Goal: Information Seeking & Learning: Learn about a topic

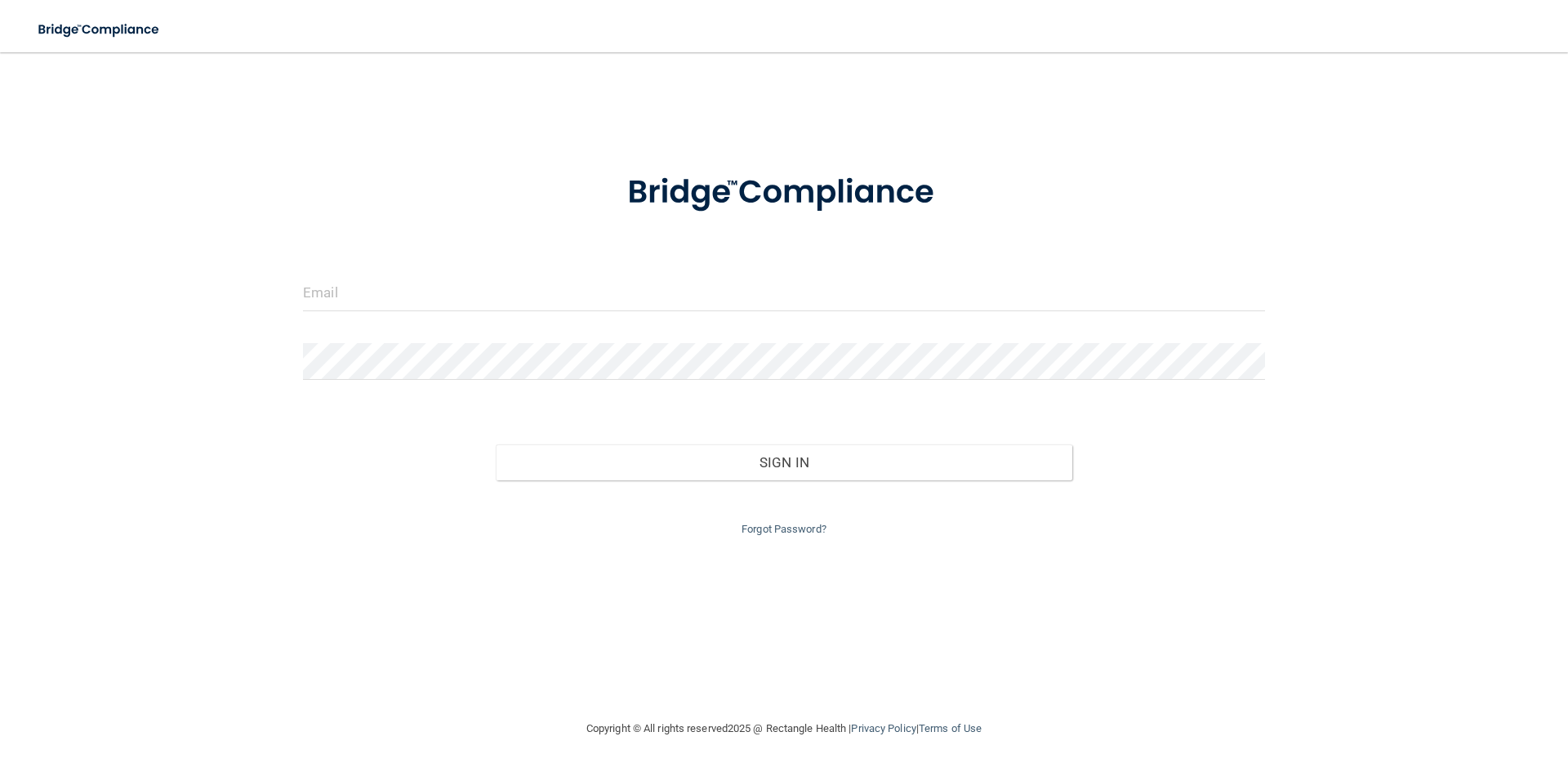
click at [589, 384] on div at bounding box center [784, 367] width 987 height 49
drag, startPoint x: 345, startPoint y: 302, endPoint x: 339, endPoint y: 287, distance: 16.2
click at [344, 301] on input "email" at bounding box center [784, 292] width 962 height 36
type input "[EMAIL_ADDRESS][PERSON_NAME][DOMAIN_NAME]"
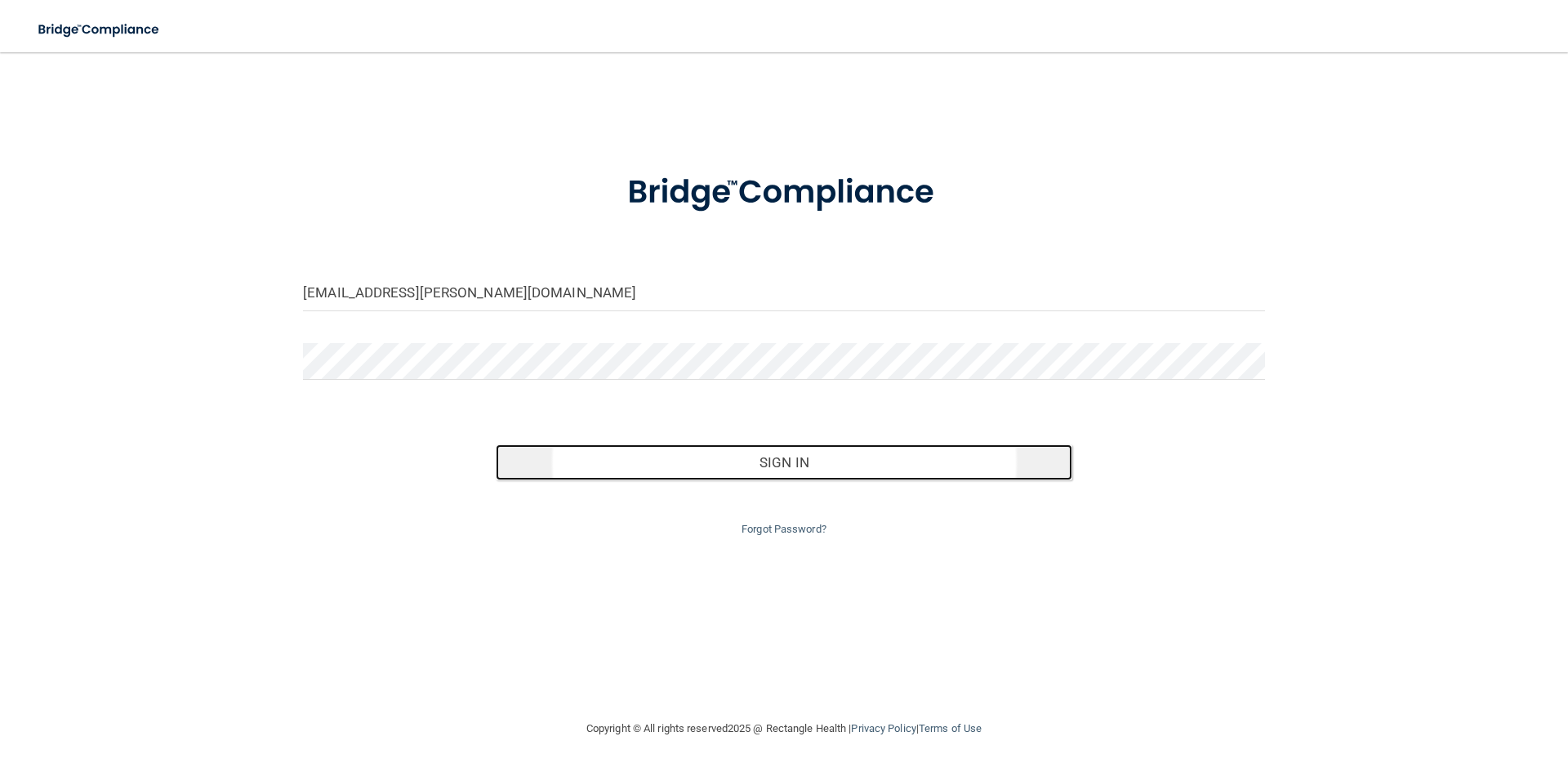
click at [708, 461] on button "Sign In" at bounding box center [784, 462] width 577 height 36
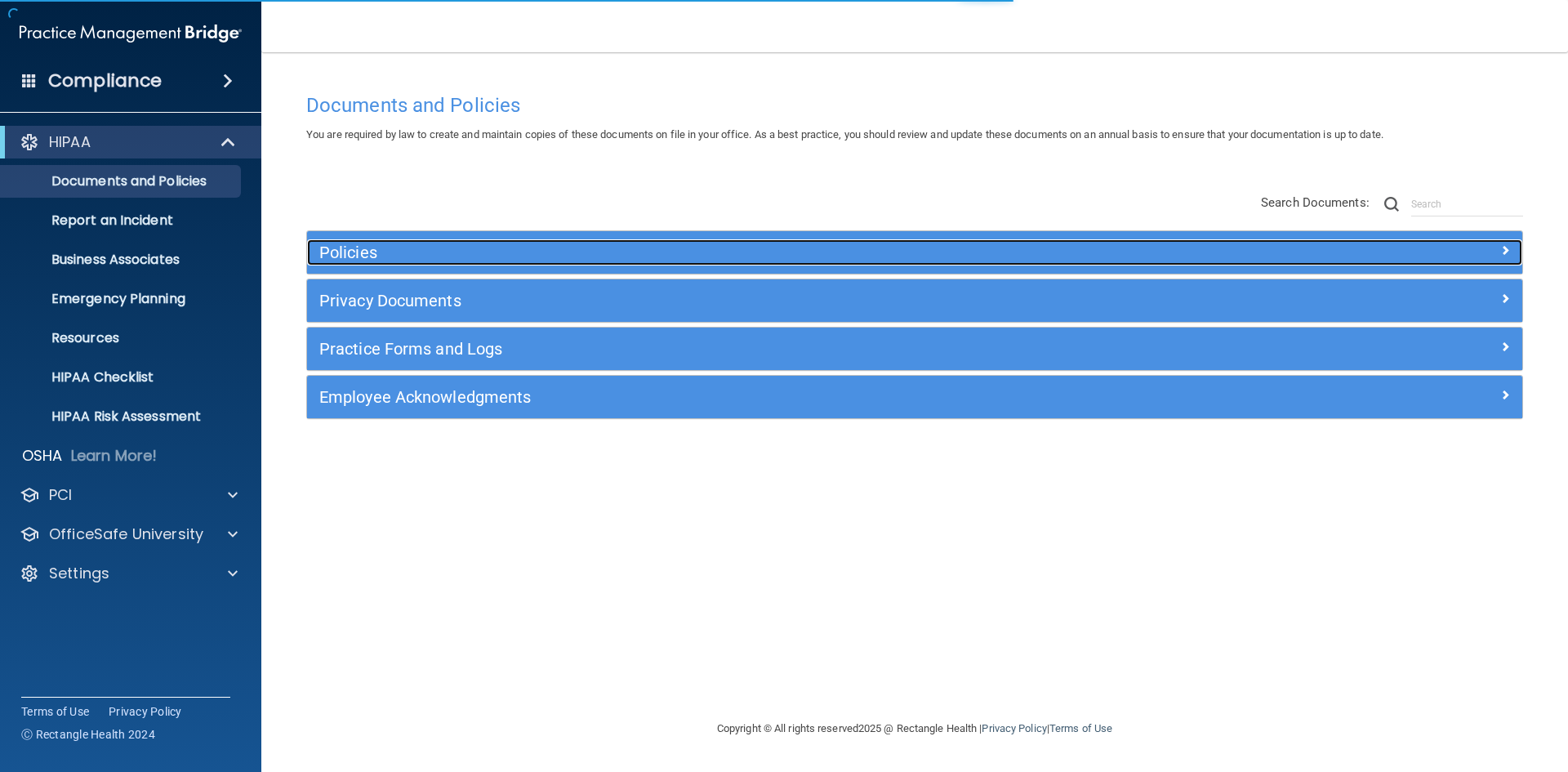
click at [402, 250] on h5 "Policies" at bounding box center [762, 253] width 887 height 18
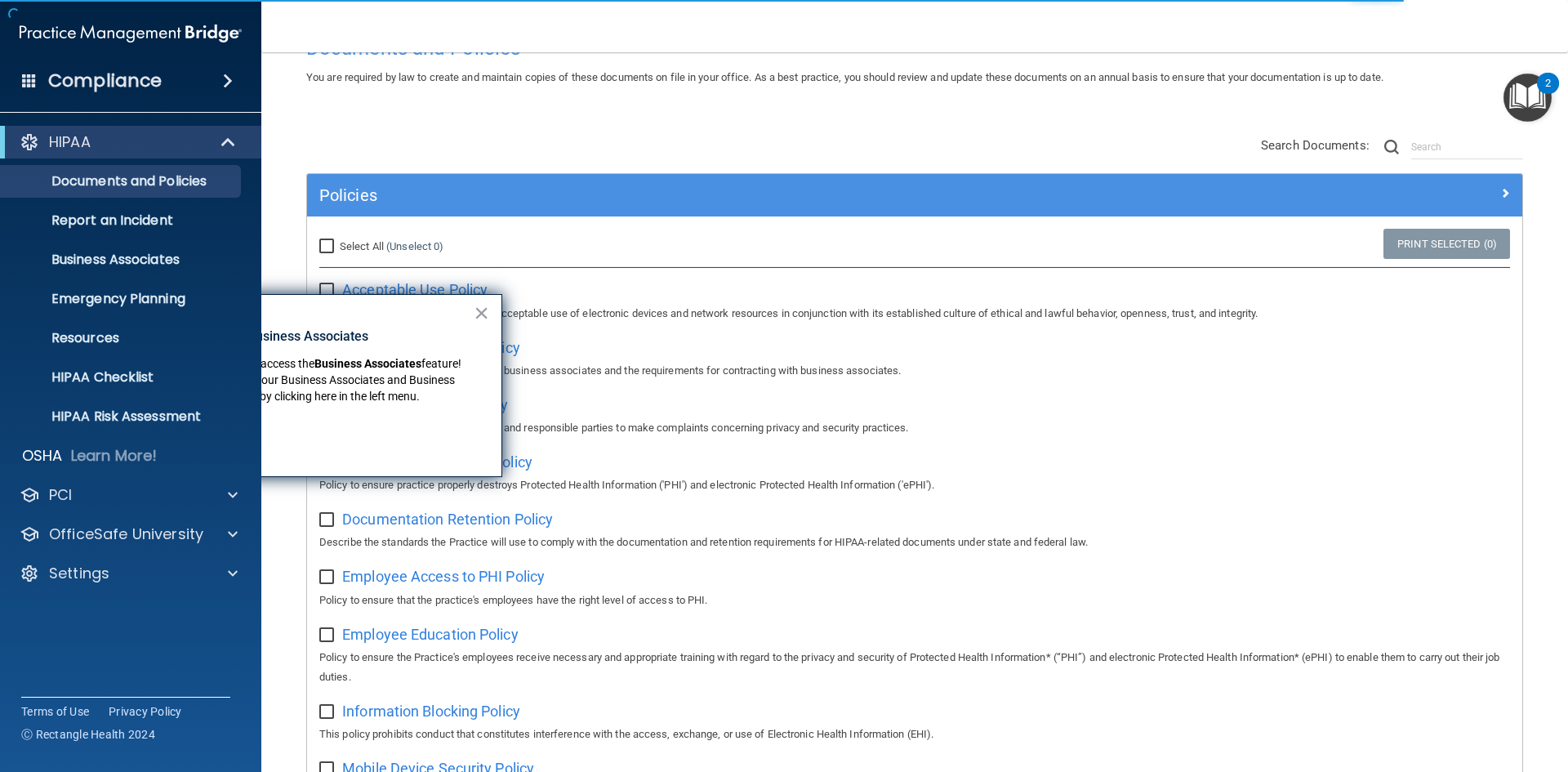
scroll to position [82, 0]
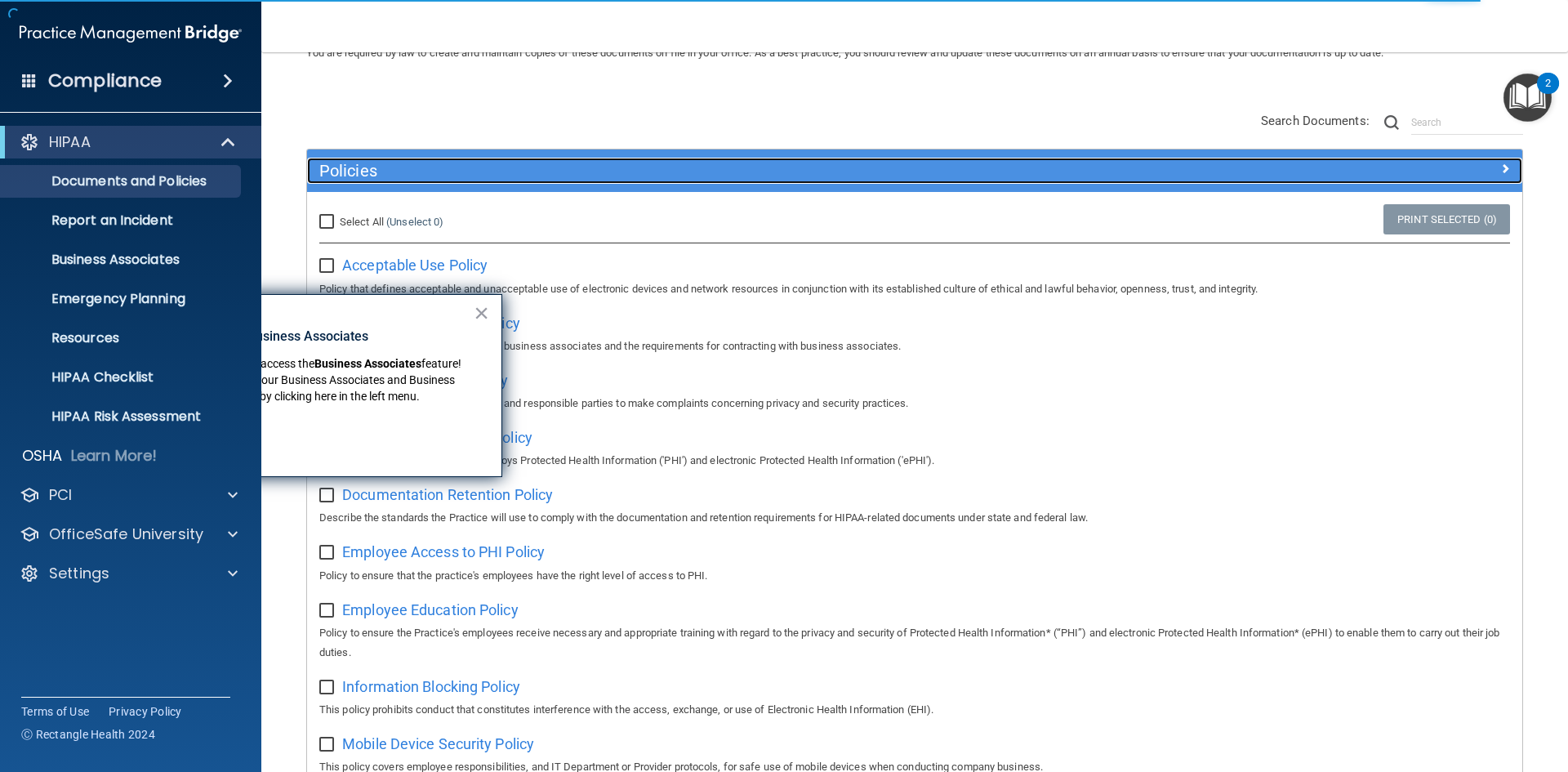
click at [368, 170] on h5 "Policies" at bounding box center [762, 171] width 887 height 18
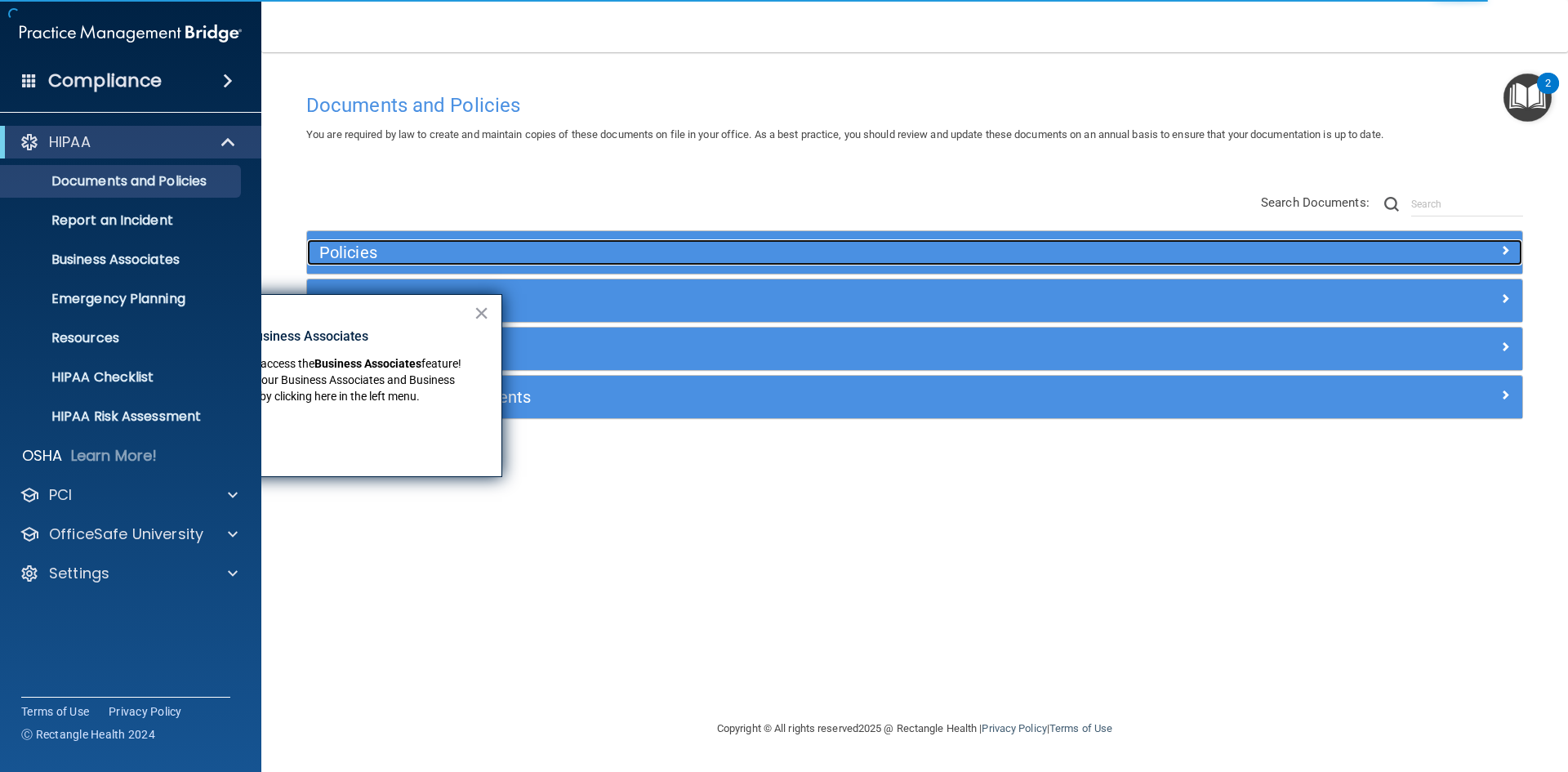
scroll to position [0, 0]
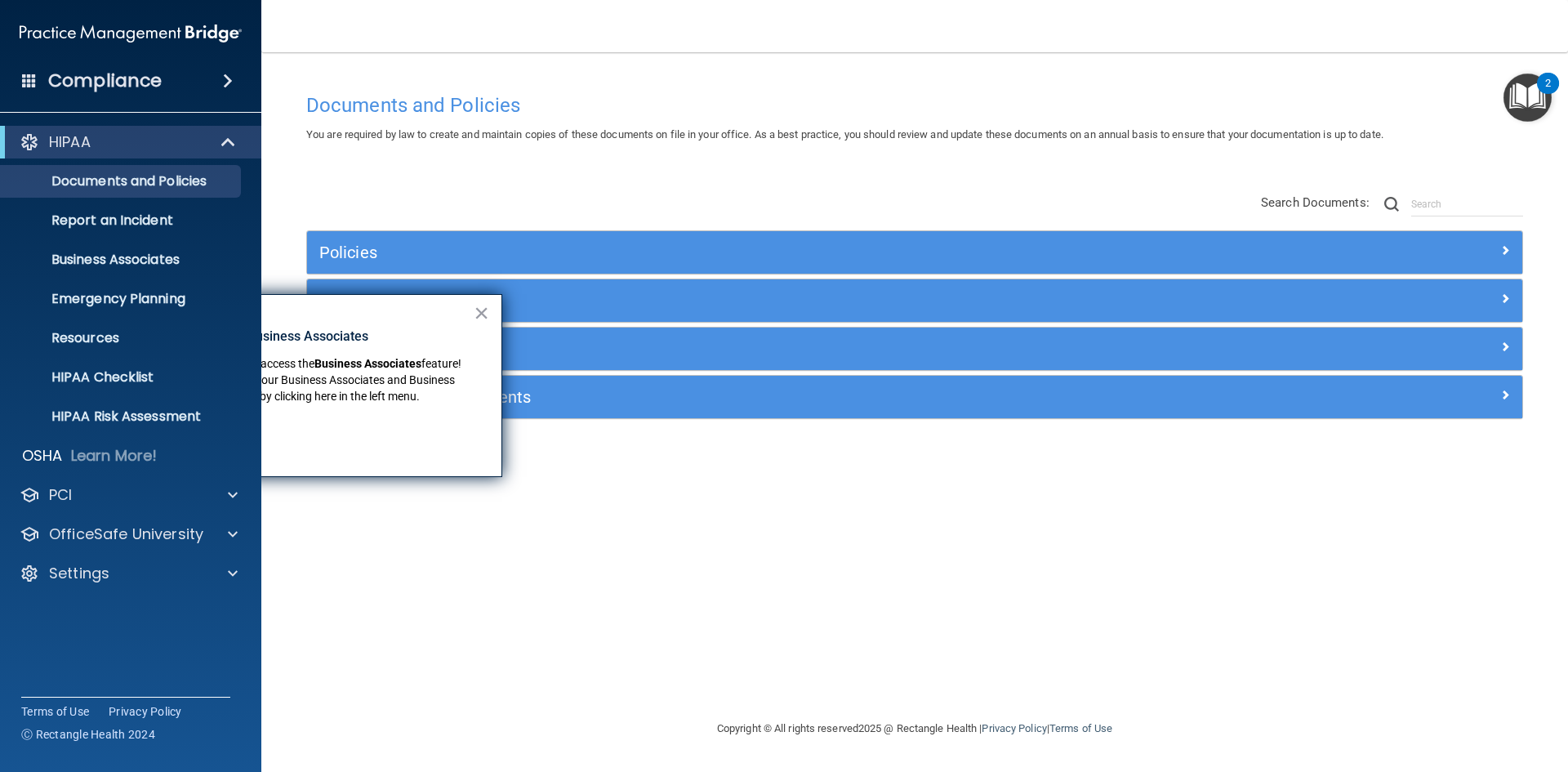
click at [480, 302] on button "×" at bounding box center [481, 313] width 16 height 27
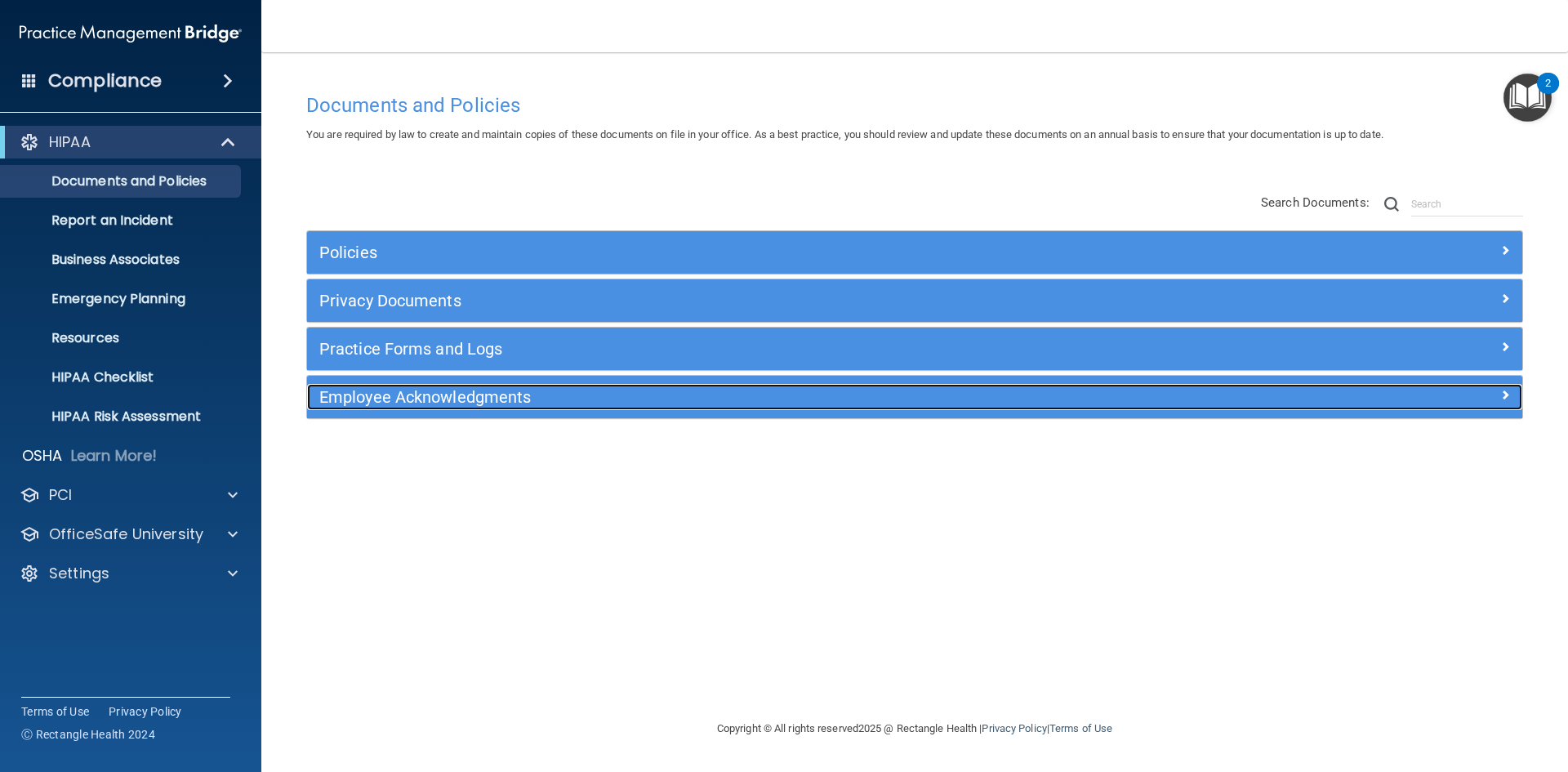
click at [379, 403] on h5 "Employee Acknowledgments" at bounding box center [762, 398] width 887 height 18
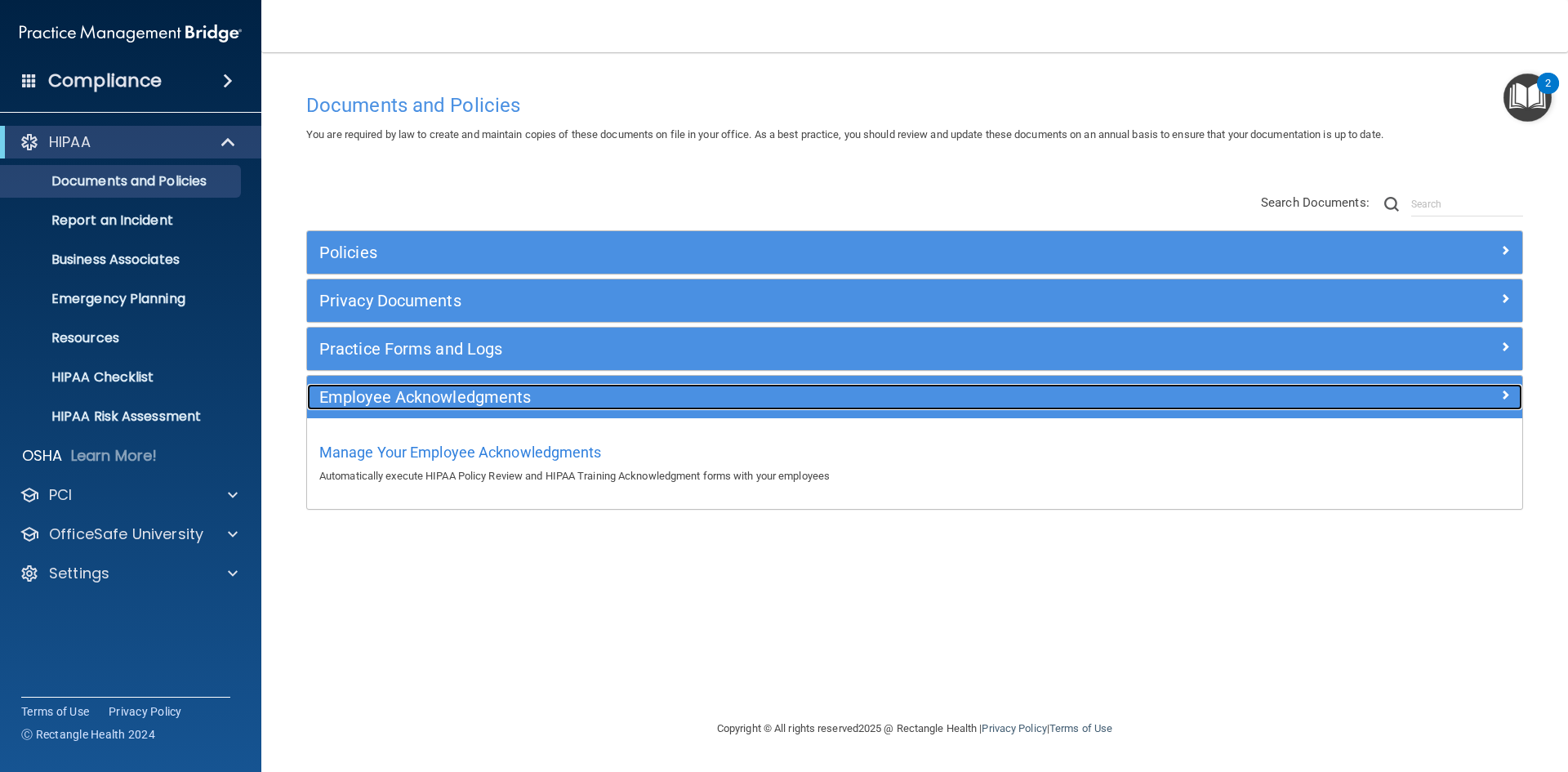
click at [363, 392] on h5 "Employee Acknowledgments" at bounding box center [762, 398] width 887 height 18
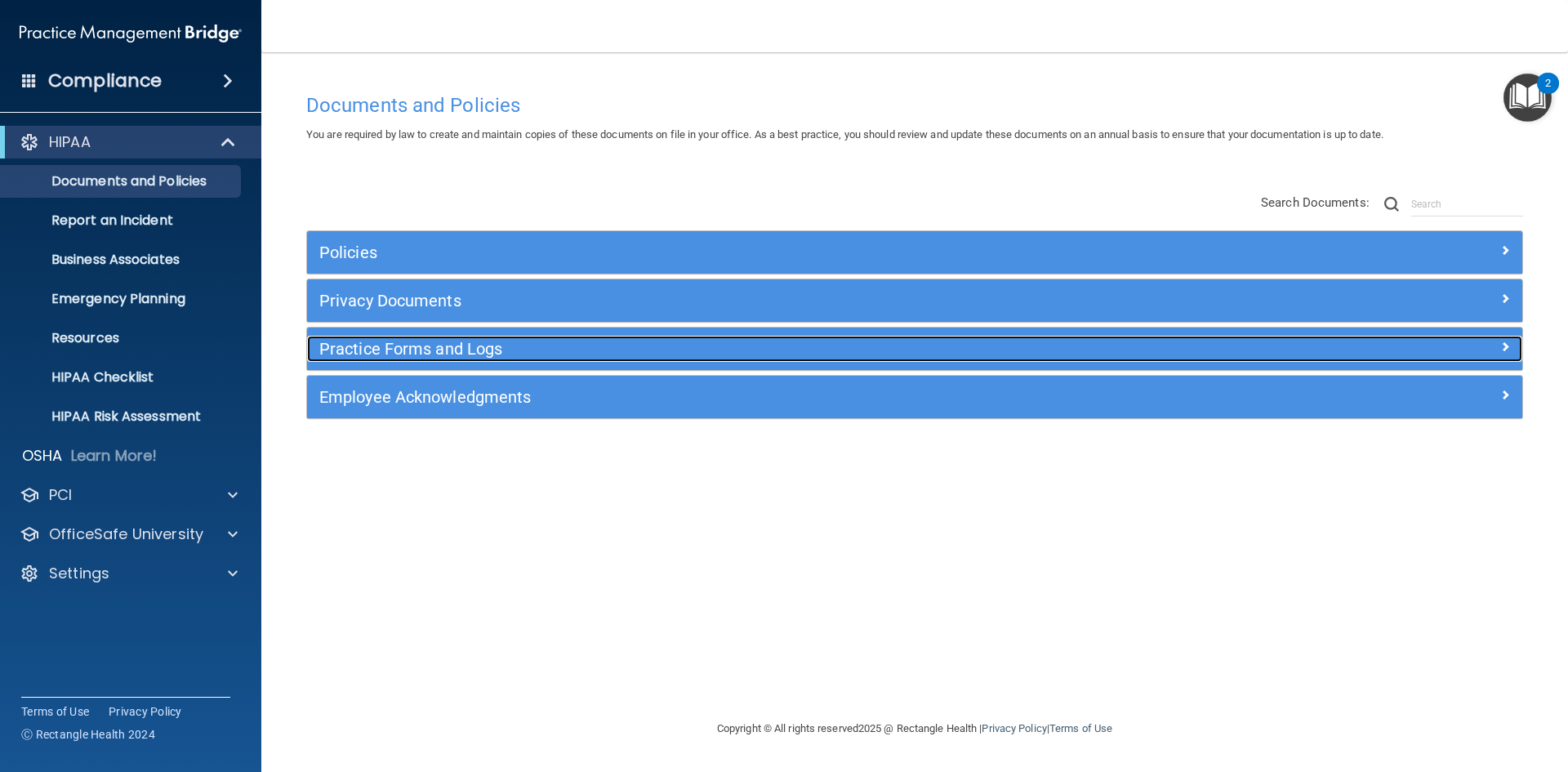
click at [362, 350] on h5 "Practice Forms and Logs" at bounding box center [762, 349] width 887 height 18
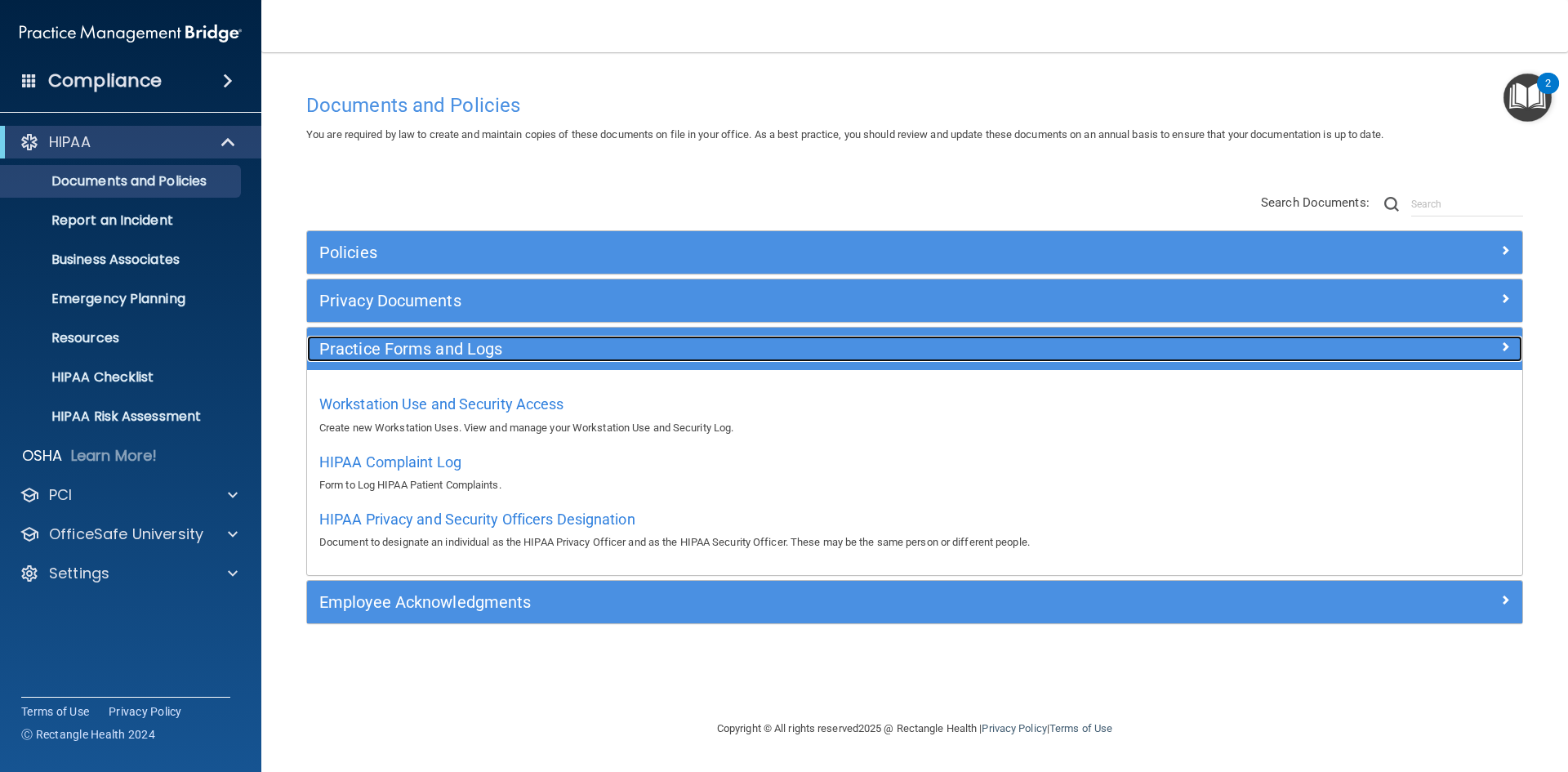
click at [362, 350] on h5 "Practice Forms and Logs" at bounding box center [762, 349] width 887 height 18
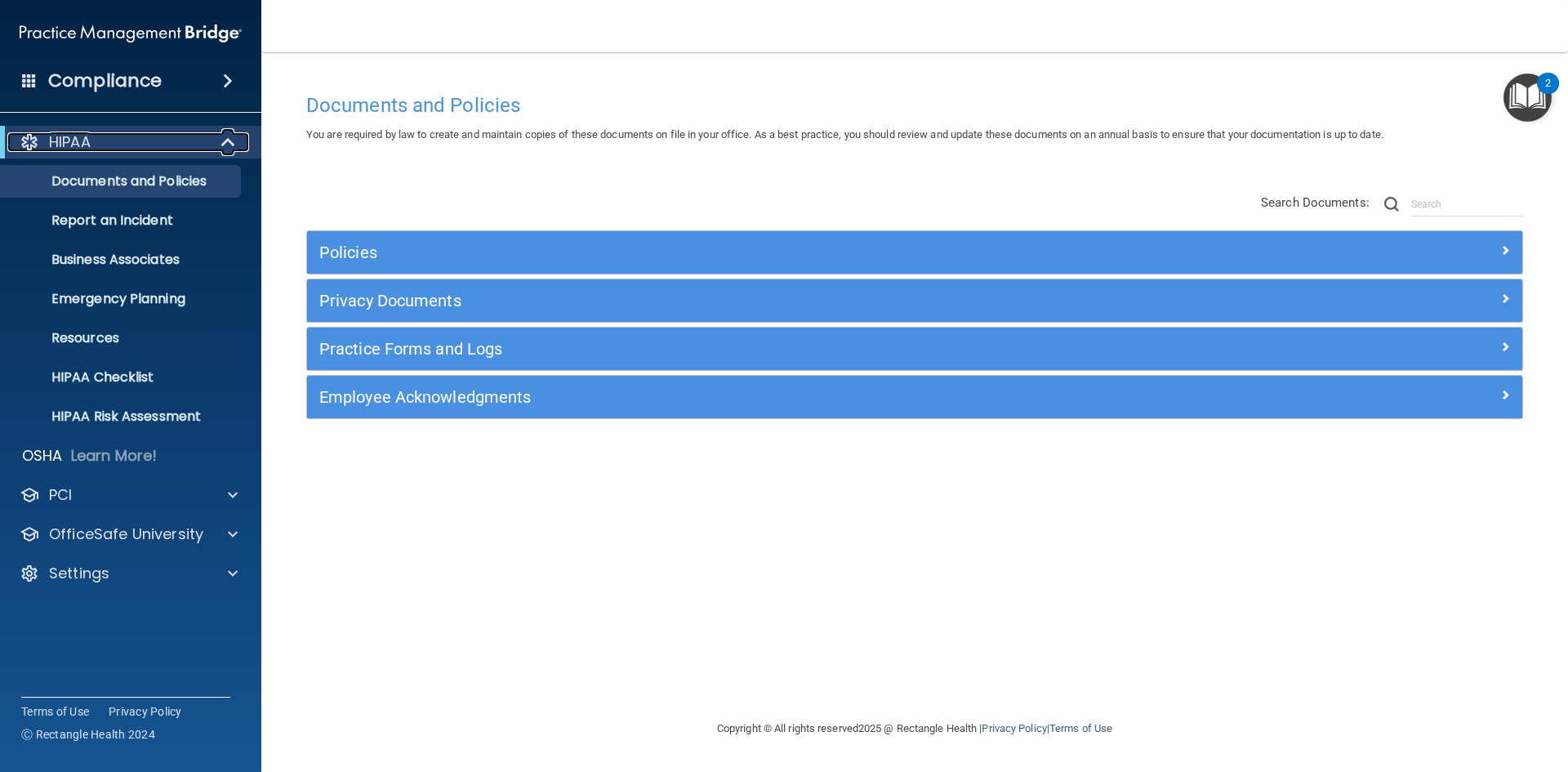
click at [121, 144] on div "HIPAA" at bounding box center [108, 142] width 202 height 20
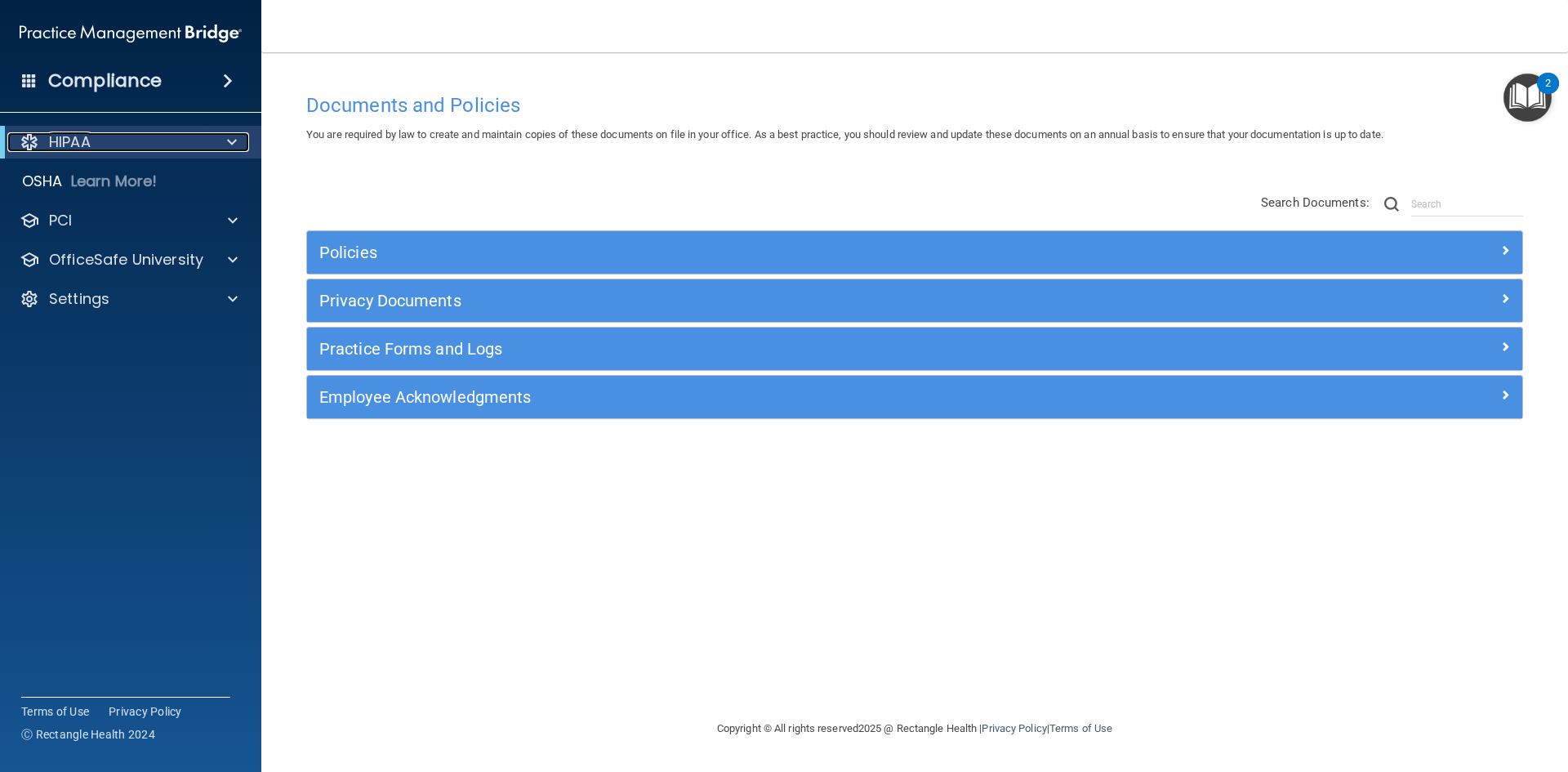
click at [121, 144] on div "HIPAA" at bounding box center [108, 142] width 202 height 20
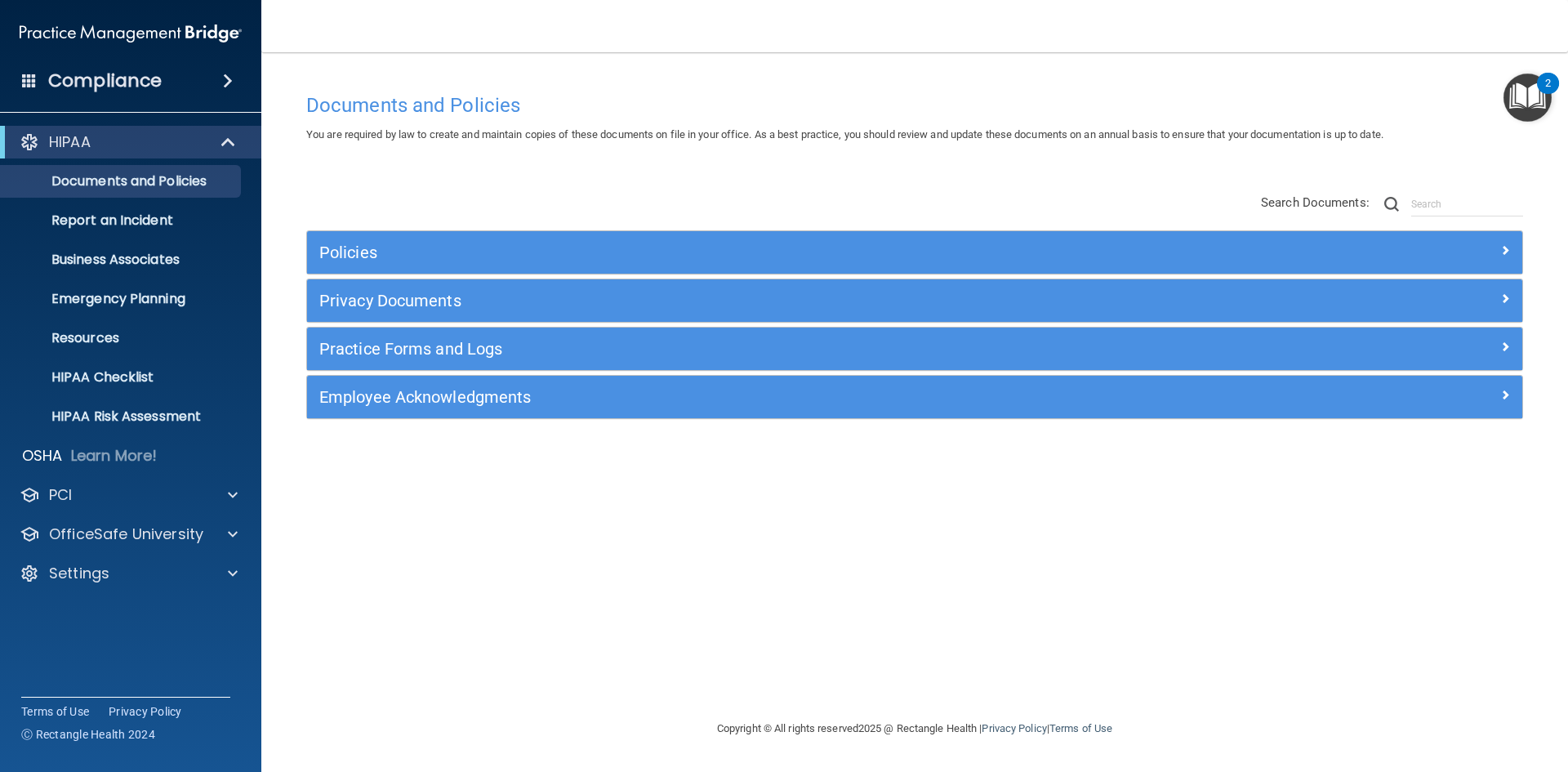
click at [226, 84] on span at bounding box center [228, 81] width 10 height 20
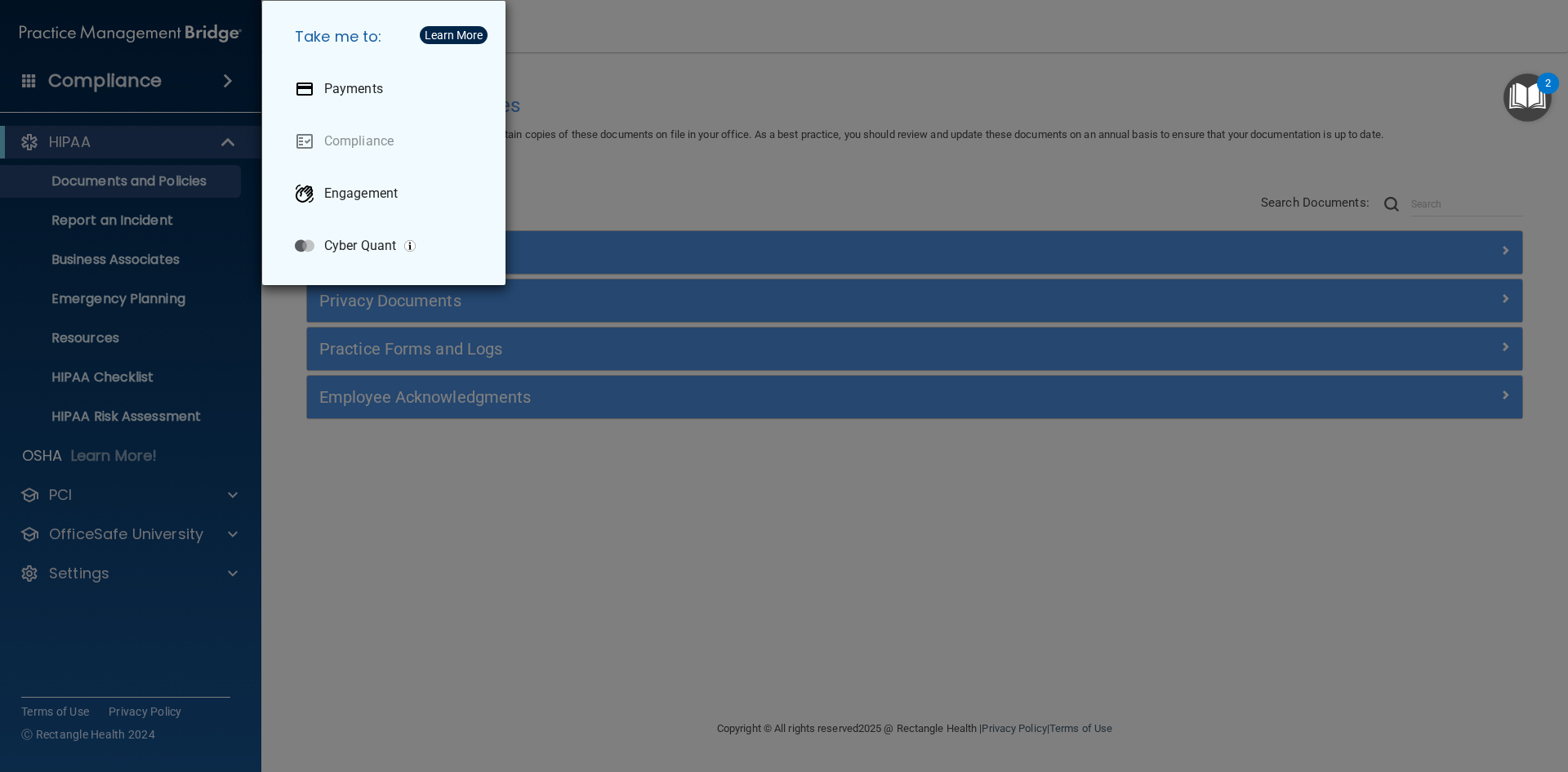
click at [226, 84] on div "Take me to: Payments Compliance Engagement Cyber Quant" at bounding box center [784, 386] width 1568 height 772
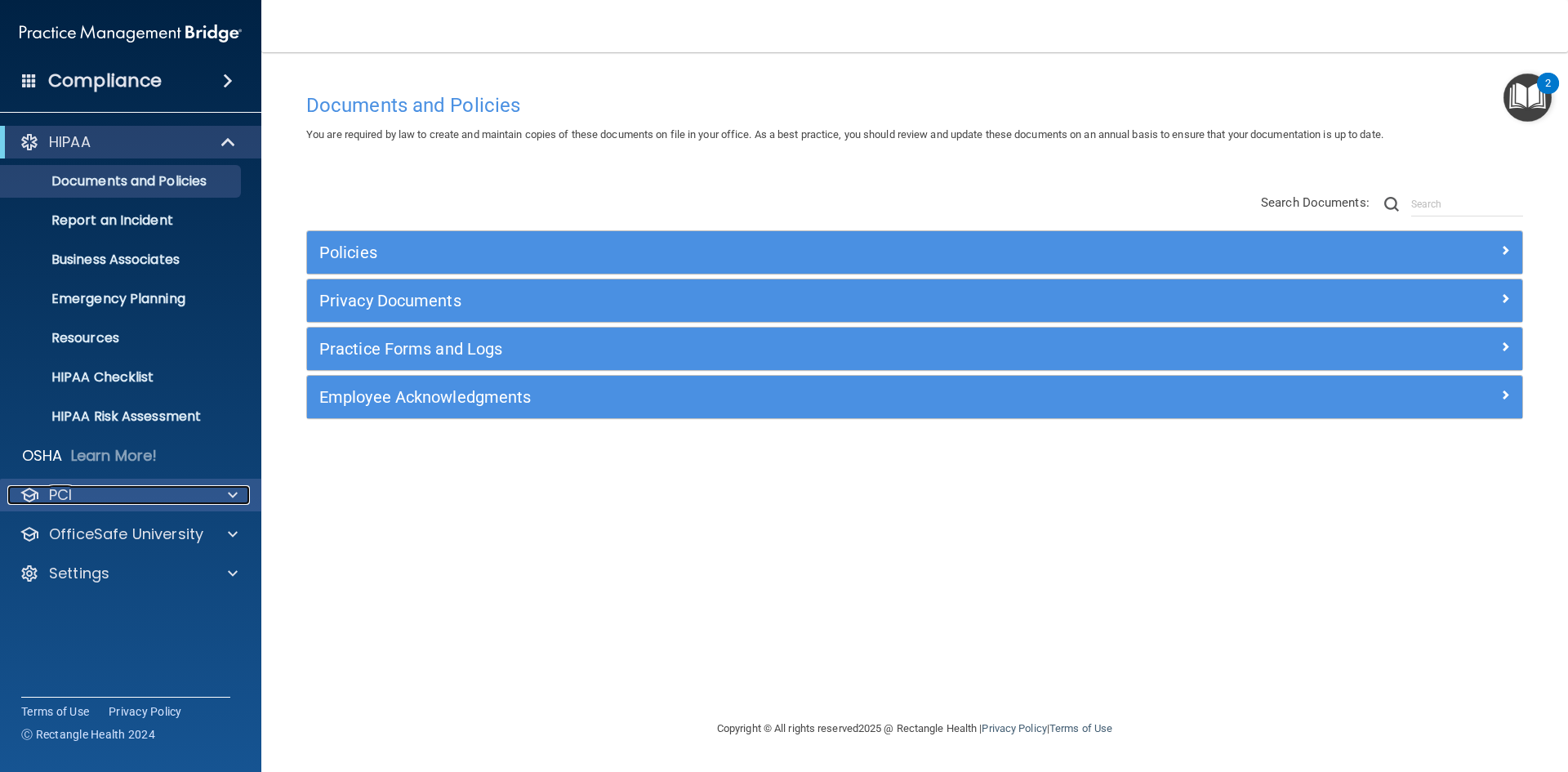
click at [141, 499] on div "PCI" at bounding box center [108, 495] width 203 height 20
click at [106, 490] on div "PCI" at bounding box center [108, 495] width 203 height 20
click at [106, 490] on div "PCI" at bounding box center [108, 495] width 203 height 20
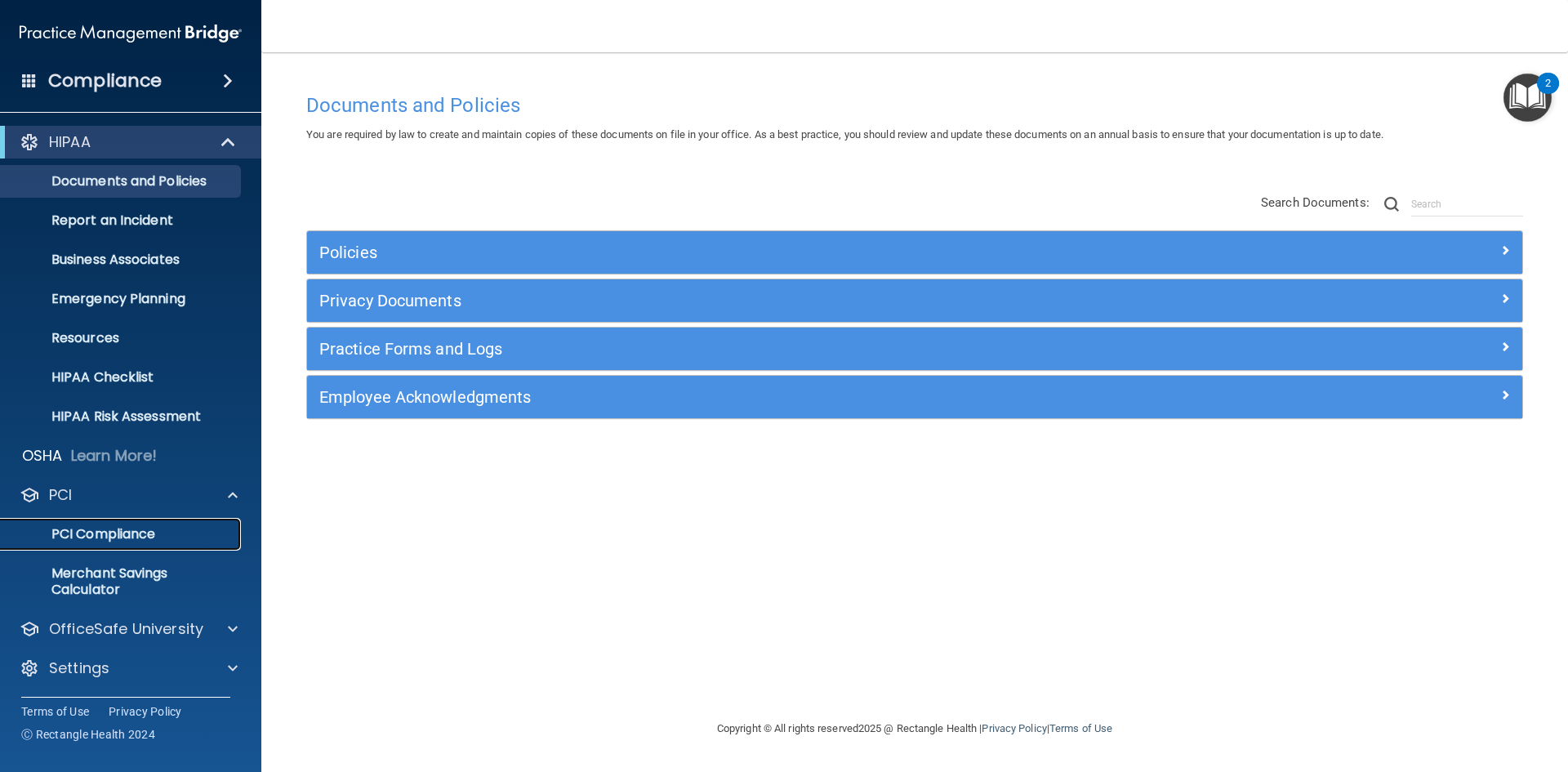
click at [113, 535] on p "PCI Compliance" at bounding box center [122, 534] width 223 height 17
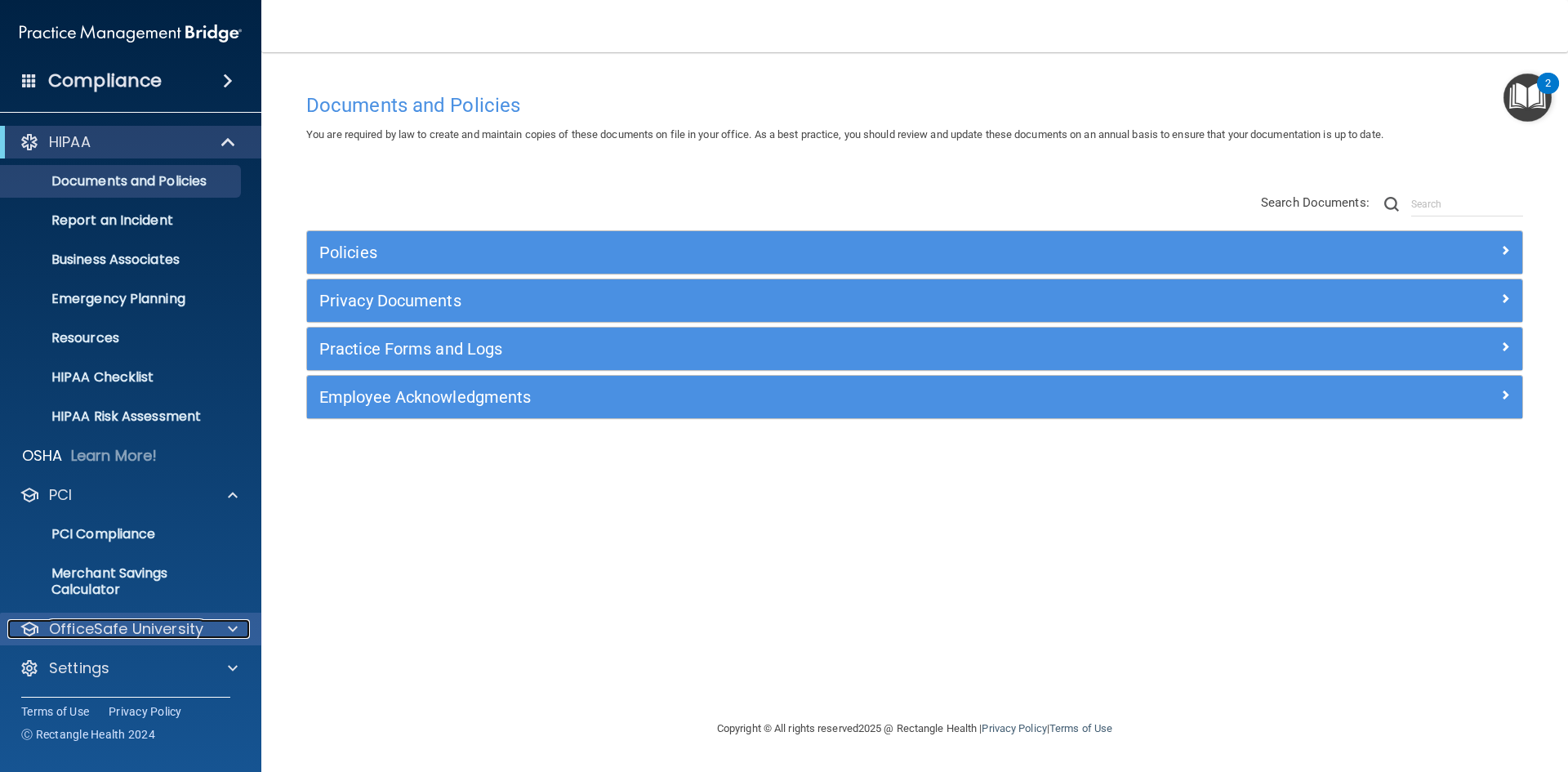
click at [147, 627] on p "OfficeSafe University" at bounding box center [126, 630] width 154 height 20
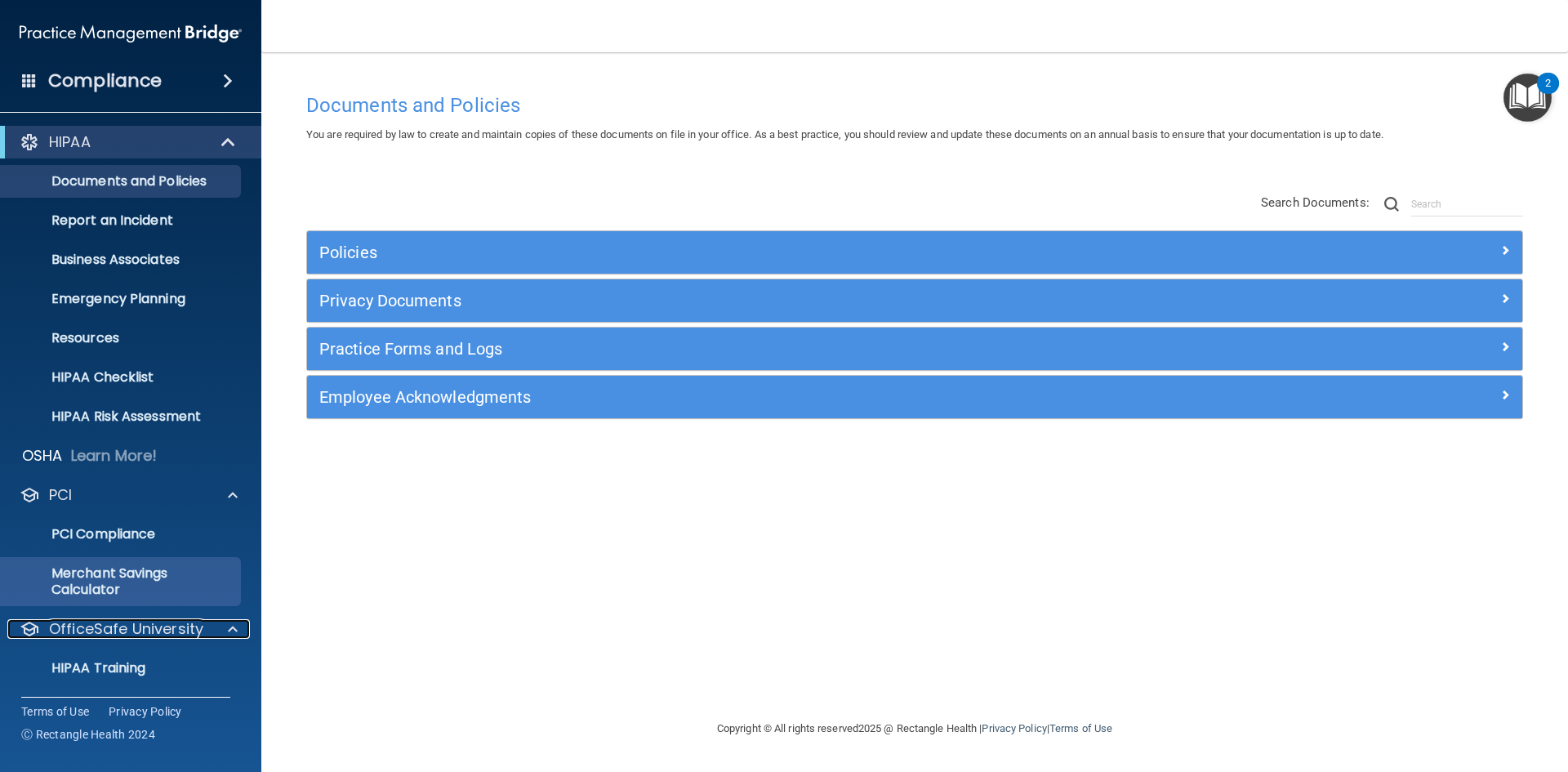
scroll to position [118, 0]
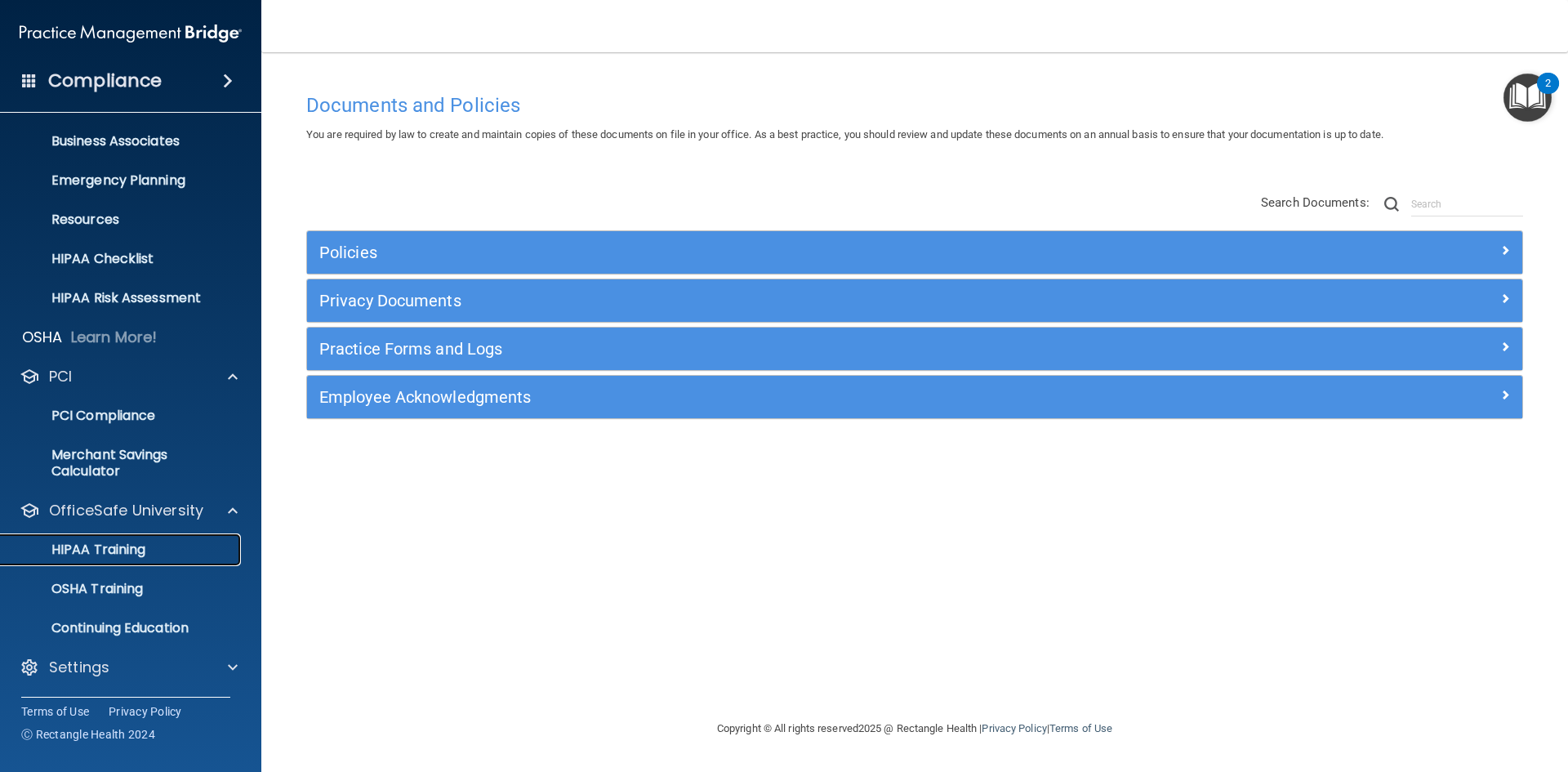
click at [117, 545] on p "HIPAA Training" at bounding box center [78, 550] width 135 height 17
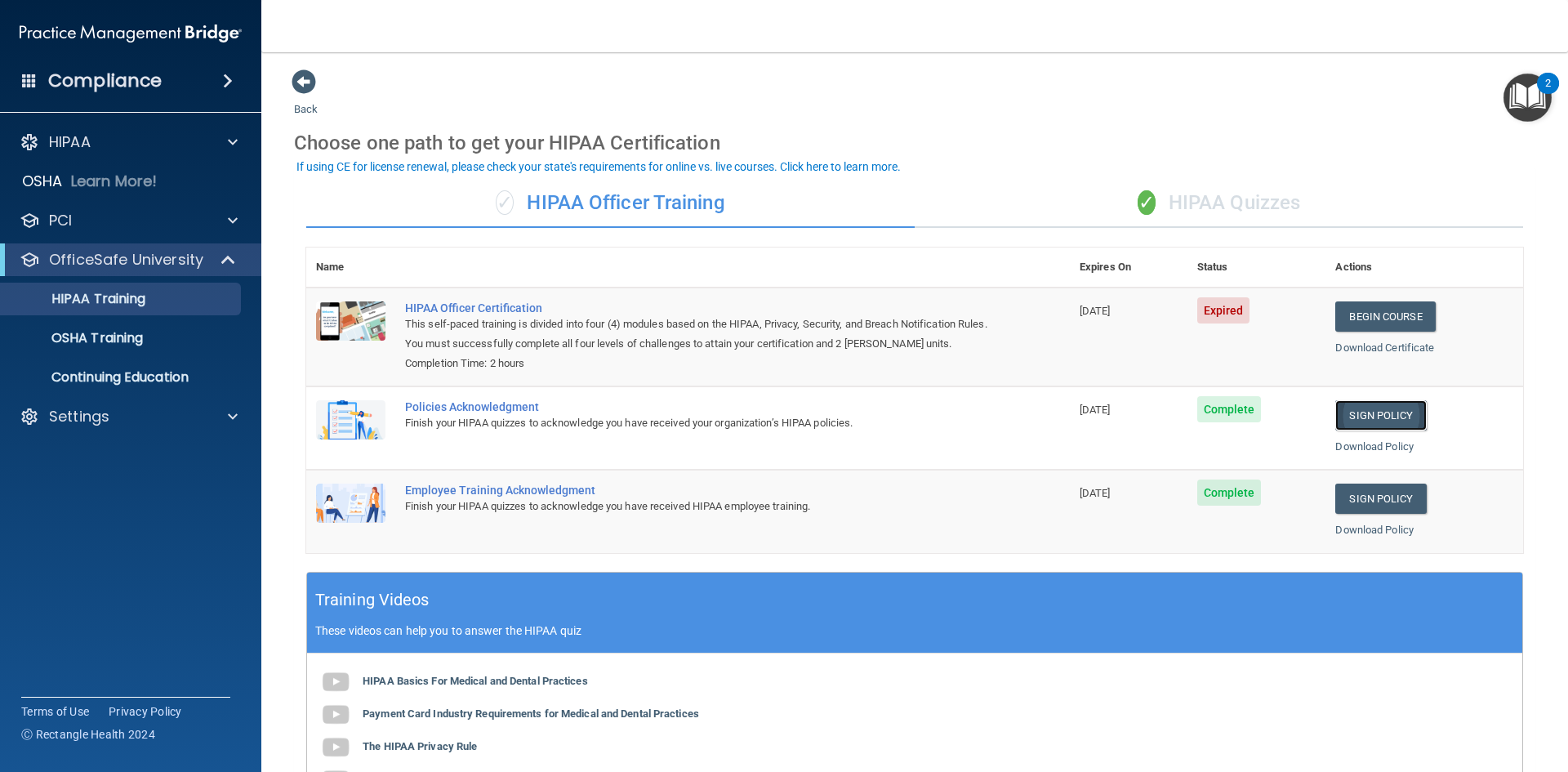
click at [1389, 414] on link "Sign Policy" at bounding box center [1380, 415] width 90 height 30
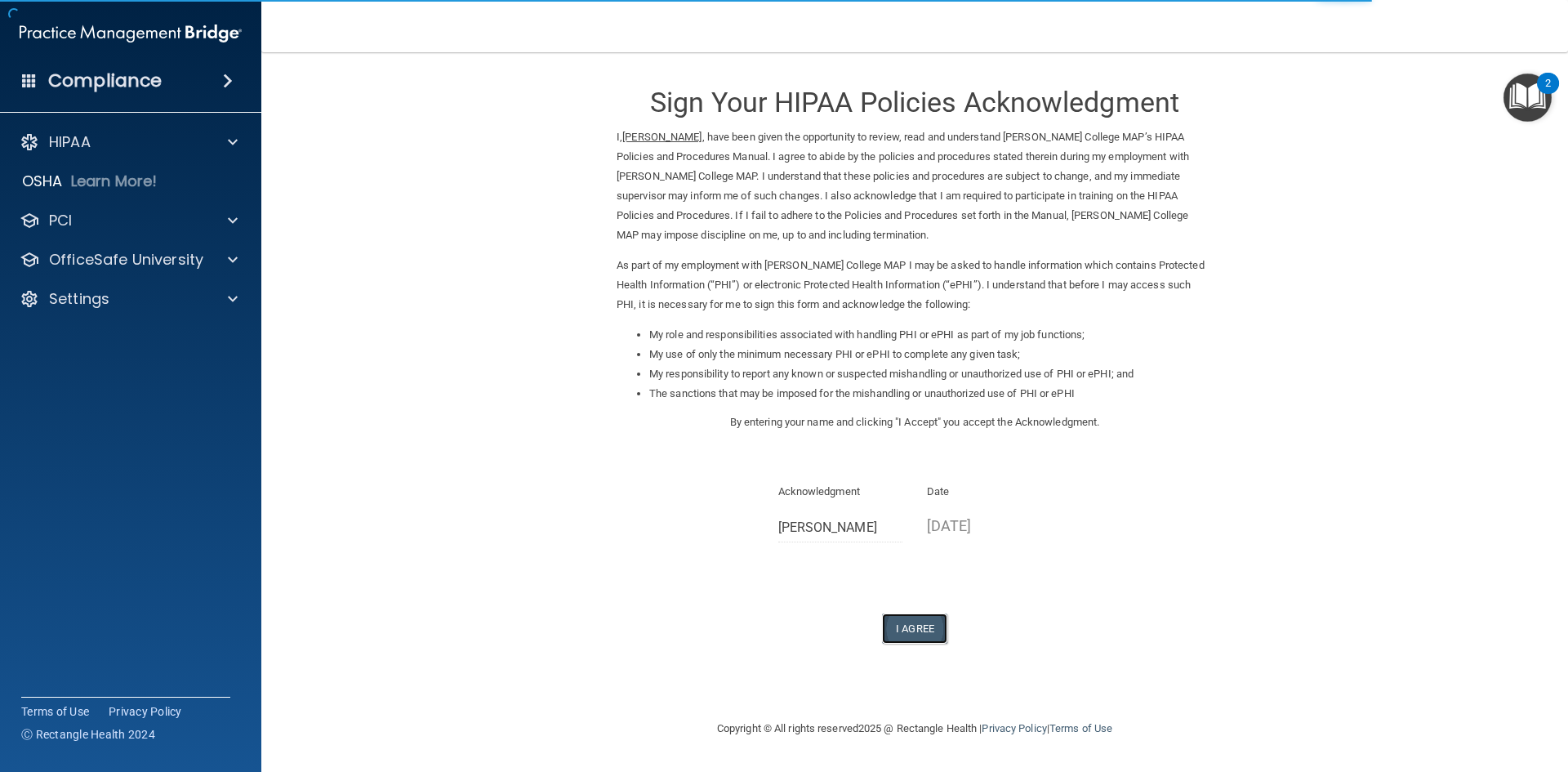
click at [926, 625] on button "I Agree" at bounding box center [914, 629] width 65 height 30
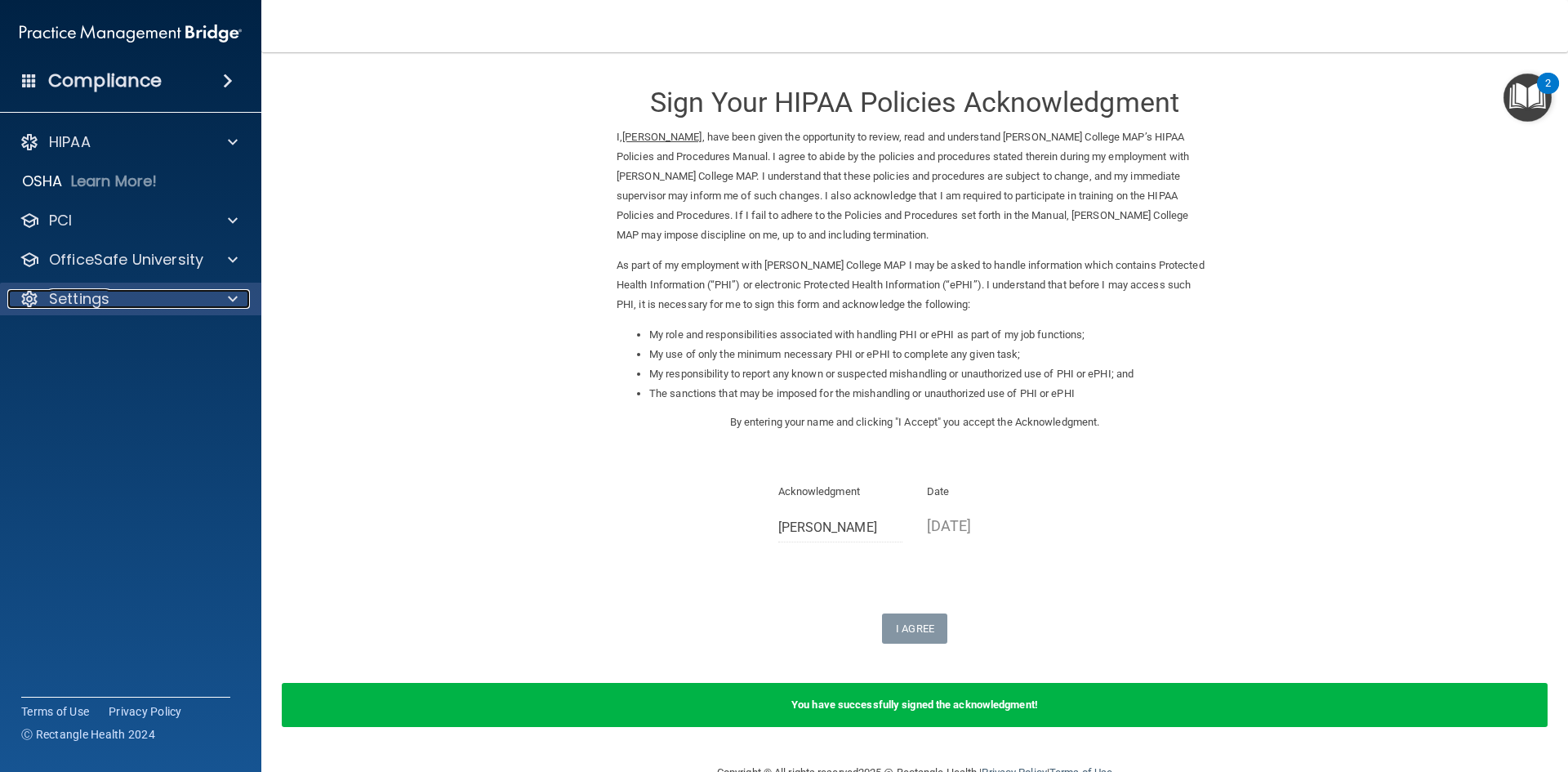
click at [145, 306] on div "Settings" at bounding box center [108, 299] width 203 height 20
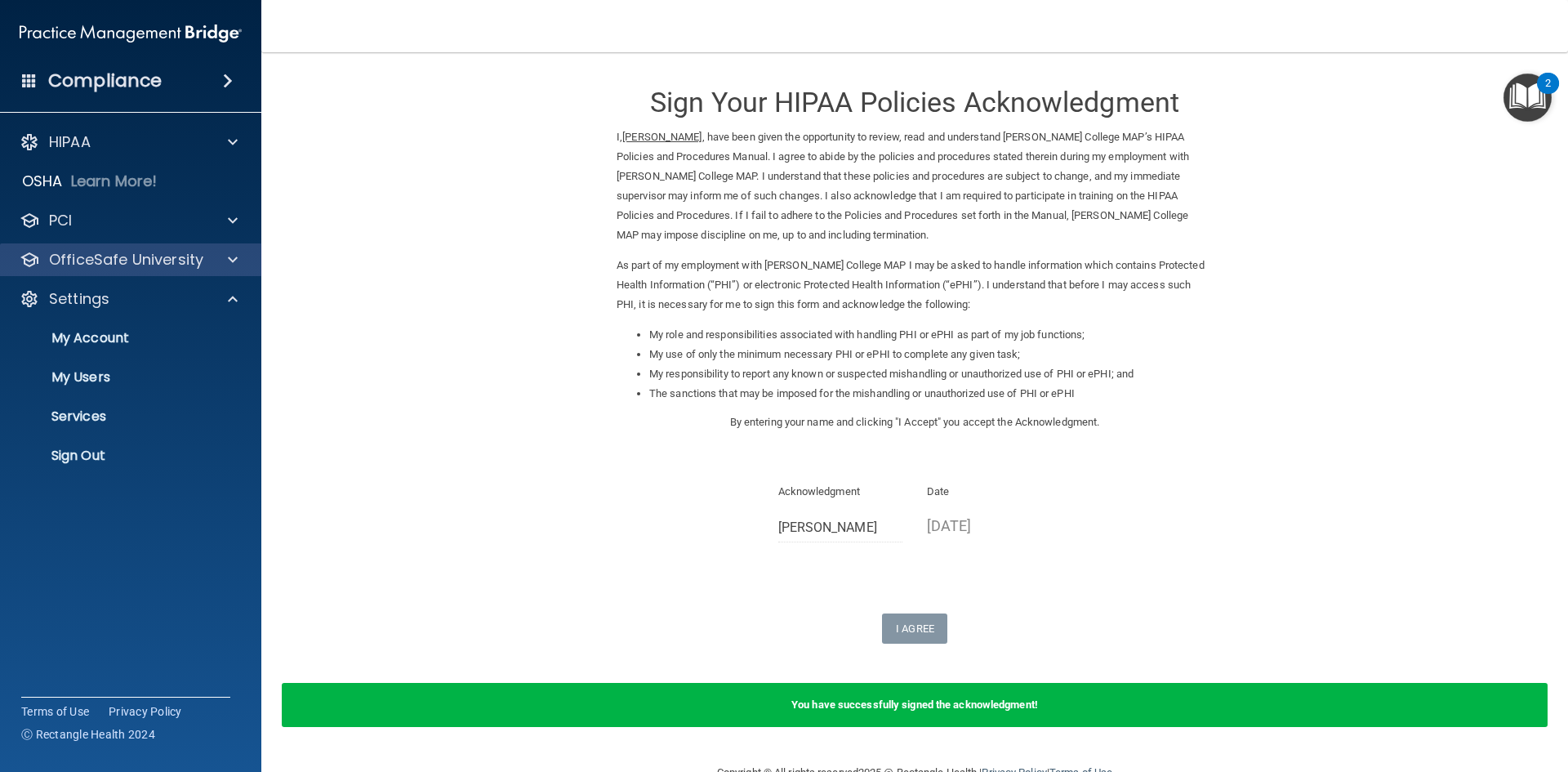
click at [147, 271] on div "OfficeSafe University" at bounding box center [131, 259] width 262 height 32
click at [228, 259] on span at bounding box center [233, 260] width 10 height 20
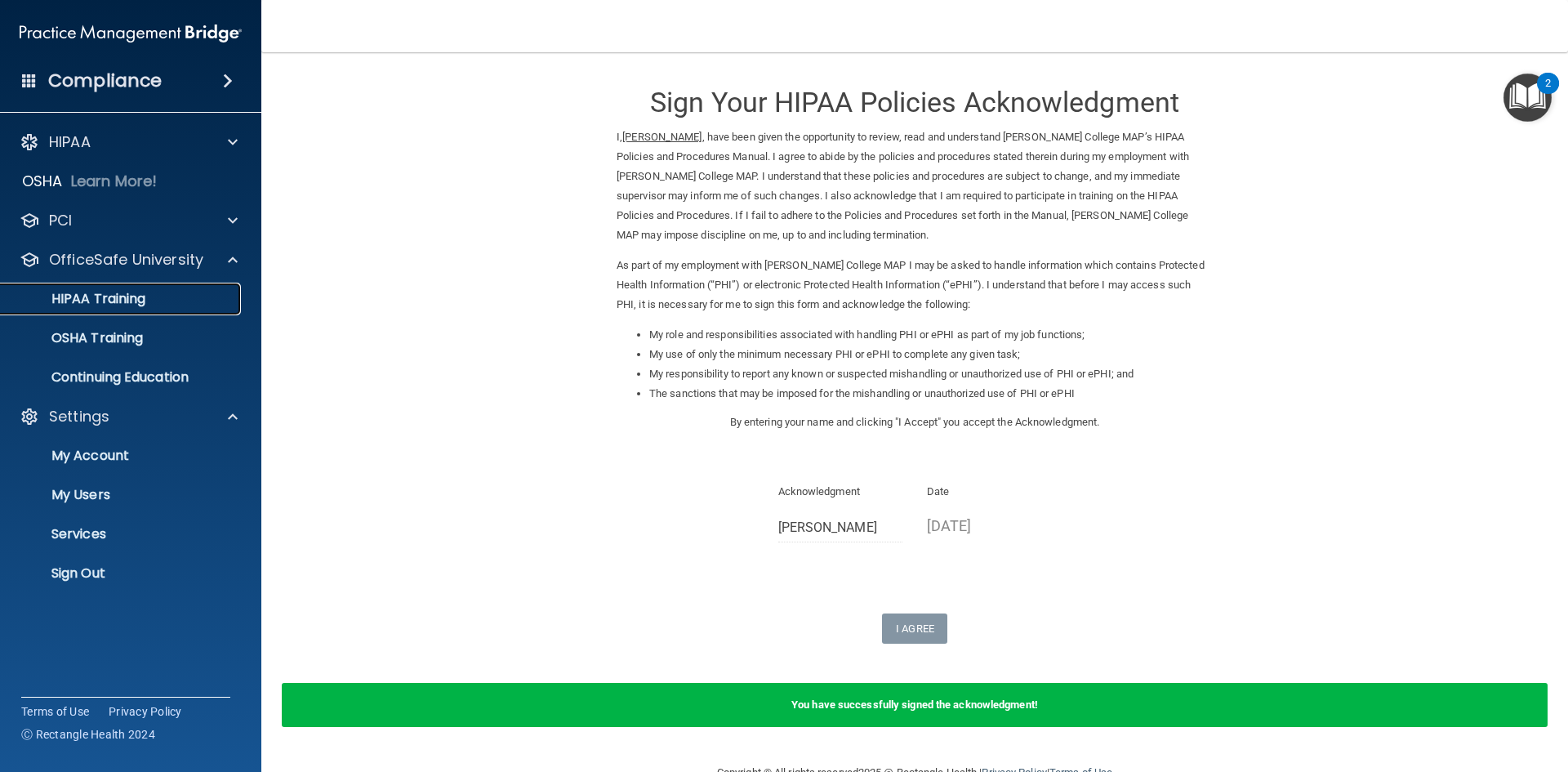
click at [127, 300] on p "HIPAA Training" at bounding box center [78, 299] width 135 height 17
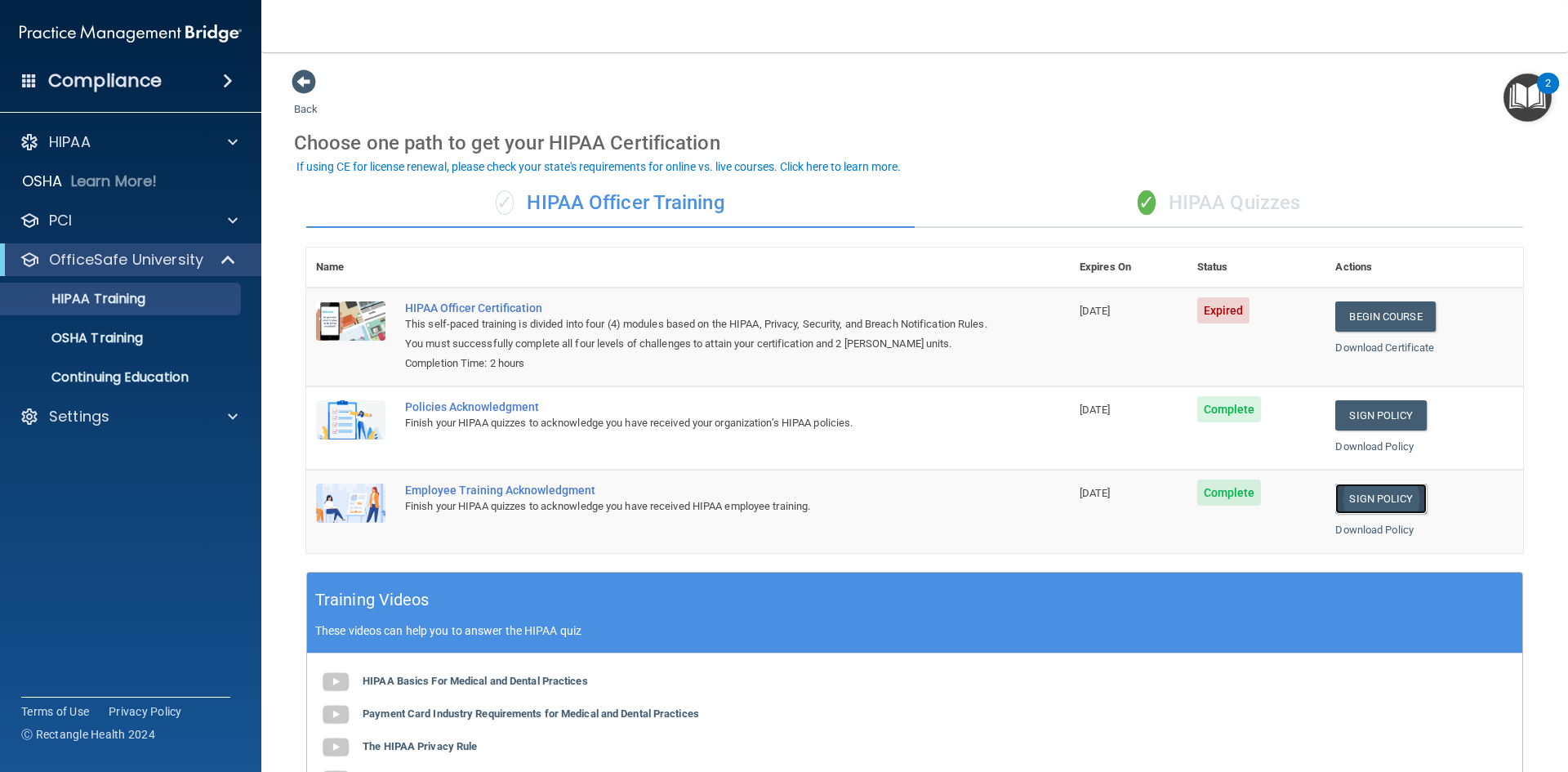
click at [1354, 493] on link "Sign Policy" at bounding box center [1380, 499] width 90 height 30
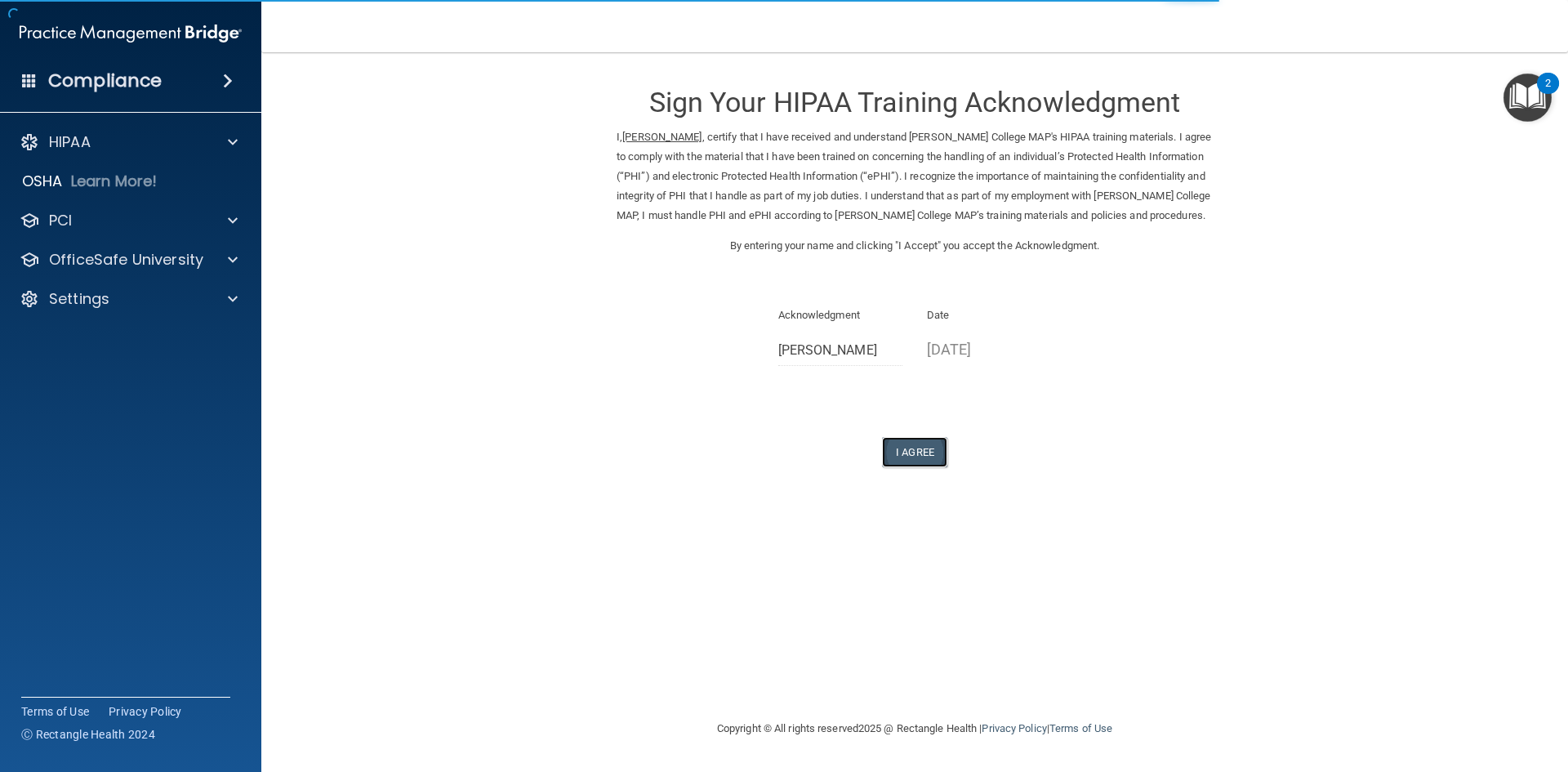
click at [925, 452] on button "I Agree" at bounding box center [914, 452] width 65 height 30
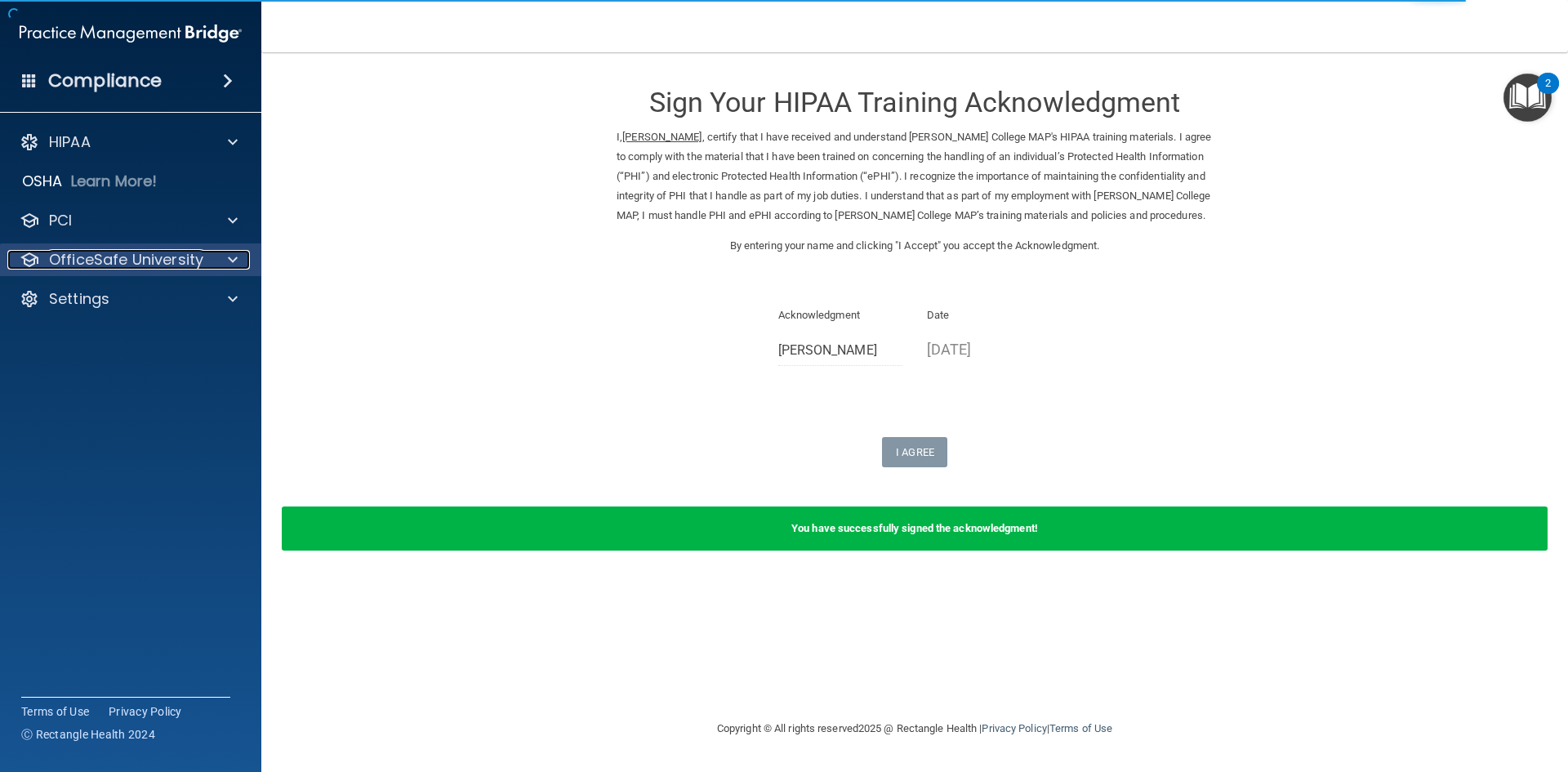
click at [100, 260] on p "OfficeSafe University" at bounding box center [126, 260] width 154 height 20
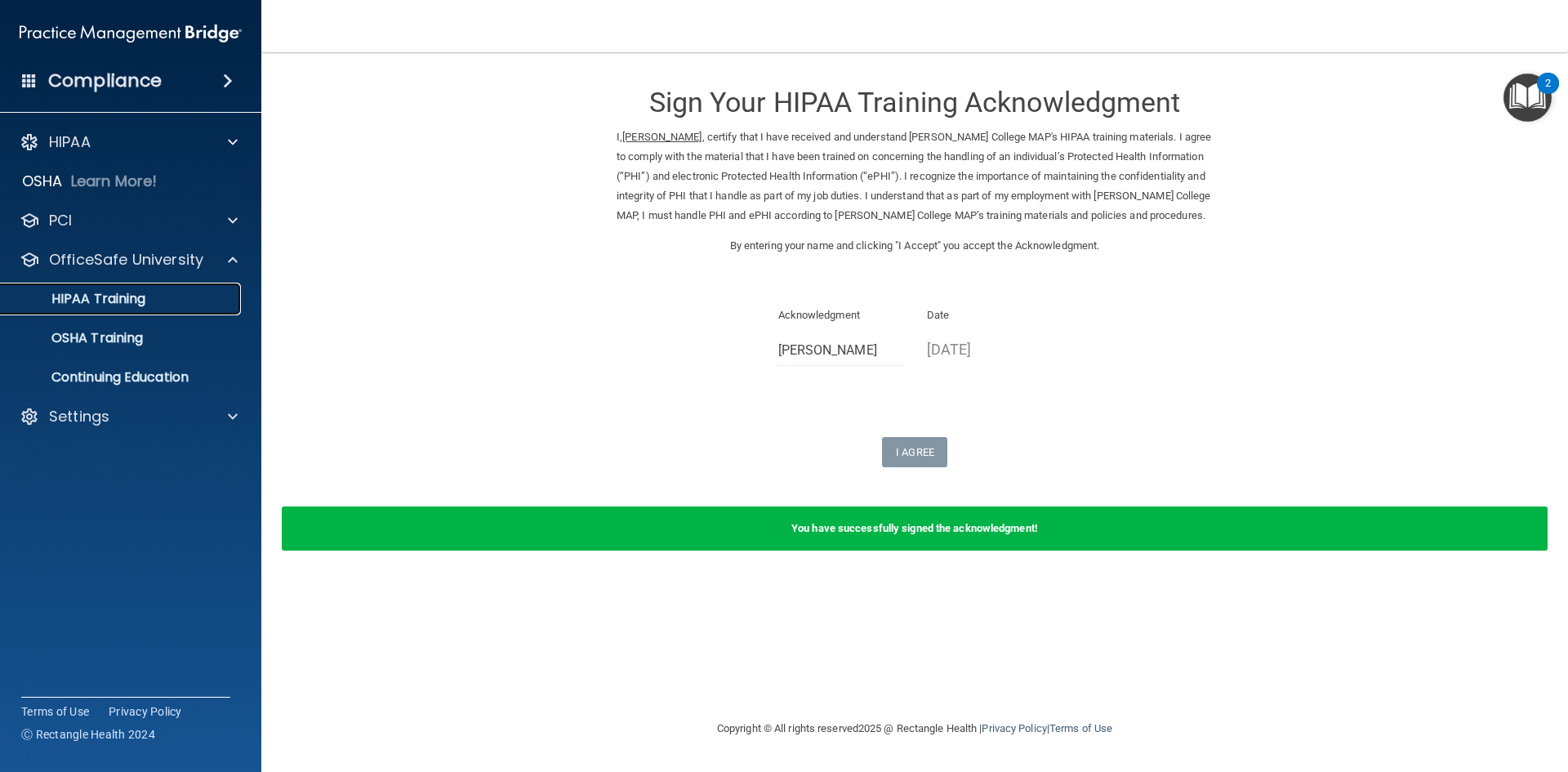
click at [104, 292] on p "HIPAA Training" at bounding box center [78, 299] width 135 height 17
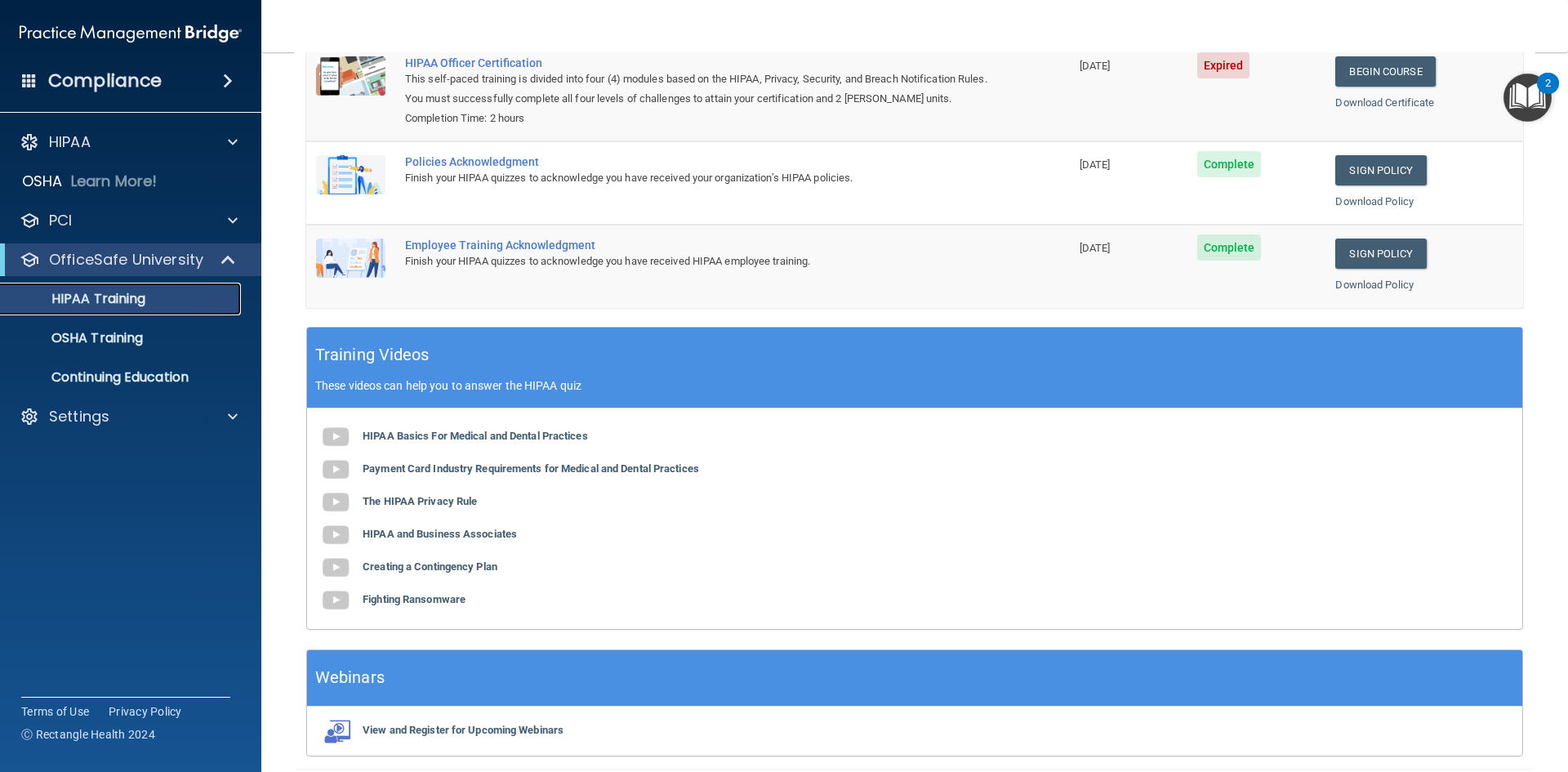
scroll to position [308, 0]
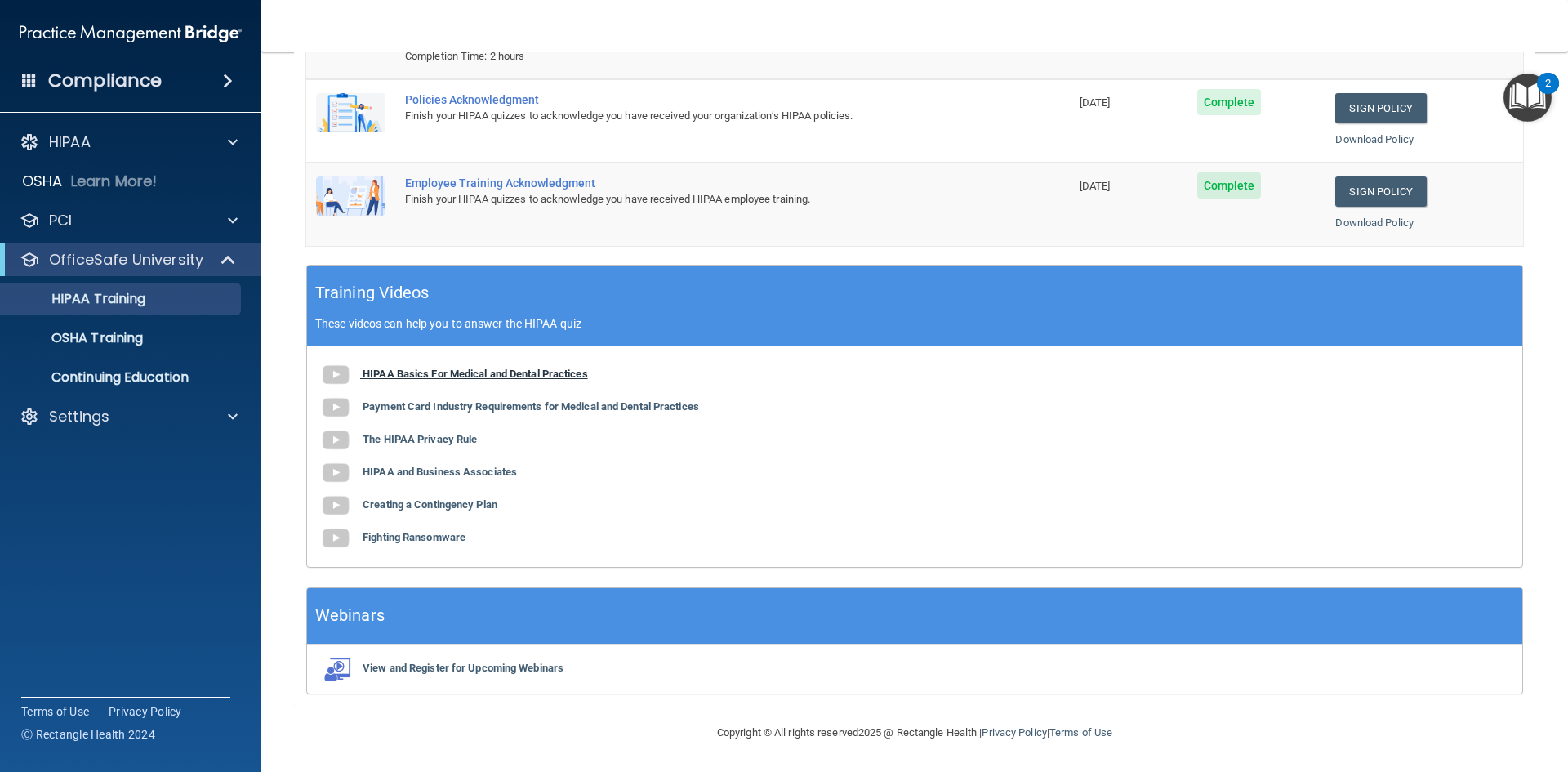
click at [497, 373] on b "HIPAA Basics For Medical and Dental Practices" at bounding box center [475, 374] width 225 height 12
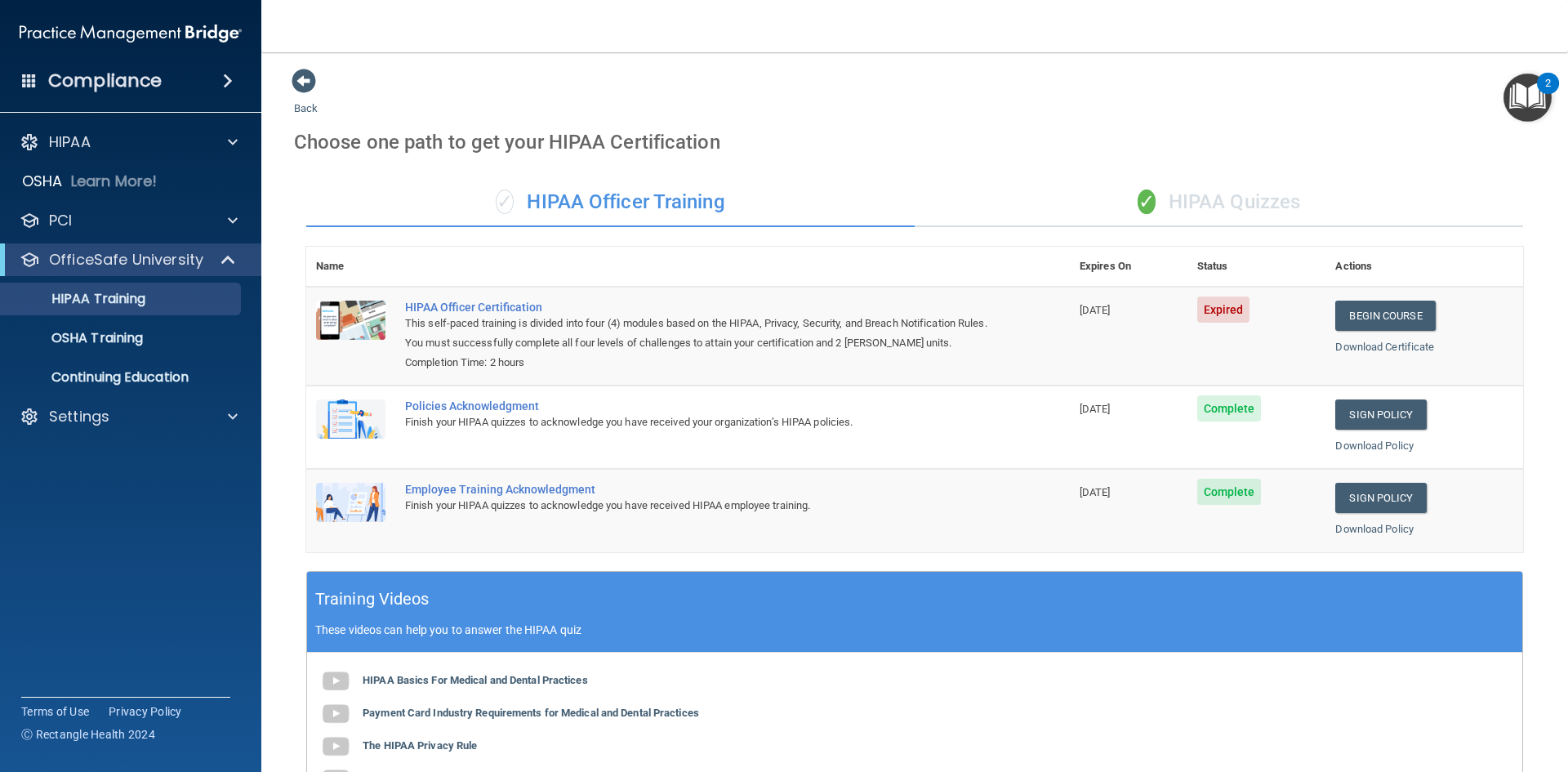
scroll to position [0, 0]
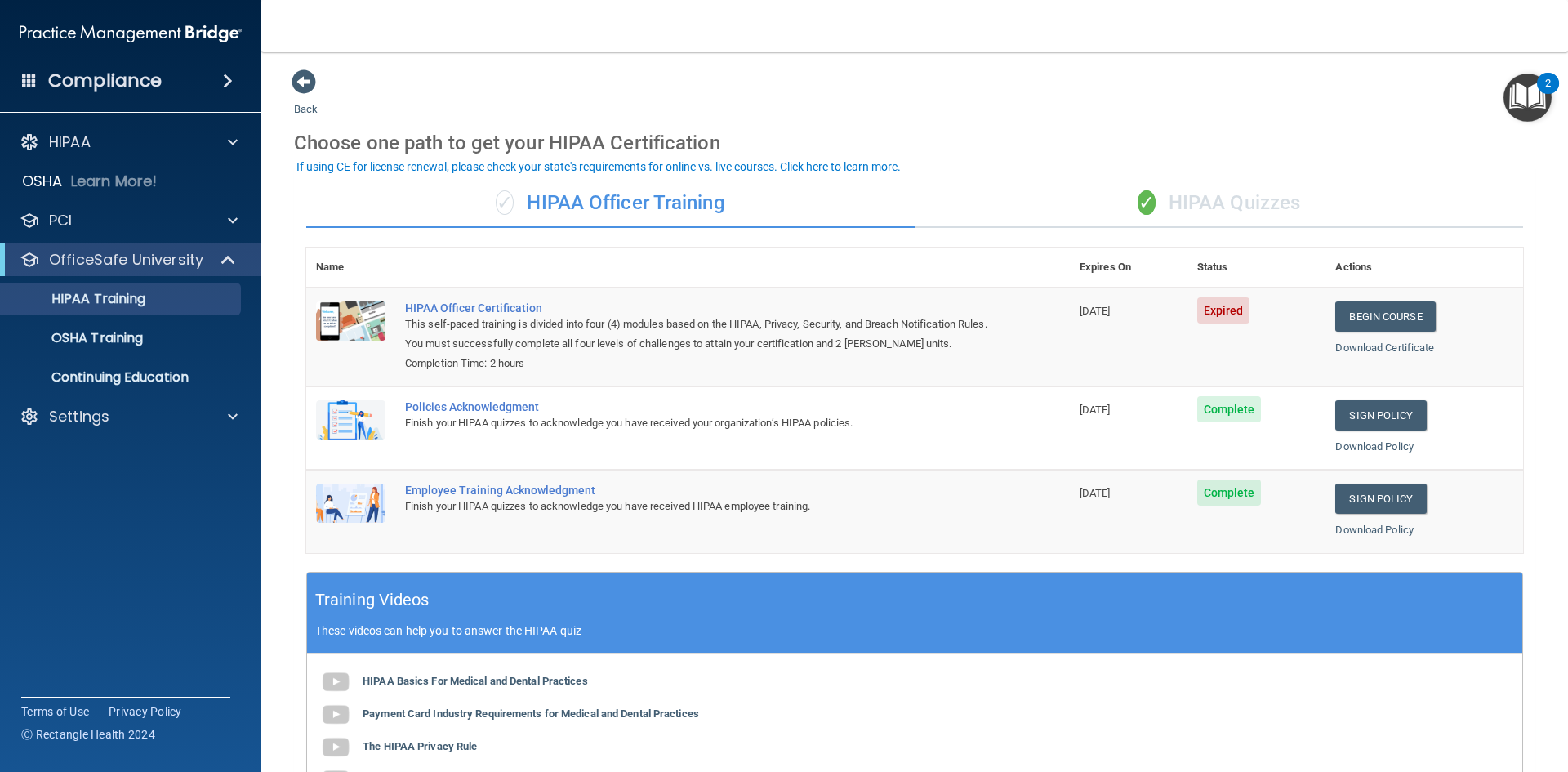
click at [1162, 203] on div "✓ HIPAA Quizzes" at bounding box center [1219, 203] width 608 height 49
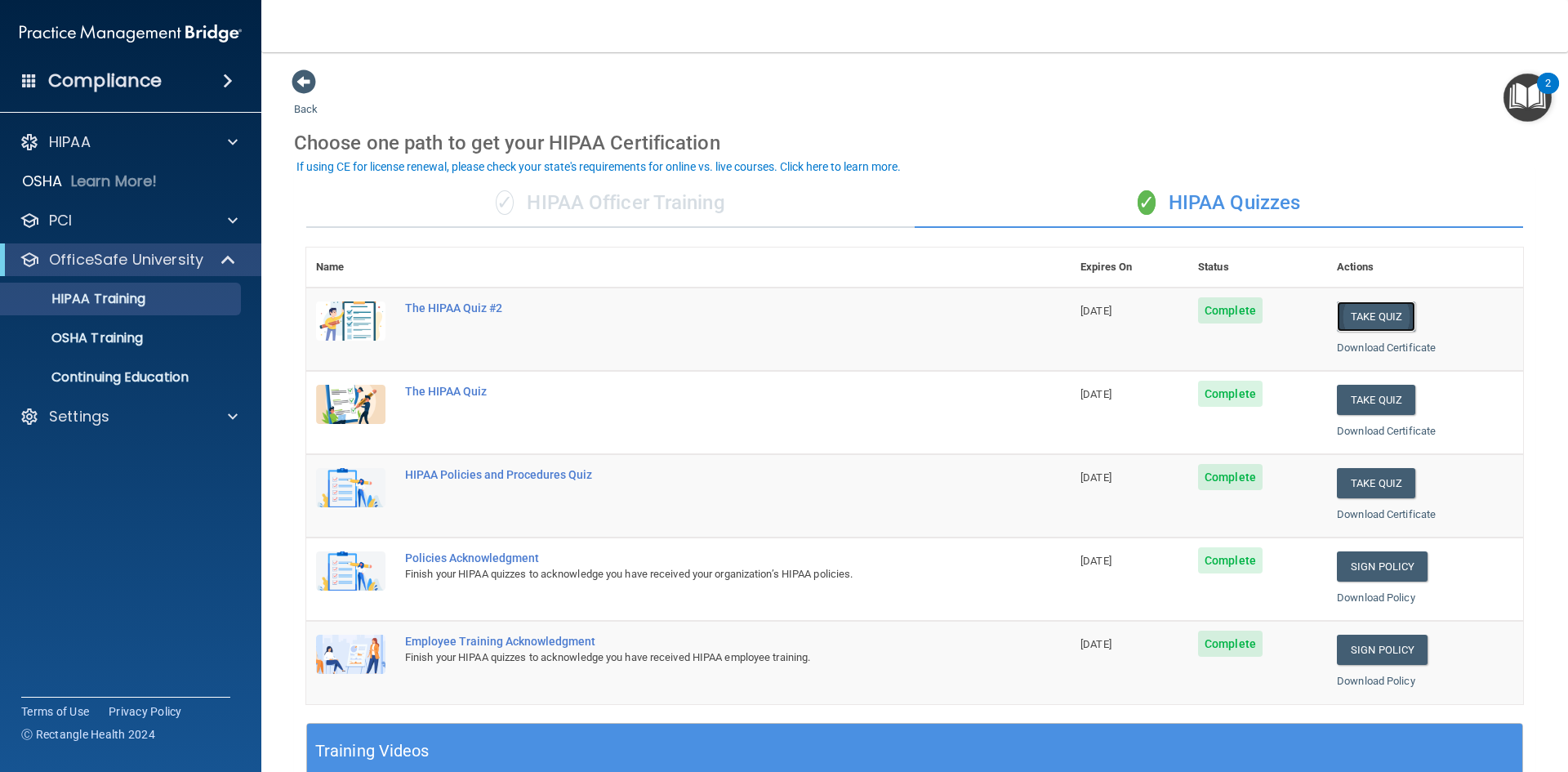
click at [1369, 321] on button "Take Quiz" at bounding box center [1376, 316] width 79 height 30
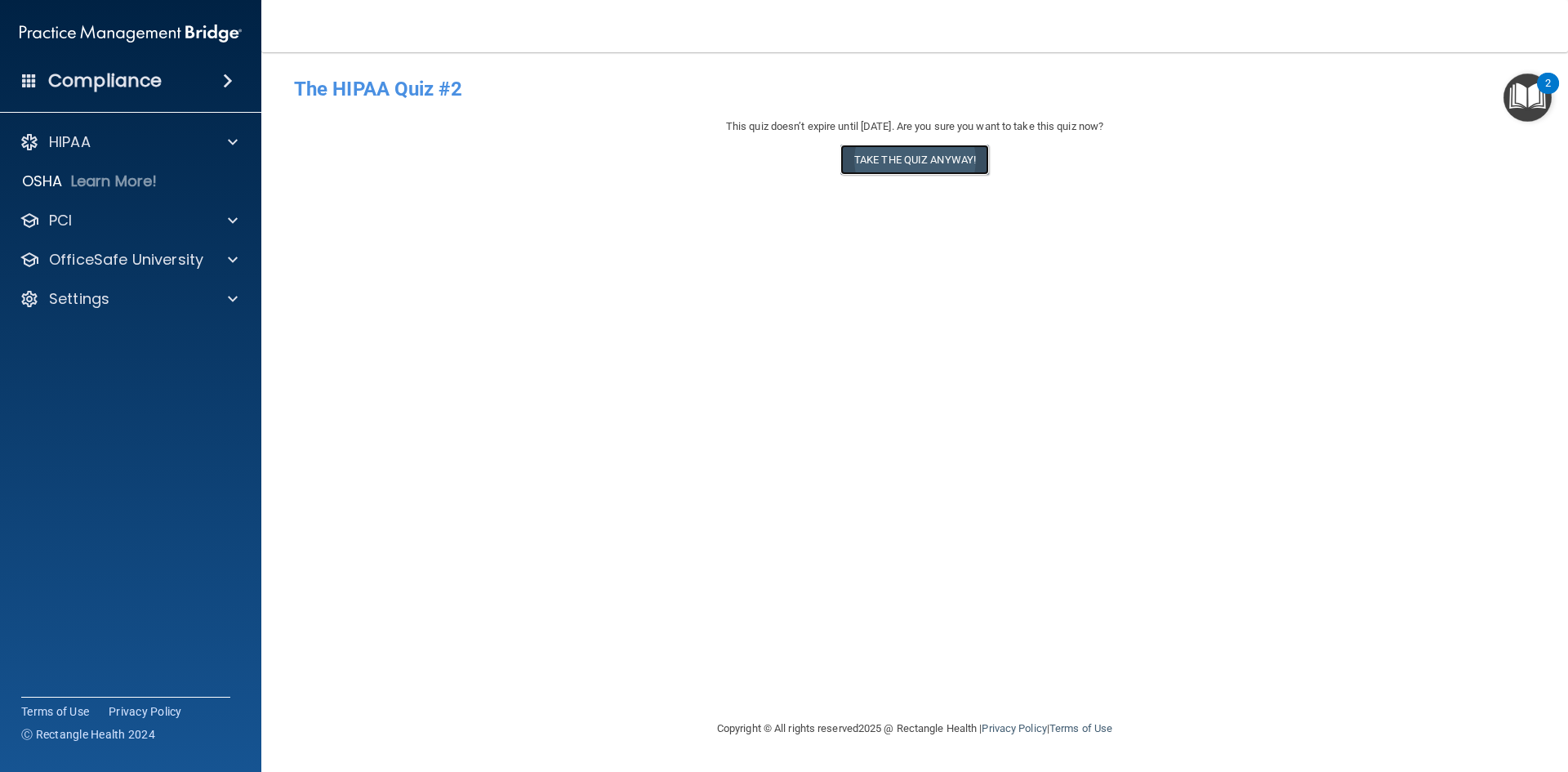
click at [897, 163] on button "Take the quiz anyway!" at bounding box center [915, 160] width 149 height 30
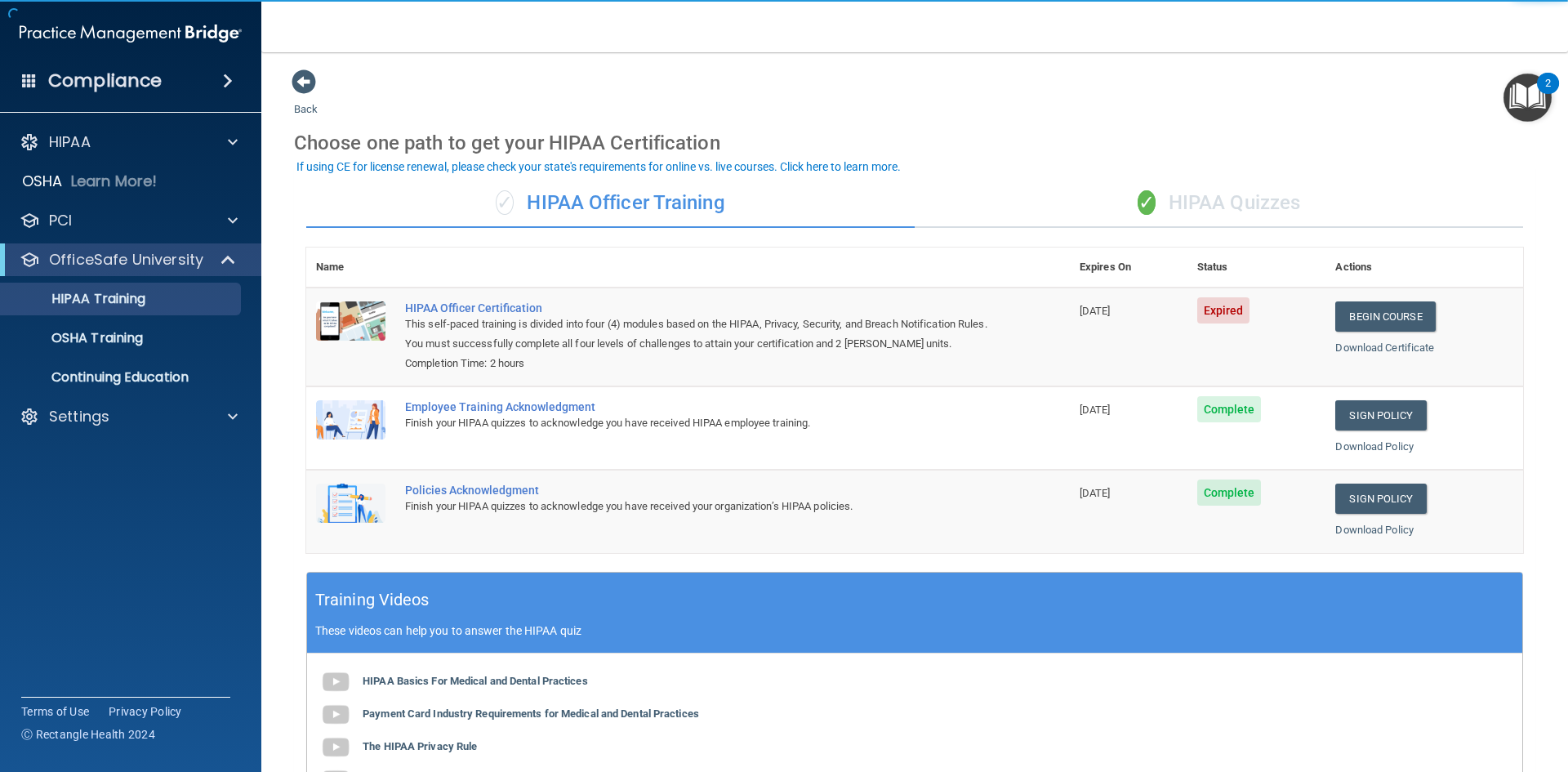
click at [1205, 196] on div "✓ HIPAA Quizzes" at bounding box center [1219, 203] width 608 height 49
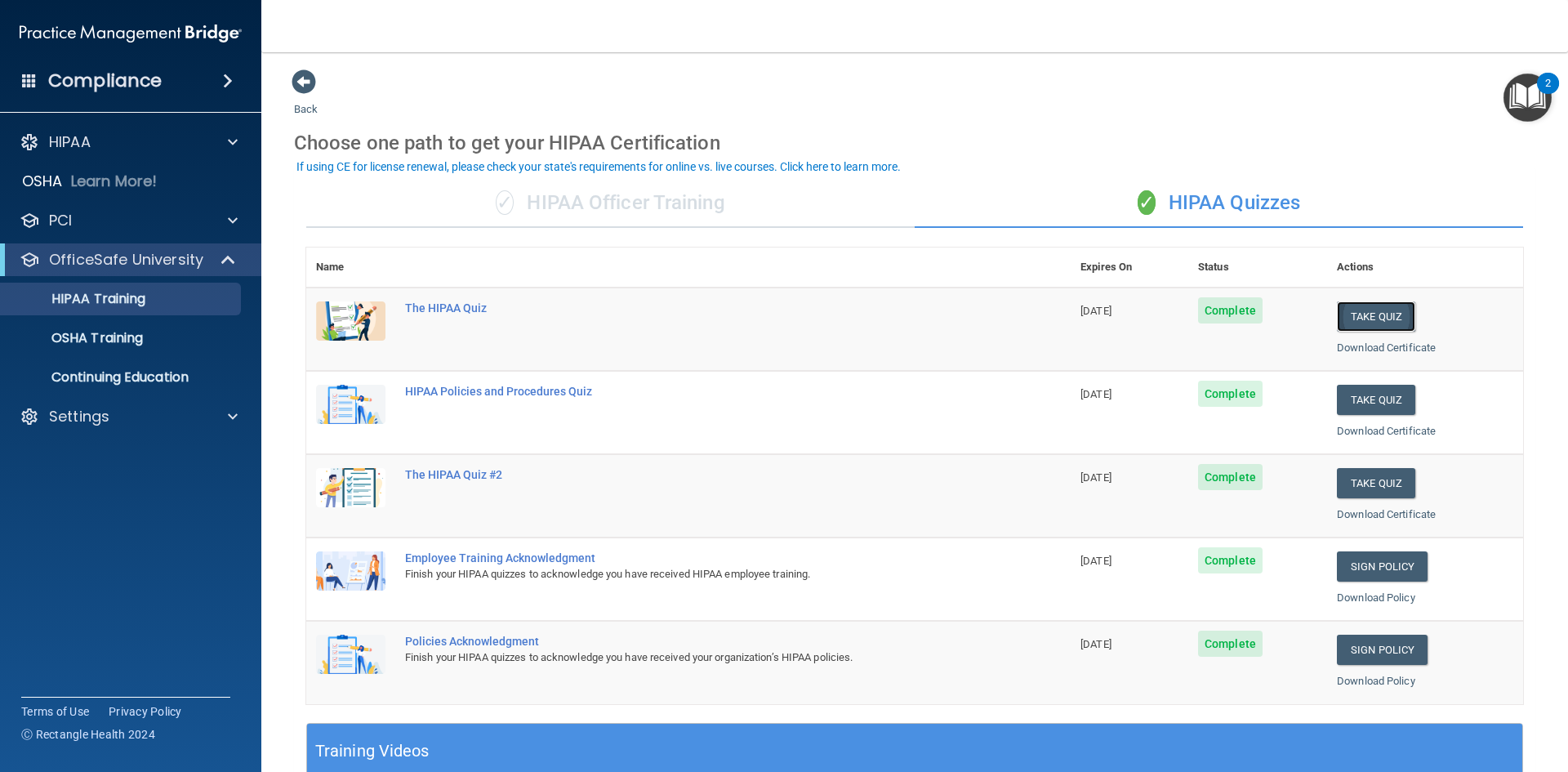
click at [1371, 321] on button "Take Quiz" at bounding box center [1376, 316] width 79 height 30
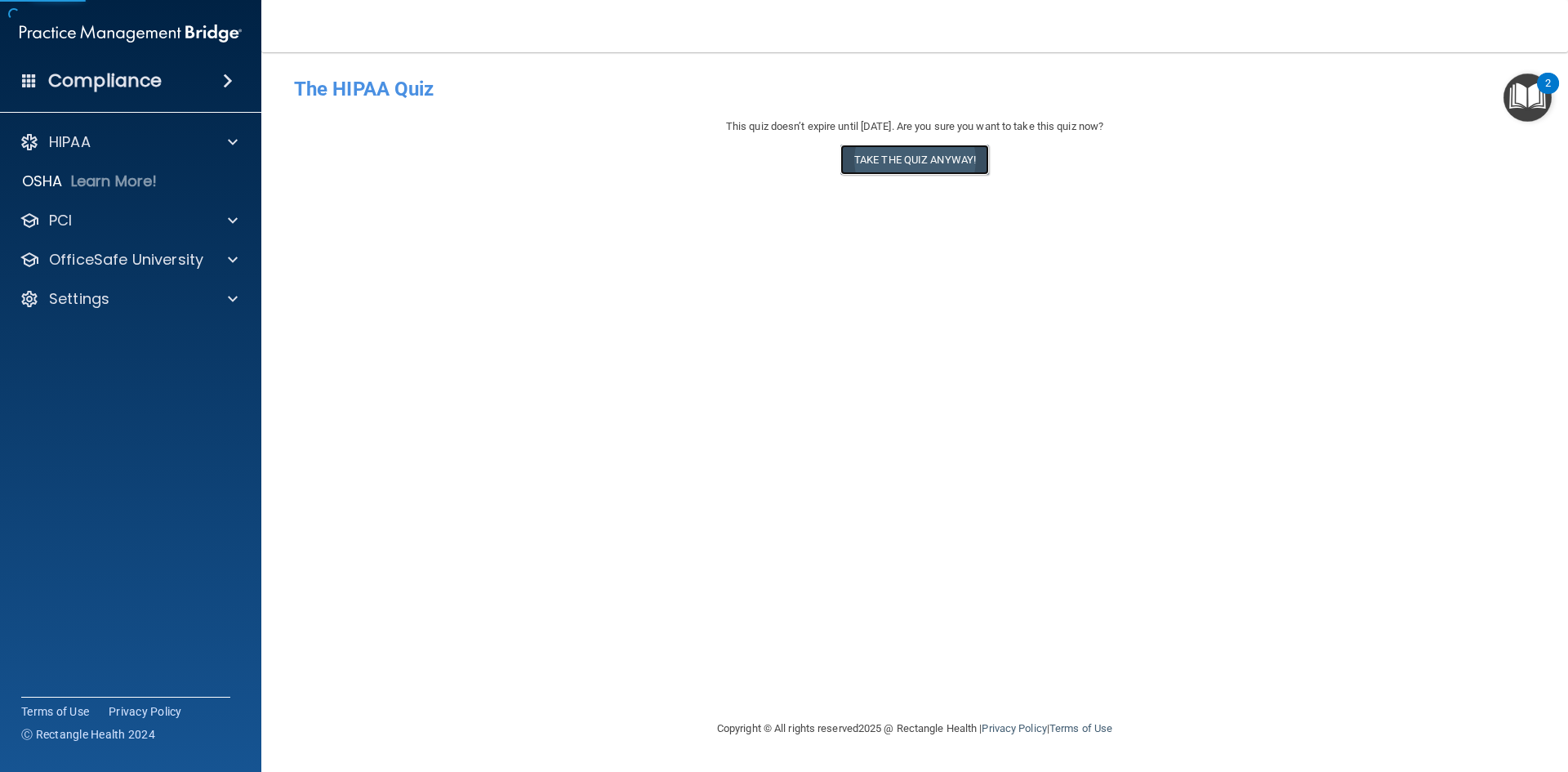
click at [897, 159] on button "Take the quiz anyway!" at bounding box center [915, 160] width 149 height 30
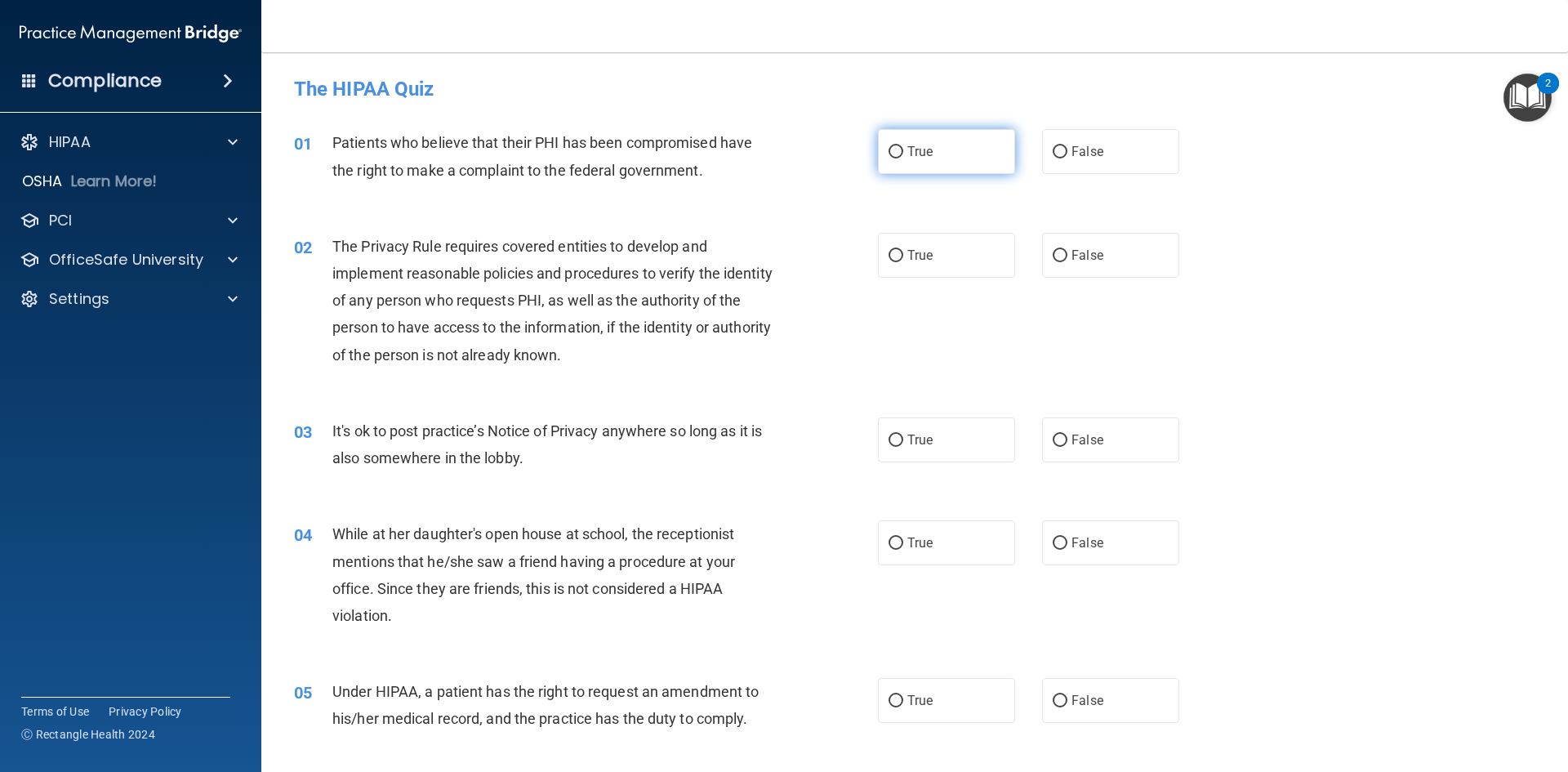
click at [940, 152] on label "True" at bounding box center [946, 152] width 137 height 45
click at [903, 152] on input "True" at bounding box center [896, 152] width 15 height 12
radio input "true"
click at [921, 263] on label "True" at bounding box center [946, 255] width 137 height 45
click at [903, 263] on input "True" at bounding box center [896, 256] width 15 height 12
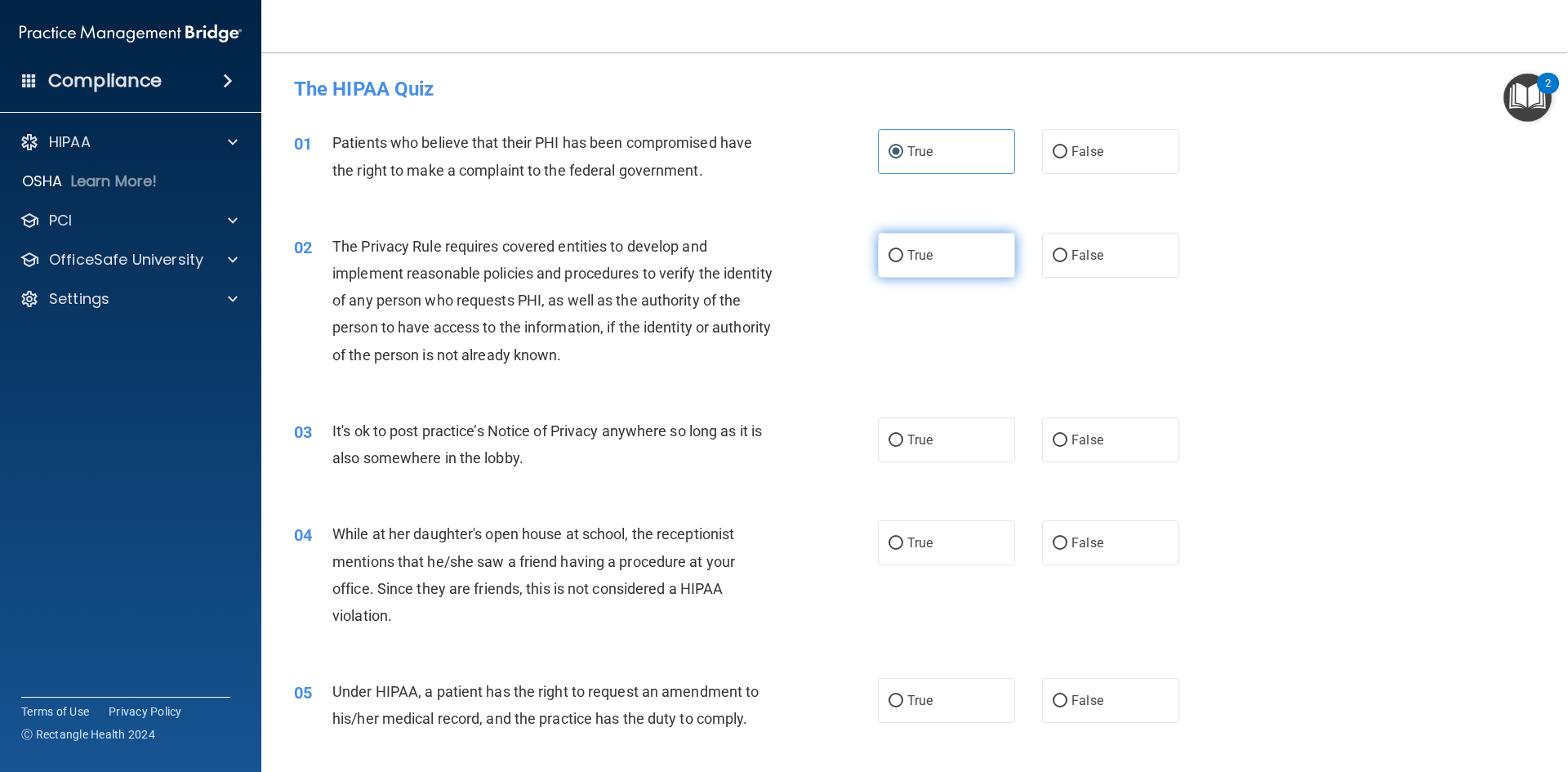
radio input "true"
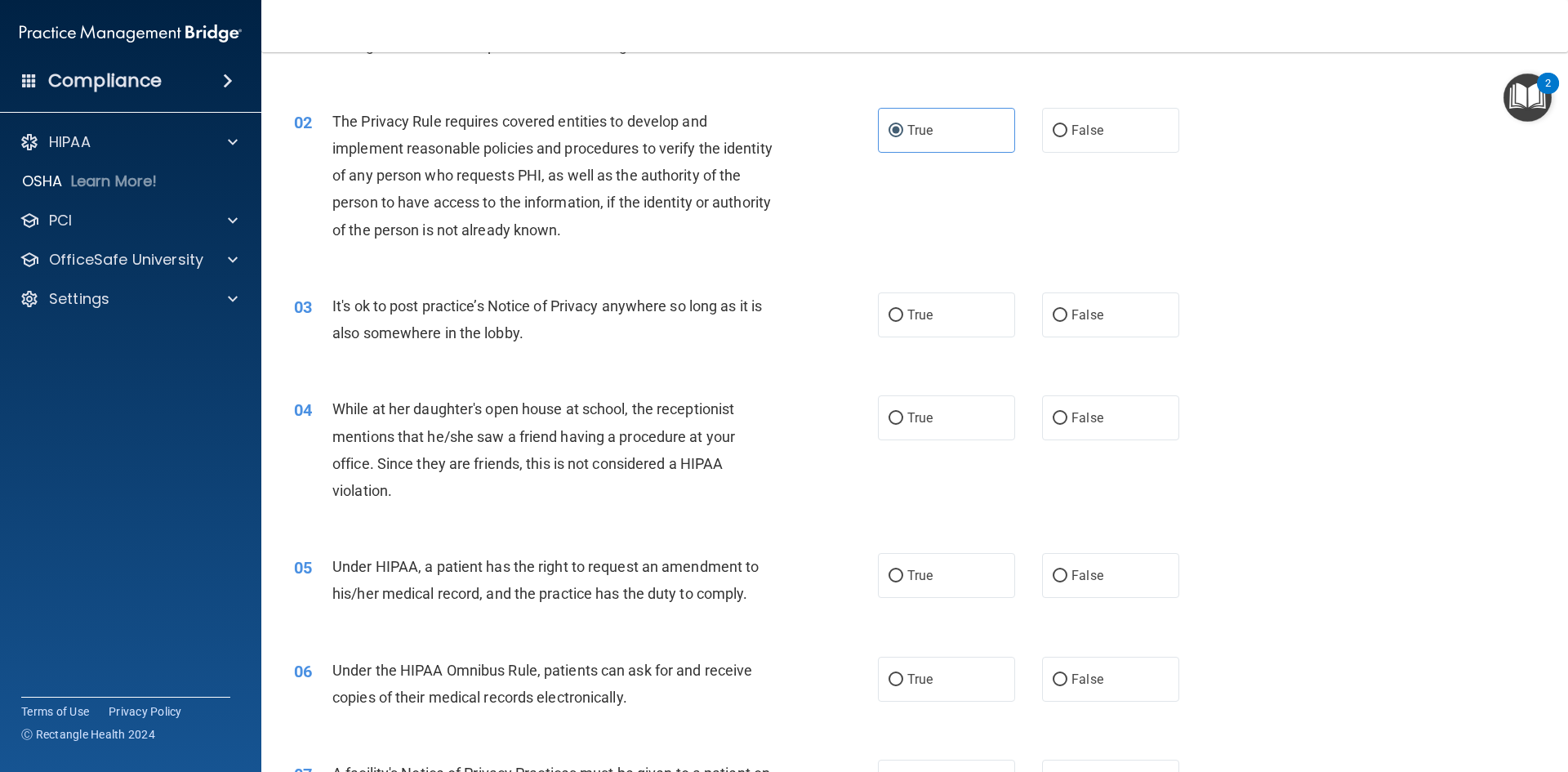
scroll to position [163, 0]
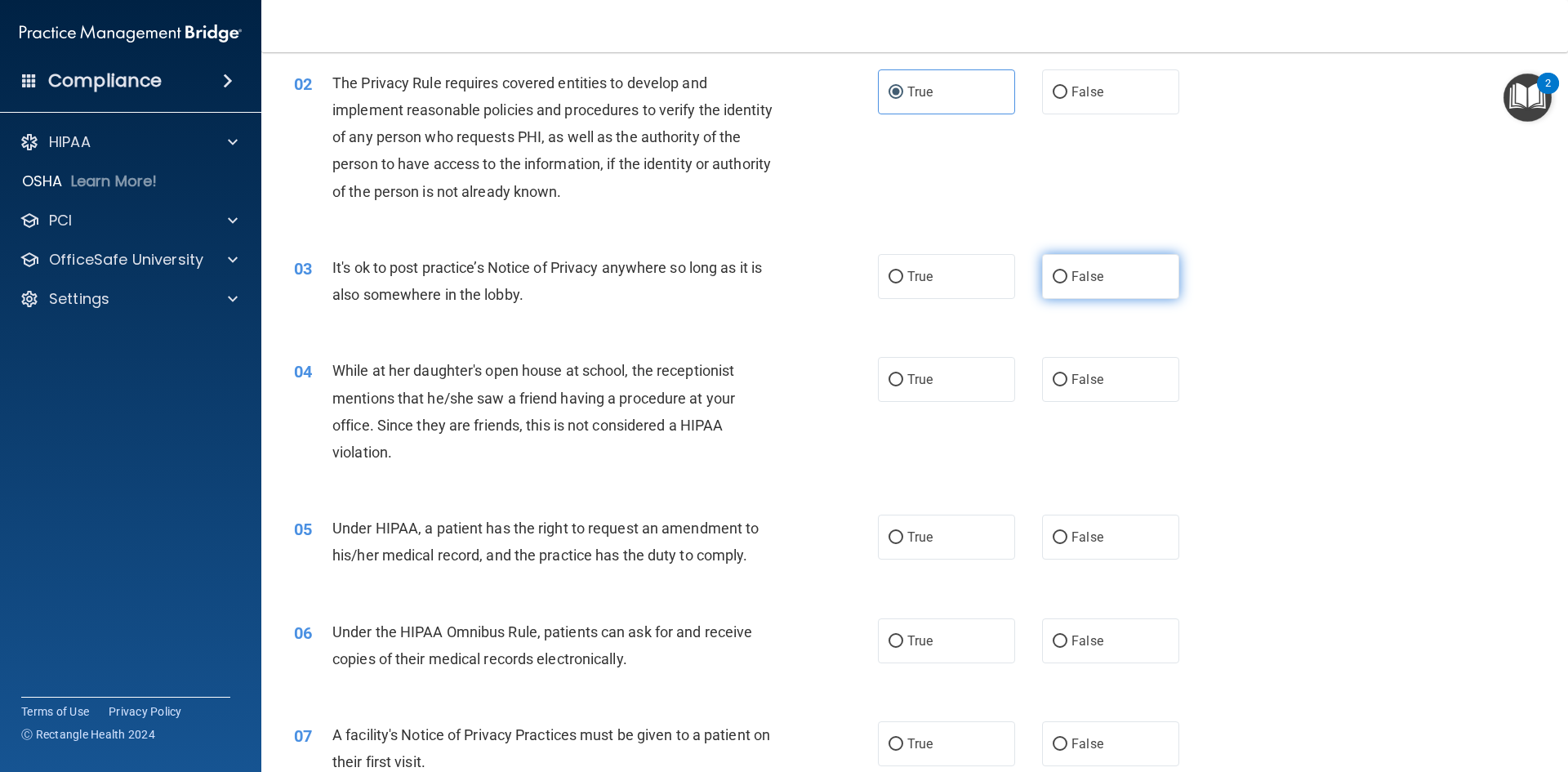
click at [1112, 279] on label "False" at bounding box center [1111, 277] width 137 height 45
click at [1067, 279] on input "False" at bounding box center [1061, 277] width 15 height 12
radio input "true"
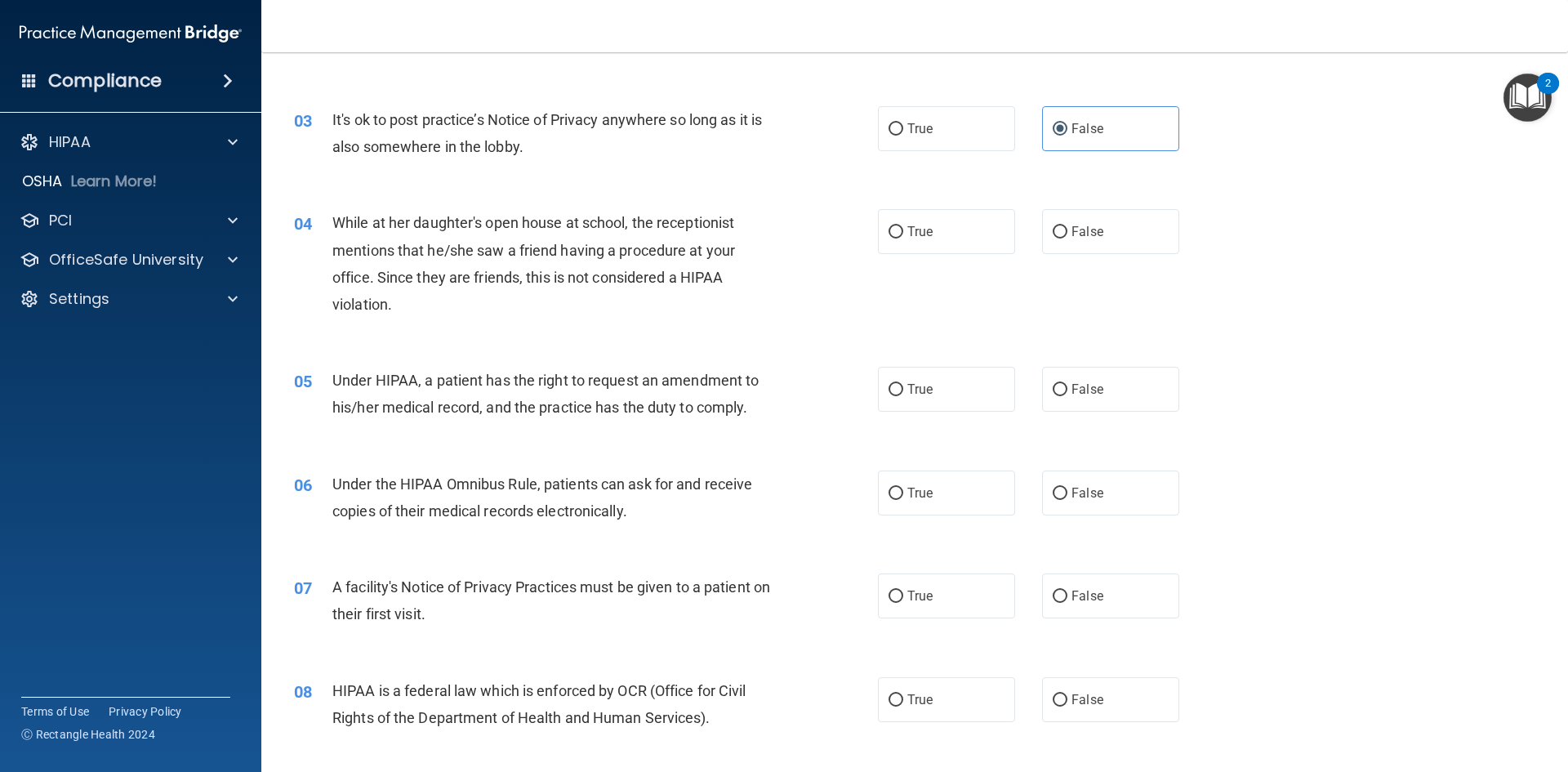
scroll to position [327, 0]
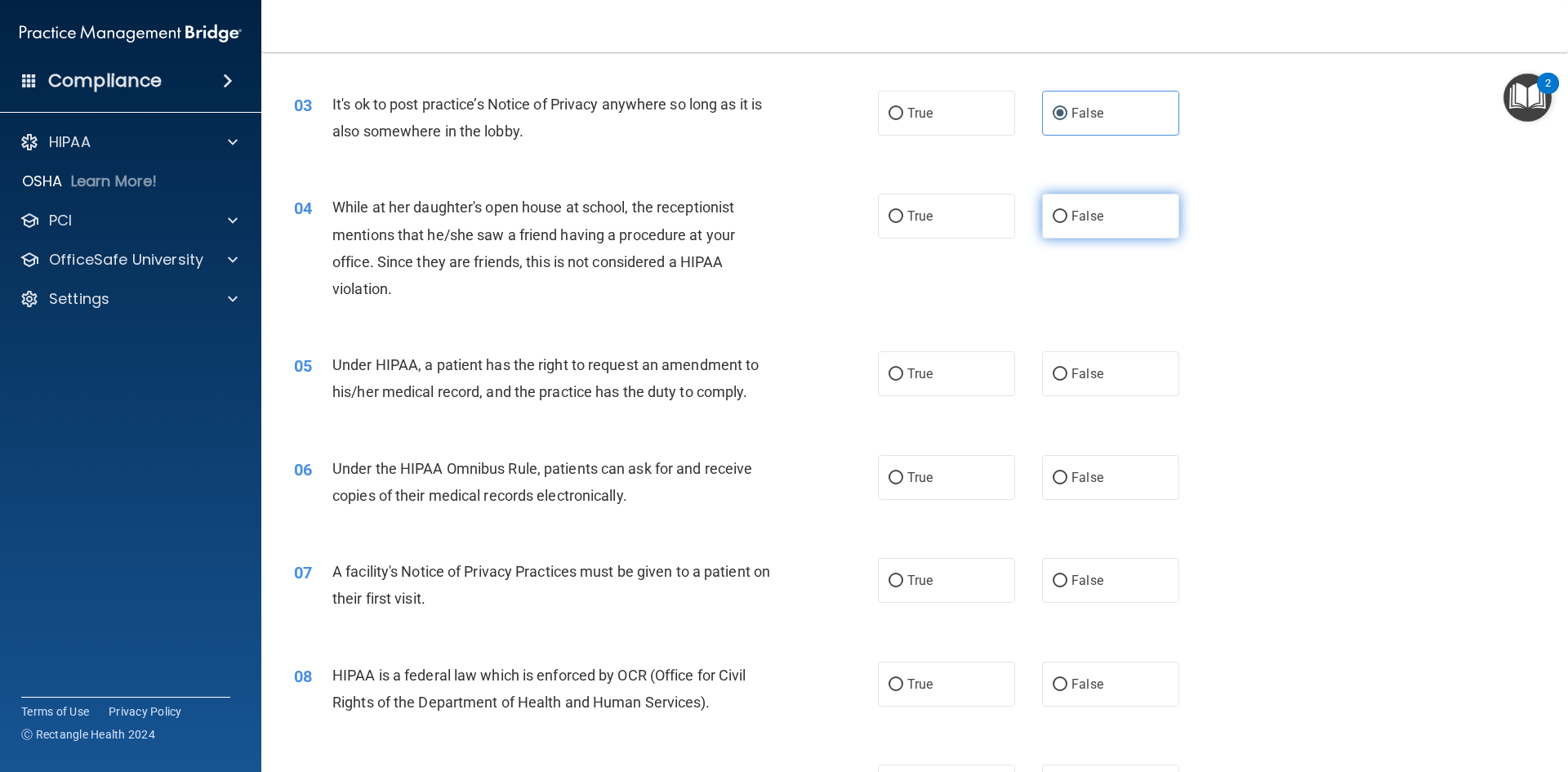
click at [1060, 215] on label "False" at bounding box center [1111, 216] width 137 height 45
click at [1060, 215] on input "False" at bounding box center [1061, 216] width 15 height 12
radio input "true"
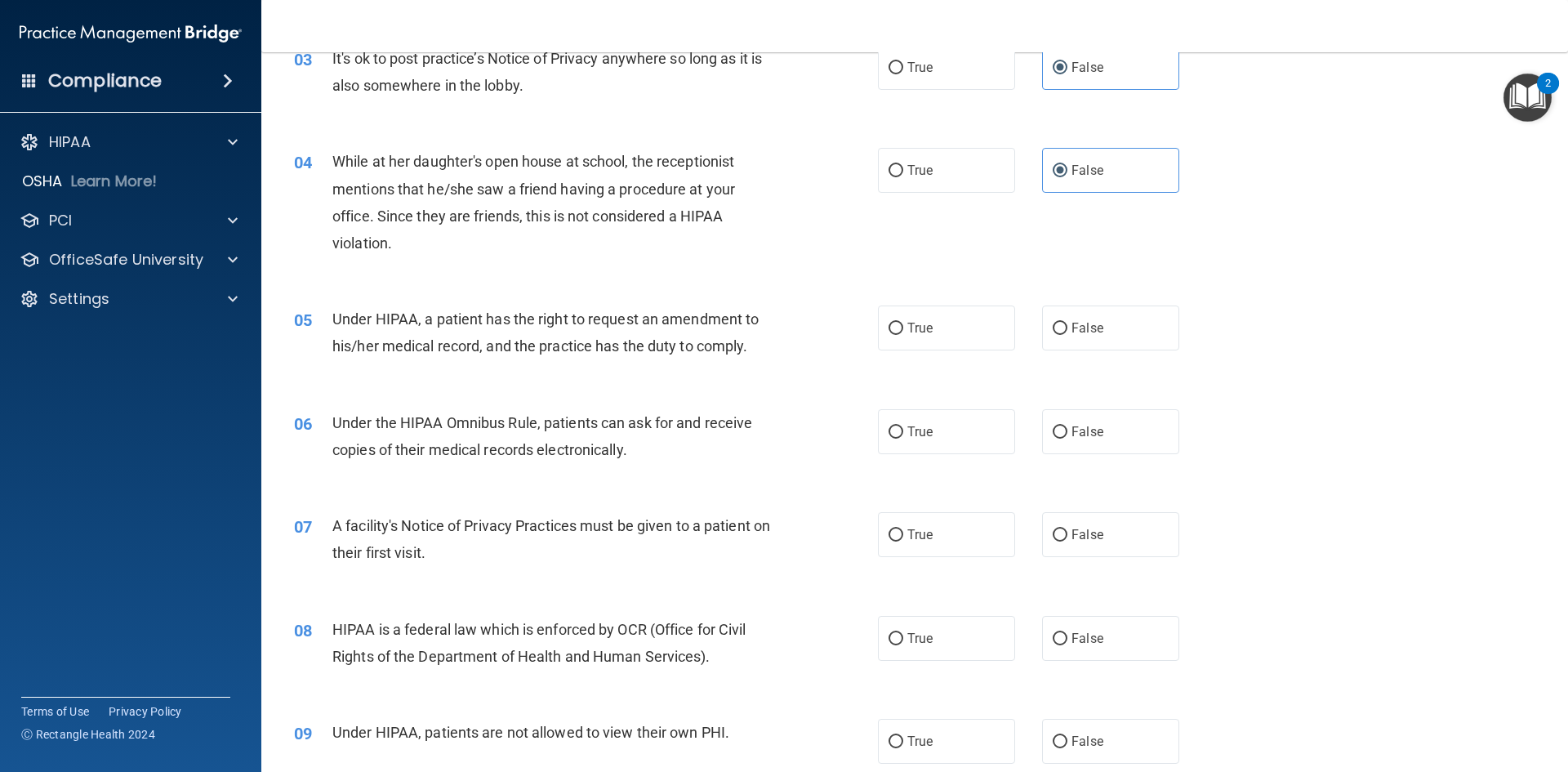
scroll to position [408, 0]
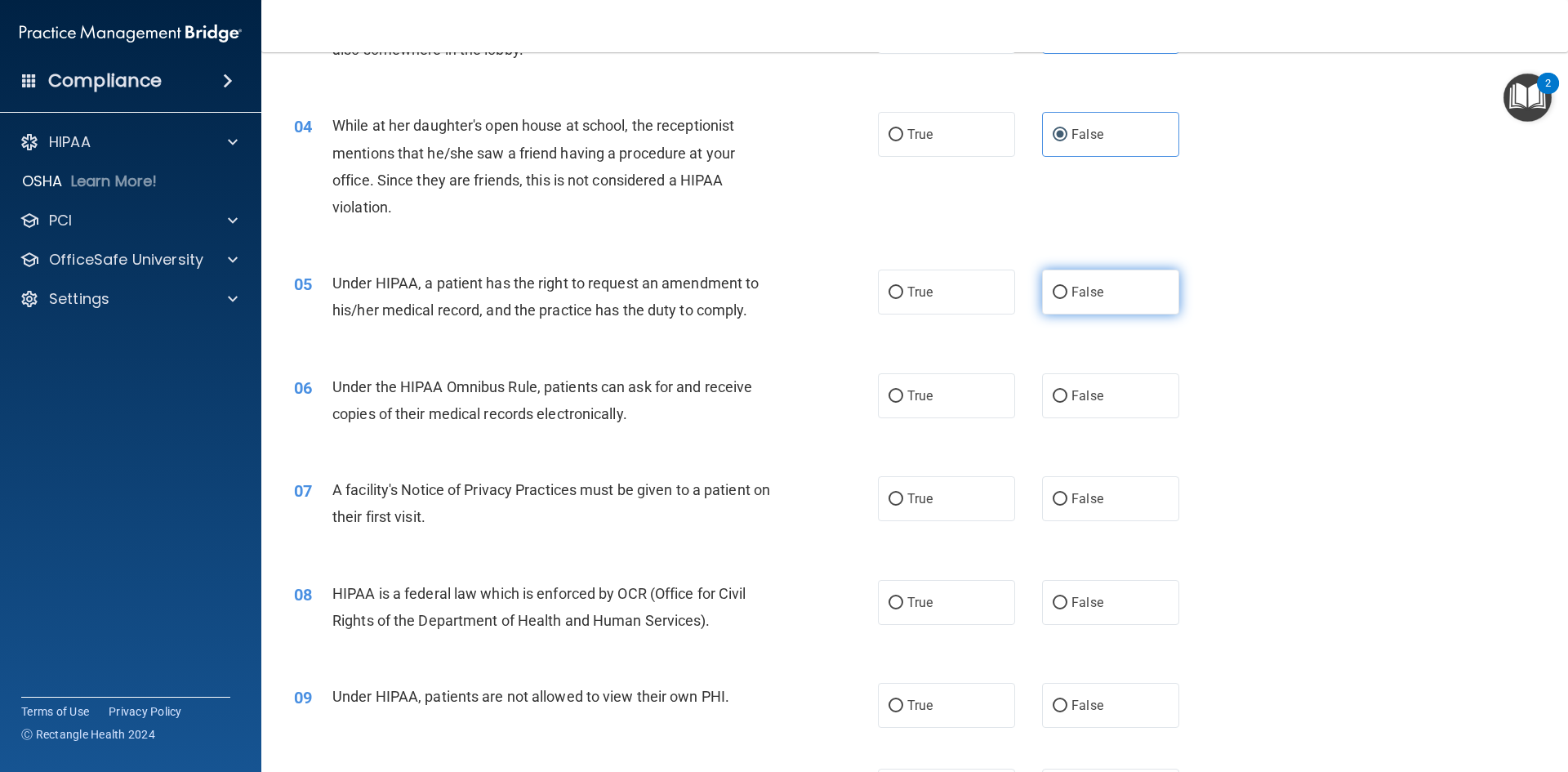
click at [1093, 299] on span "False" at bounding box center [1087, 292] width 31 height 16
click at [1067, 299] on input "False" at bounding box center [1061, 292] width 15 height 12
radio input "true"
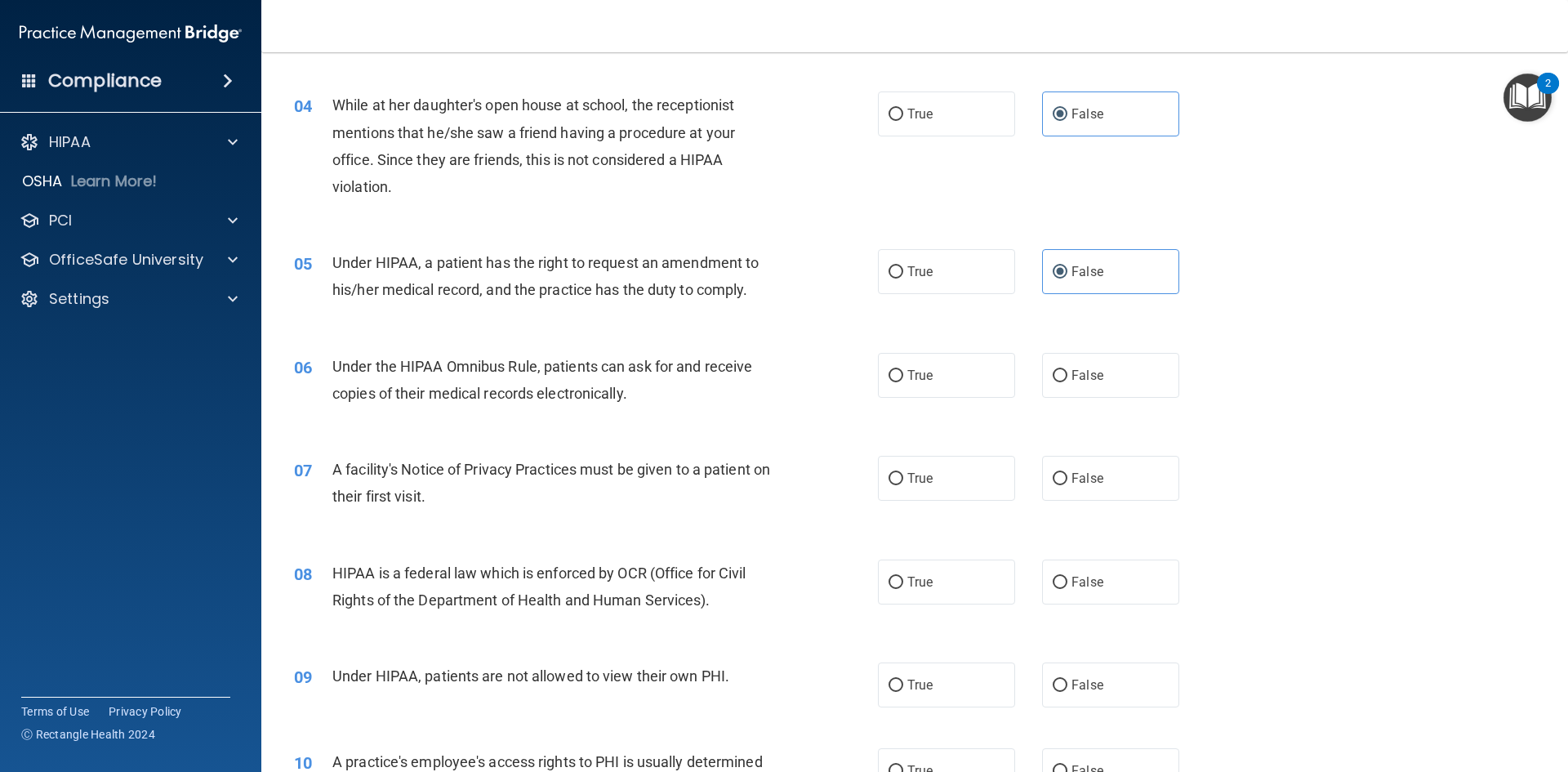
scroll to position [490, 0]
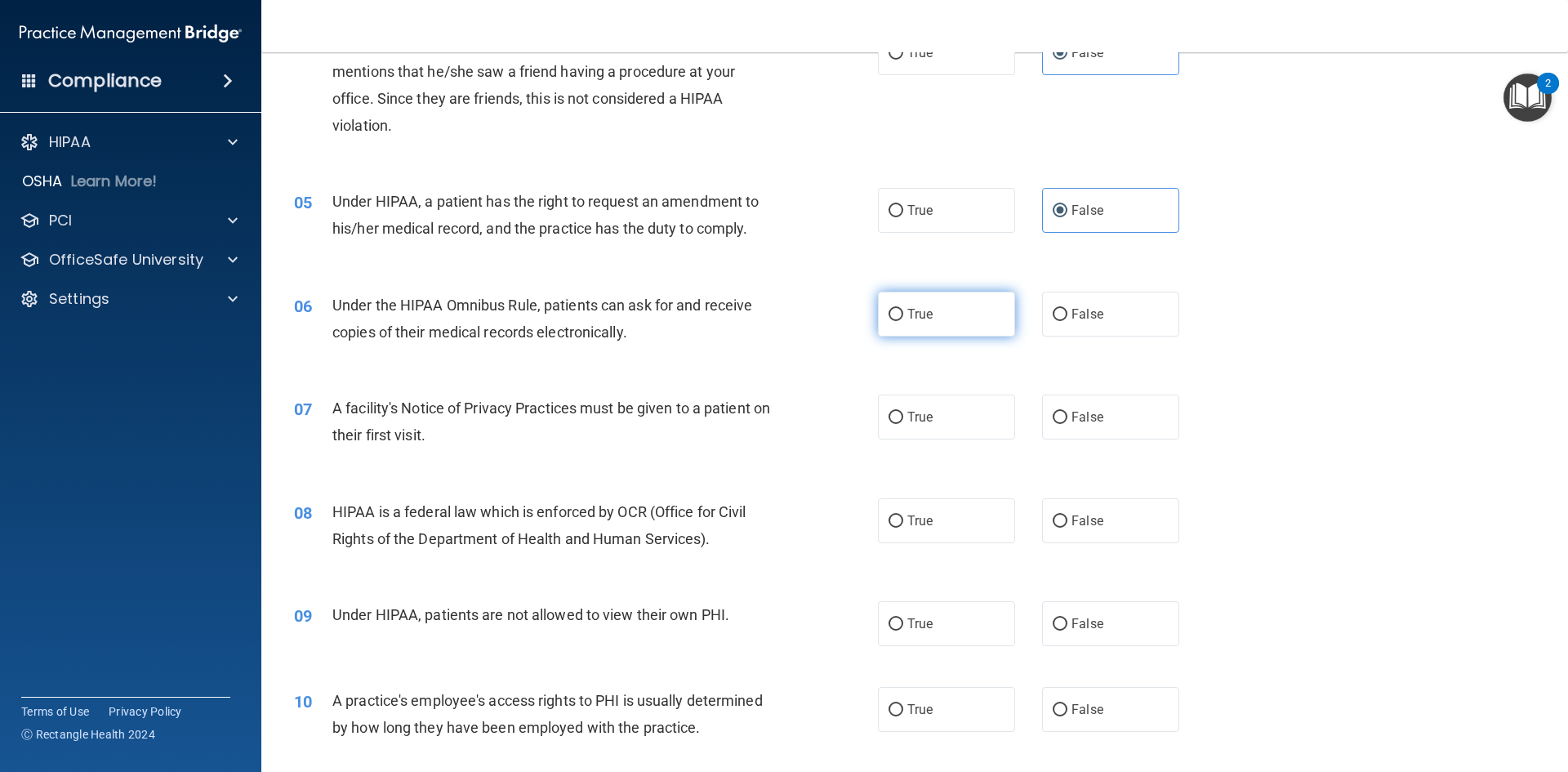
click at [940, 324] on label "True" at bounding box center [946, 314] width 137 height 45
click at [903, 321] on input "True" at bounding box center [896, 315] width 15 height 12
radio input "true"
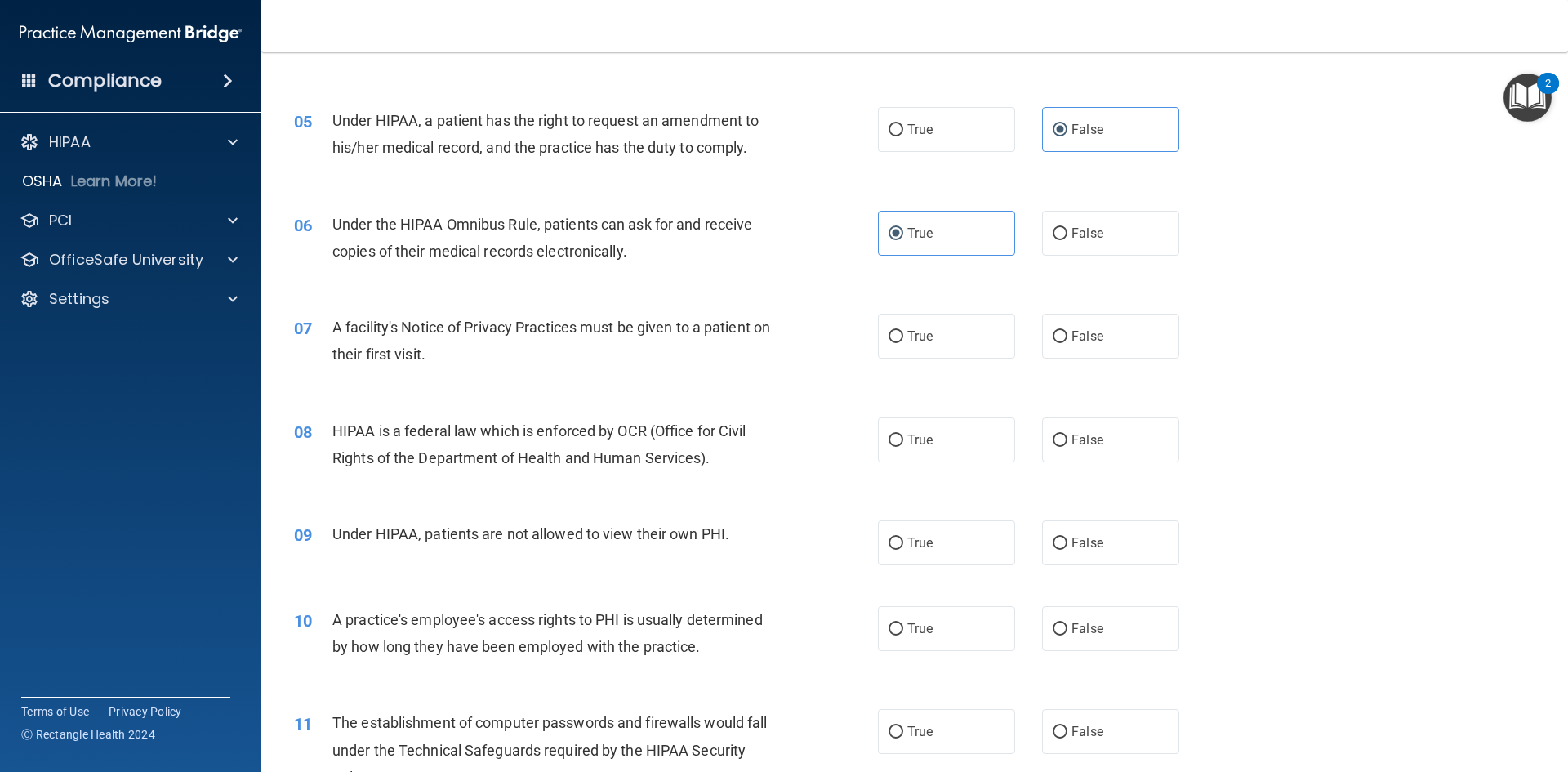
scroll to position [572, 0]
click at [920, 341] on span "True" at bounding box center [920, 335] width 26 height 16
click at [903, 341] on input "True" at bounding box center [896, 336] width 15 height 12
radio input "true"
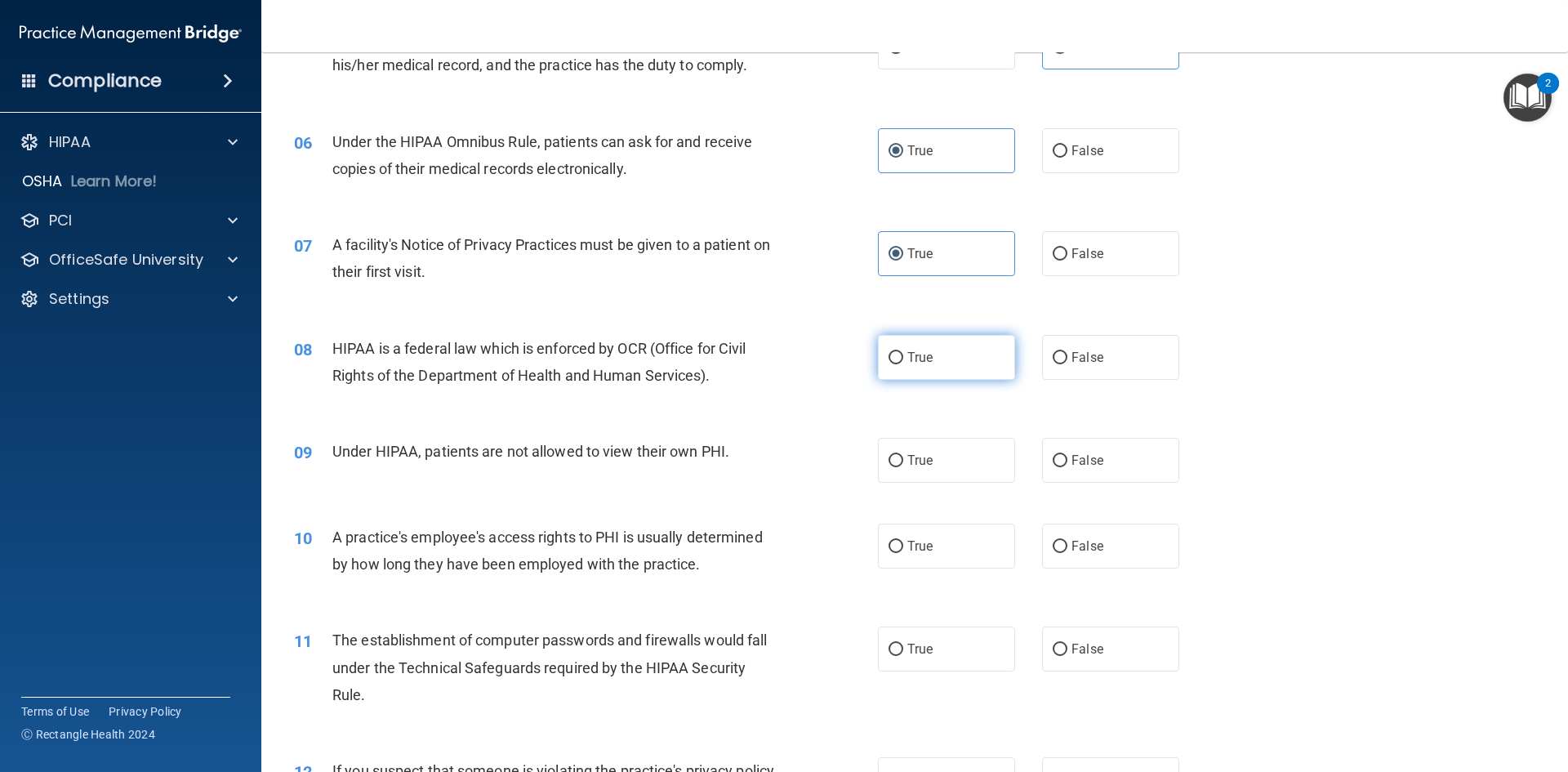
click at [910, 369] on label "True" at bounding box center [946, 357] width 137 height 45
click at [903, 364] on input "True" at bounding box center [896, 358] width 15 height 12
radio input "true"
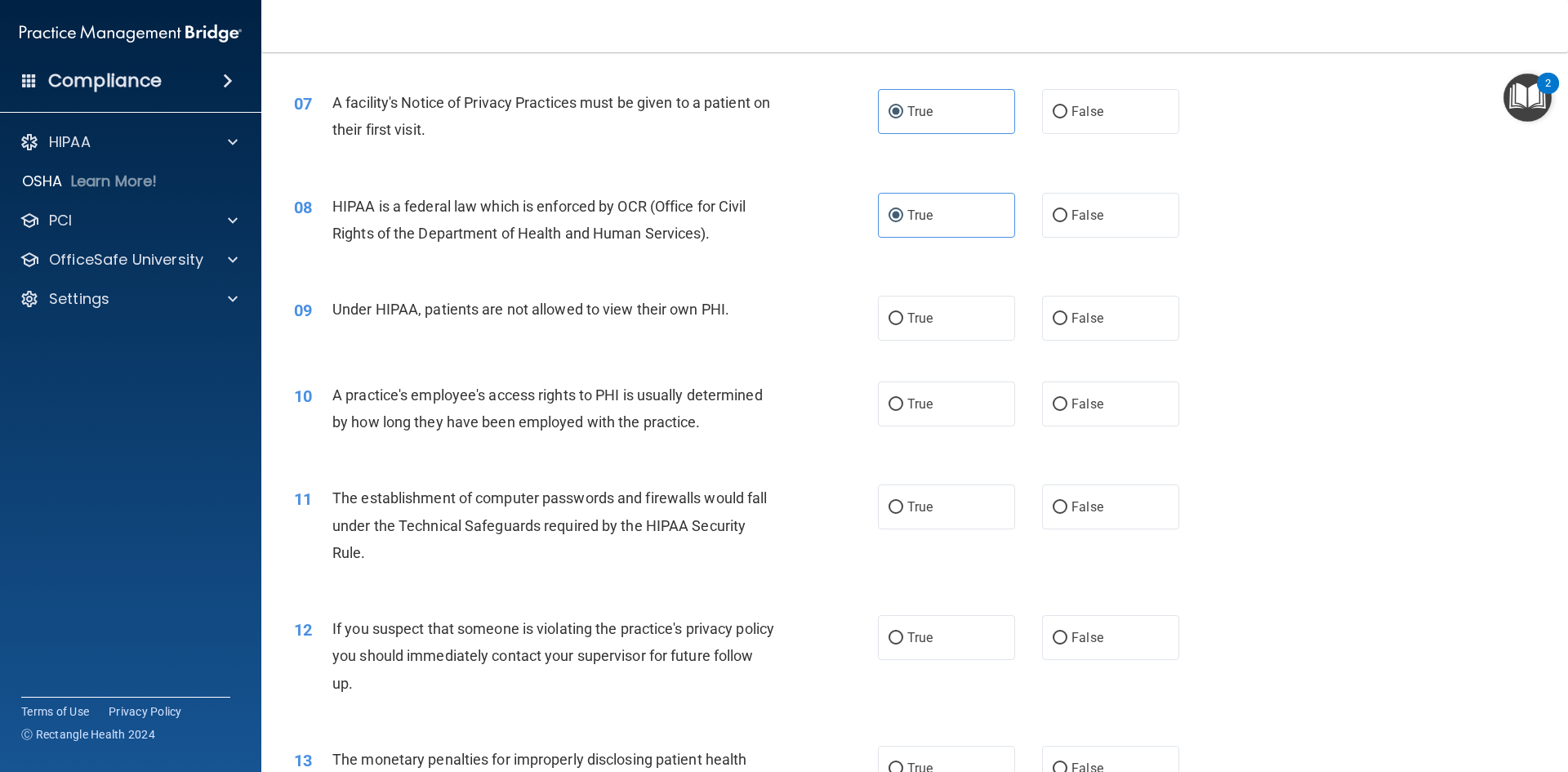
scroll to position [817, 0]
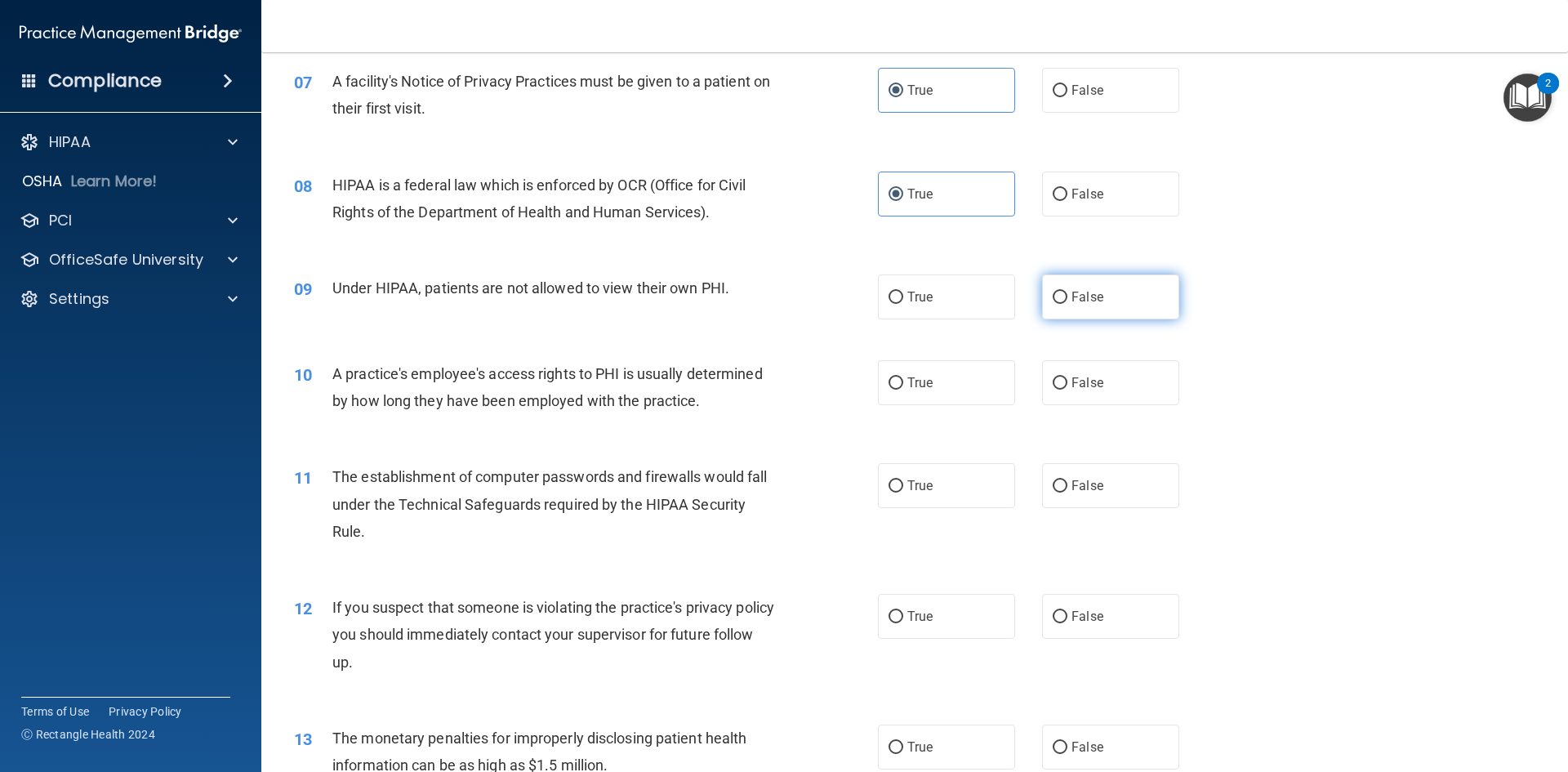
click at [1109, 302] on label "False" at bounding box center [1111, 297] width 137 height 45
click at [1067, 302] on input "False" at bounding box center [1061, 297] width 15 height 12
radio input "true"
click at [1063, 379] on label "False" at bounding box center [1111, 383] width 137 height 45
click at [1063, 379] on input "False" at bounding box center [1061, 384] width 15 height 12
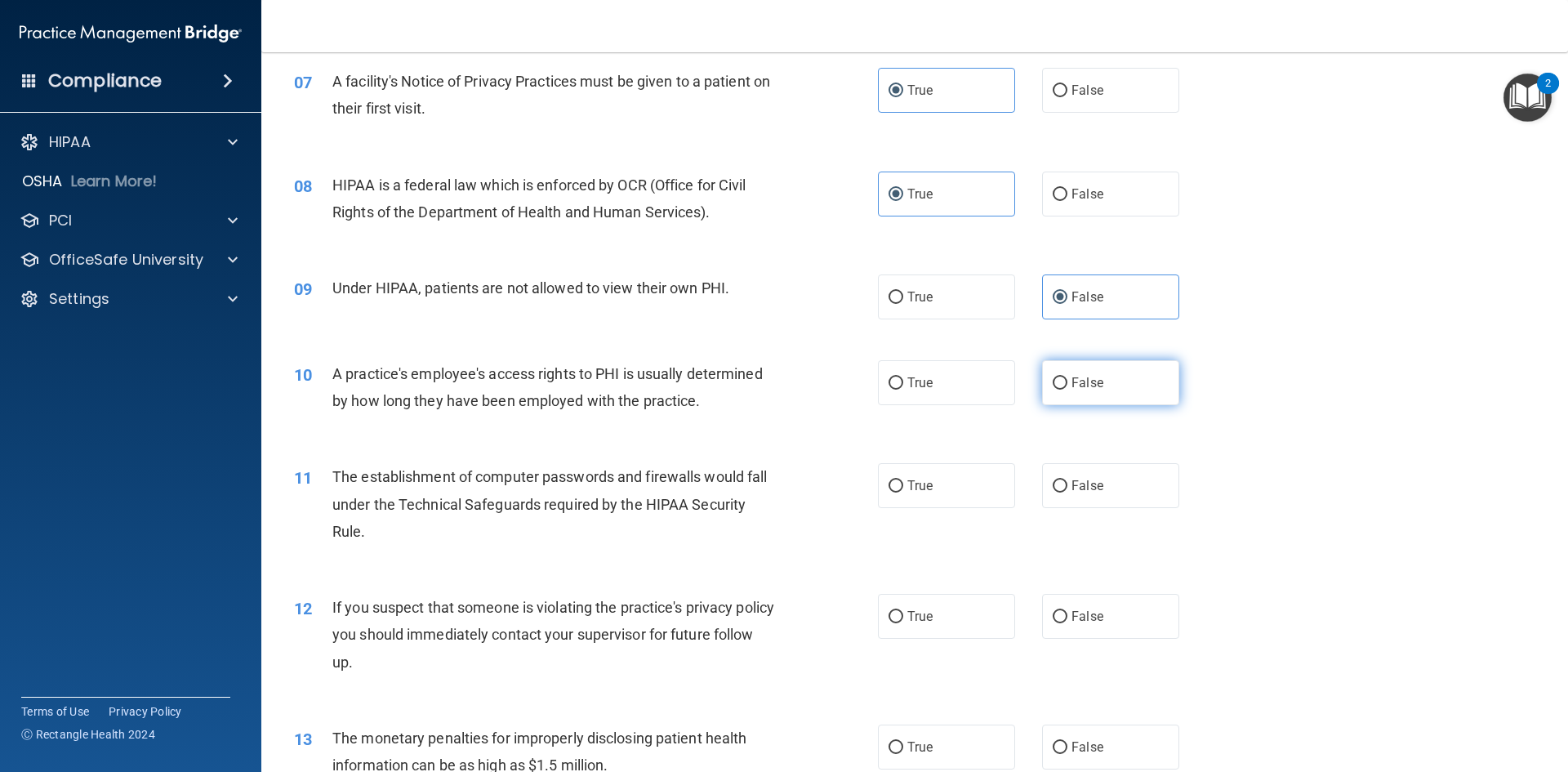
radio input "true"
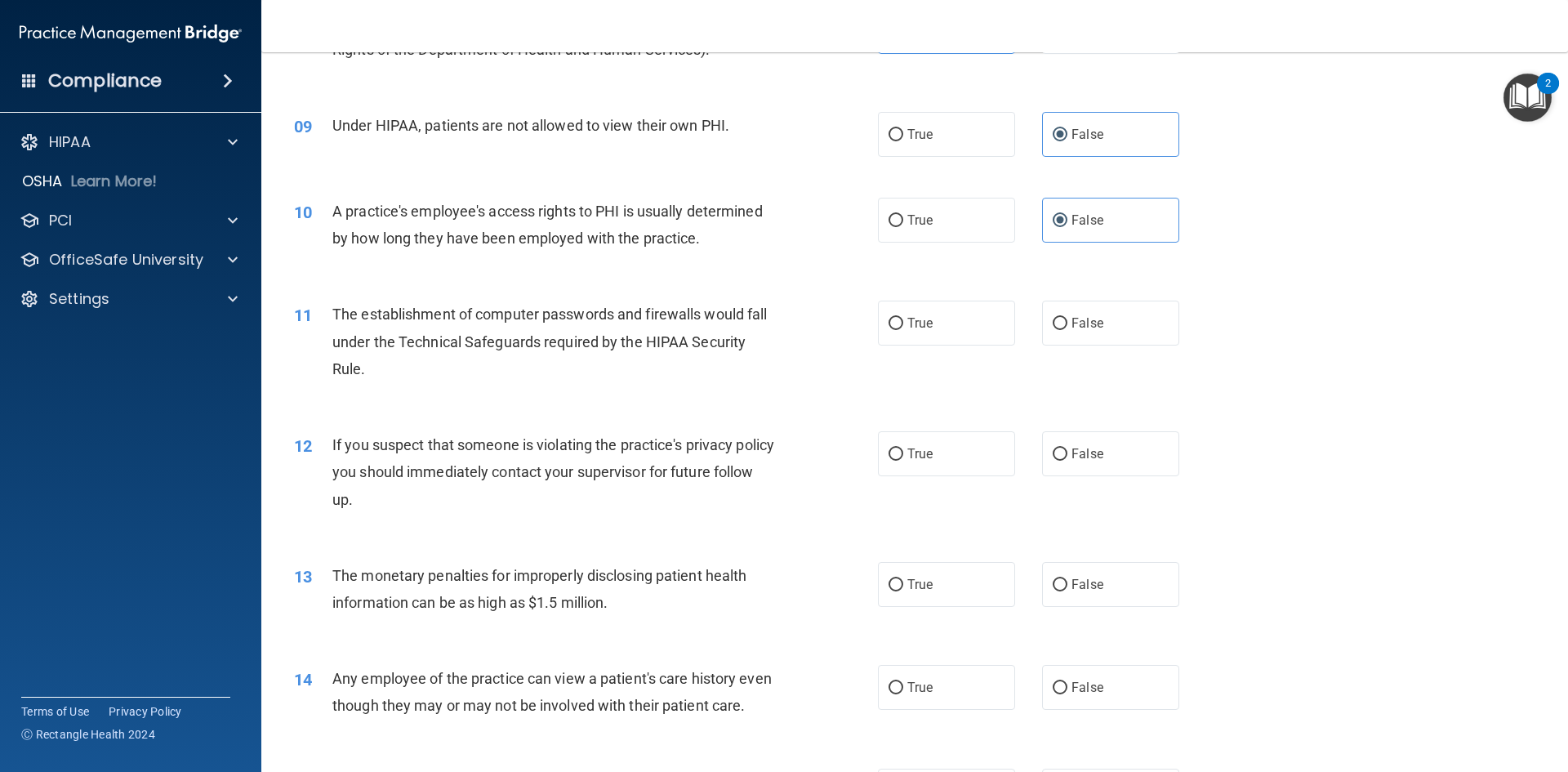
scroll to position [981, 0]
click at [926, 328] on span "True" at bounding box center [920, 322] width 26 height 16
click at [903, 328] on input "True" at bounding box center [896, 323] width 15 height 12
radio input "true"
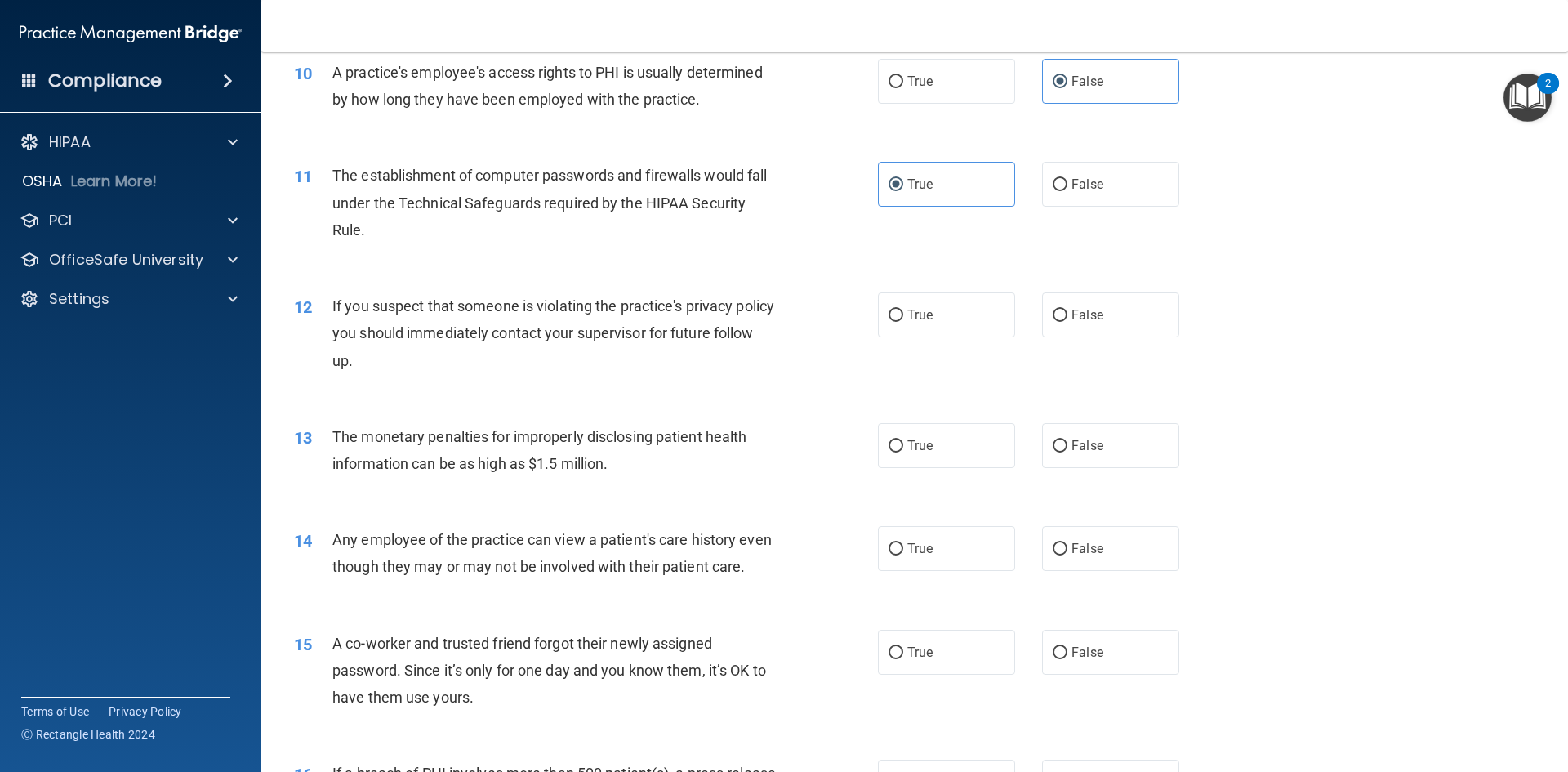
scroll to position [1144, 0]
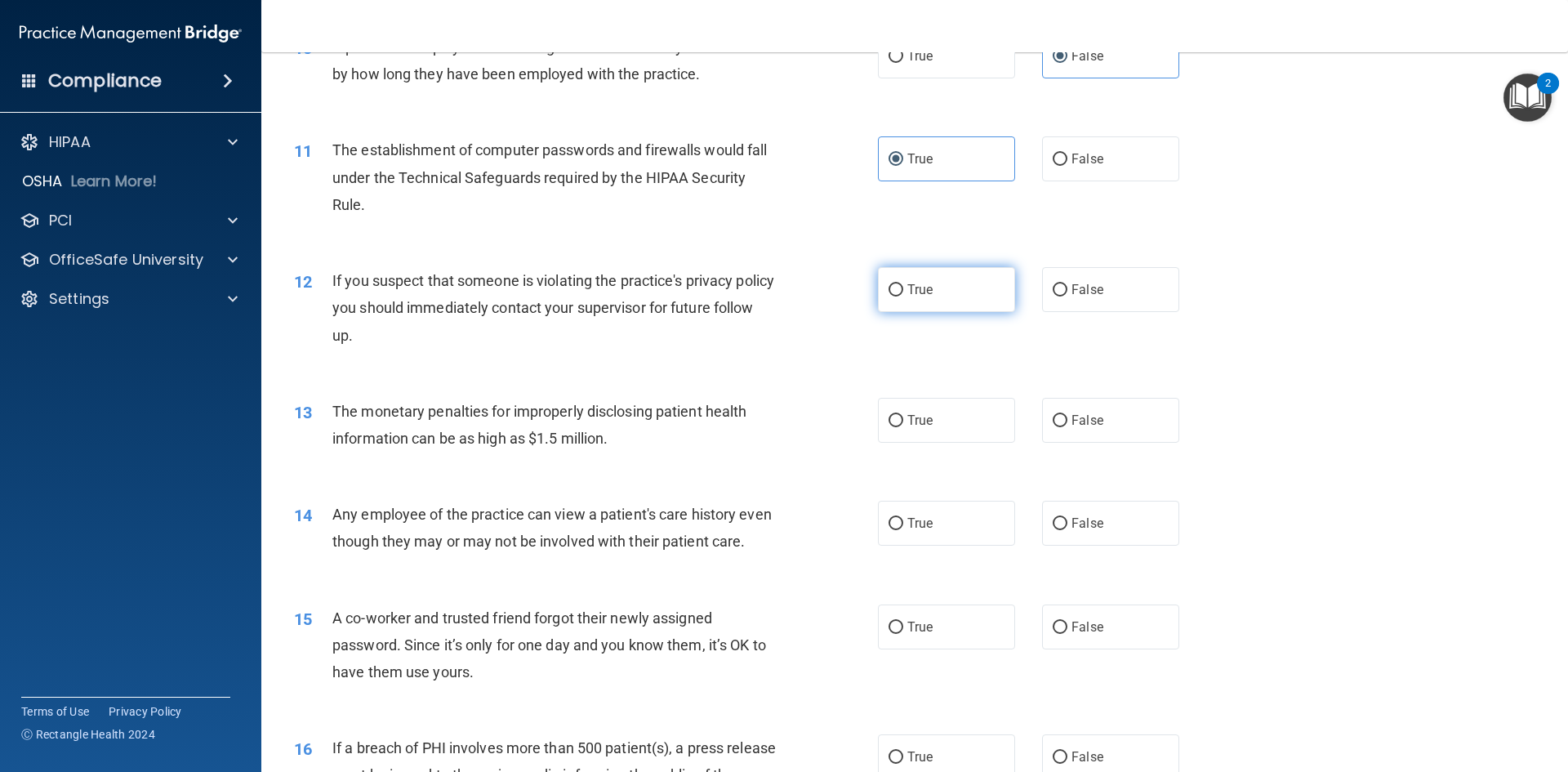
click at [916, 302] on label "True" at bounding box center [946, 290] width 137 height 45
click at [903, 297] on input "True" at bounding box center [896, 290] width 15 height 12
radio input "true"
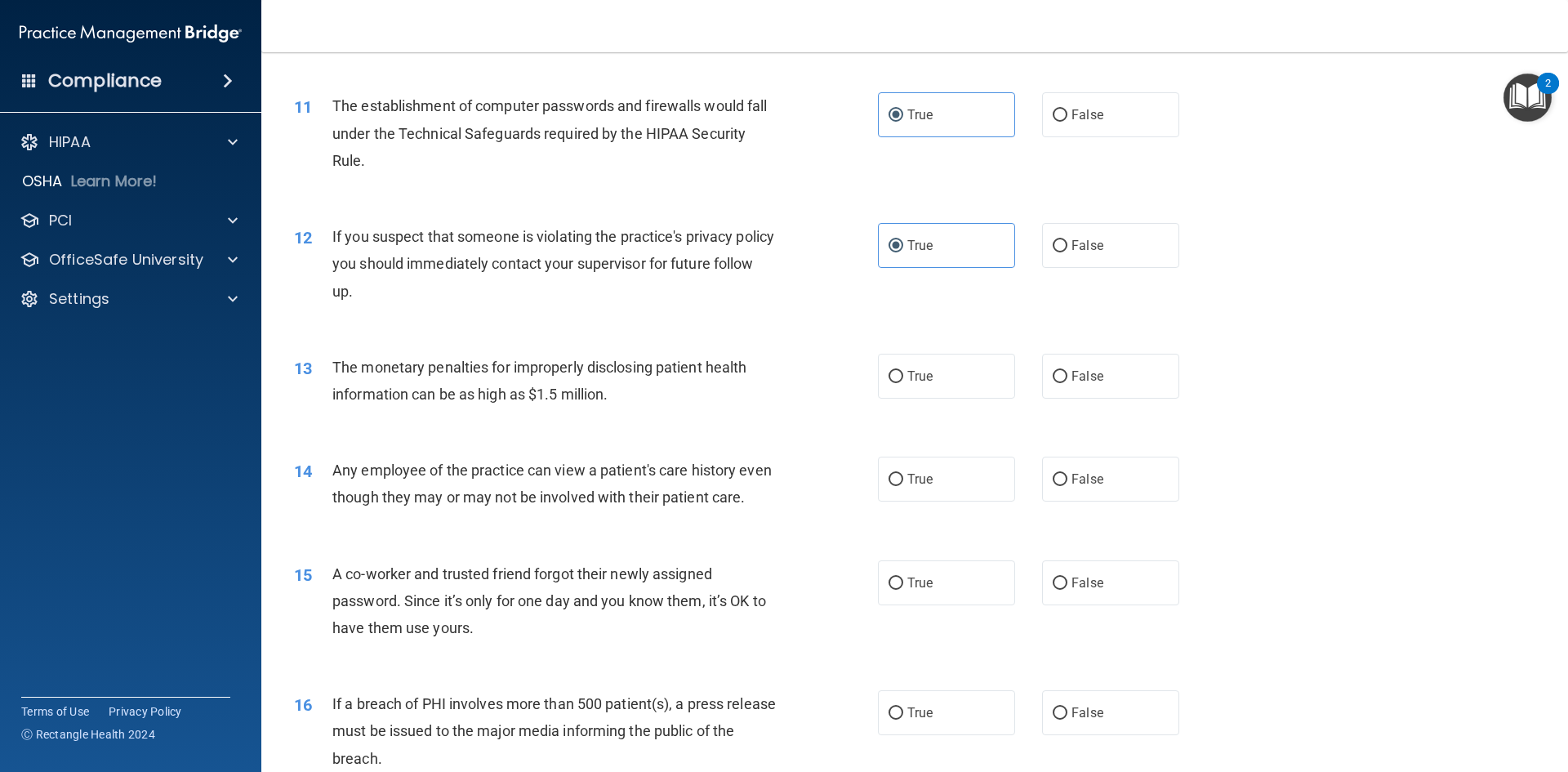
scroll to position [1226, 0]
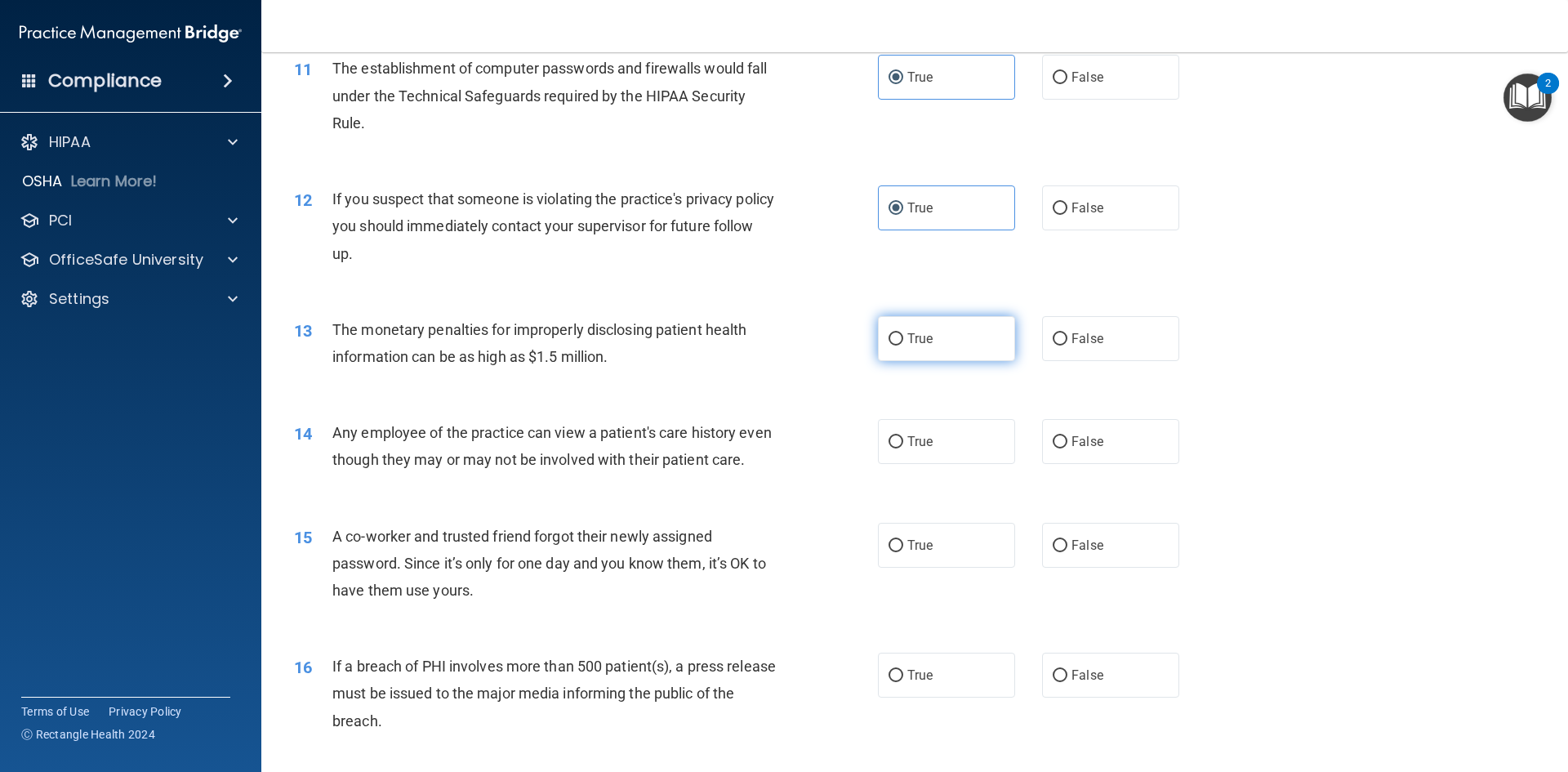
click at [945, 357] on label "True" at bounding box center [946, 339] width 137 height 45
click at [903, 345] on input "True" at bounding box center [896, 339] width 15 height 12
radio input "true"
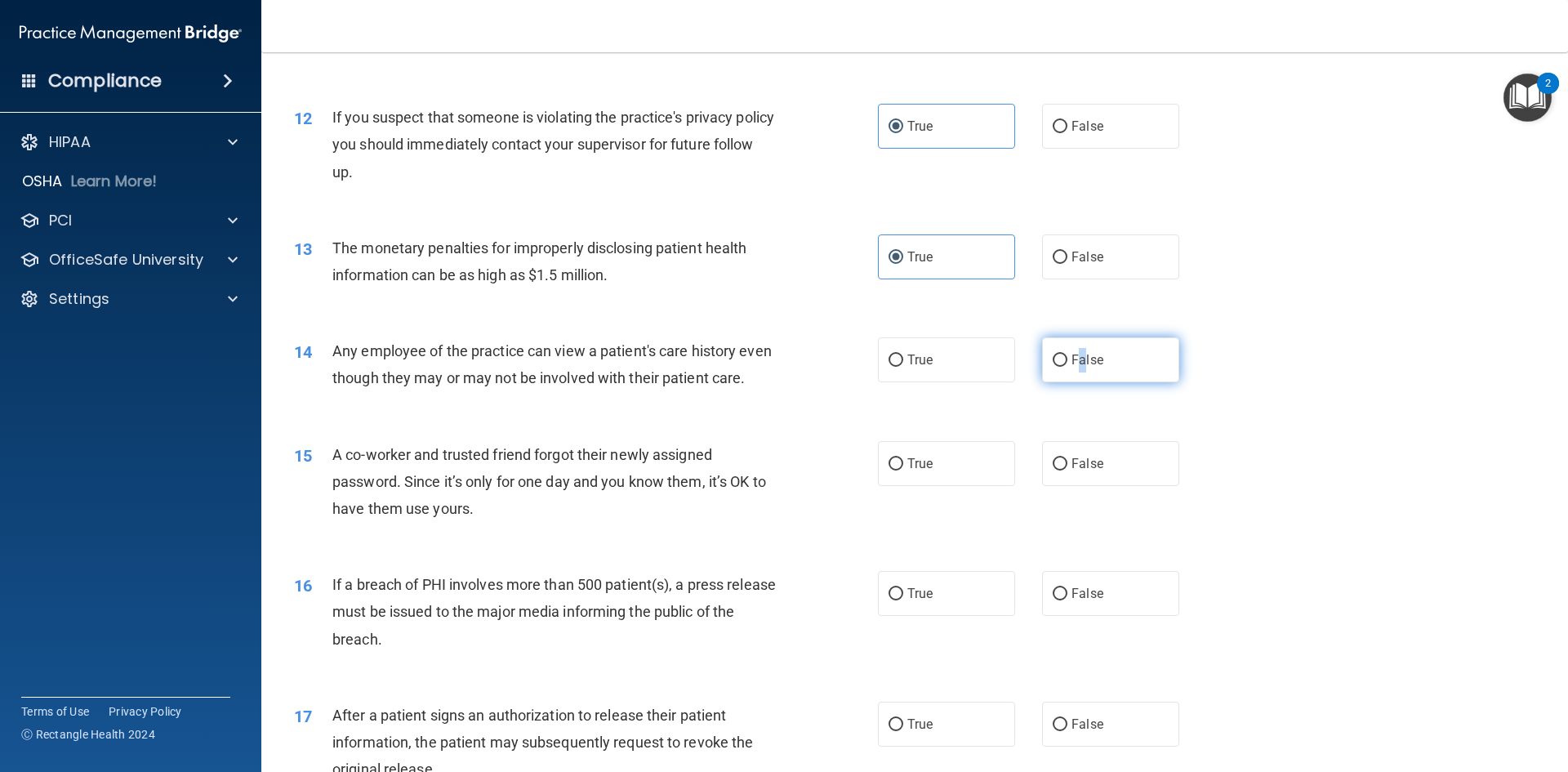
click at [1075, 358] on span "False" at bounding box center [1087, 359] width 31 height 16
click at [1109, 367] on label "False" at bounding box center [1111, 359] width 137 height 45
click at [1067, 367] on input "False" at bounding box center [1061, 360] width 15 height 12
radio input "true"
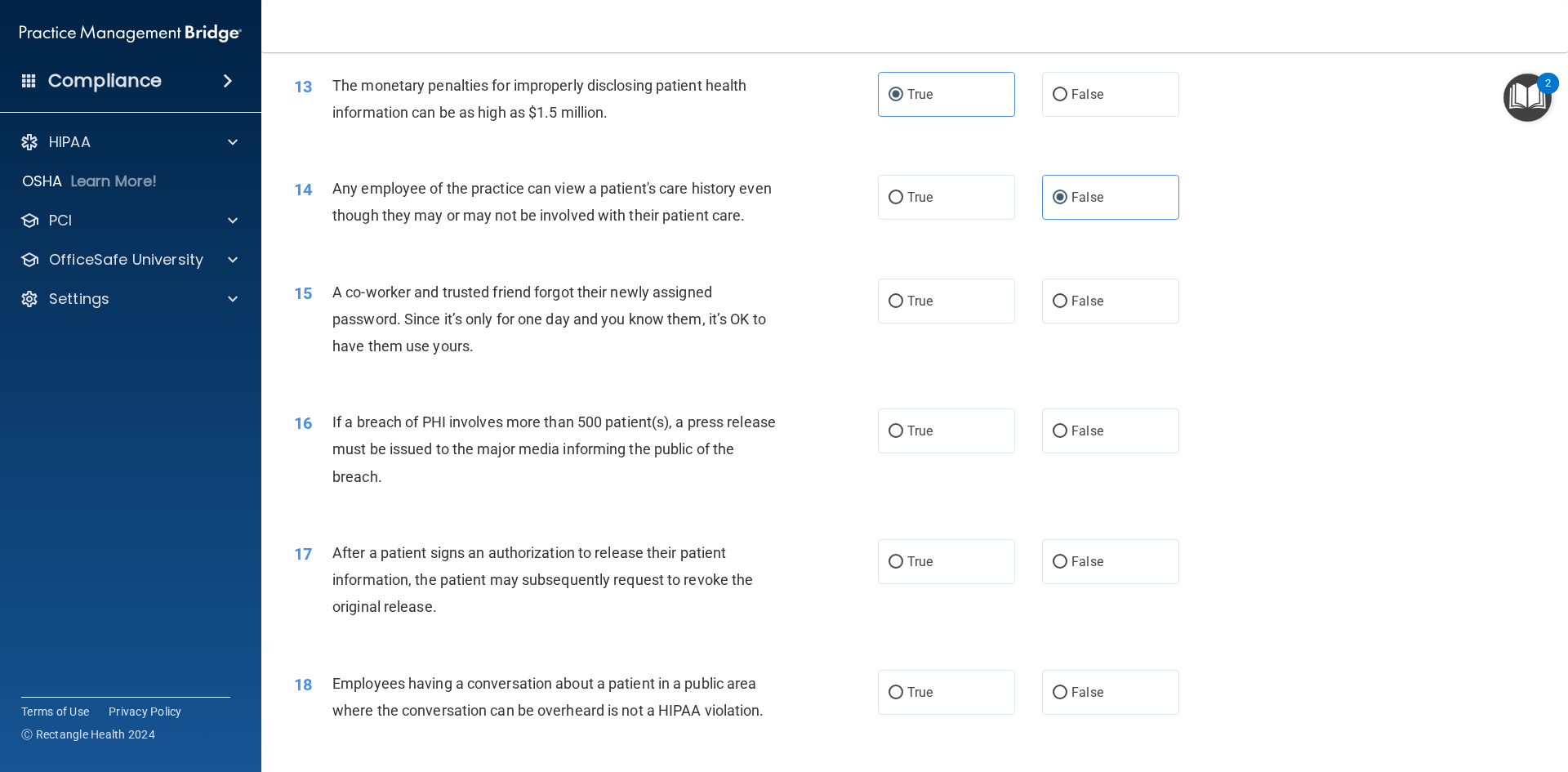
scroll to position [1471, 0]
click at [1083, 308] on span "False" at bounding box center [1087, 300] width 31 height 16
click at [1067, 307] on input "False" at bounding box center [1061, 301] width 15 height 12
radio input "true"
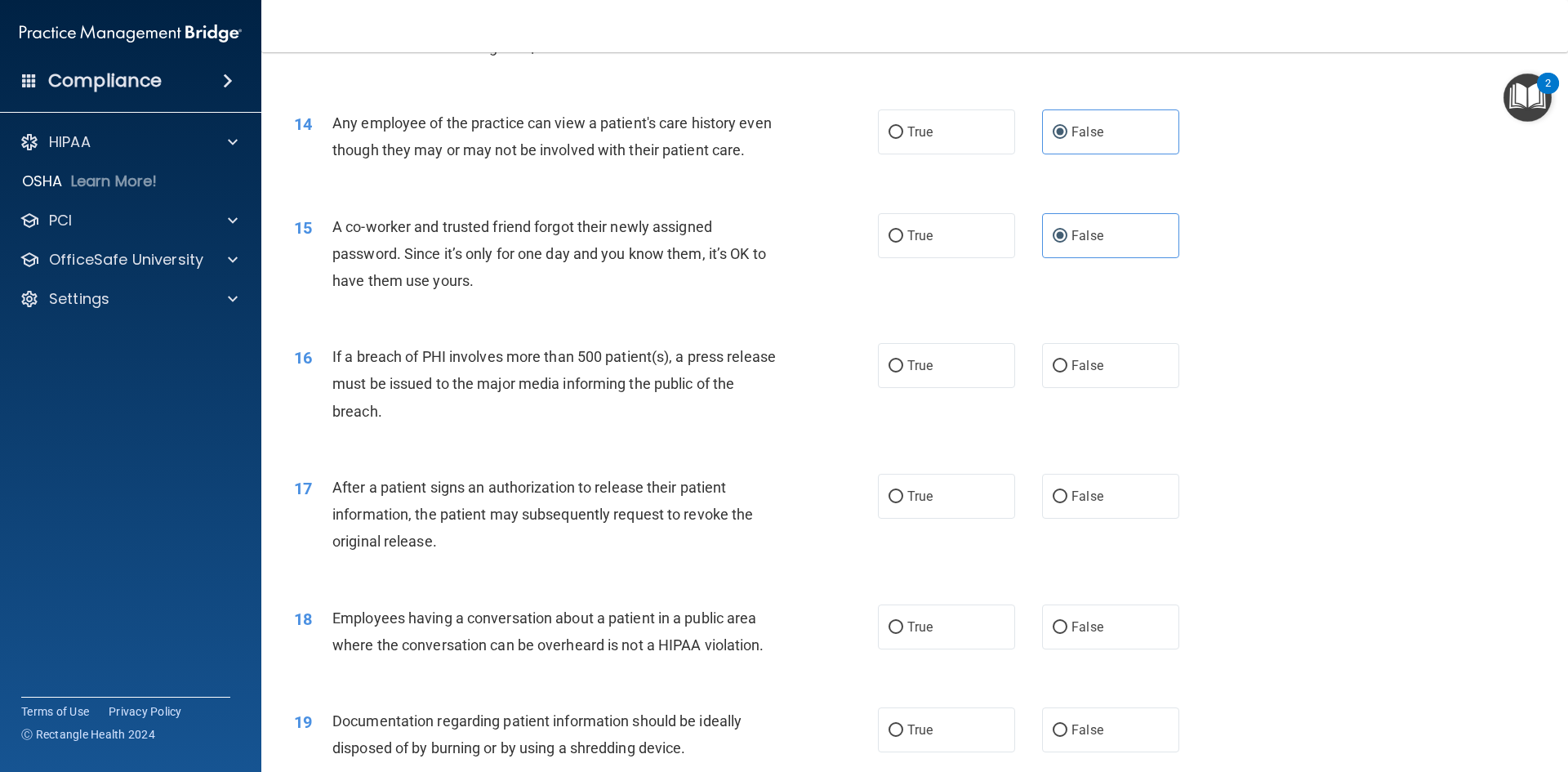
scroll to position [1634, 0]
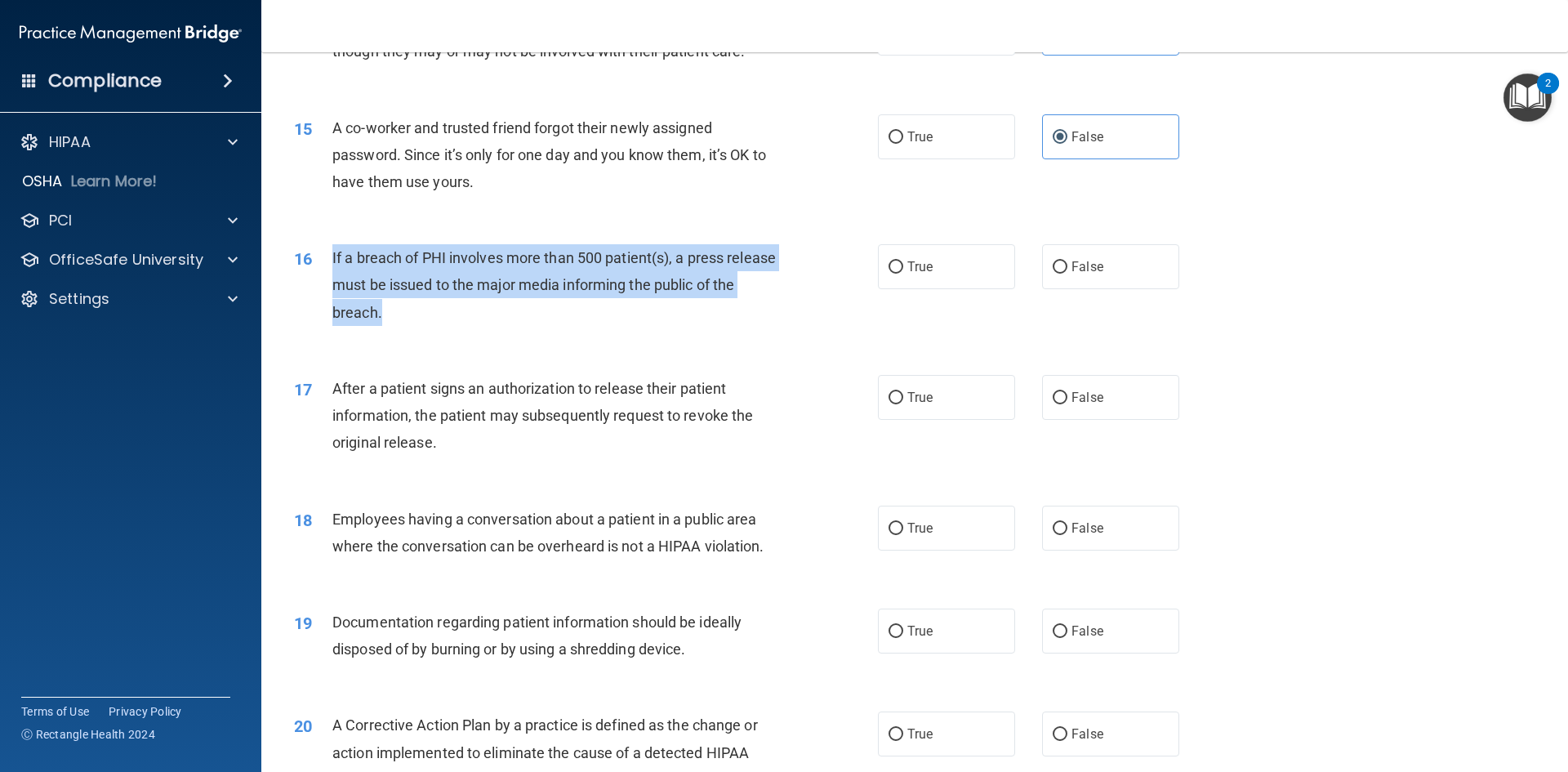
drag, startPoint x: 418, startPoint y: 339, endPoint x: 331, endPoint y: 290, distance: 99.8
click at [331, 289] on div "16 If a breach of PHI involves more than 500 patient(s), a press release must b…" at bounding box center [586, 289] width 632 height 90
copy div "If a breach of PHI involves more than 500 patient(s), a press release must be i…"
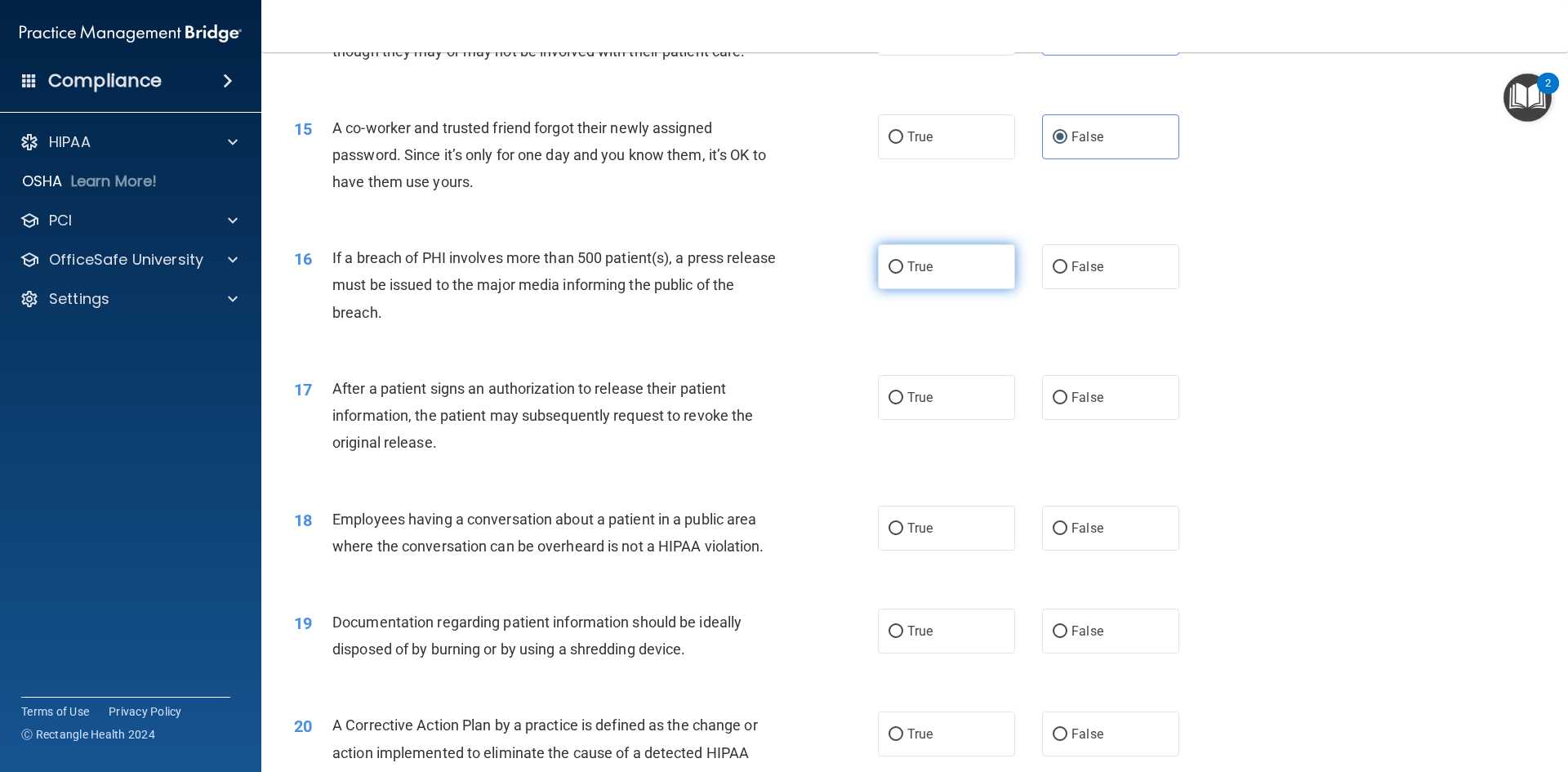
click at [907, 274] on span "True" at bounding box center [920, 267] width 26 height 16
click at [903, 273] on input "True" at bounding box center [896, 268] width 15 height 12
radio input "true"
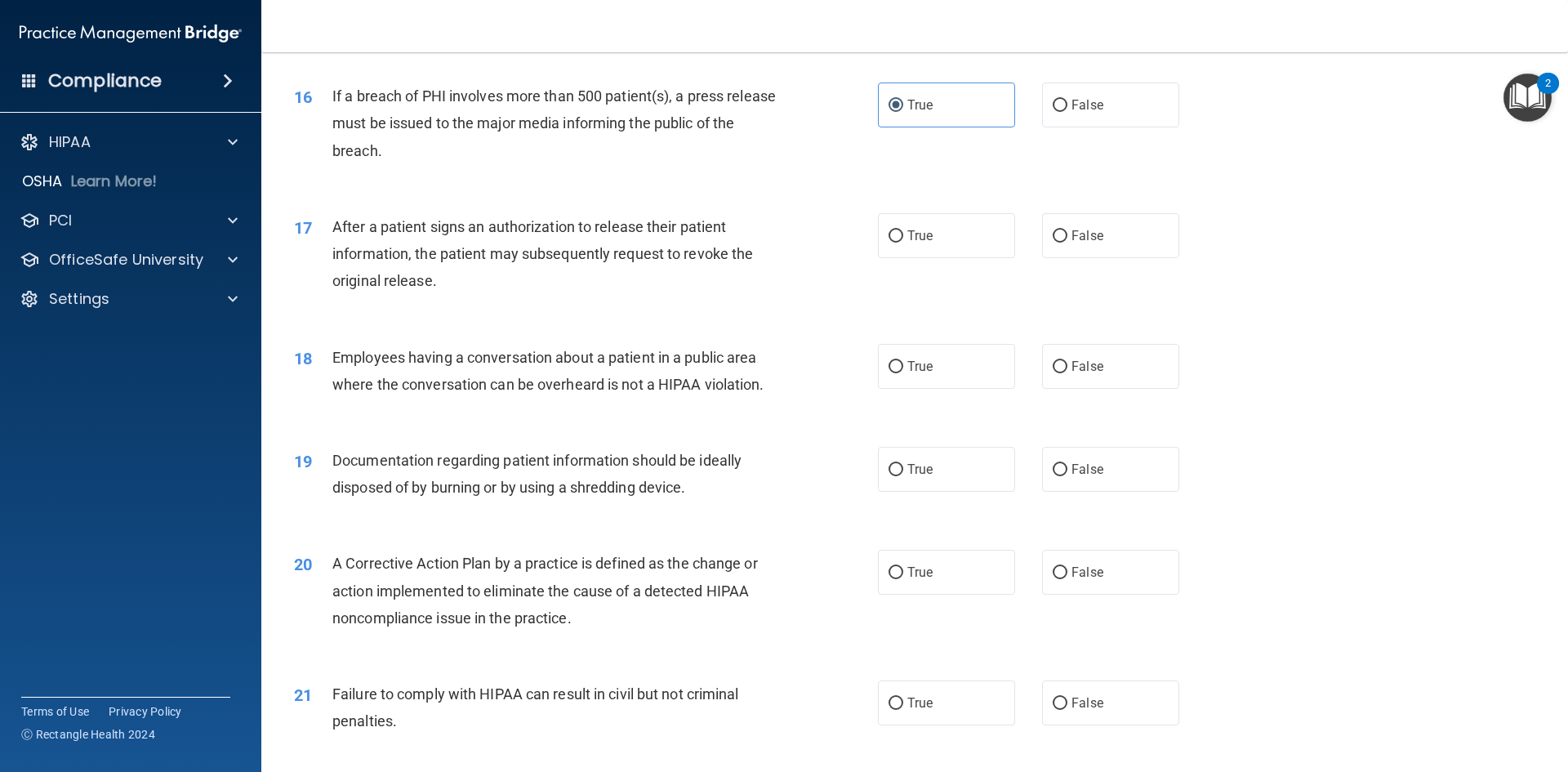
scroll to position [1797, 0]
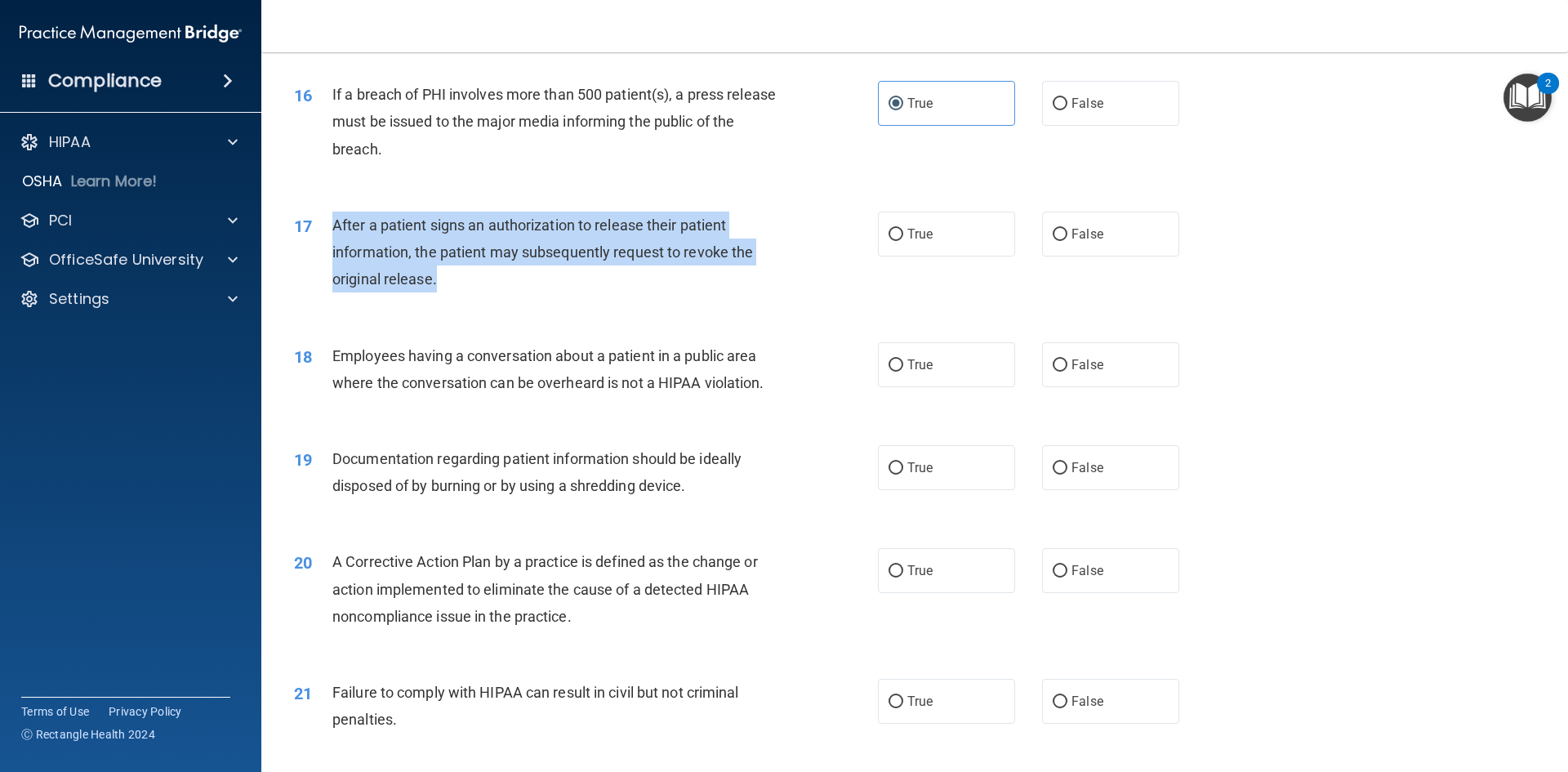
drag, startPoint x: 439, startPoint y: 311, endPoint x: 333, endPoint y: 253, distance: 120.8
click at [333, 253] on div "After a patient signs an authorization to release their patient information, th…" at bounding box center [560, 252] width 456 height 82
copy span "After a patient signs an authorization to release their patient information, th…"
click at [554, 293] on div "After a patient signs an authorization to release their patient information, th…" at bounding box center [560, 252] width 456 height 82
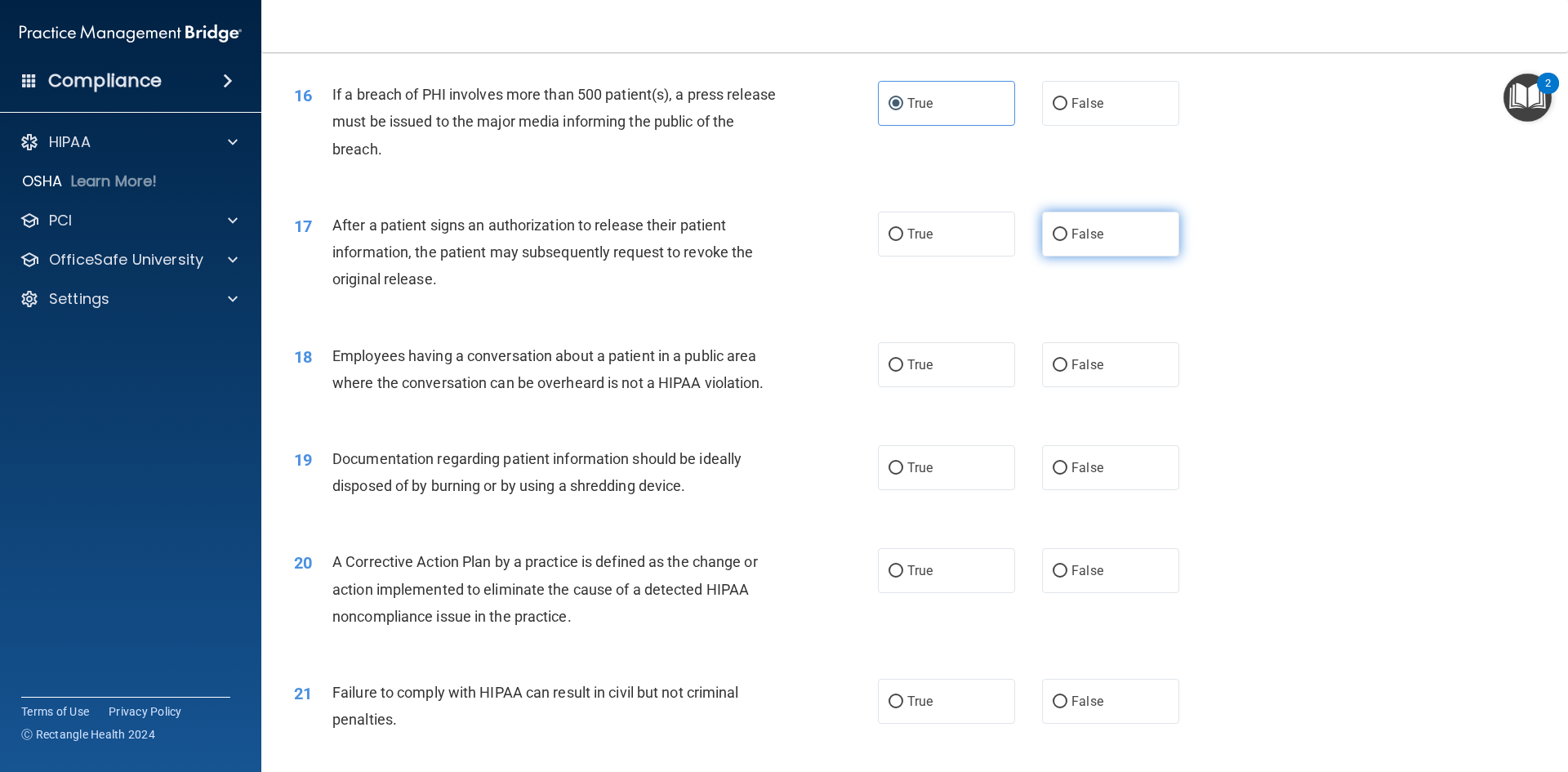
click at [1071, 242] on span "False" at bounding box center [1087, 234] width 31 height 16
click at [1065, 241] on input "False" at bounding box center [1061, 234] width 15 height 12
radio input "true"
click at [1071, 373] on span "False" at bounding box center [1087, 364] width 31 height 16
click at [1065, 372] on input "False" at bounding box center [1061, 365] width 15 height 12
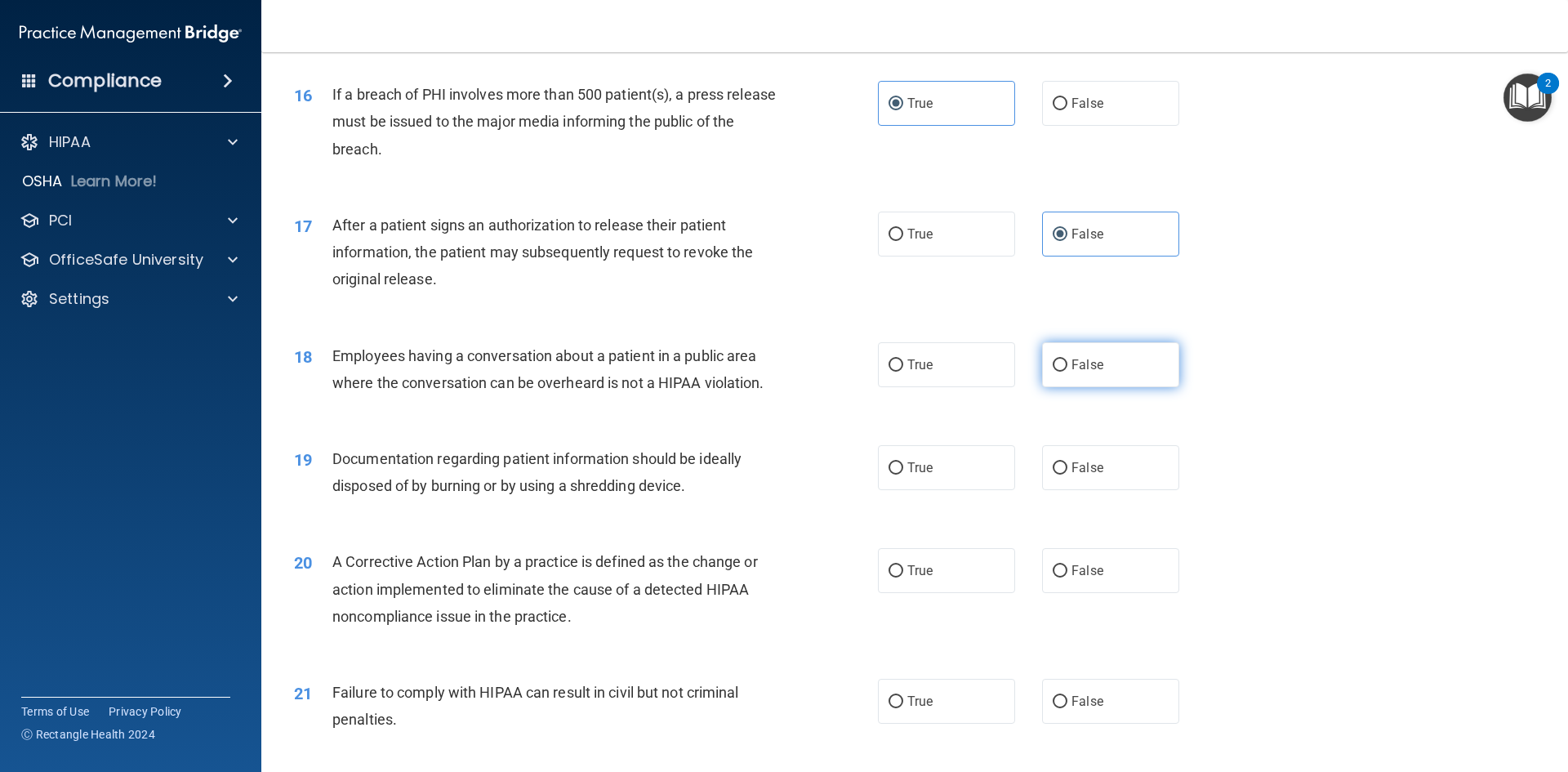
radio input "true"
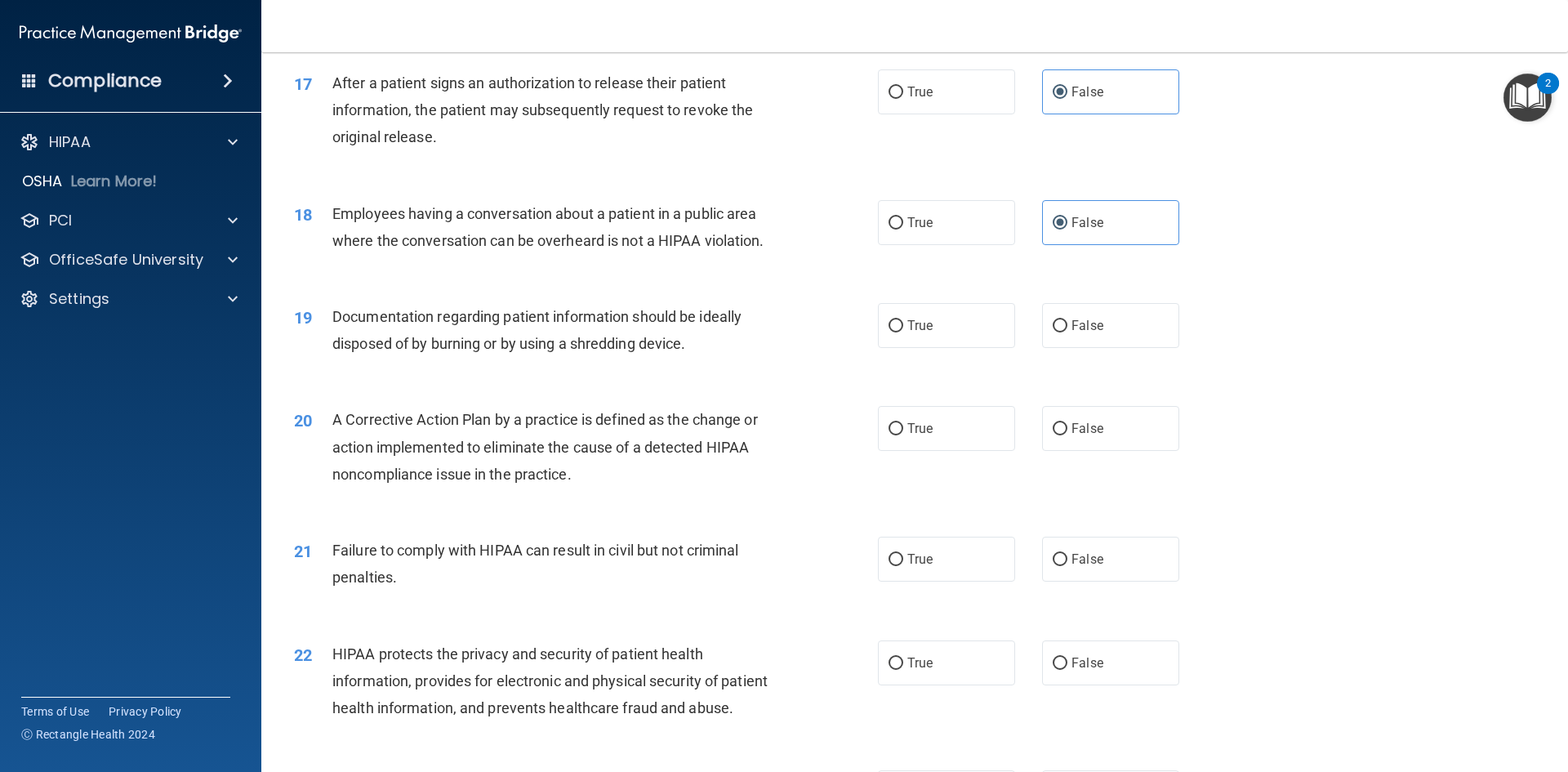
scroll to position [1961, 0]
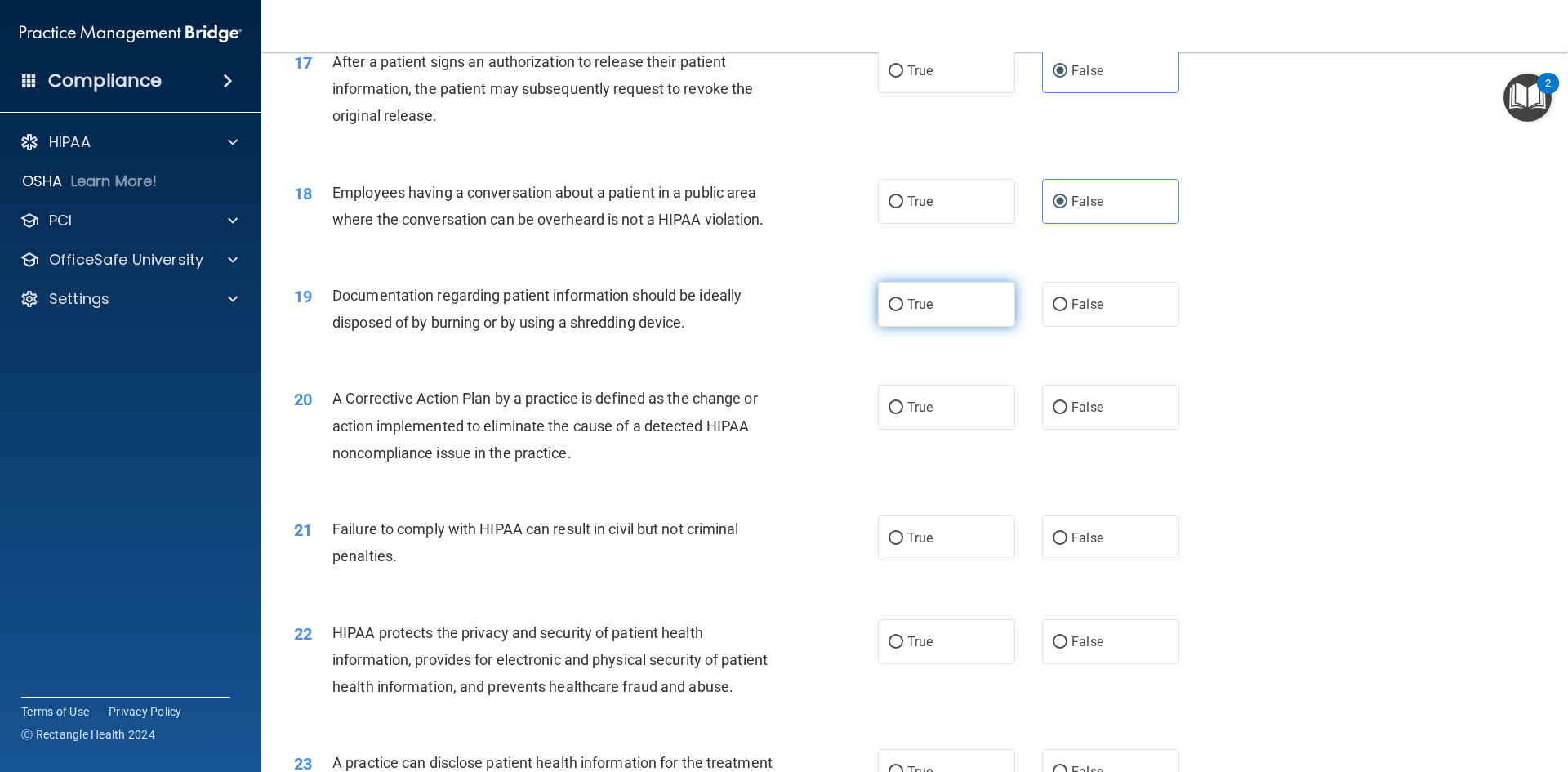
click at [931, 327] on label "True" at bounding box center [946, 304] width 137 height 45
click at [903, 311] on input "True" at bounding box center [896, 305] width 15 height 12
radio input "true"
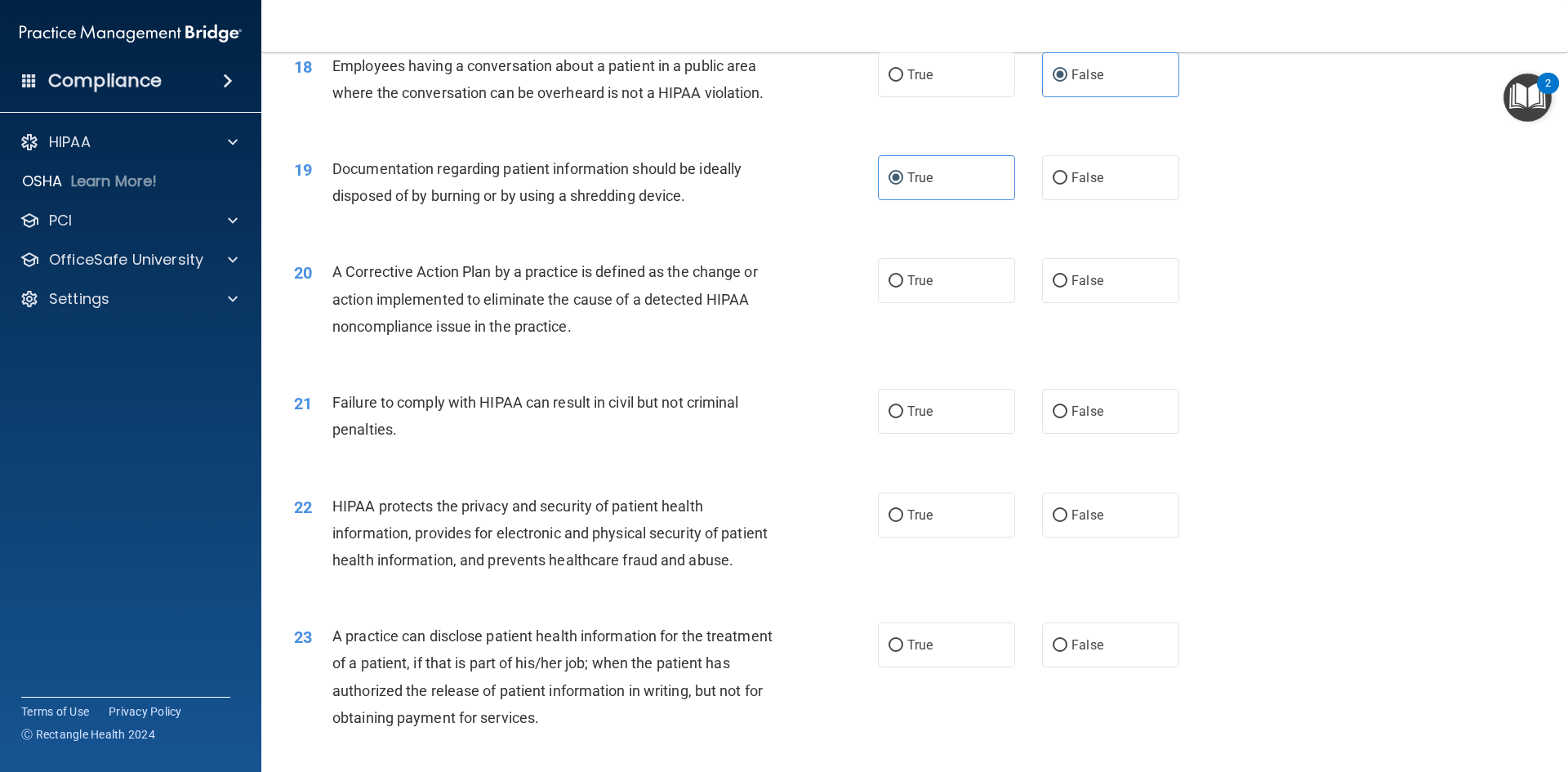
scroll to position [2125, 0]
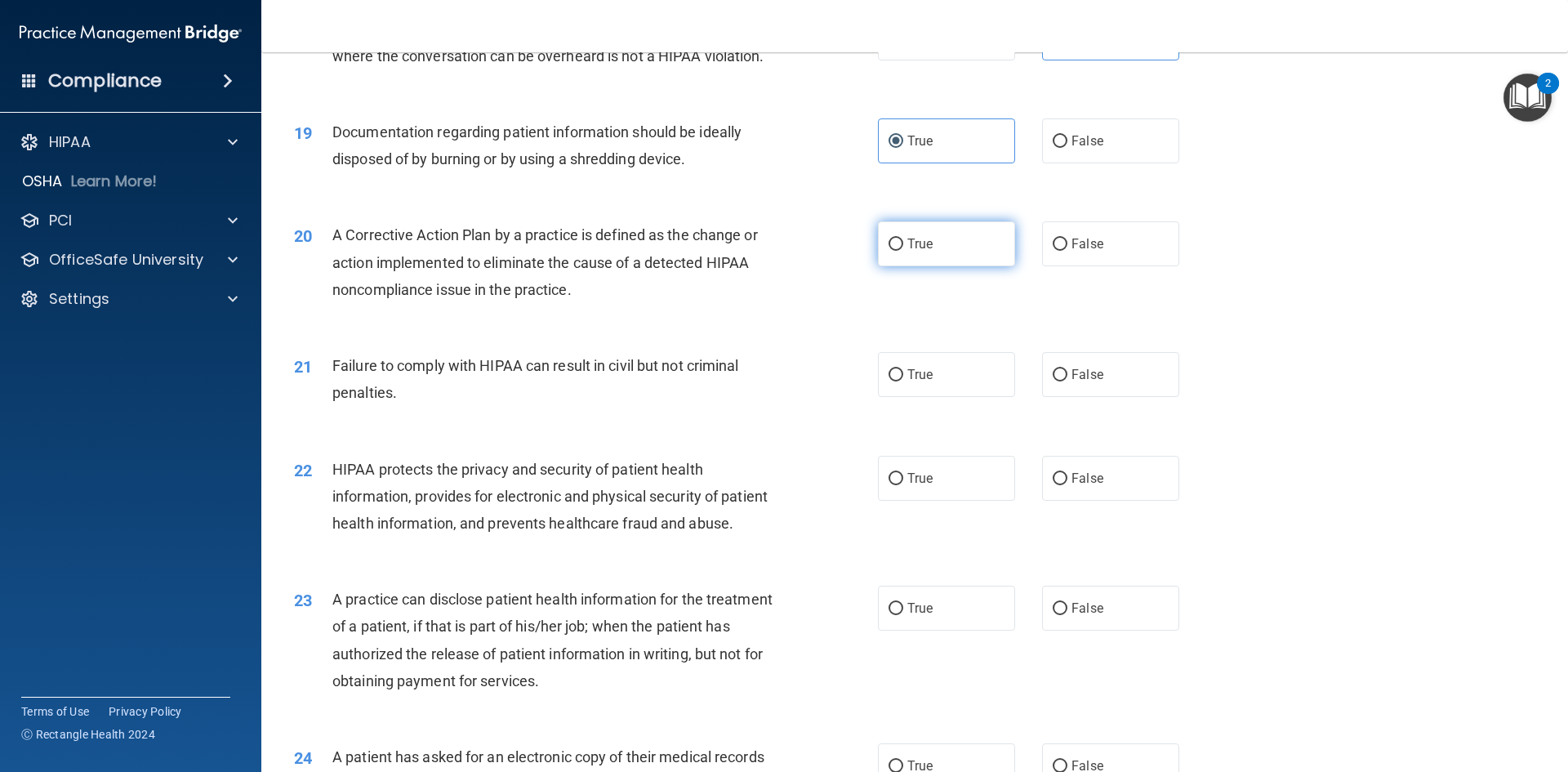
click at [927, 252] on span "True" at bounding box center [920, 244] width 26 height 16
click at [903, 251] on input "True" at bounding box center [896, 244] width 15 height 12
radio input "true"
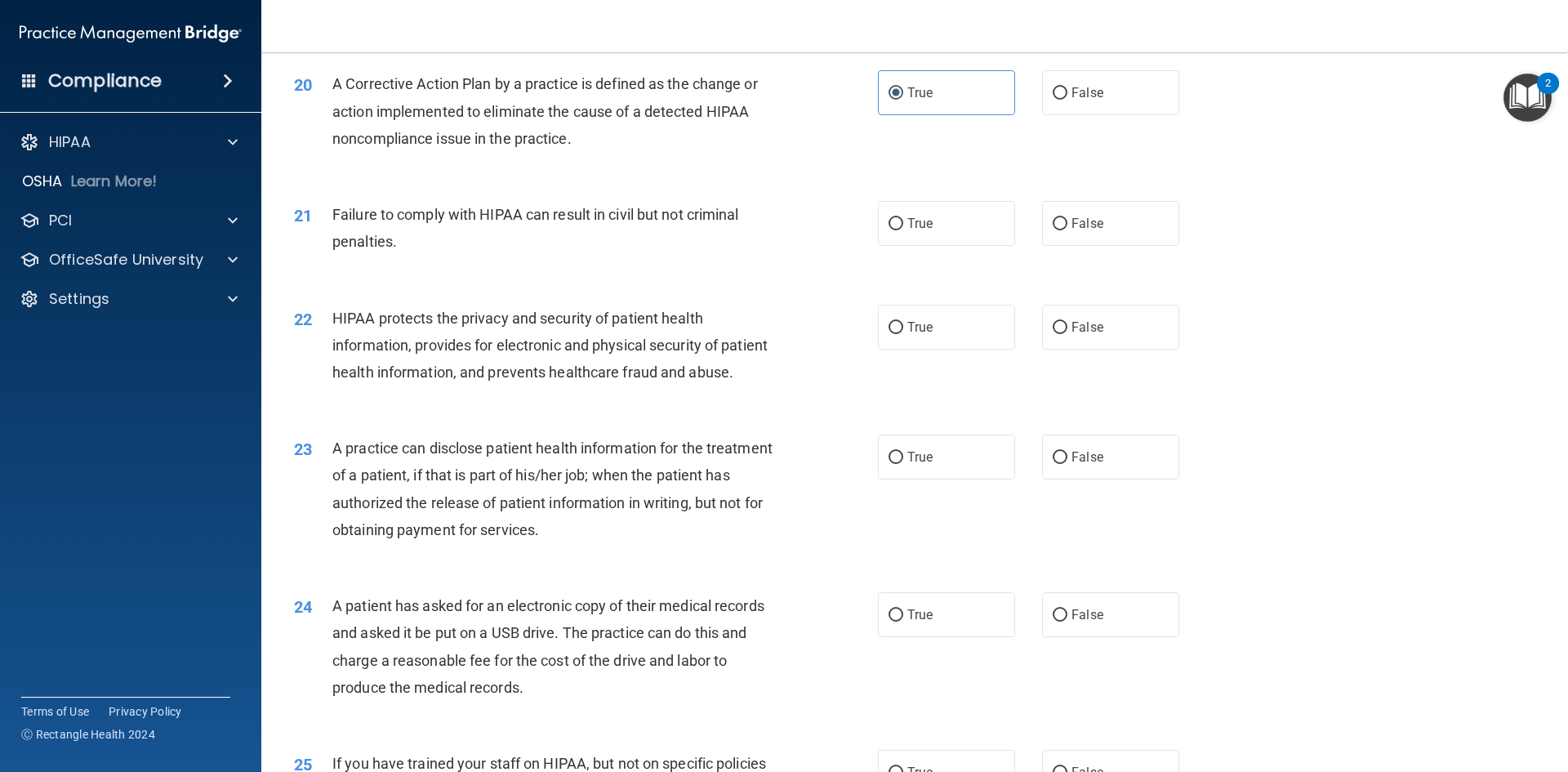
scroll to position [2288, 0]
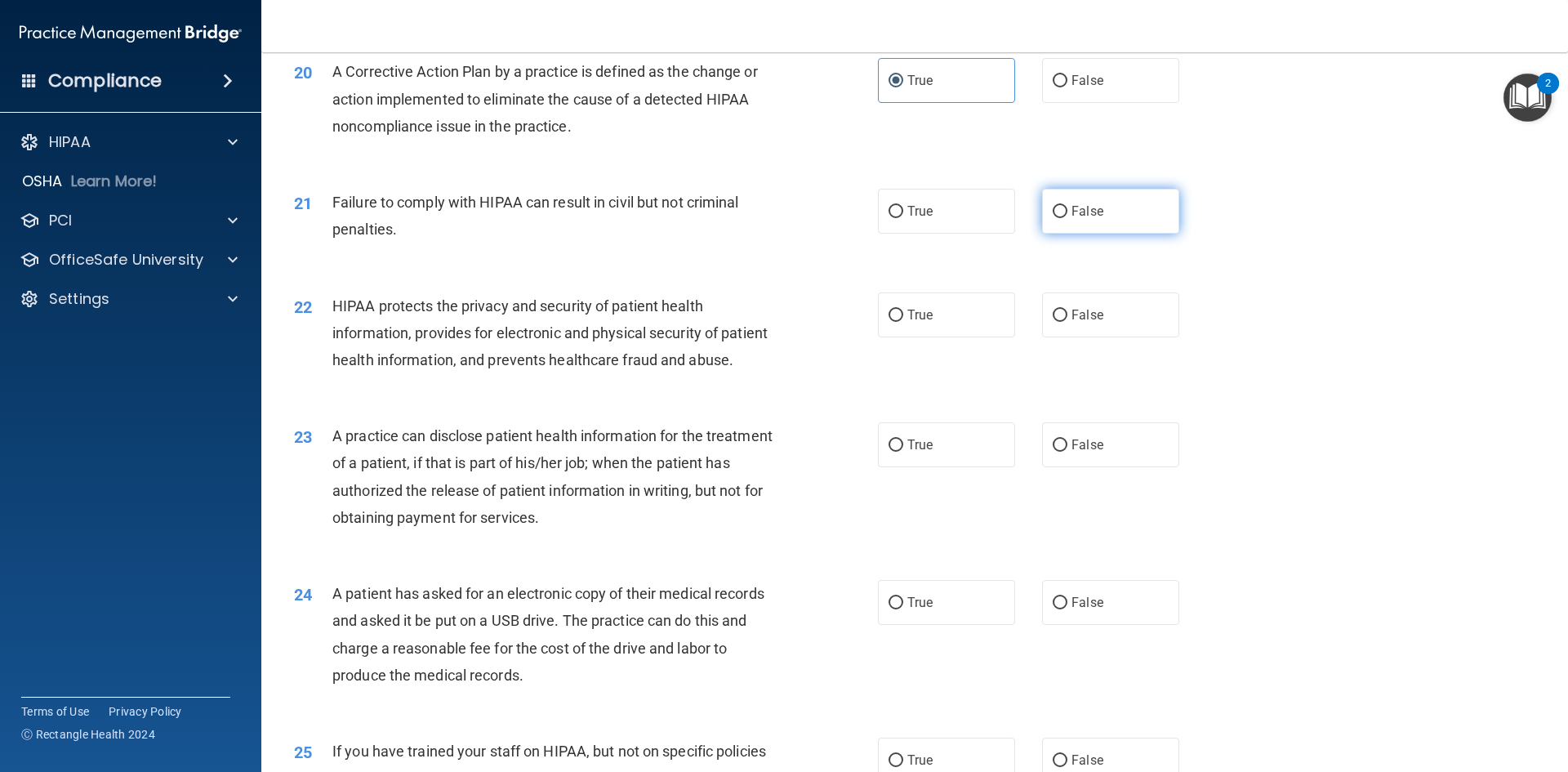
click at [1078, 219] on span "False" at bounding box center [1087, 211] width 31 height 16
click at [1067, 218] on input "False" at bounding box center [1061, 212] width 15 height 12
radio input "true"
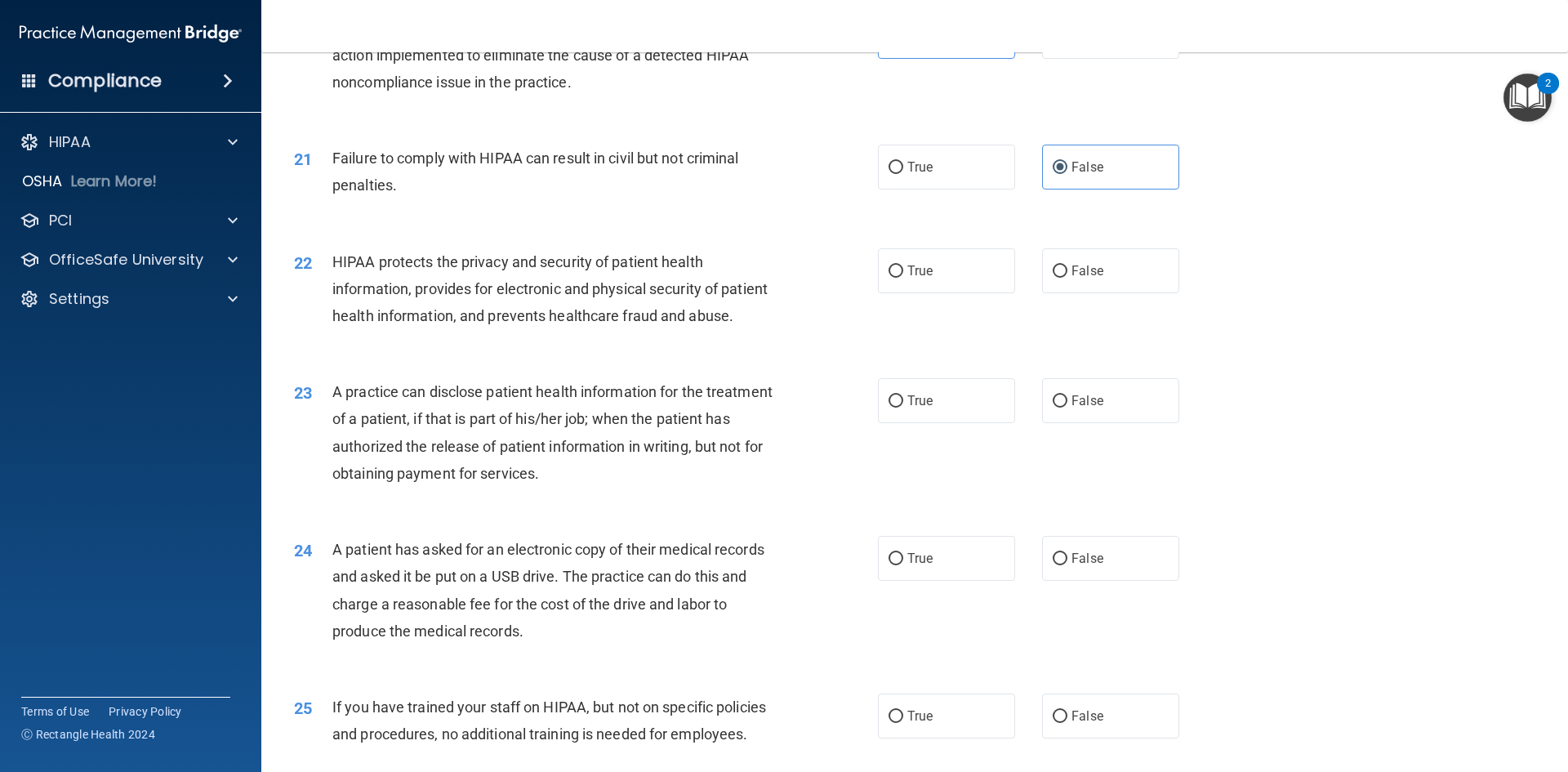
scroll to position [2370, 0]
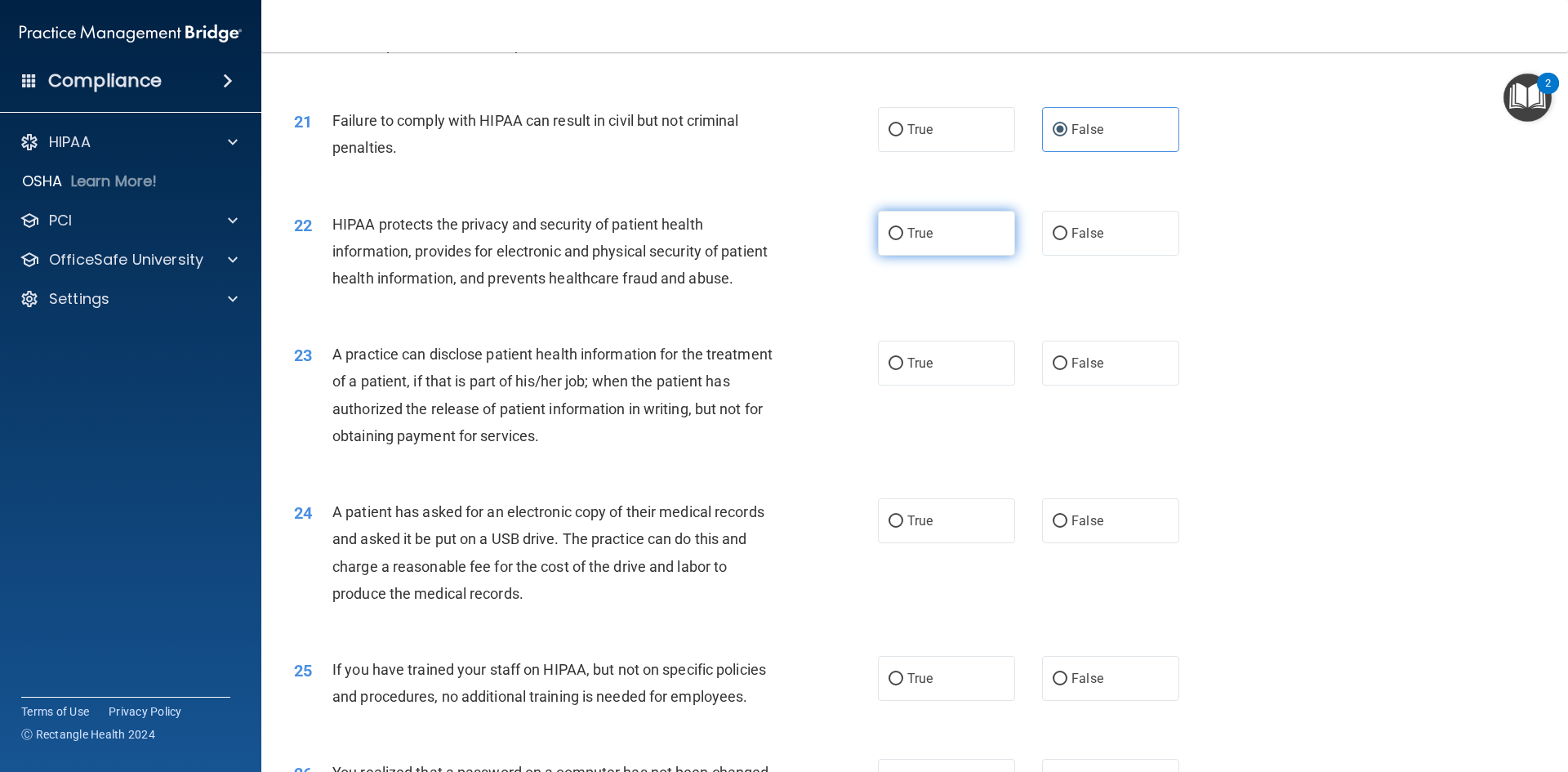
click at [955, 256] on label "True" at bounding box center [946, 233] width 137 height 45
click at [903, 240] on input "True" at bounding box center [896, 234] width 15 height 12
radio input "true"
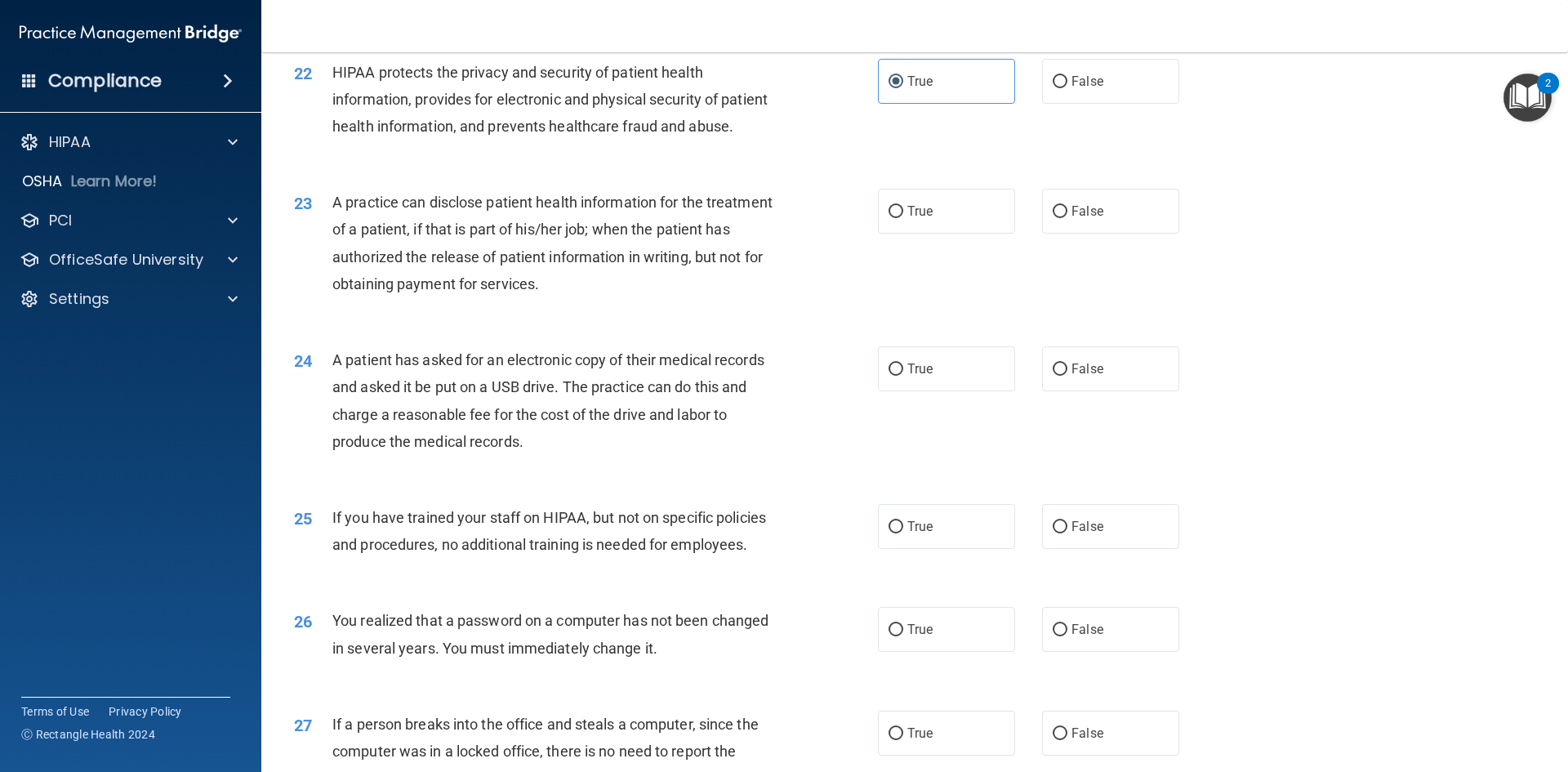
scroll to position [2533, 0]
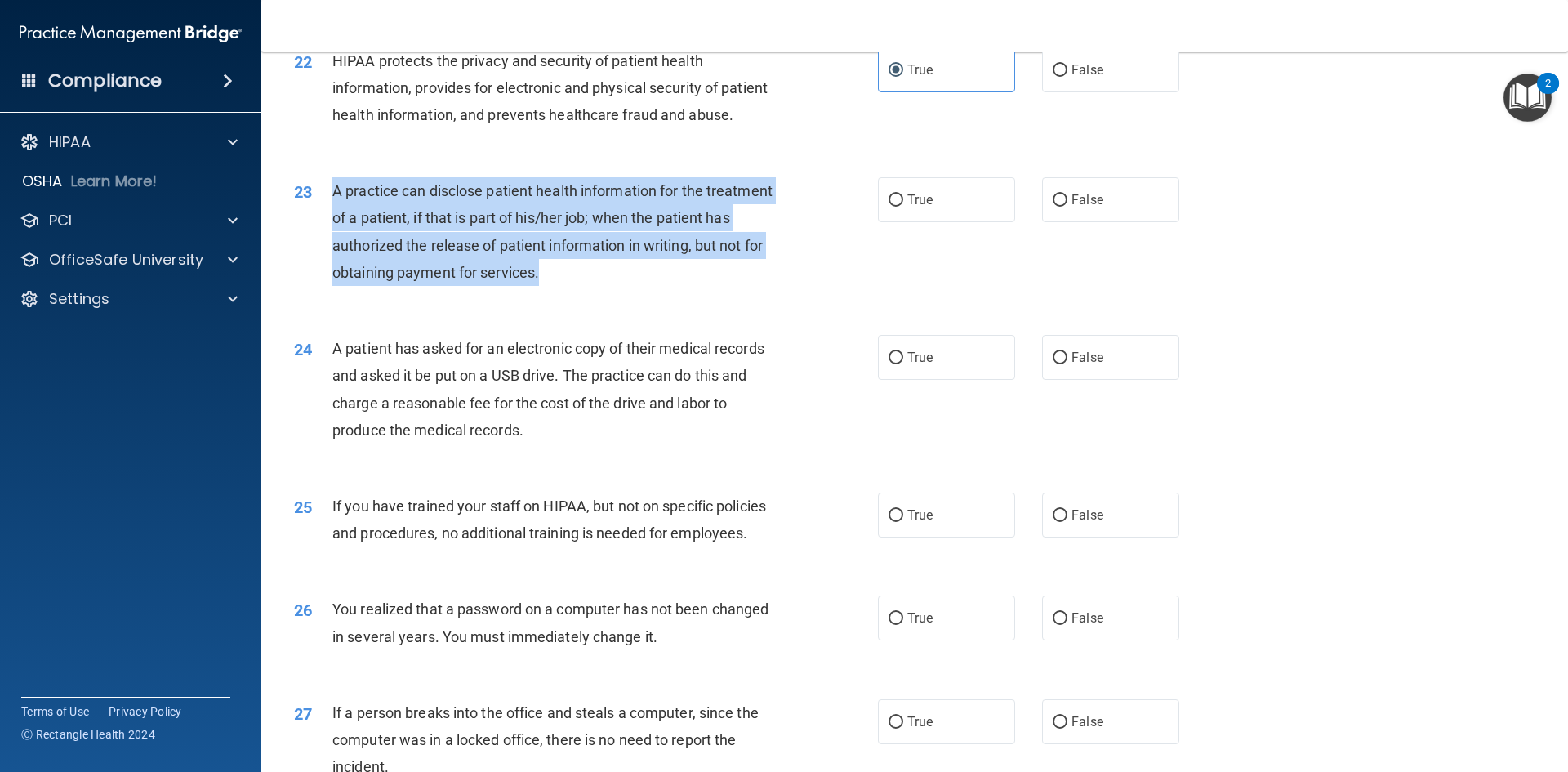
drag, startPoint x: 625, startPoint y: 331, endPoint x: 331, endPoint y: 246, distance: 306.0
click at [332, 246] on div "A practice can disclose patient health information for the treatment of a patie…" at bounding box center [560, 231] width 456 height 109
copy span "A practice can disclose patient health information for the treatment of a patie…"
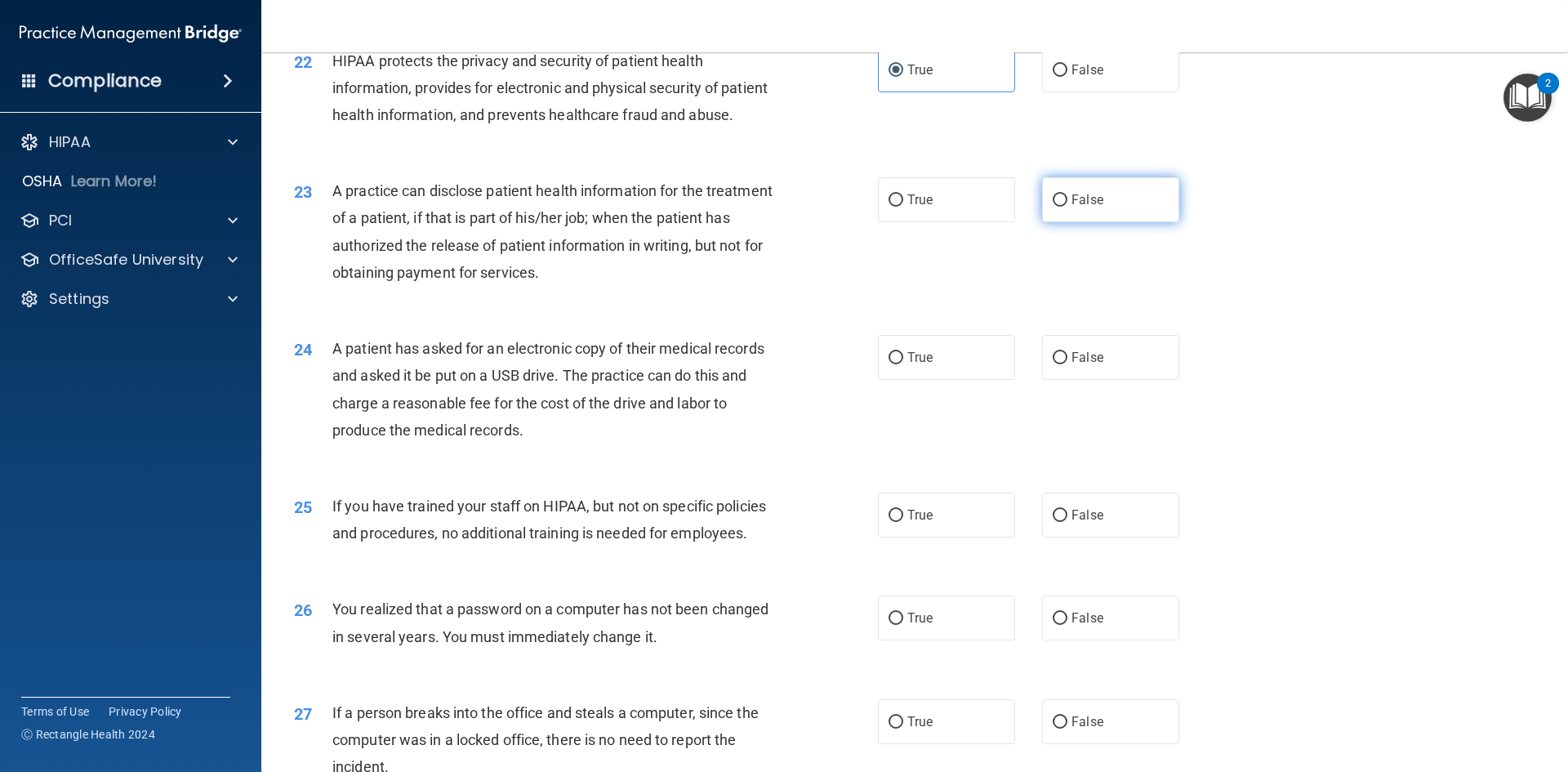
click at [1073, 222] on label "False" at bounding box center [1111, 200] width 137 height 45
click at [1067, 207] on input "False" at bounding box center [1061, 200] width 15 height 12
radio input "true"
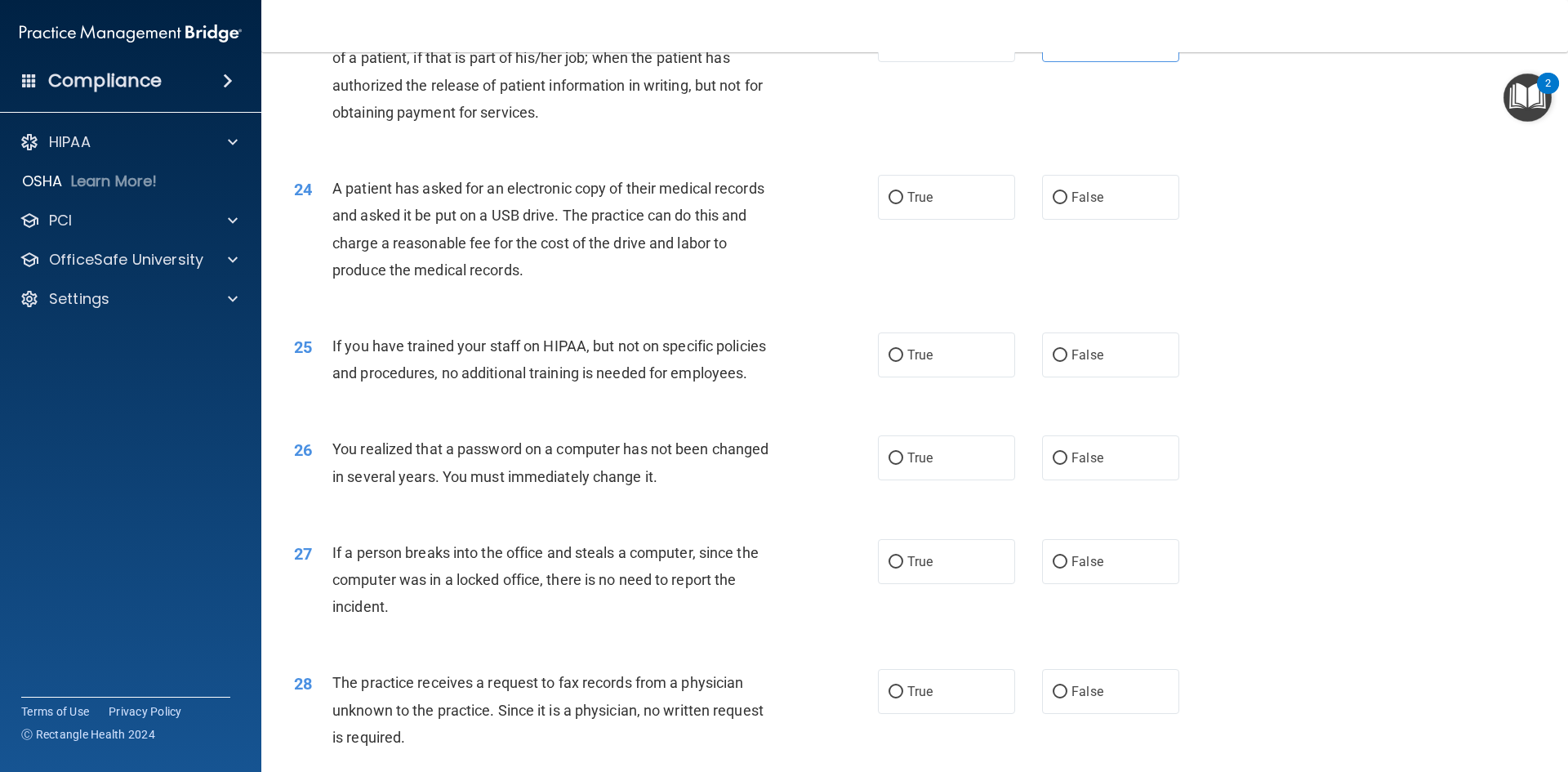
scroll to position [2696, 0]
click at [960, 216] on label "True" at bounding box center [946, 194] width 137 height 45
click at [903, 201] on input "True" at bounding box center [896, 195] width 15 height 12
radio input "true"
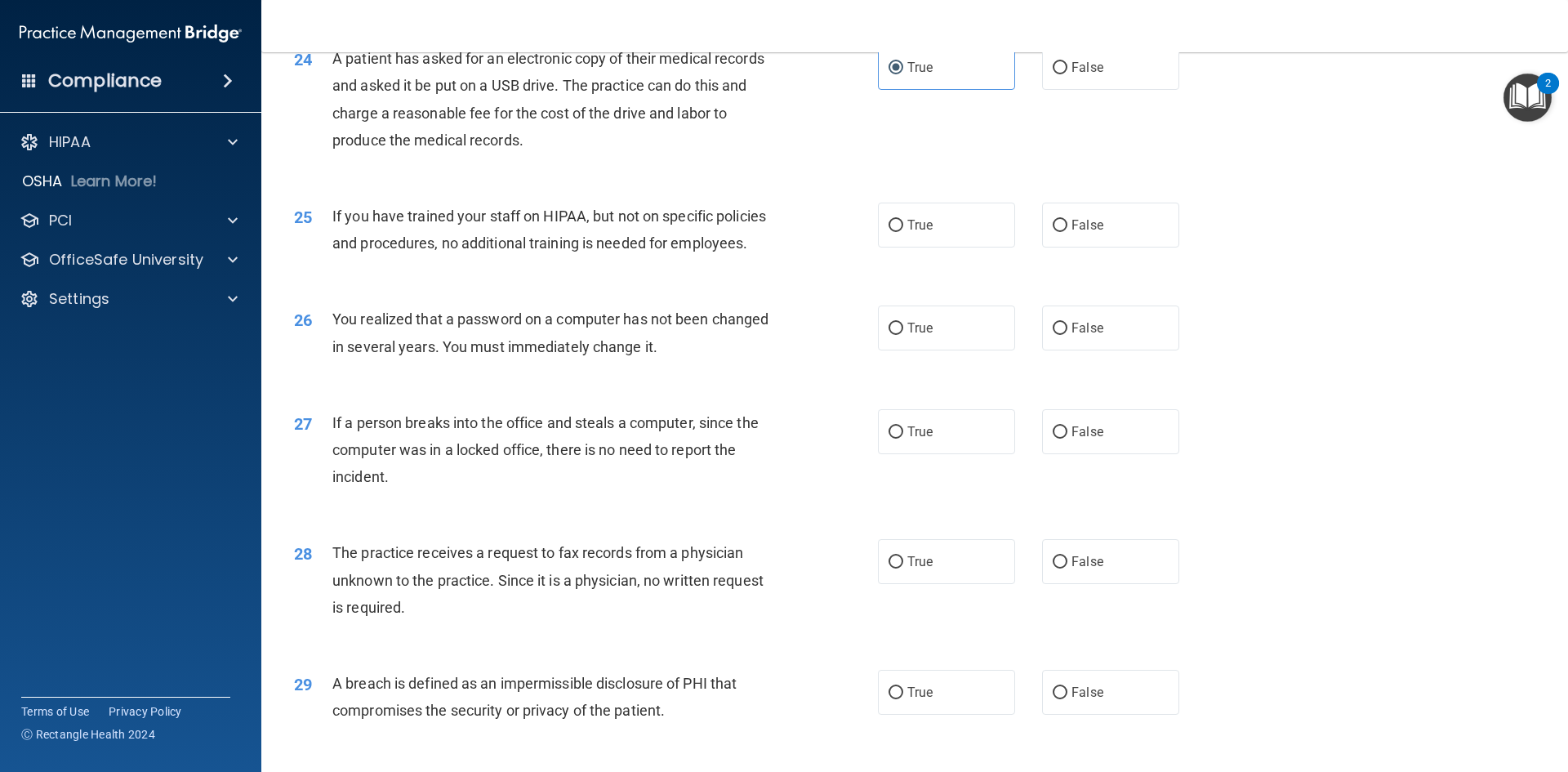
scroll to position [2860, 0]
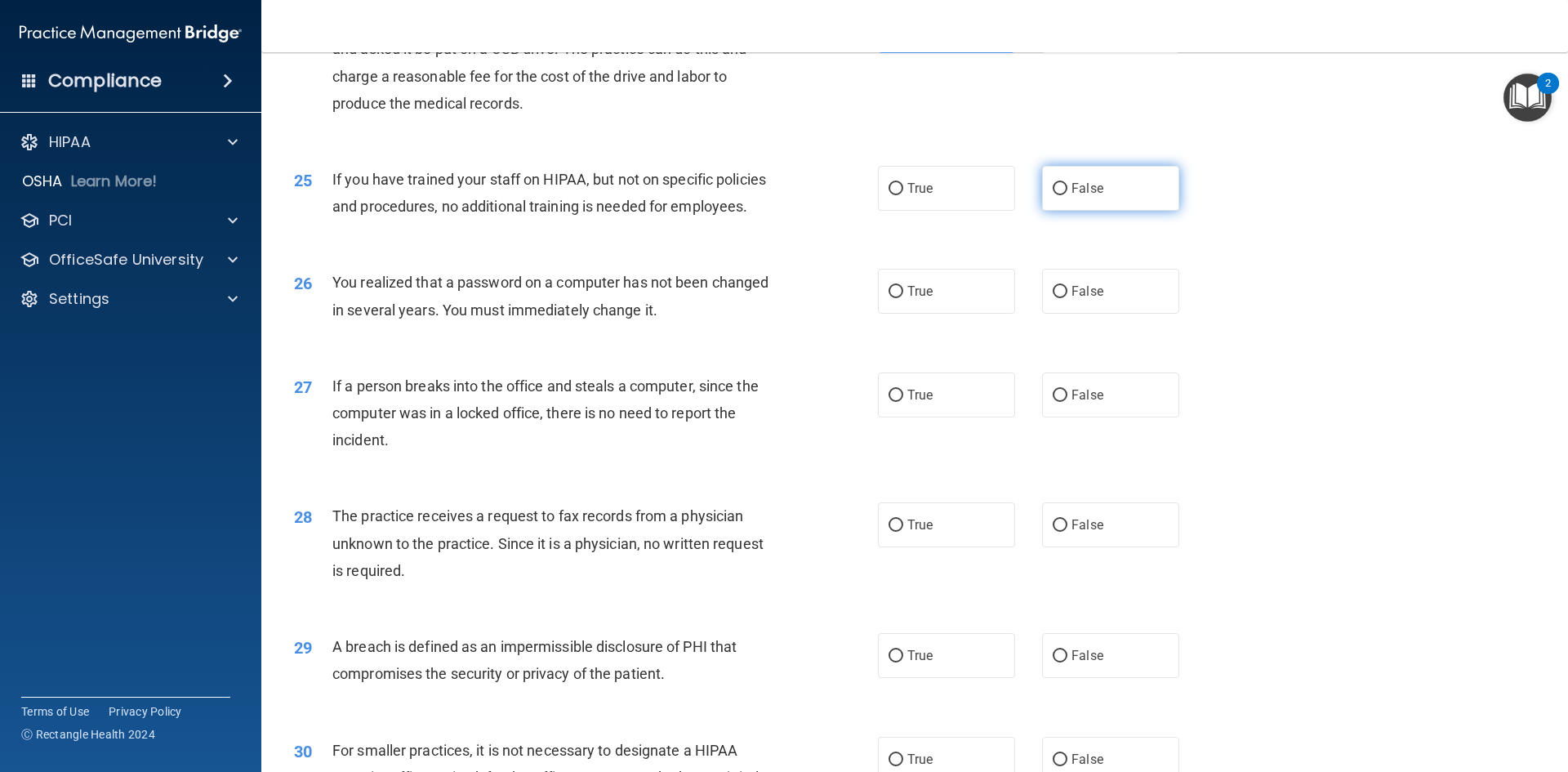
click at [1042, 210] on label "False" at bounding box center [1111, 188] width 137 height 45
click at [1053, 195] on input "False" at bounding box center [1061, 189] width 15 height 12
radio input "true"
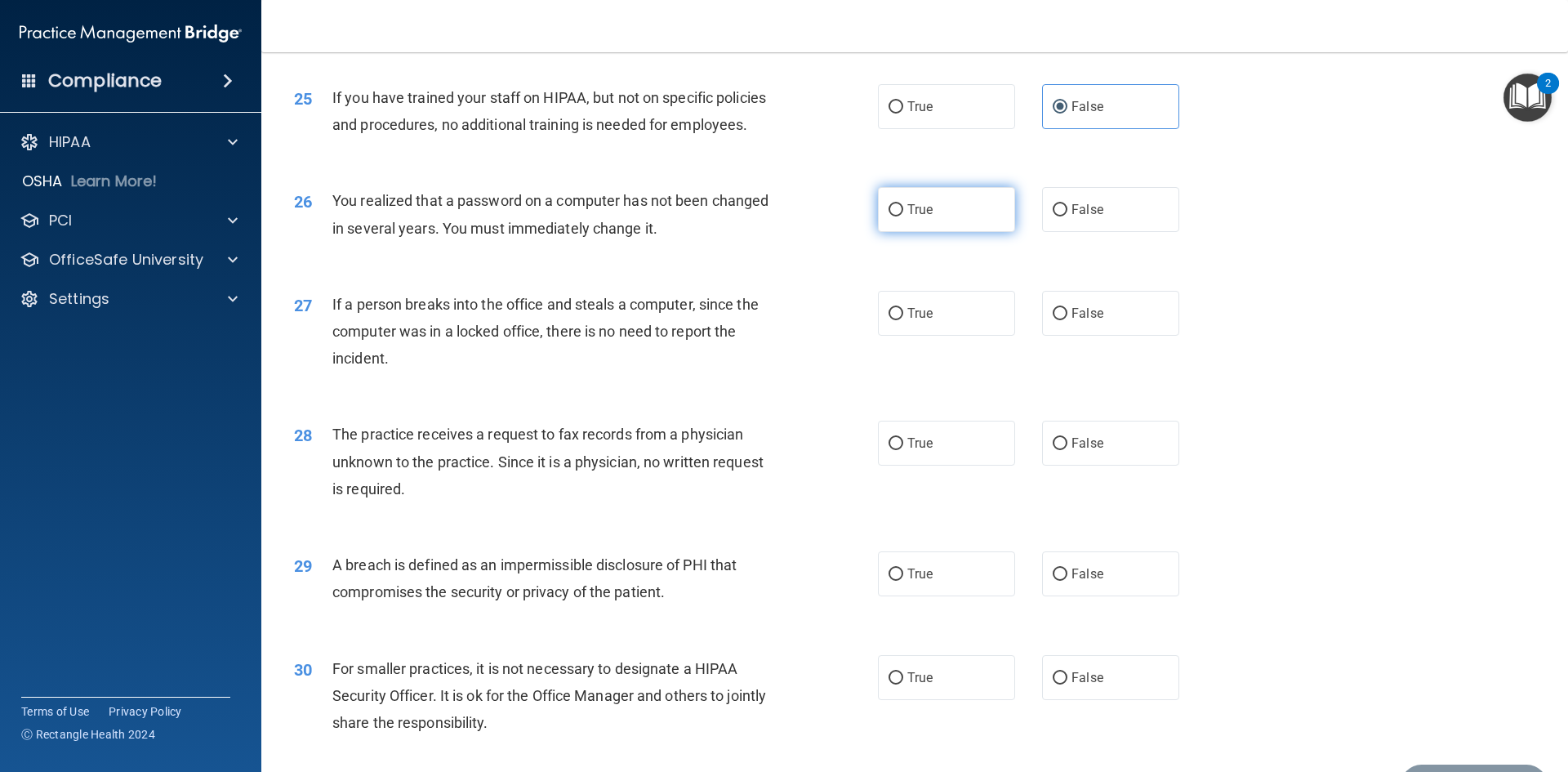
click at [931, 232] on label "True" at bounding box center [946, 210] width 137 height 45
click at [903, 216] on input "True" at bounding box center [896, 210] width 15 height 12
radio input "true"
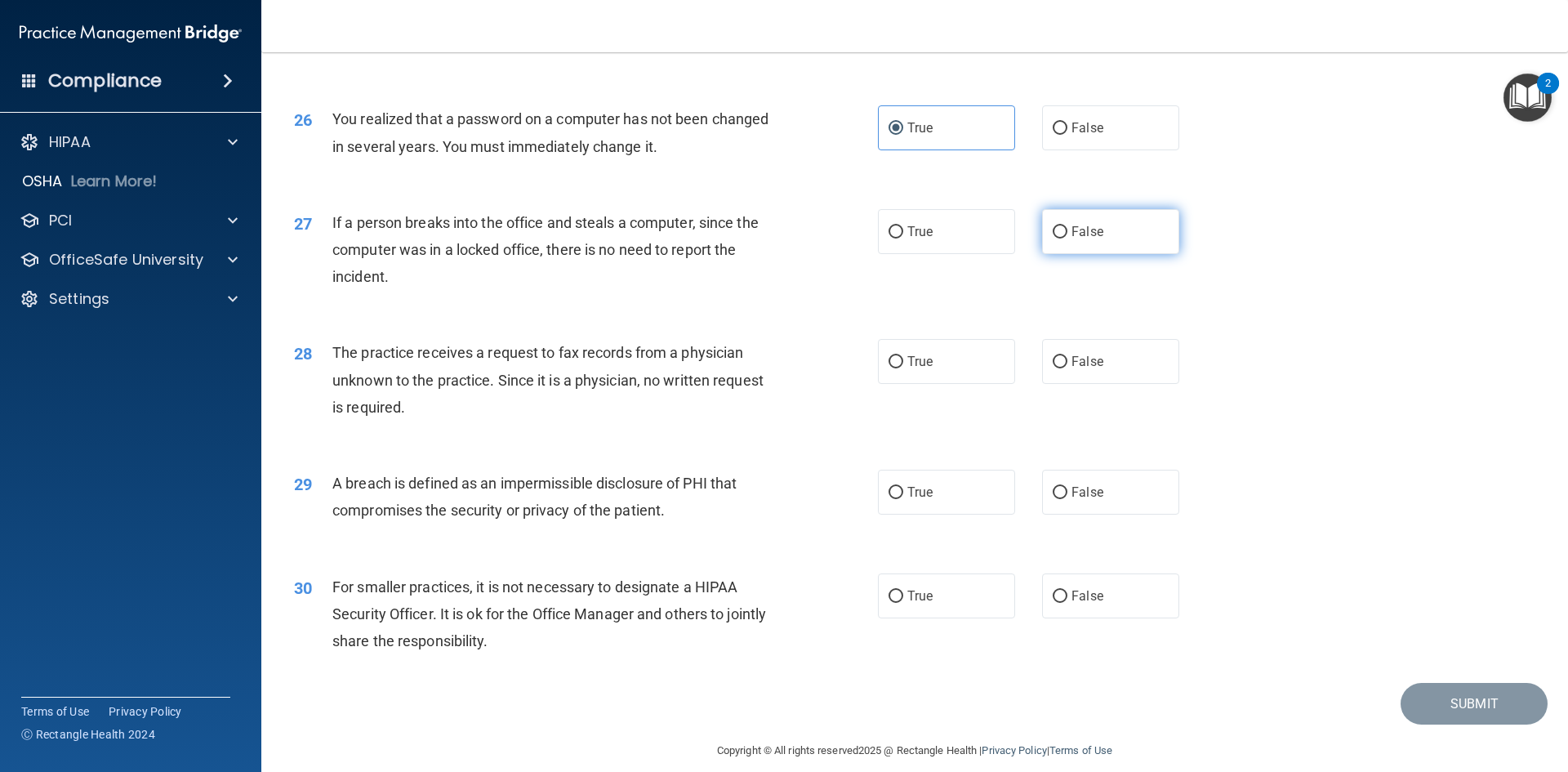
click at [1099, 254] on label "False" at bounding box center [1111, 232] width 137 height 45
click at [1067, 239] on input "False" at bounding box center [1061, 232] width 15 height 12
radio input "true"
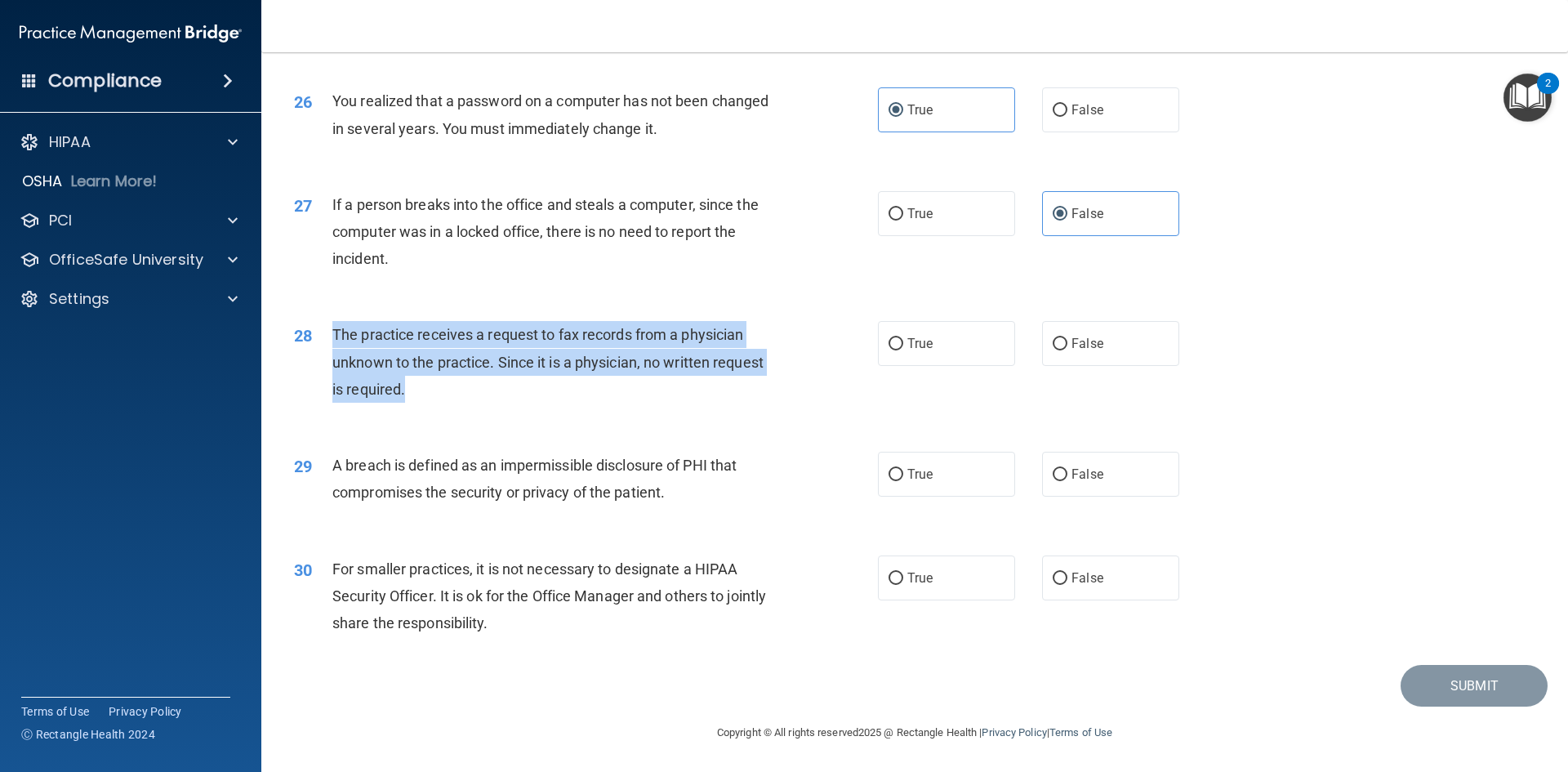
drag, startPoint x: 440, startPoint y: 392, endPoint x: 331, endPoint y: 340, distance: 120.8
click at [331, 340] on div "28 The practice receives a request to fax records from a physician unknown to t…" at bounding box center [586, 366] width 632 height 90
copy div "The practice receives a request to fax records from a physician unknown to the …"
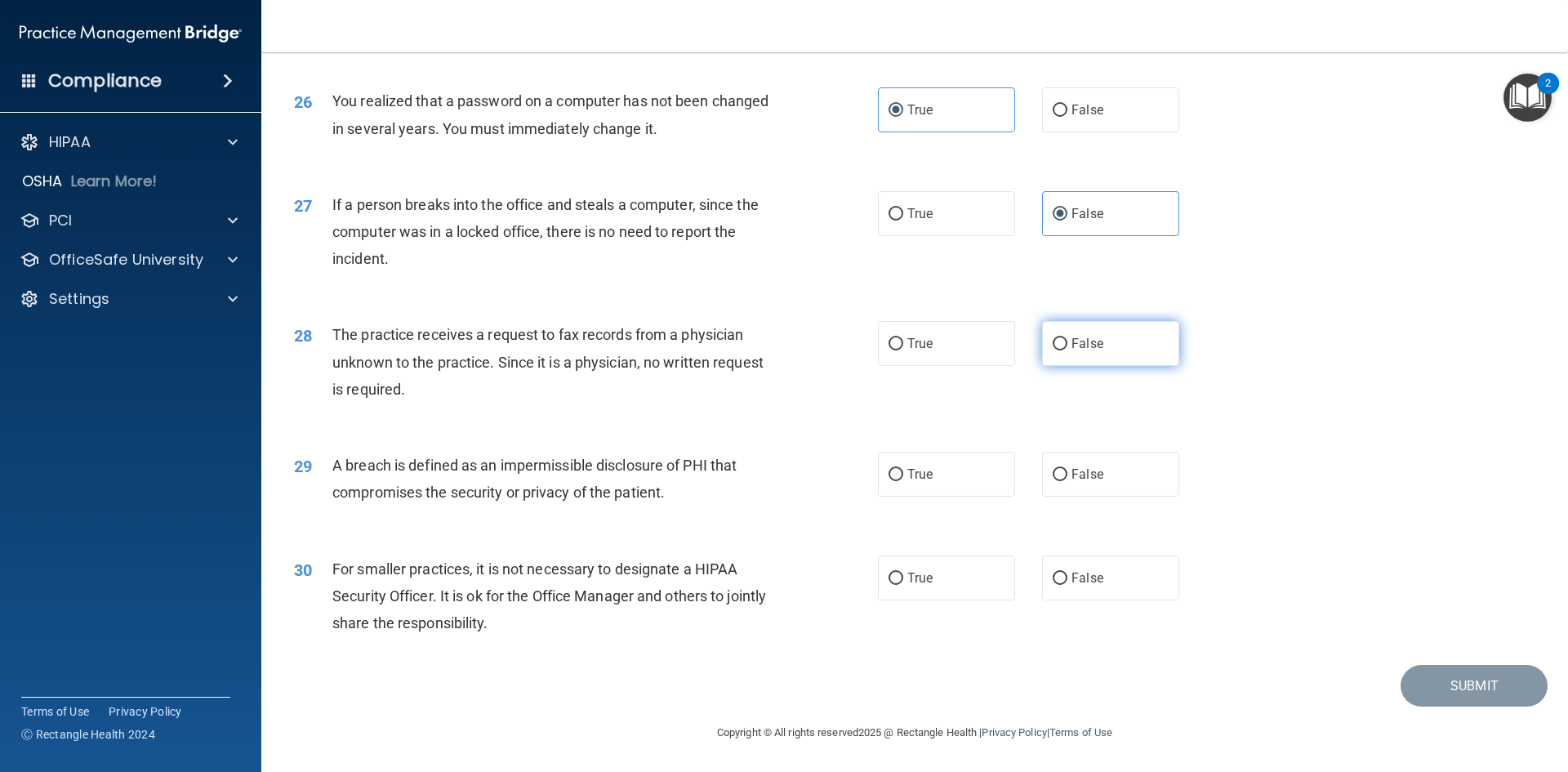
click at [1054, 335] on label "False" at bounding box center [1111, 344] width 137 height 45
click at [1054, 338] on input "False" at bounding box center [1061, 344] width 15 height 12
radio input "true"
click at [907, 470] on span "True" at bounding box center [920, 474] width 26 height 16
click at [903, 470] on input "True" at bounding box center [896, 475] width 15 height 12
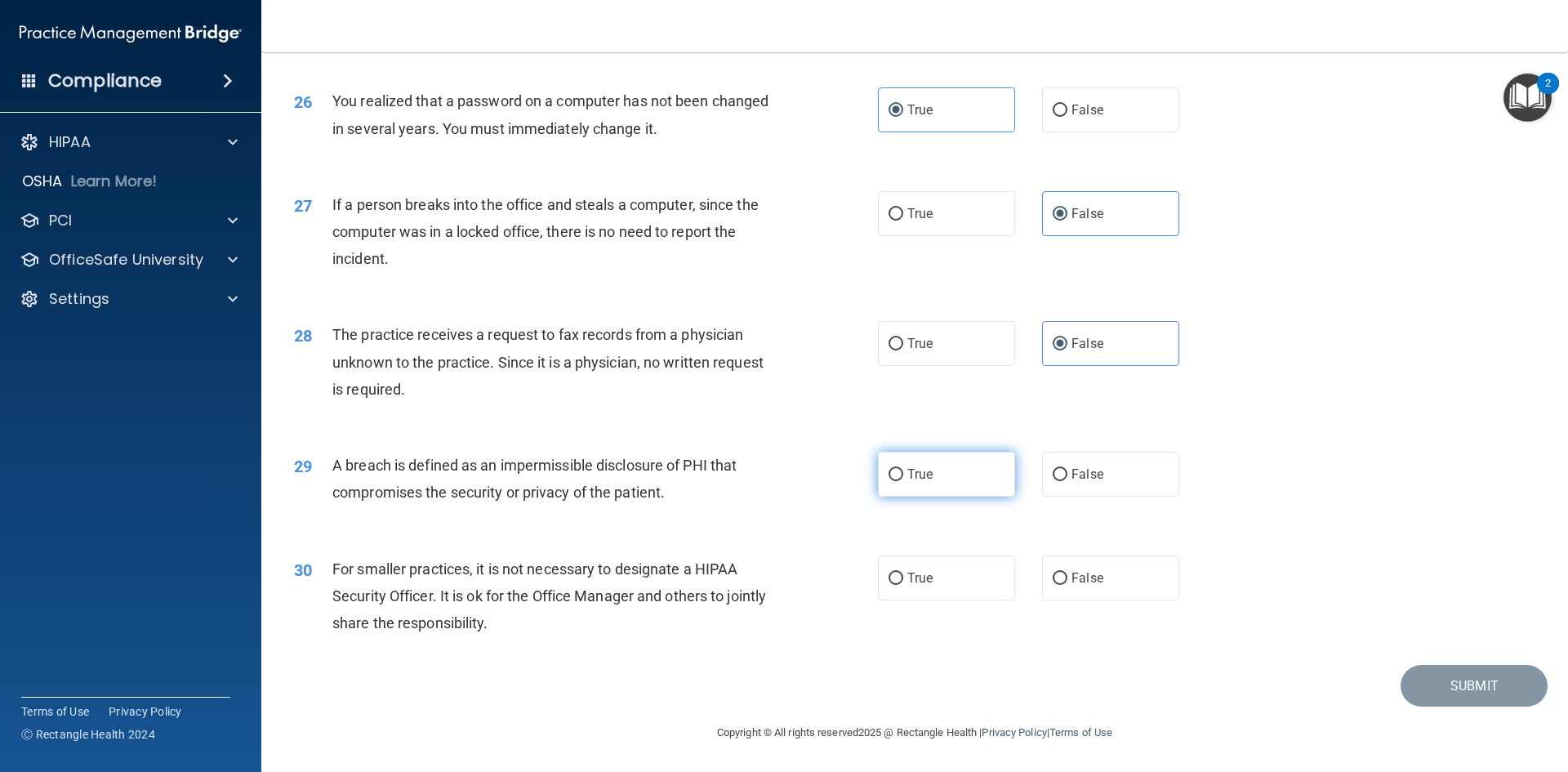
radio input "true"
click at [1079, 583] on span "False" at bounding box center [1087, 578] width 31 height 16
click at [1067, 583] on input "False" at bounding box center [1061, 578] width 15 height 12
radio input "true"
click at [1456, 683] on button "Submit" at bounding box center [1474, 686] width 147 height 41
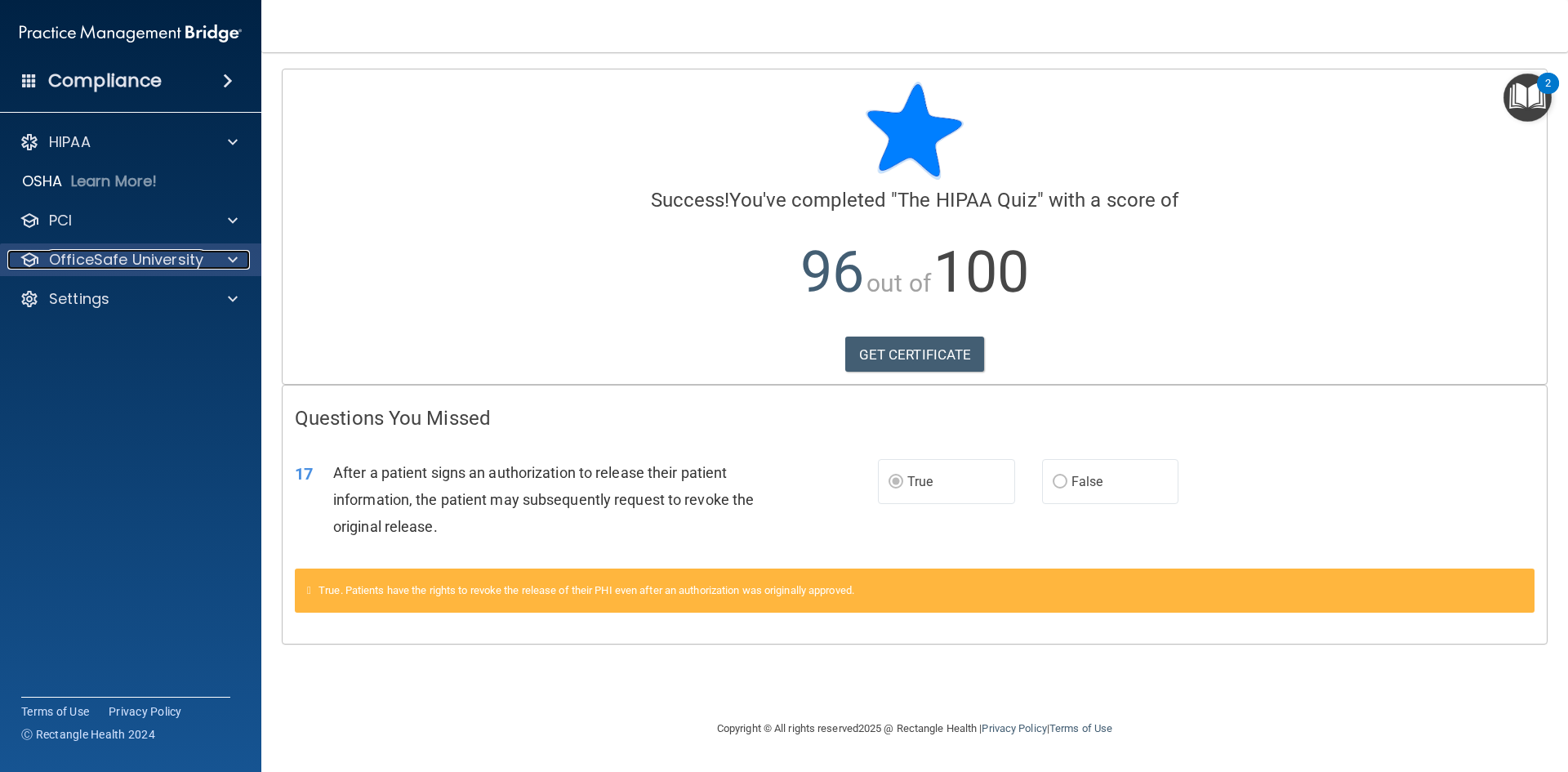
click at [214, 264] on div at bounding box center [230, 260] width 41 height 20
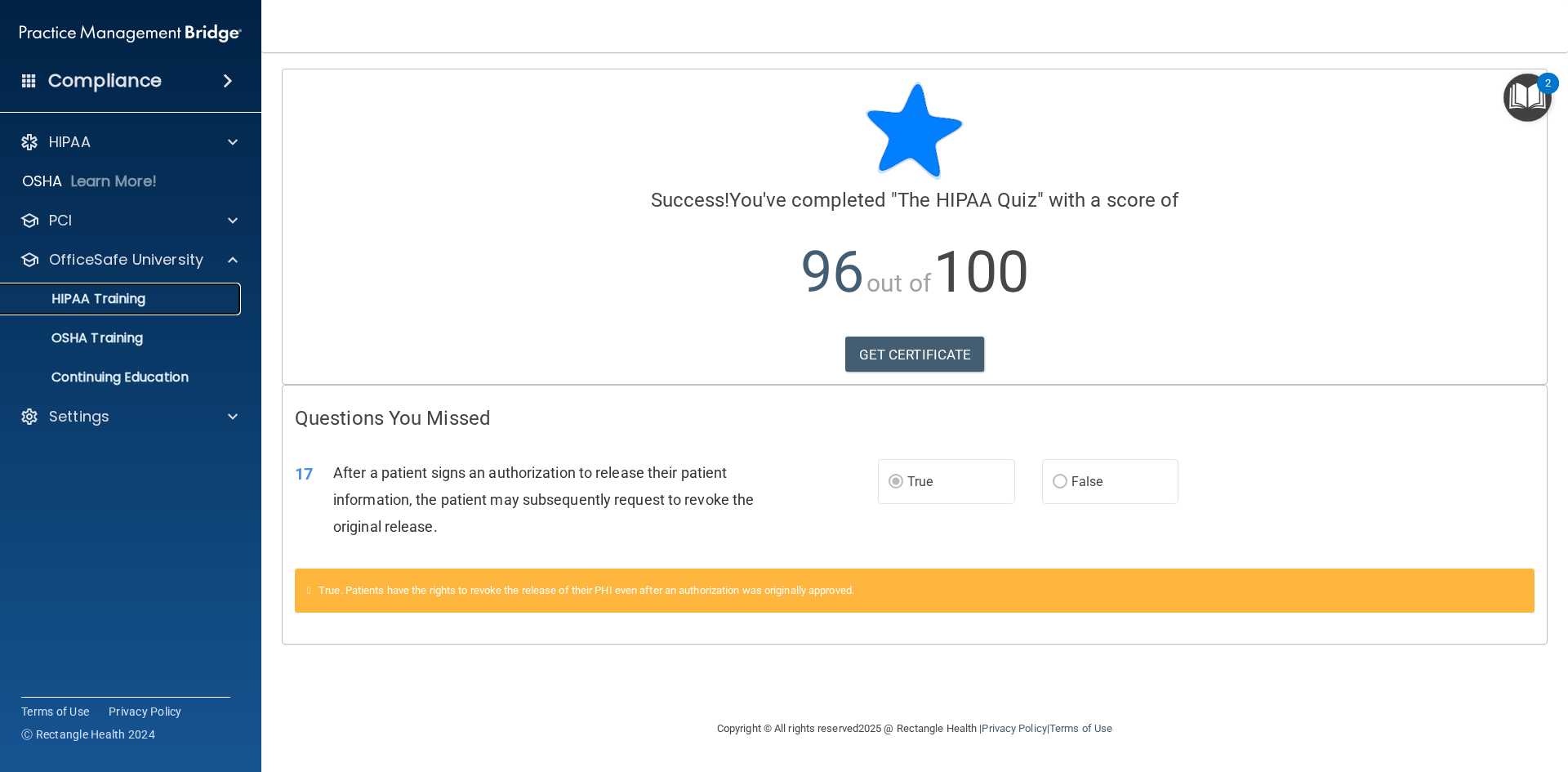
click at [146, 295] on p "HIPAA Training" at bounding box center [78, 299] width 135 height 17
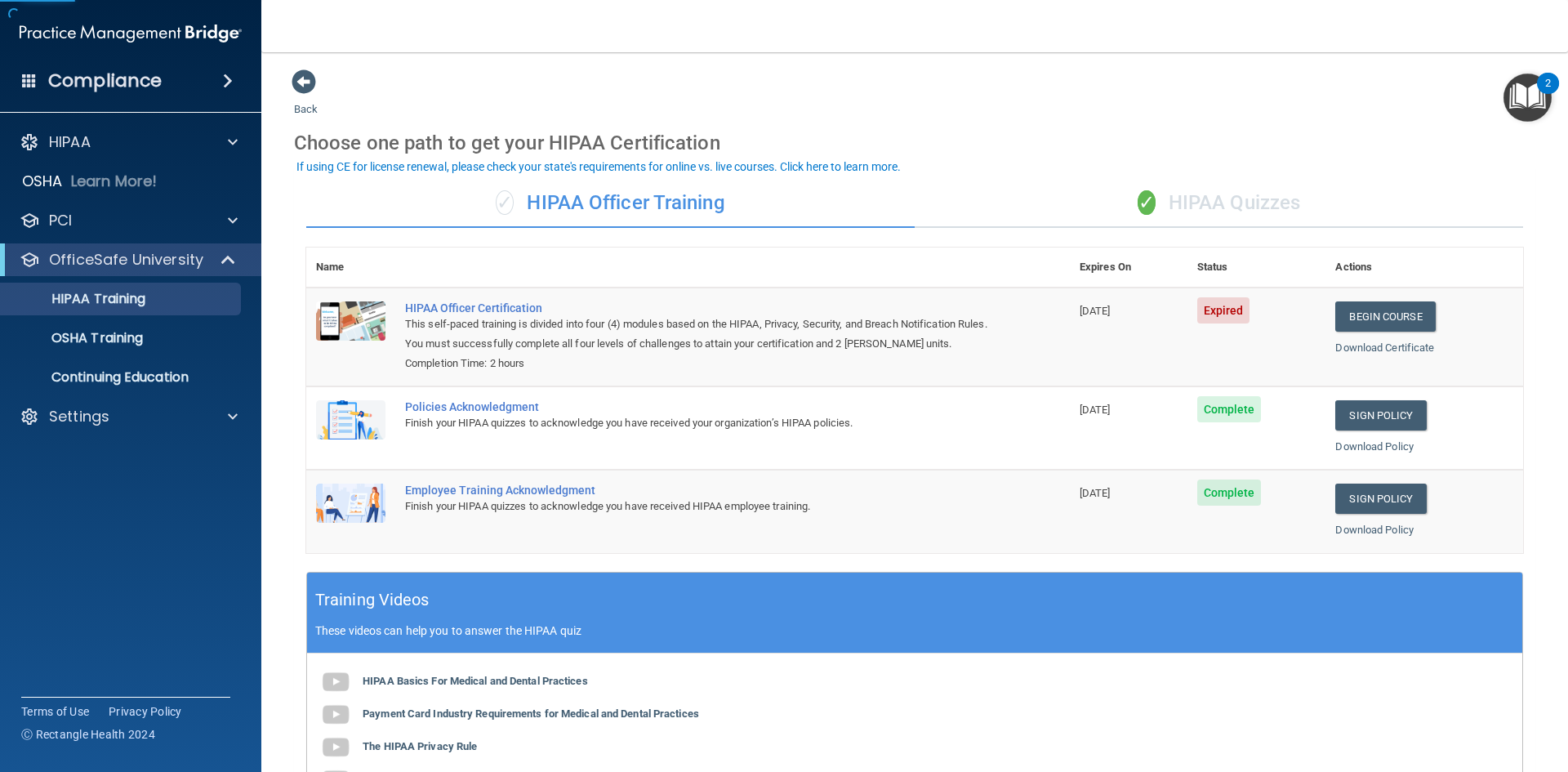
click at [1248, 200] on div "✓ HIPAA Quizzes" at bounding box center [1219, 203] width 608 height 49
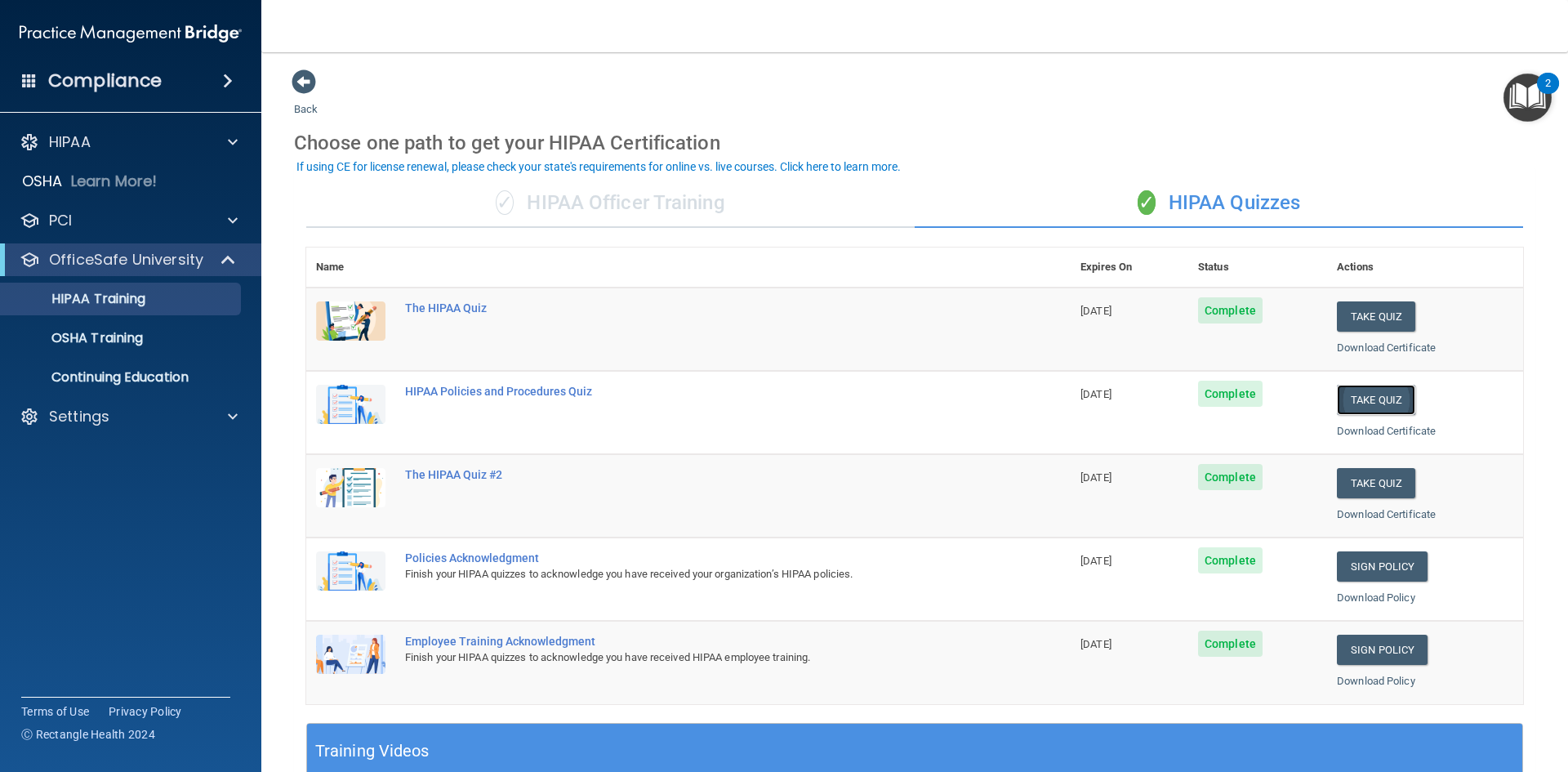
click at [1357, 393] on button "Take Quiz" at bounding box center [1376, 400] width 79 height 30
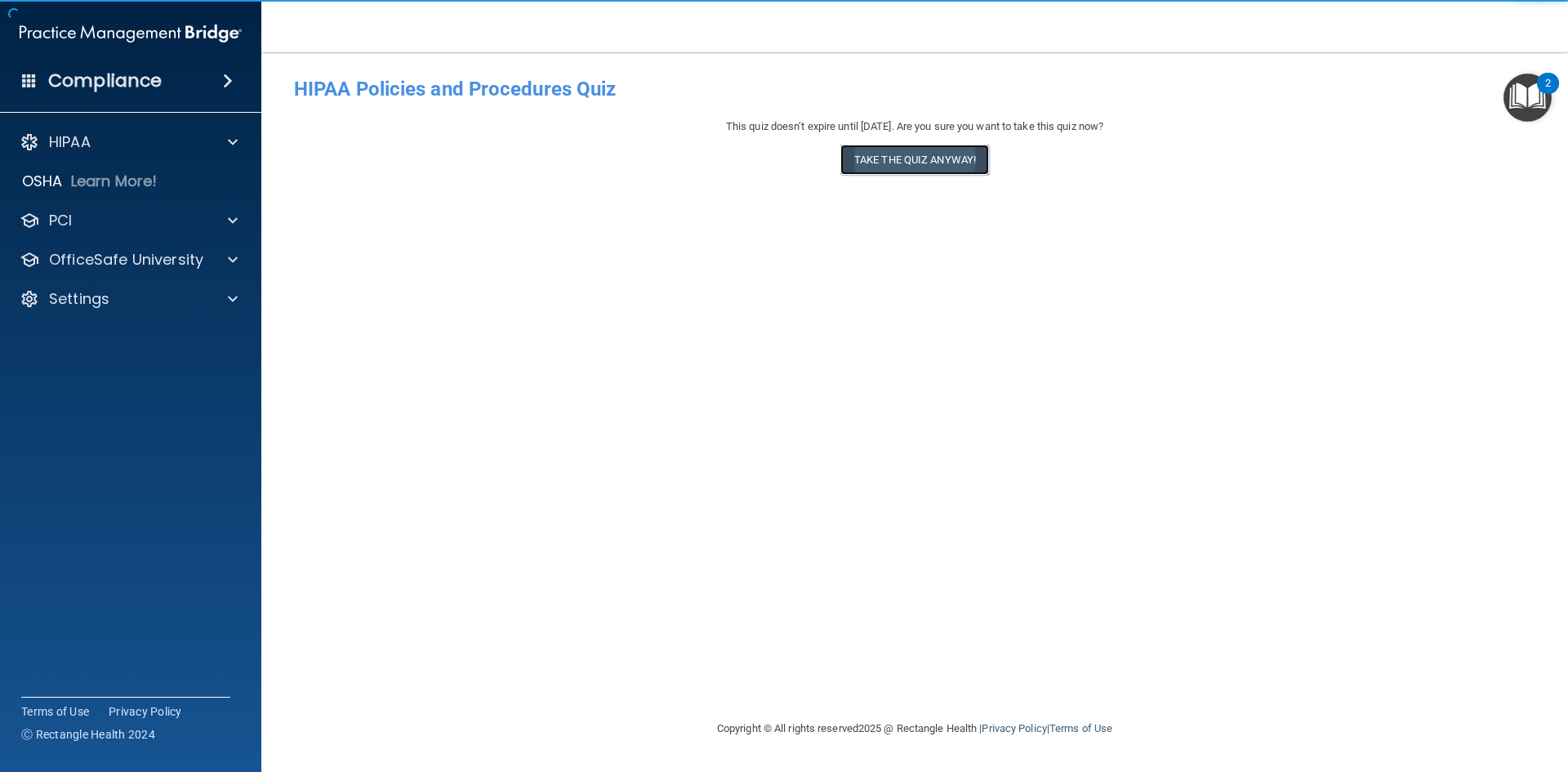
click at [898, 175] on button "Take the quiz anyway!" at bounding box center [915, 160] width 149 height 30
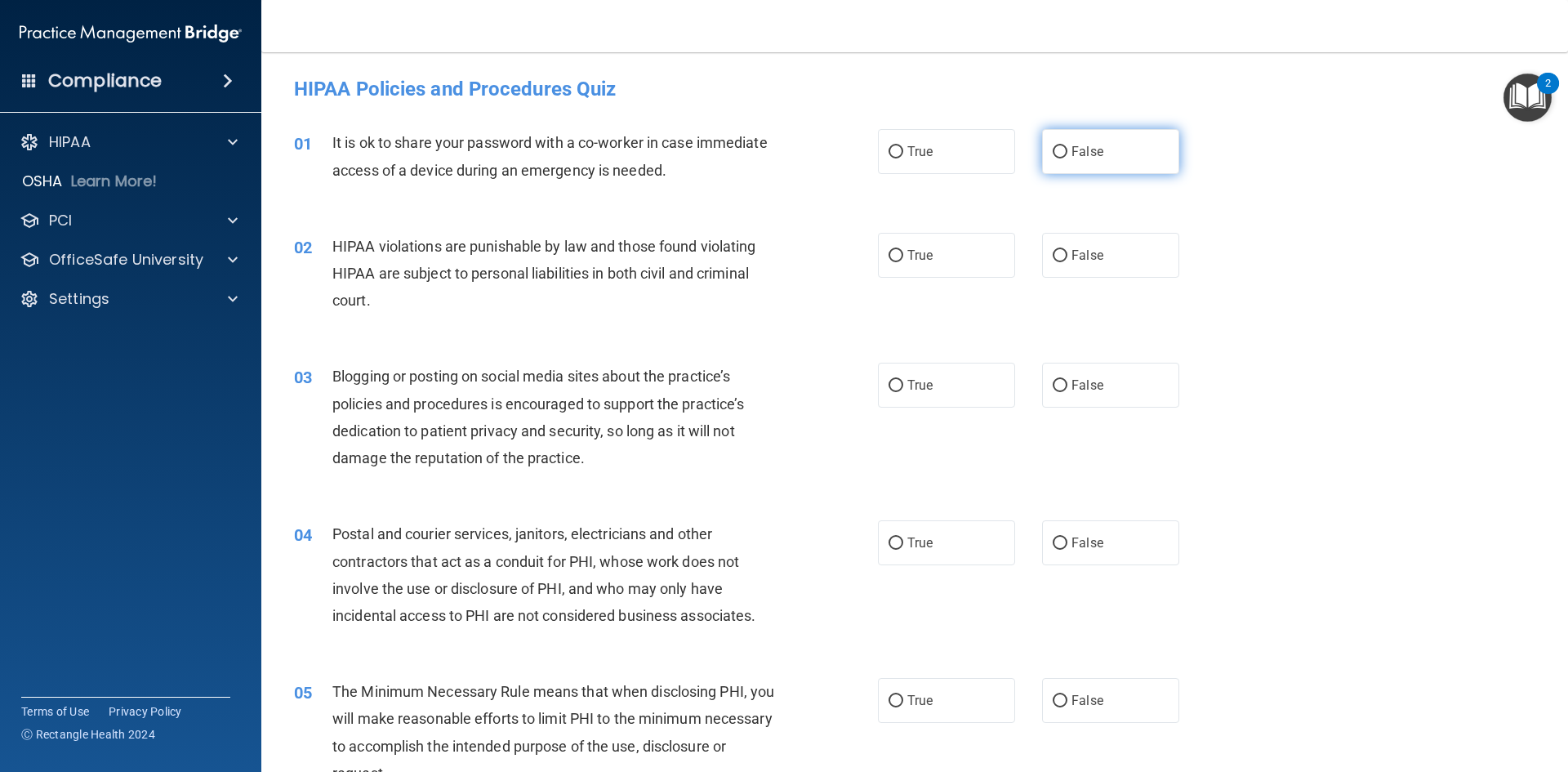
click at [1102, 148] on label "False" at bounding box center [1111, 152] width 137 height 45
click at [1067, 148] on input "False" at bounding box center [1061, 152] width 15 height 12
radio input "true"
click at [930, 255] on label "True" at bounding box center [946, 255] width 137 height 45
click at [903, 255] on input "True" at bounding box center [896, 256] width 15 height 12
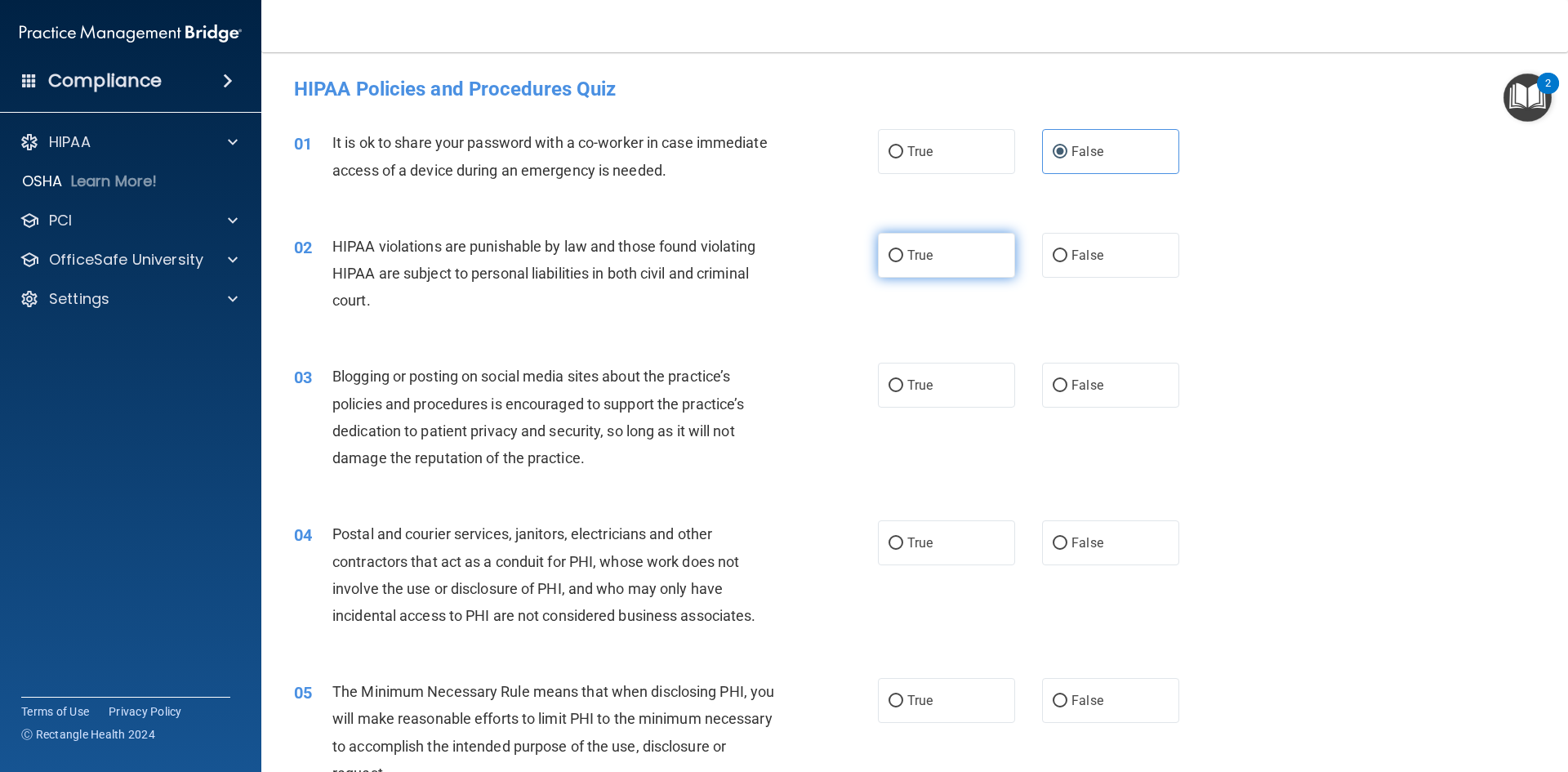
radio input "true"
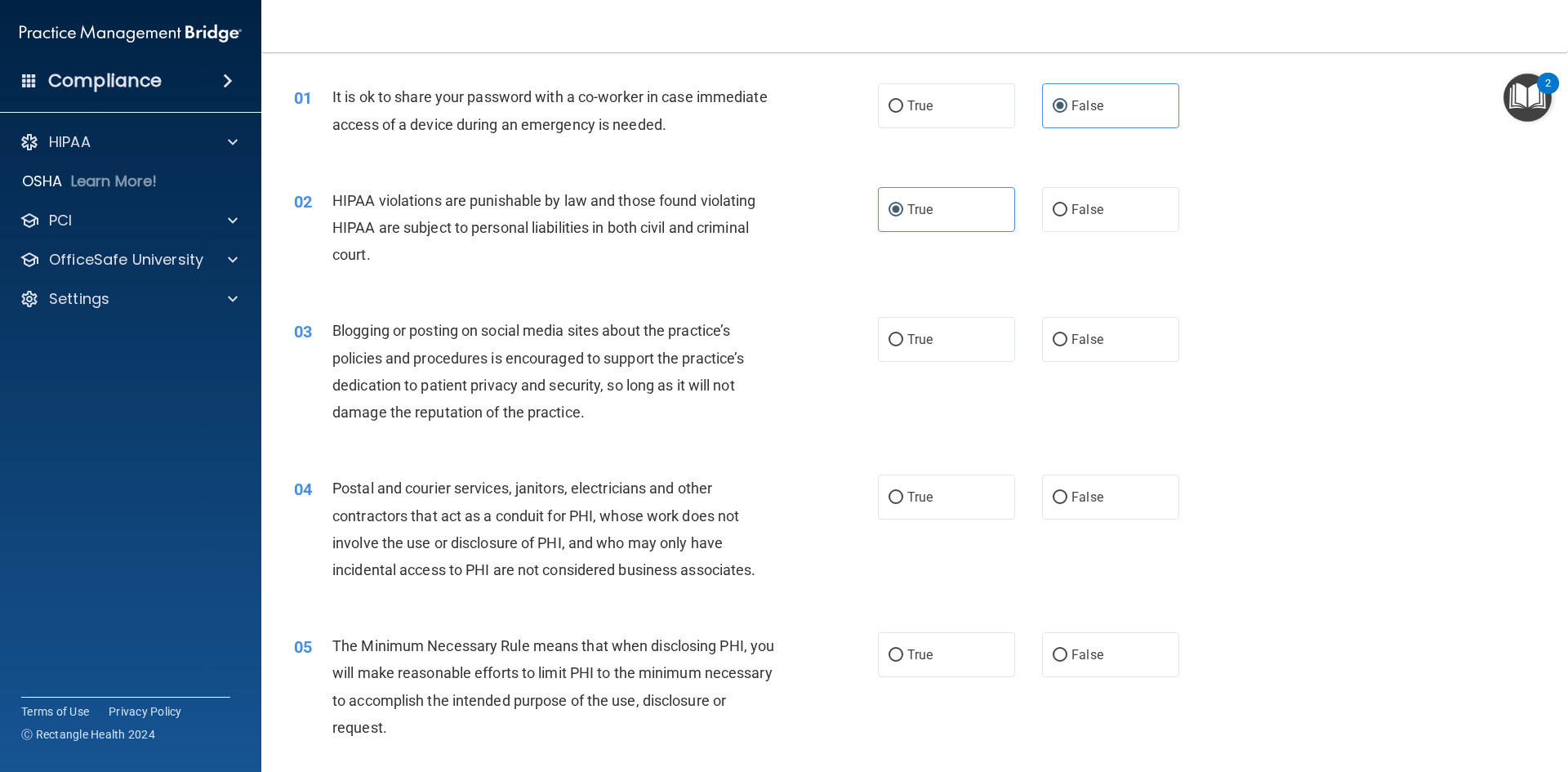
scroll to position [82, 0]
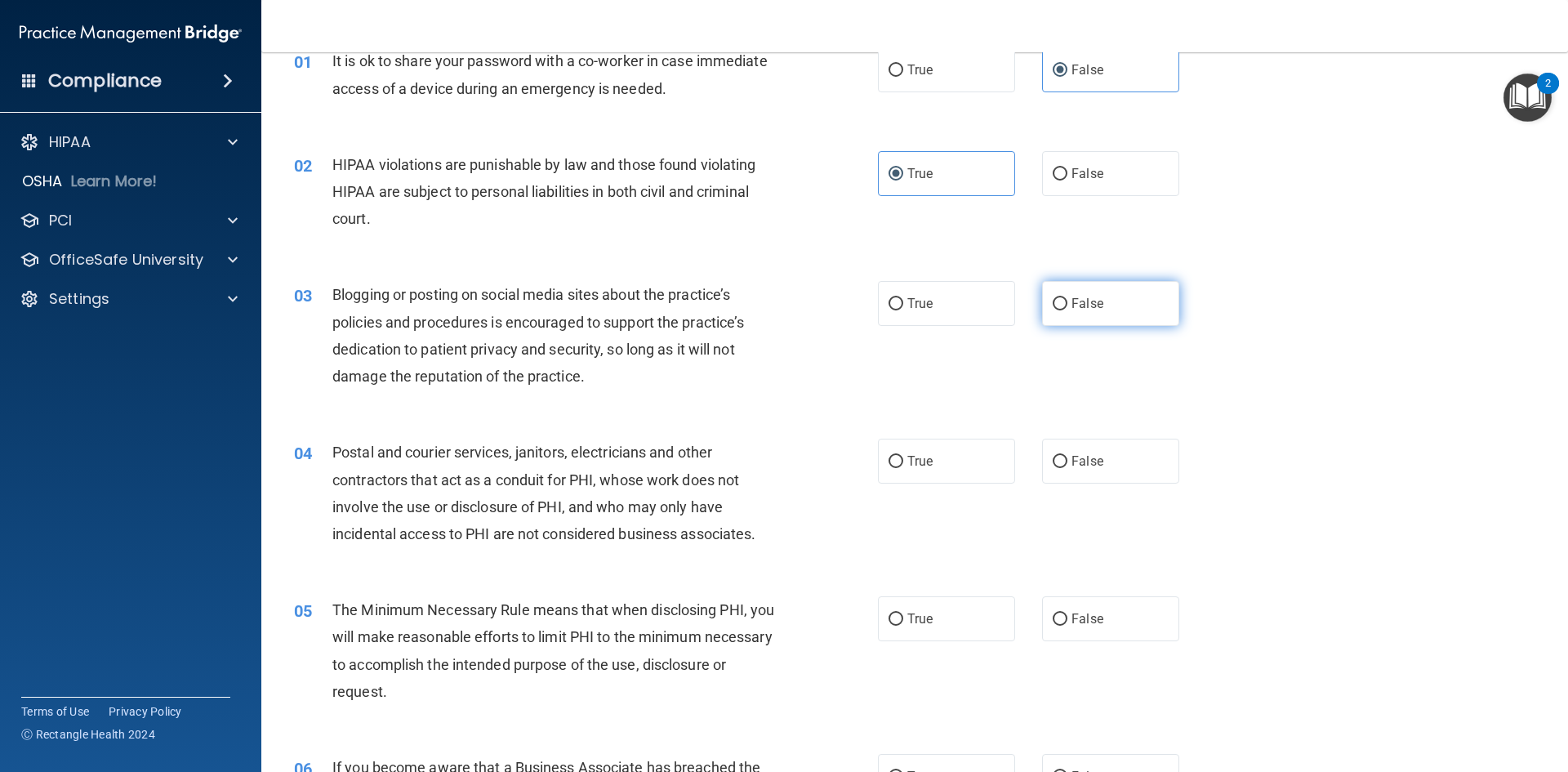
click at [1076, 304] on span "False" at bounding box center [1087, 303] width 31 height 16
click at [1067, 304] on input "False" at bounding box center [1061, 304] width 15 height 12
radio input "true"
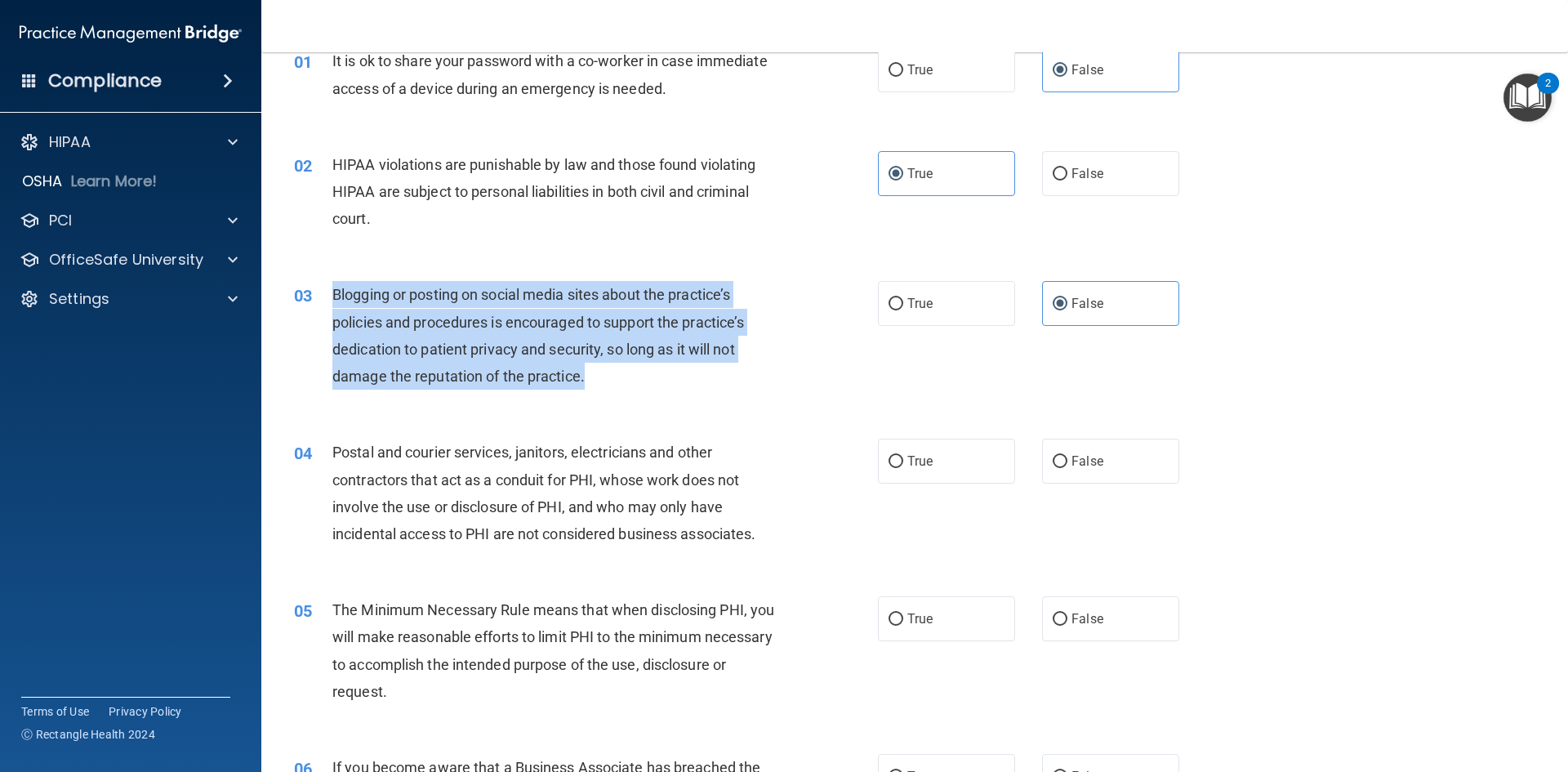
drag, startPoint x: 622, startPoint y: 373, endPoint x: 314, endPoint y: 297, distance: 317.2
click at [314, 297] on div "03 Blogging or posting on social media sites about the practice’s policies and …" at bounding box center [586, 339] width 632 height 117
copy div "Blogging or posting on social media sites about the practice’s policies and pro…"
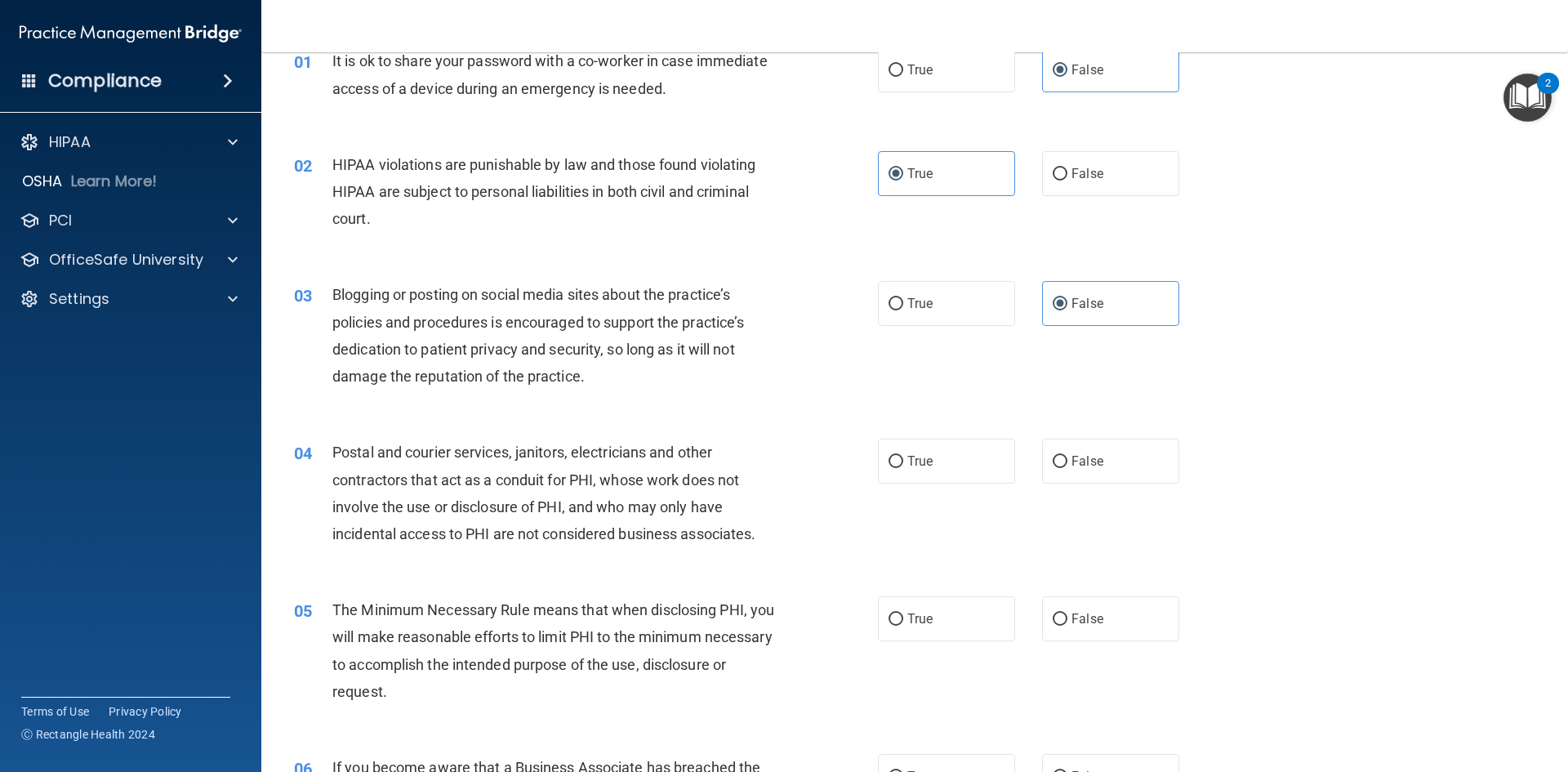
click at [1223, 316] on div "03 Blogging or posting on social media sites about the practice’s policies and …" at bounding box center [914, 340] width 1266 height 157
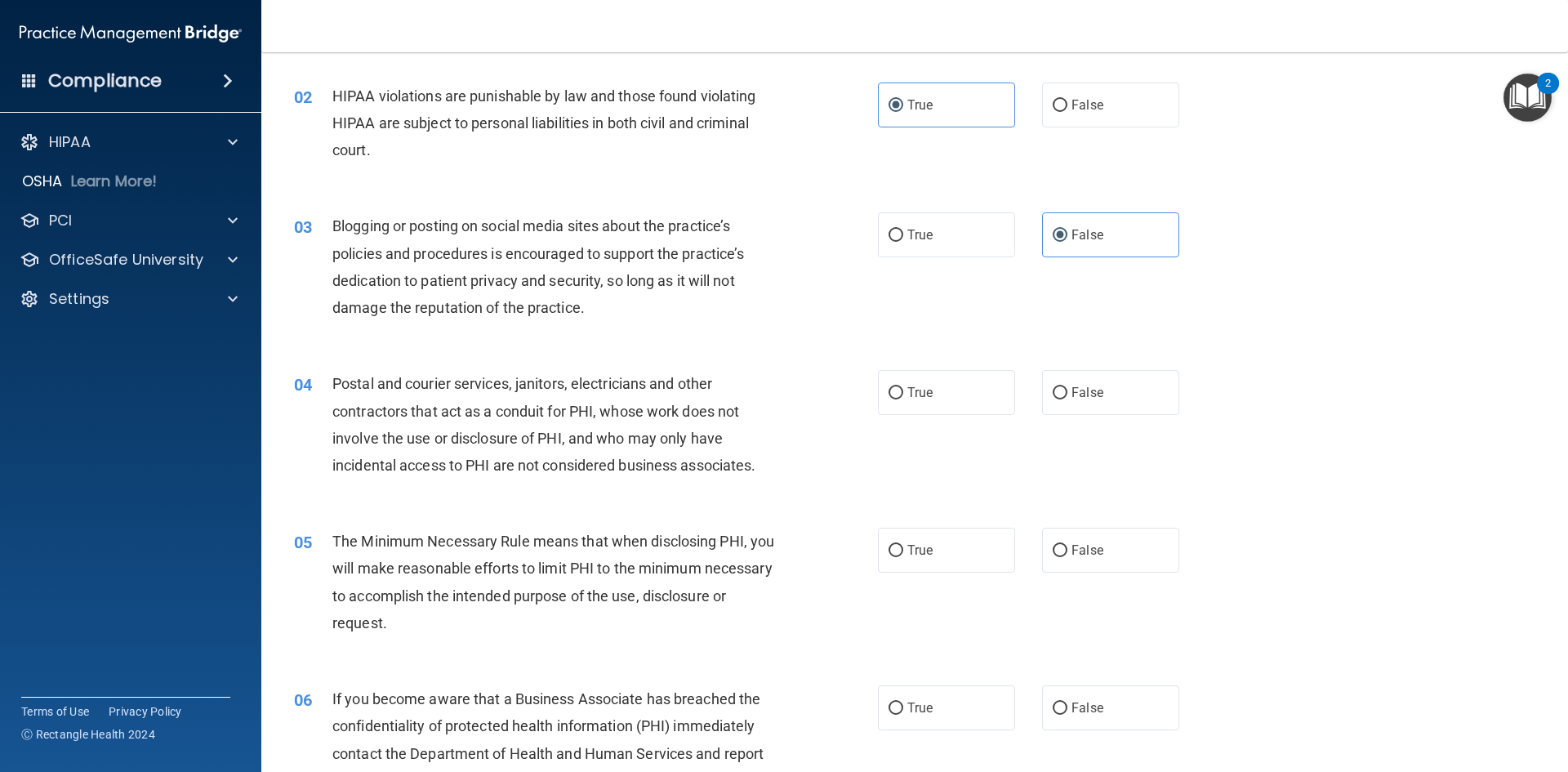
scroll to position [245, 0]
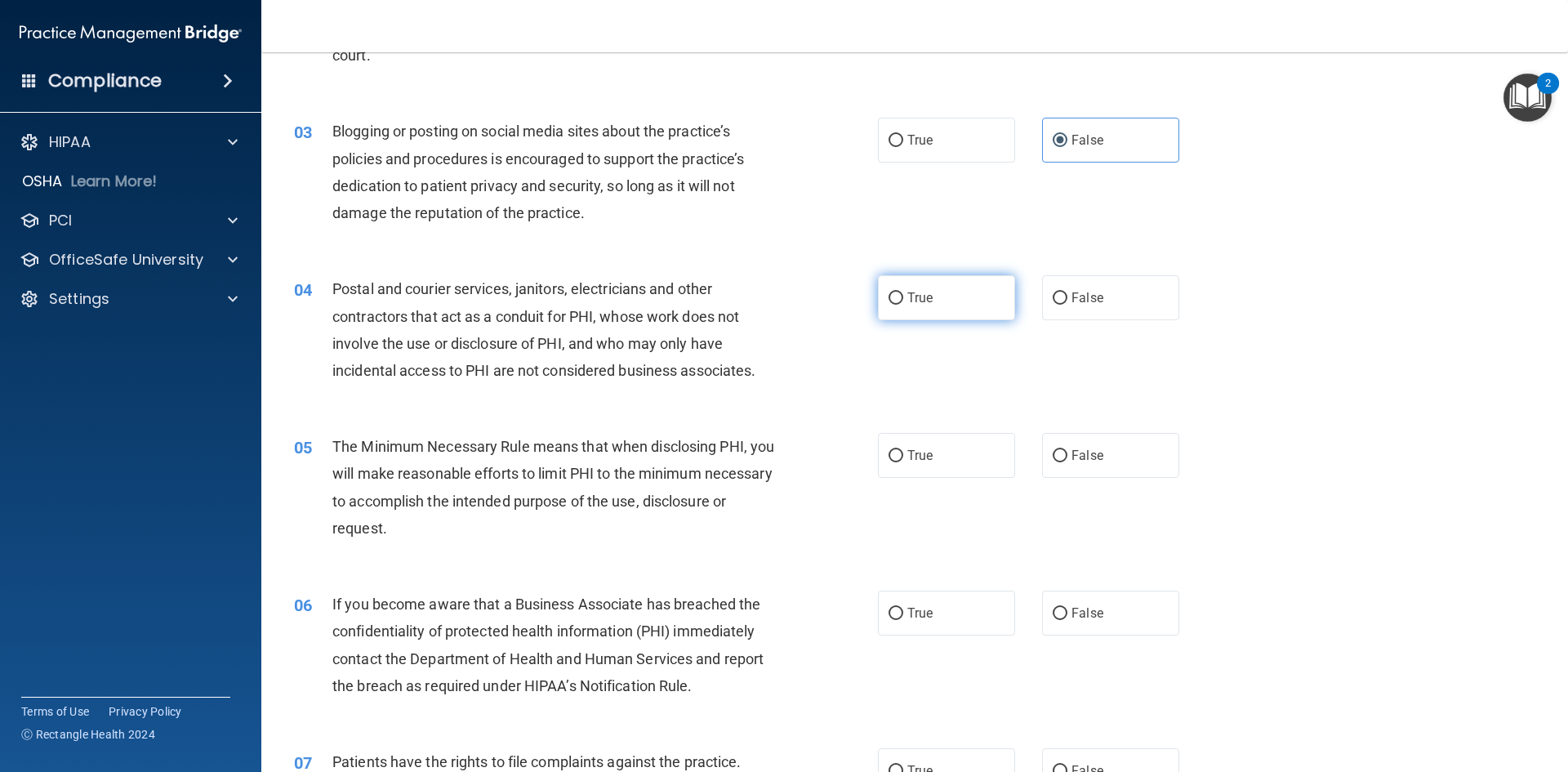
click at [926, 302] on span "True" at bounding box center [920, 297] width 26 height 16
click at [903, 302] on input "True" at bounding box center [896, 298] width 15 height 12
radio input "true"
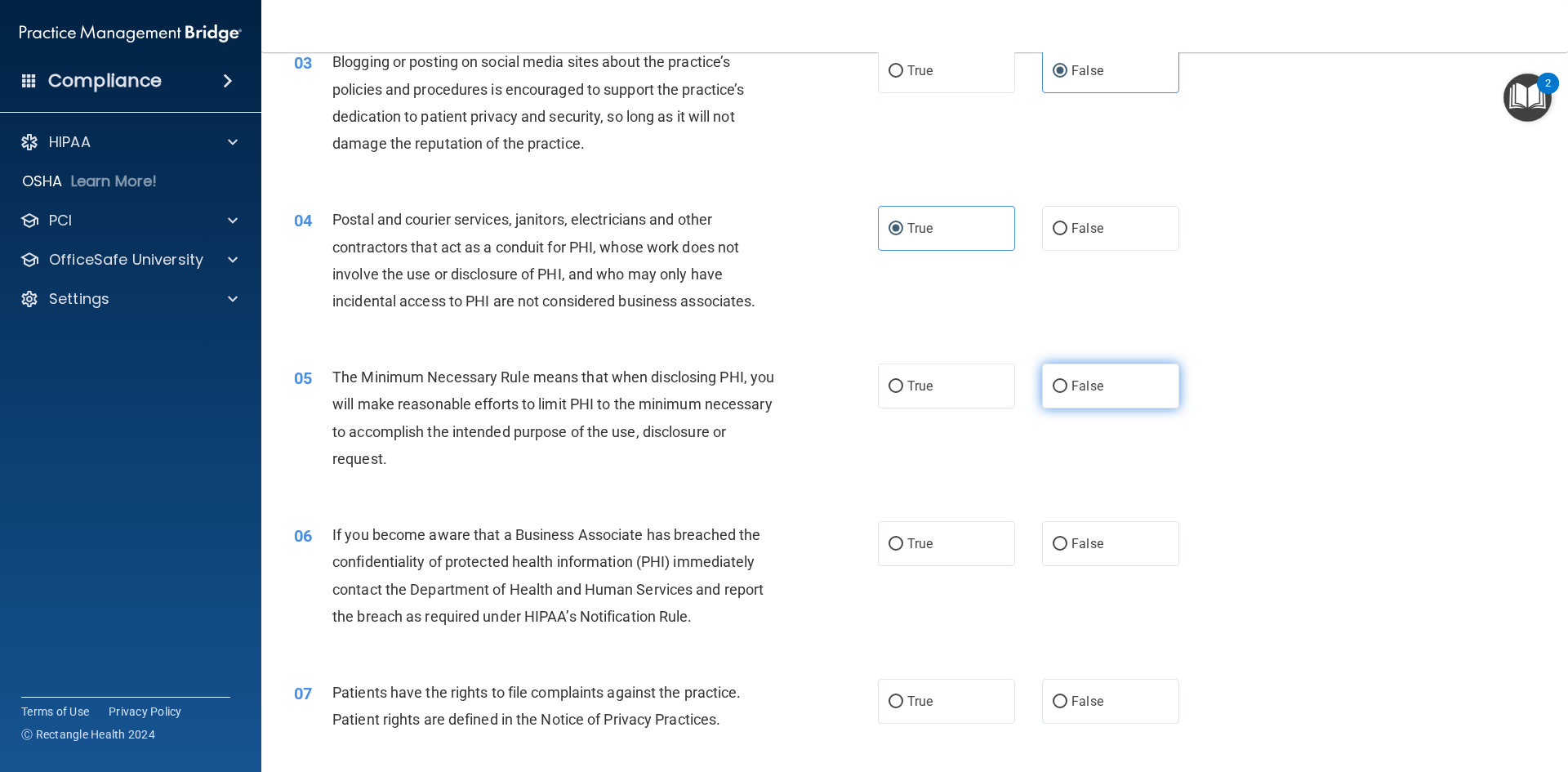
scroll to position [408, 0]
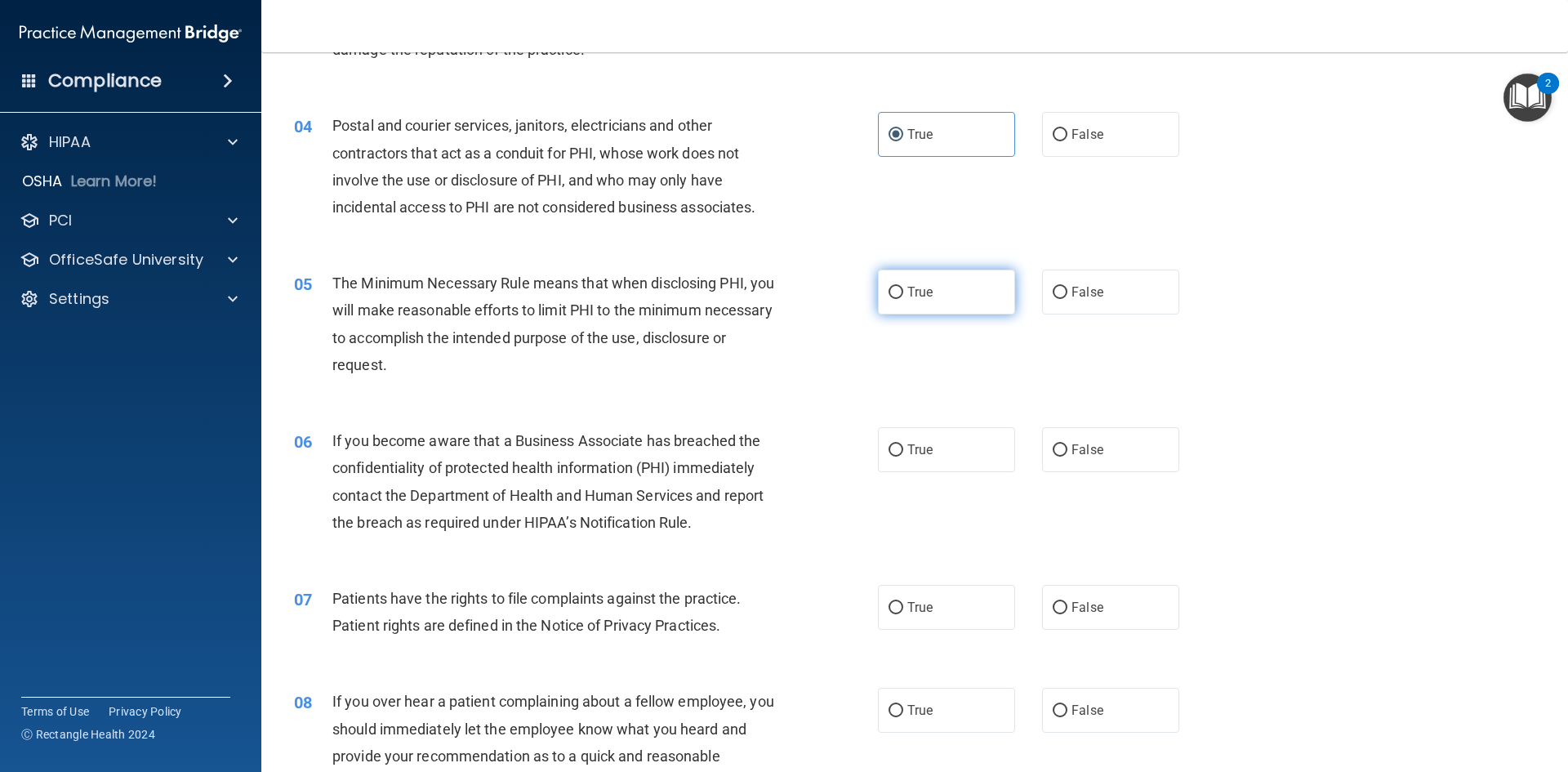
click at [893, 306] on label "True" at bounding box center [946, 292] width 137 height 45
click at [893, 299] on input "True" at bounding box center [896, 292] width 15 height 12
radio input "true"
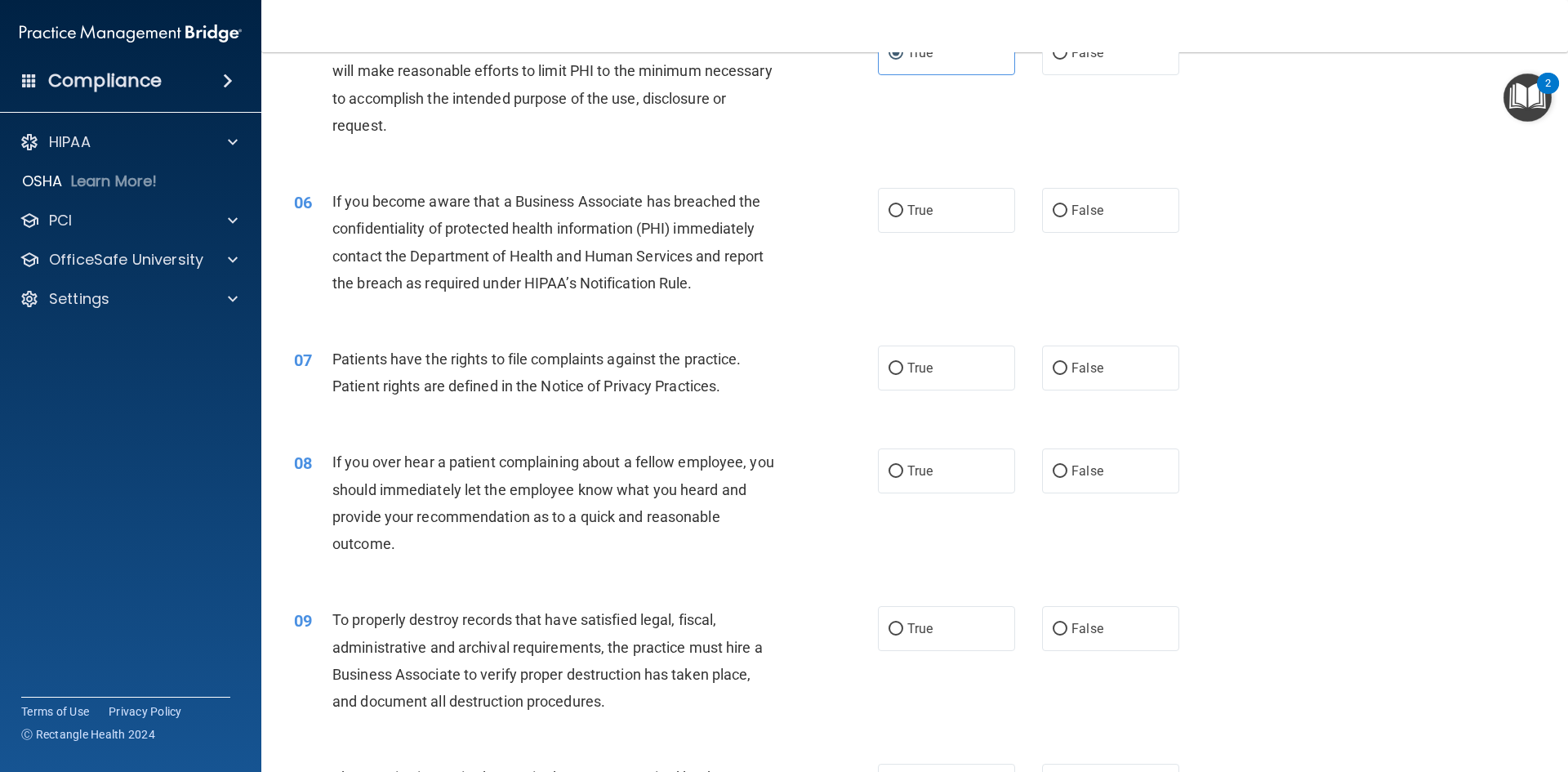
scroll to position [654, 0]
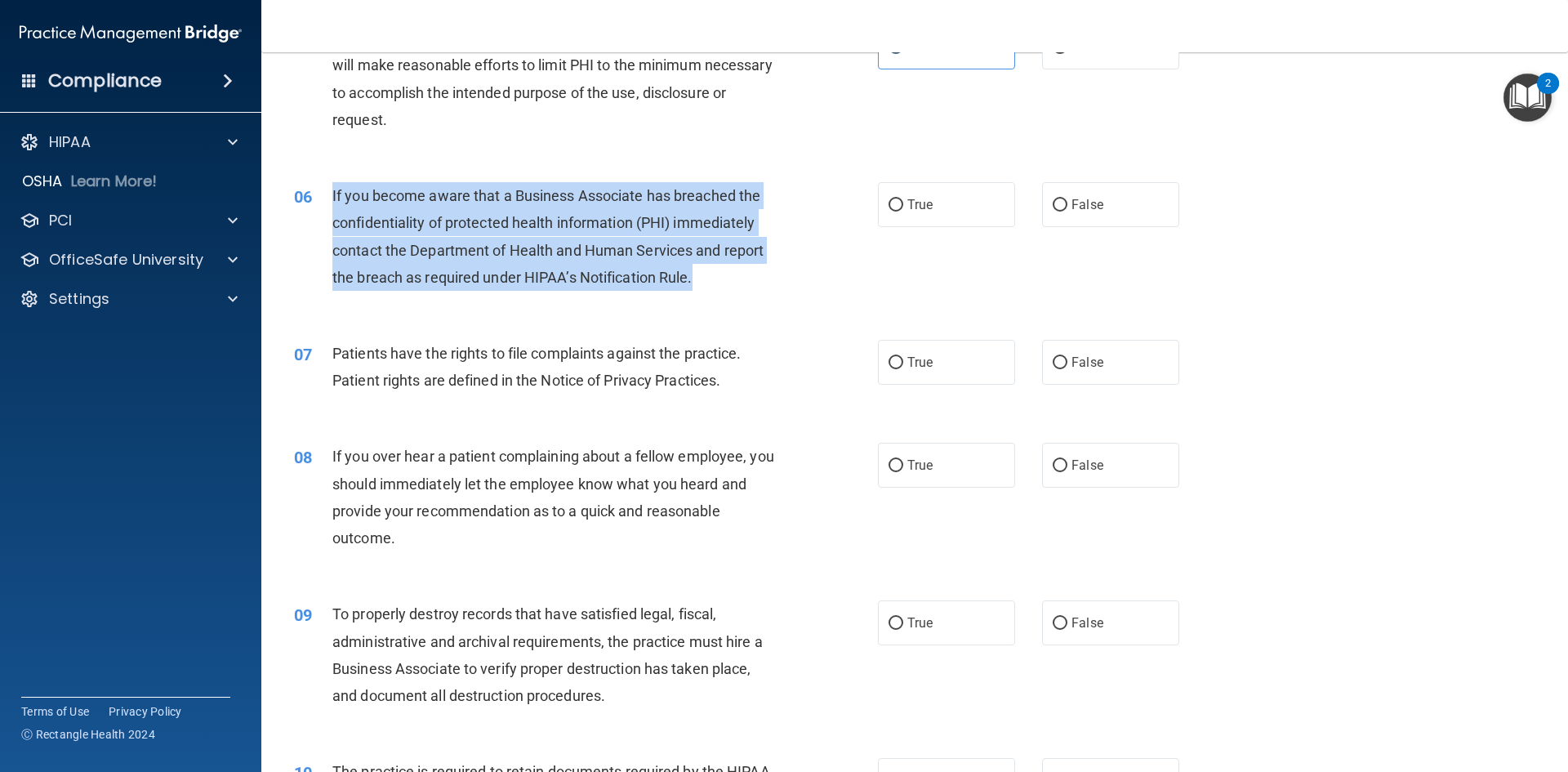
drag, startPoint x: 701, startPoint y: 280, endPoint x: 328, endPoint y: 204, distance: 380.7
click at [328, 204] on div "06 If you become aware that a Business Associate has breached the confidentiali…" at bounding box center [586, 240] width 632 height 117
copy div "If you become aware that a Business Associate has breached the confidentiality …"
click at [760, 287] on div "If you become aware that a Business Associate has breached the confidentiality …" at bounding box center [560, 236] width 456 height 109
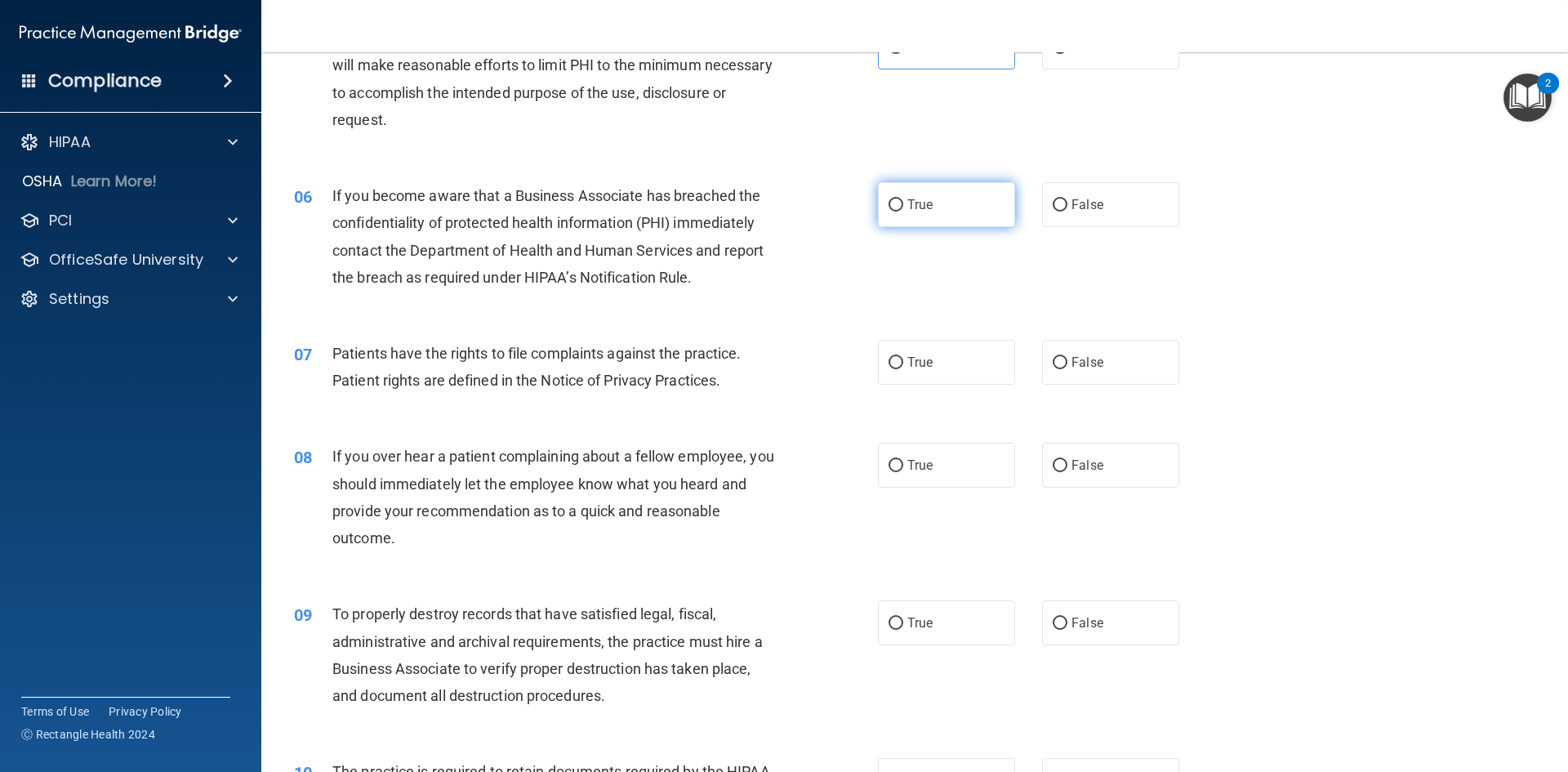
click at [949, 195] on label "True" at bounding box center [946, 205] width 137 height 45
click at [903, 200] on input "True" at bounding box center [896, 205] width 15 height 12
radio input "true"
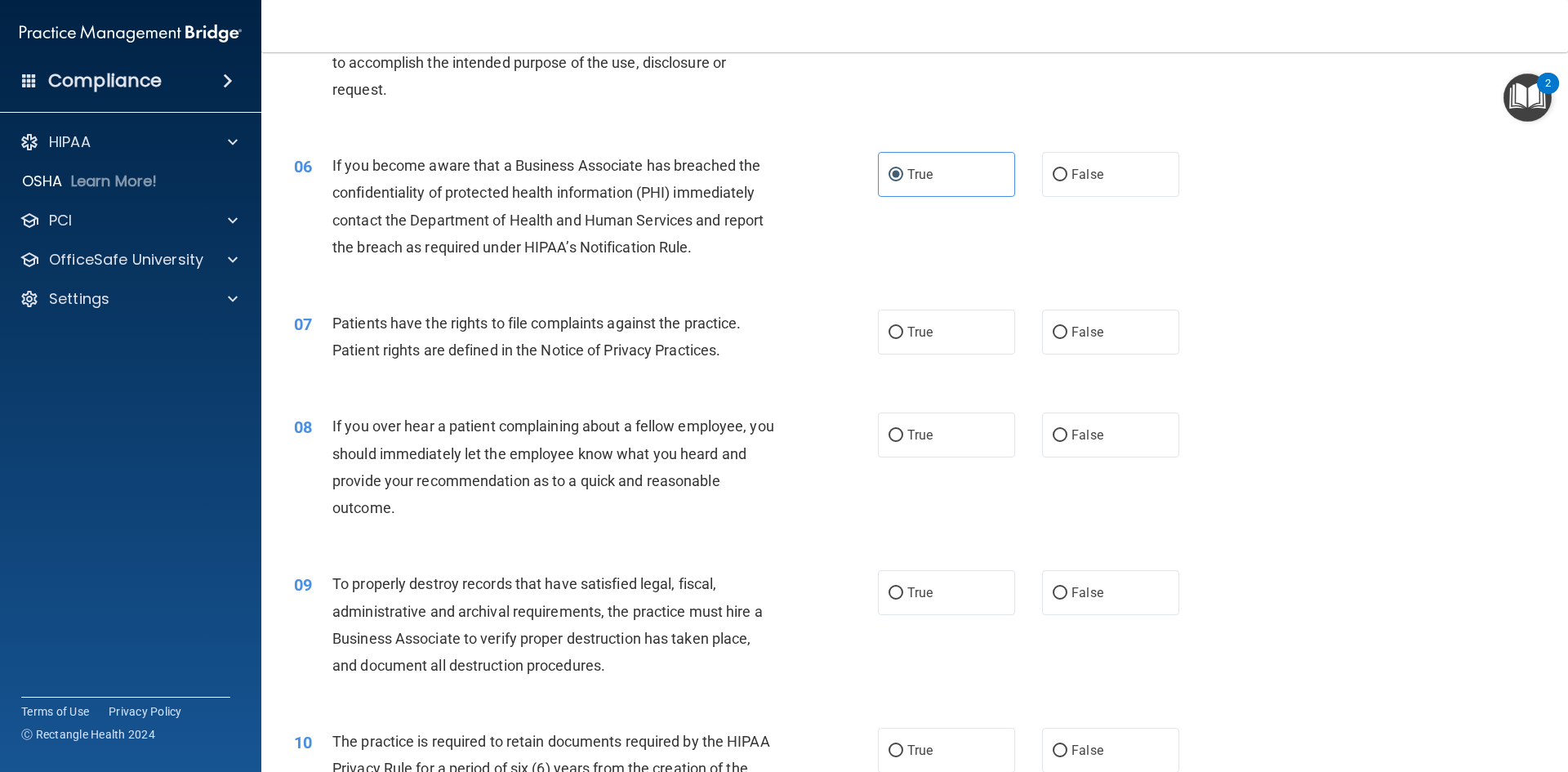
scroll to position [736, 0]
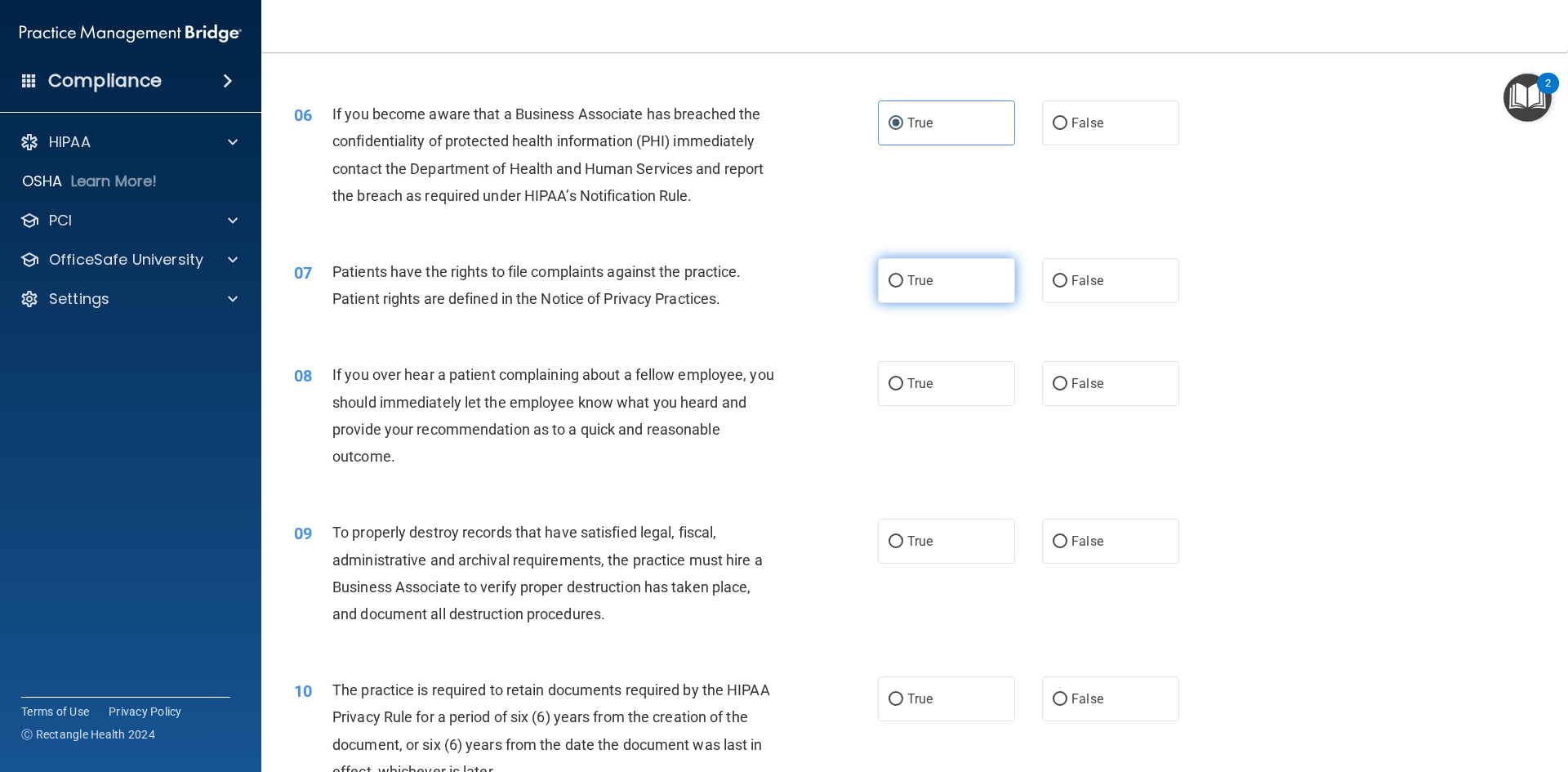
click at [909, 292] on label "True" at bounding box center [946, 281] width 137 height 45
click at [903, 287] on input "True" at bounding box center [896, 281] width 15 height 12
radio input "true"
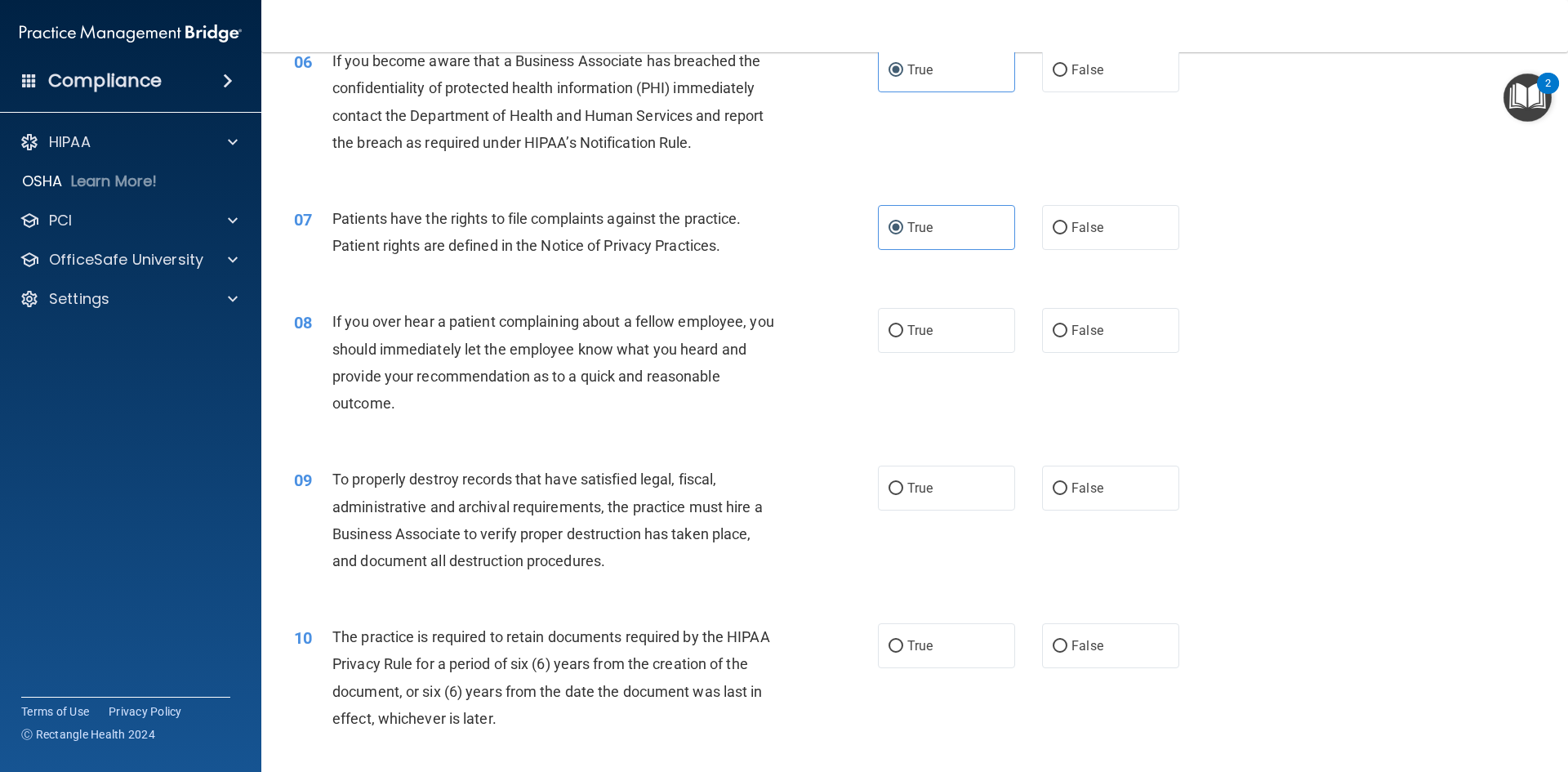
scroll to position [817, 0]
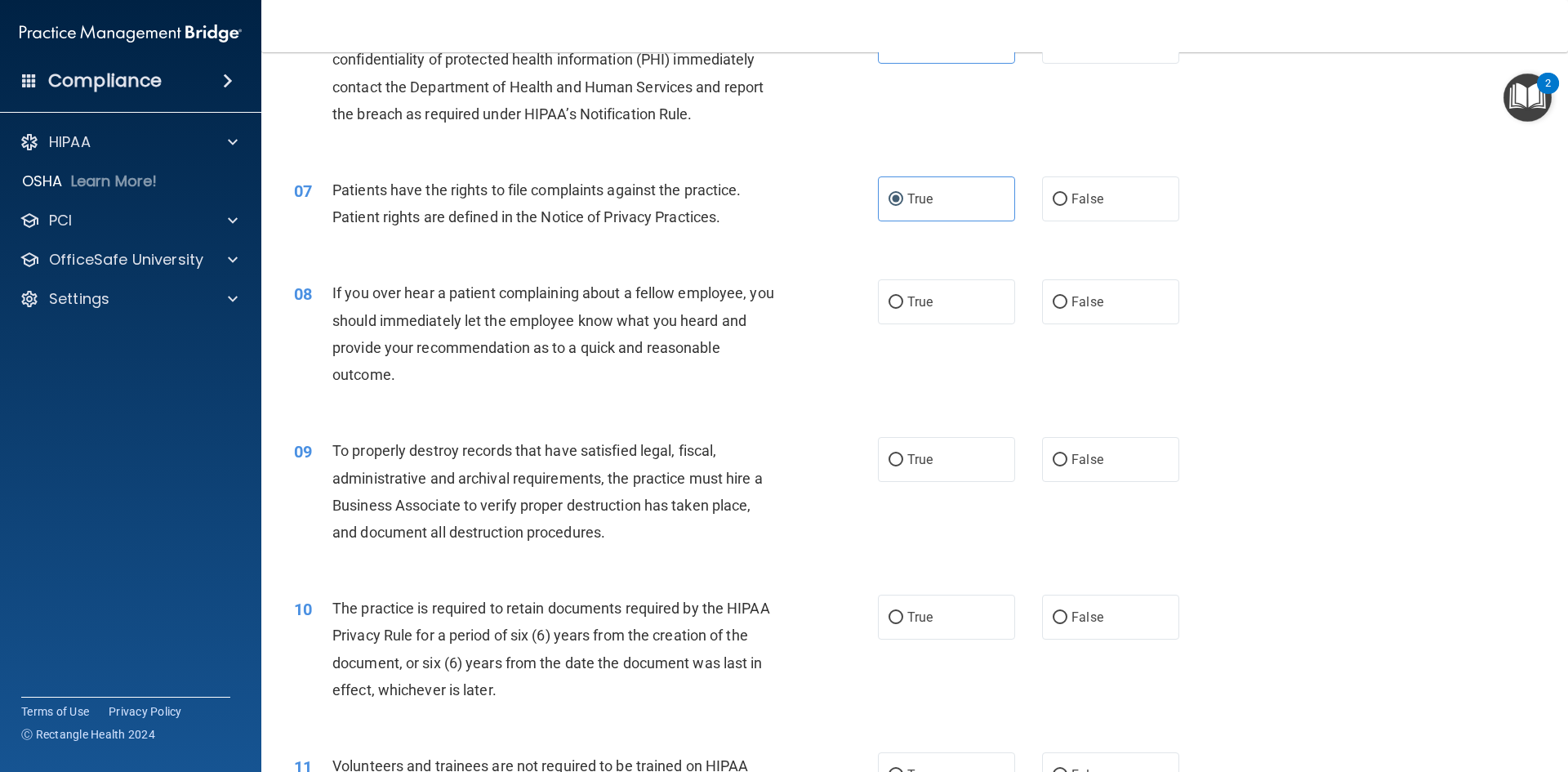
click at [632, 365] on div "If you over hear a patient complaining about a fellow employee, you should imme…" at bounding box center [560, 333] width 456 height 109
click at [1087, 312] on label "False" at bounding box center [1111, 302] width 137 height 45
click at [1067, 309] on input "False" at bounding box center [1061, 302] width 15 height 12
radio input "true"
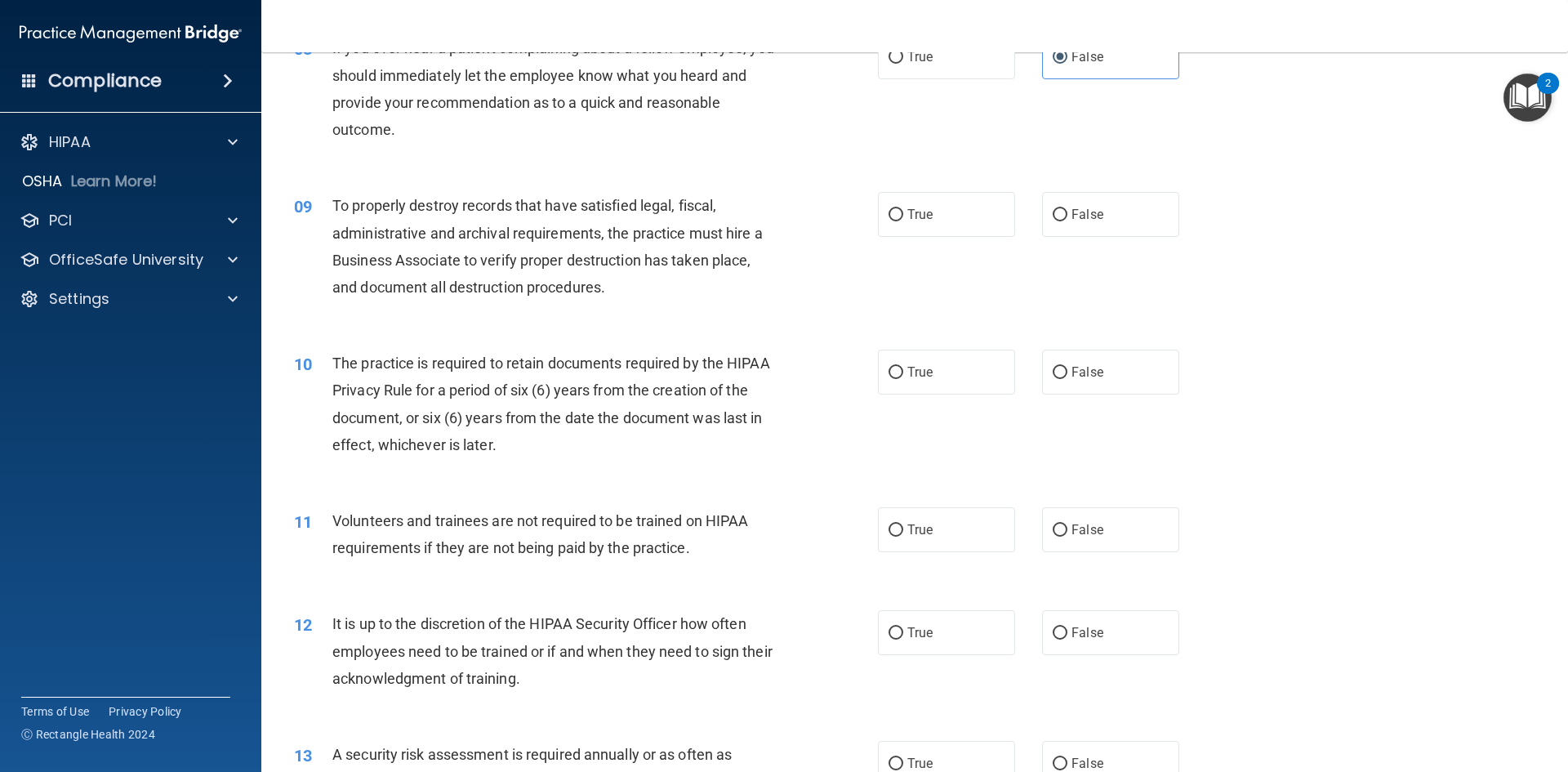
scroll to position [981, 0]
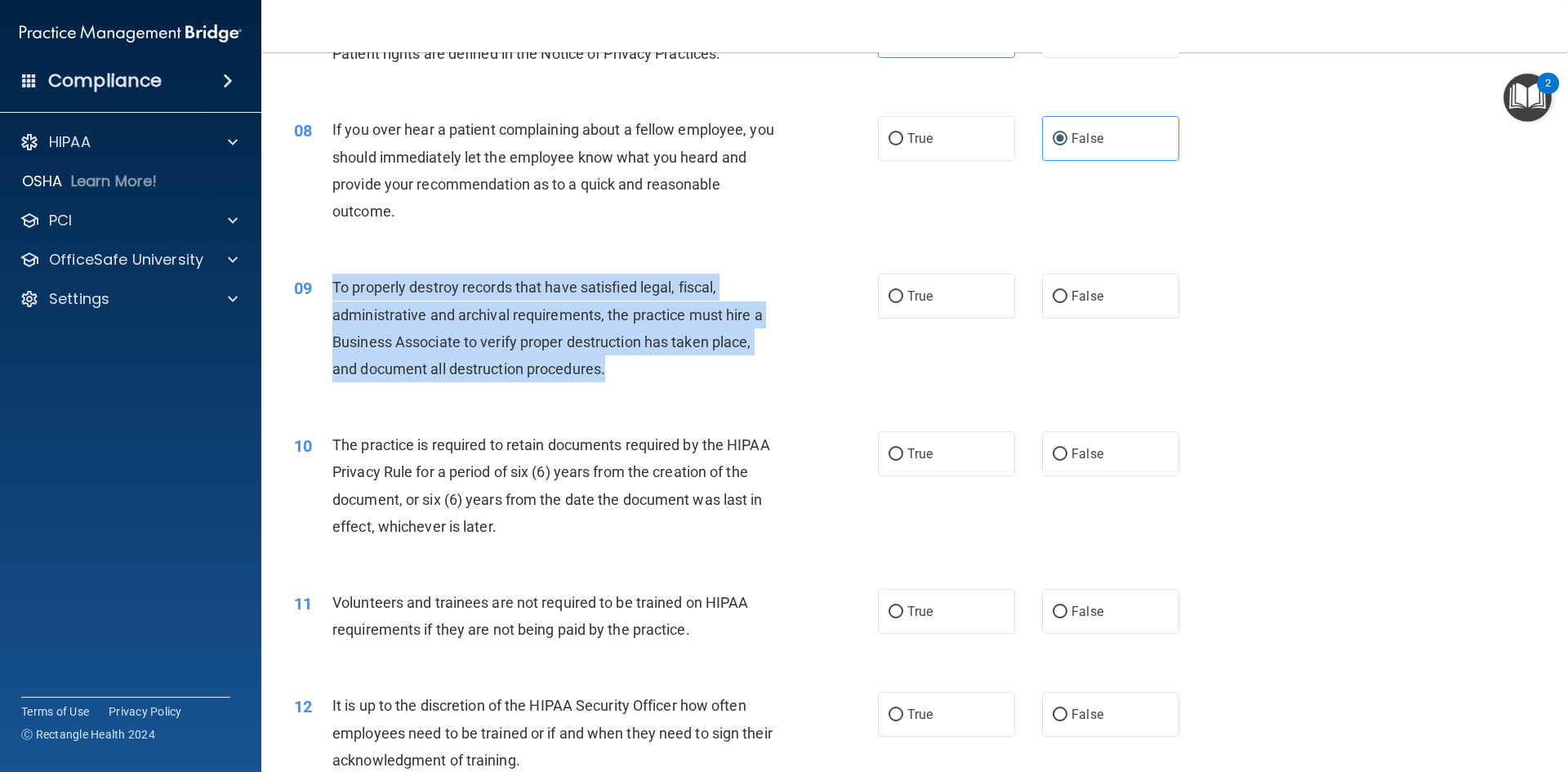
drag, startPoint x: 585, startPoint y: 364, endPoint x: 332, endPoint y: 296, distance: 262.0
click at [332, 296] on div "To properly destroy records that have satisfied legal, fiscal, administrative a…" at bounding box center [560, 327] width 456 height 109
copy span "To properly destroy records that have satisfied legal, fiscal, administrative a…"
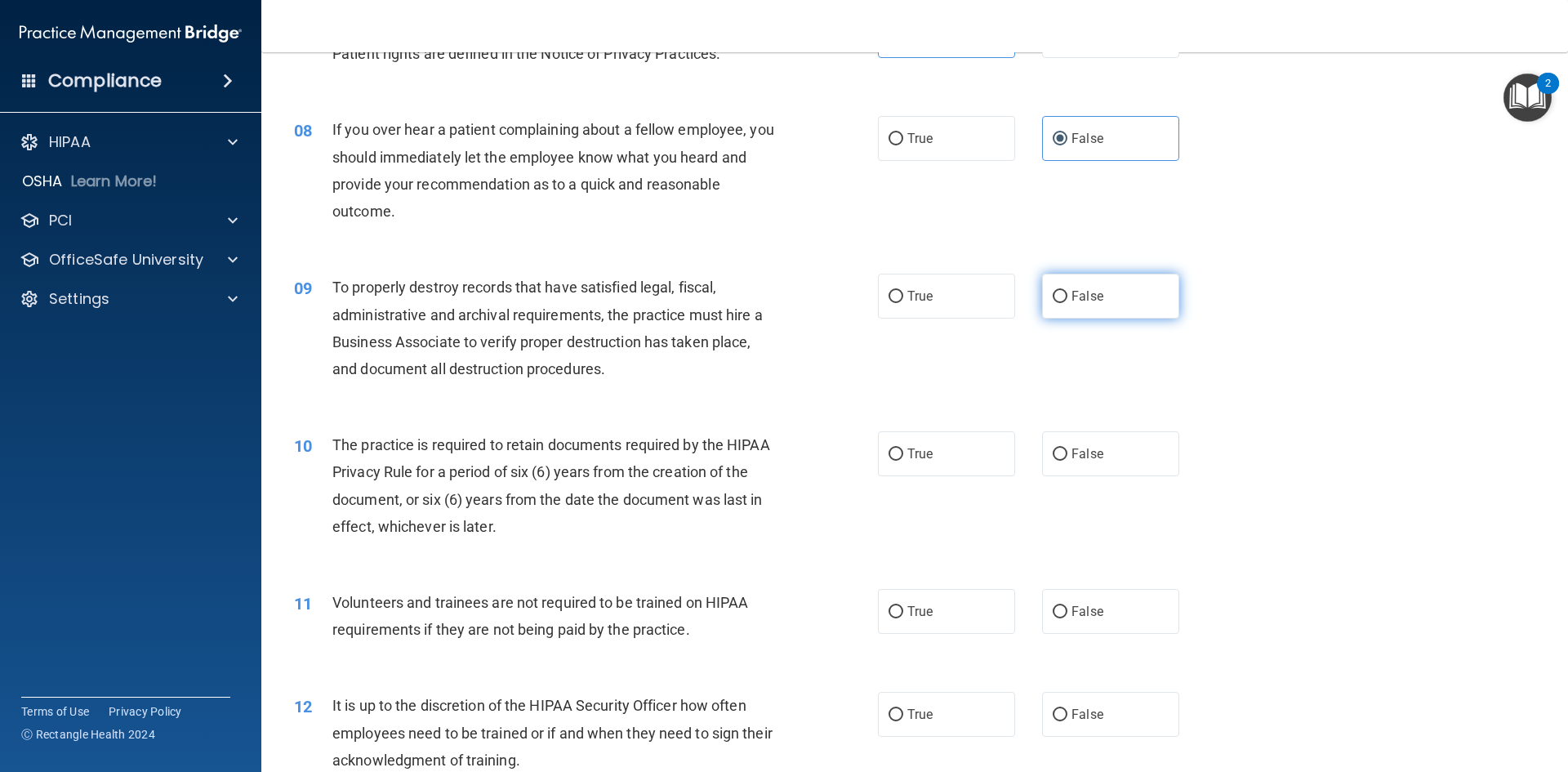
click at [1094, 284] on label "False" at bounding box center [1111, 296] width 137 height 45
click at [1067, 291] on input "False" at bounding box center [1061, 297] width 15 height 12
radio input "true"
click at [1258, 339] on div "09 To properly destroy records that have satisfied legal, fiscal, administrativ…" at bounding box center [914, 332] width 1266 height 157
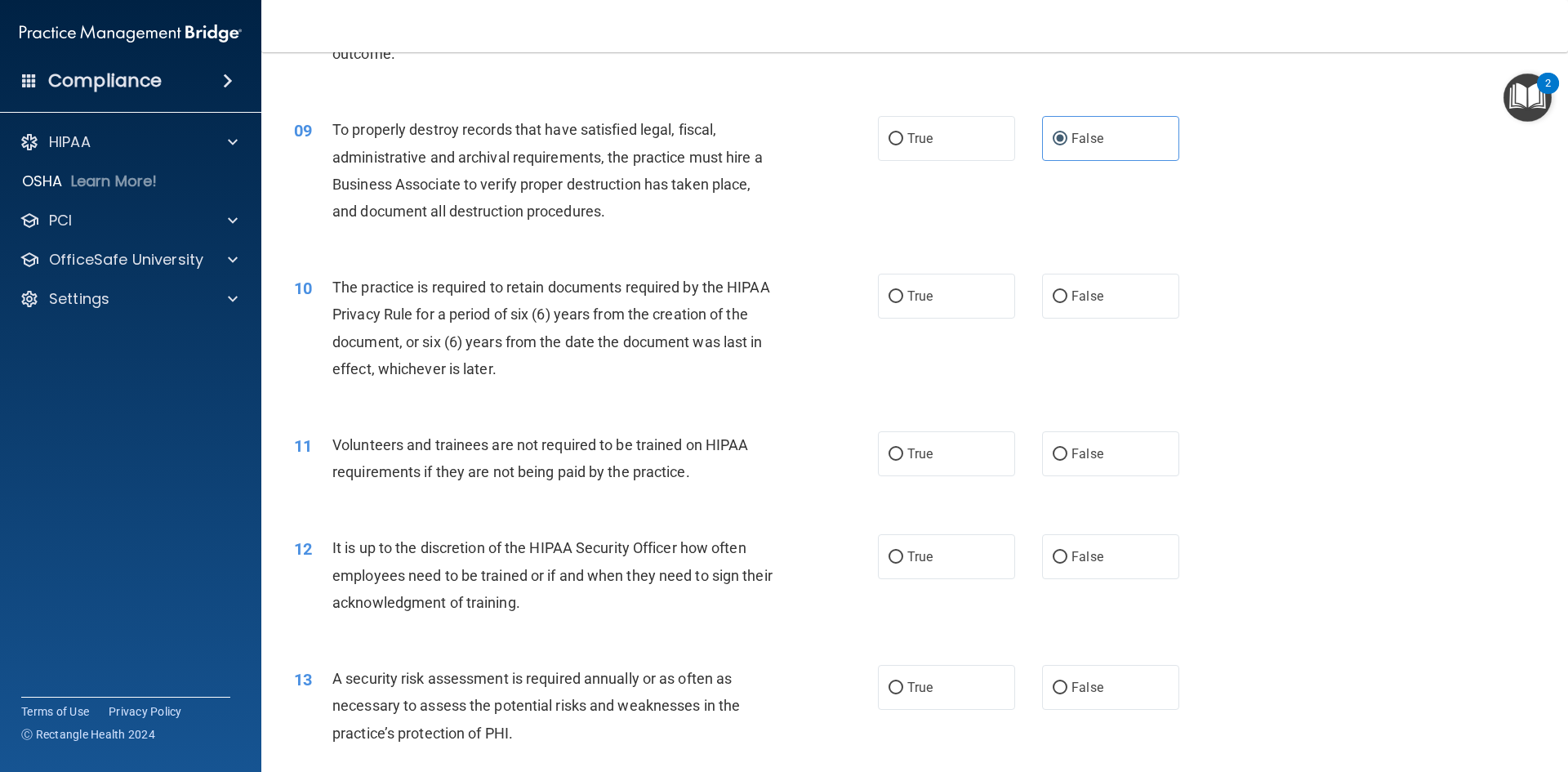
scroll to position [1144, 0]
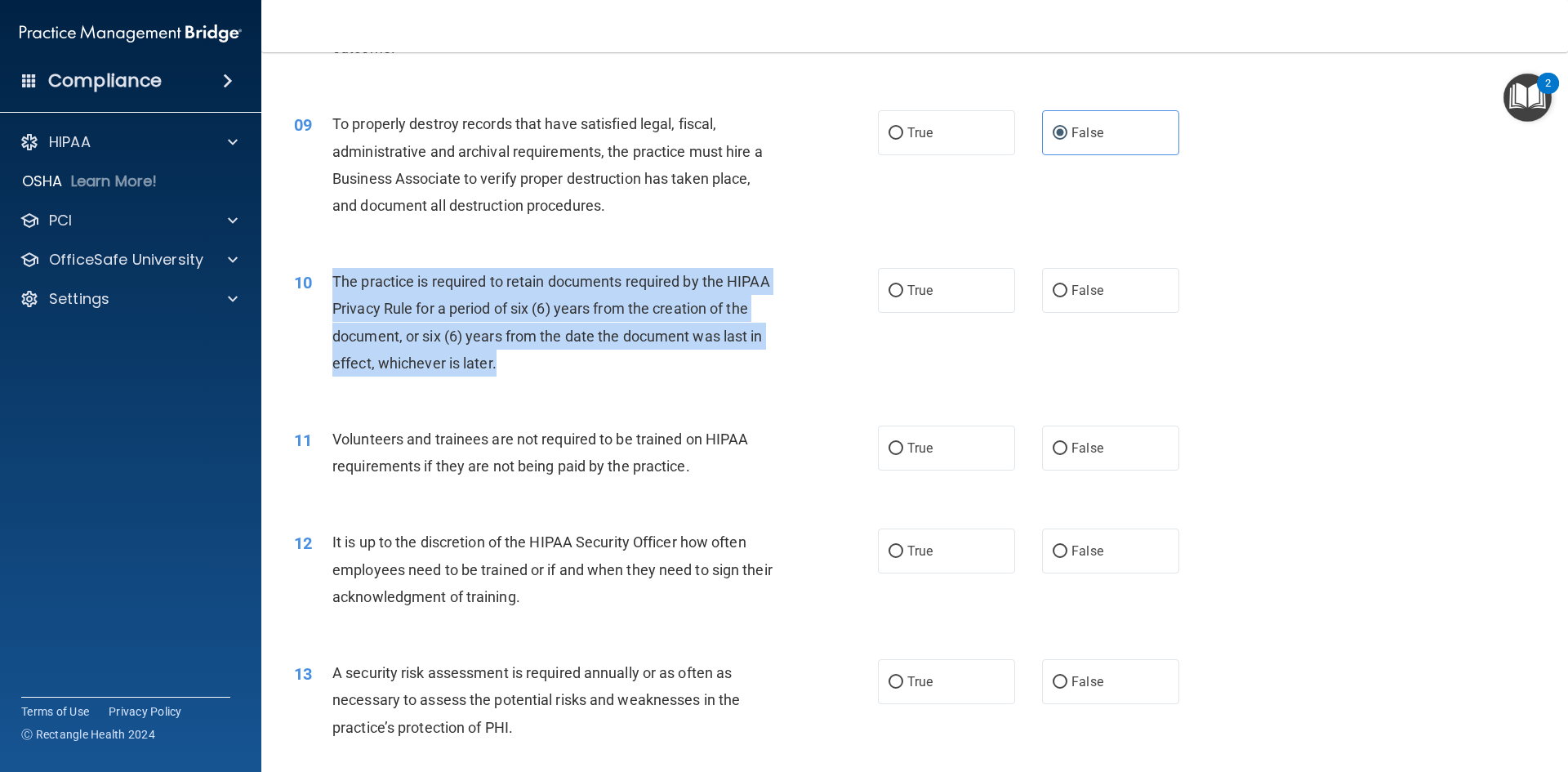
drag, startPoint x: 507, startPoint y: 358, endPoint x: 335, endPoint y: 282, distance: 188.0
click at [335, 282] on div "The practice is required to retain documents required by the HIPAA Privacy Rule…" at bounding box center [560, 322] width 456 height 109
copy span "The practice is required to retain documents required by the HIPAA Privacy Rule…"
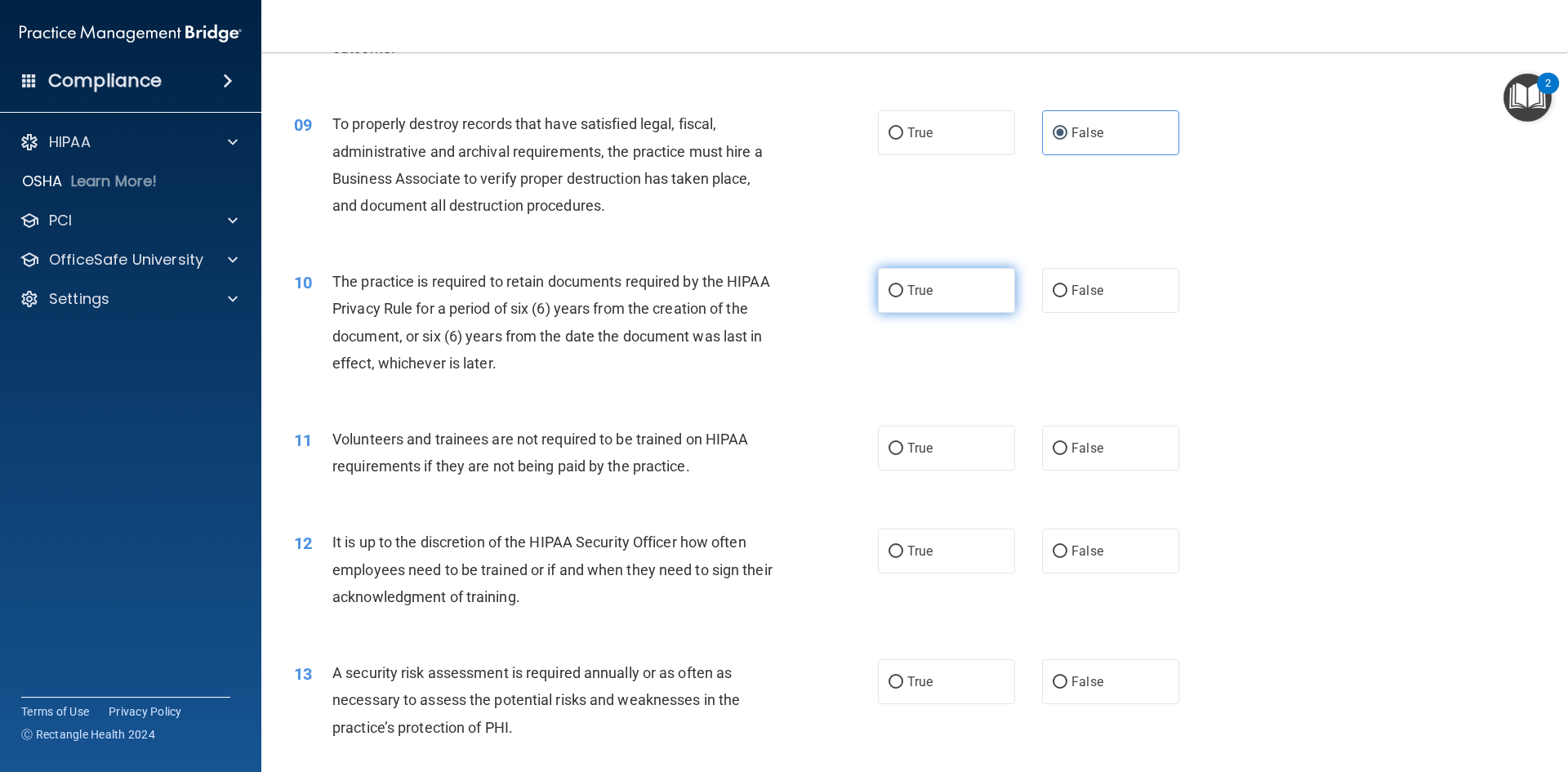
click at [951, 283] on label "True" at bounding box center [946, 291] width 137 height 45
click at [903, 285] on input "True" at bounding box center [896, 291] width 15 height 12
radio input "true"
click at [864, 387] on div "10 The practice is required to retain documents required by the HIPAA Privacy R…" at bounding box center [914, 326] width 1266 height 157
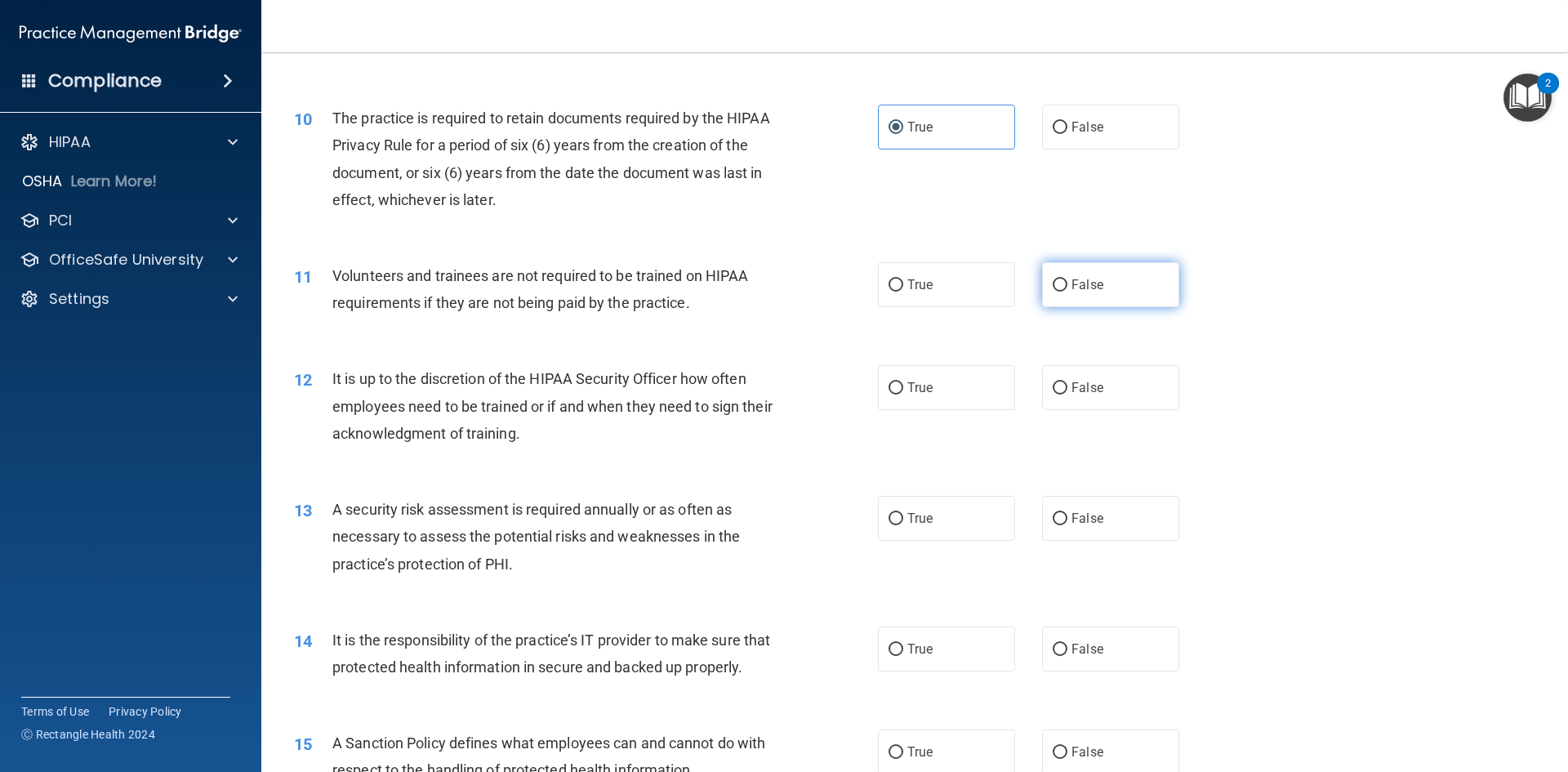
click at [1068, 276] on label "False" at bounding box center [1111, 285] width 137 height 45
click at [1067, 279] on input "False" at bounding box center [1061, 285] width 15 height 12
radio input "true"
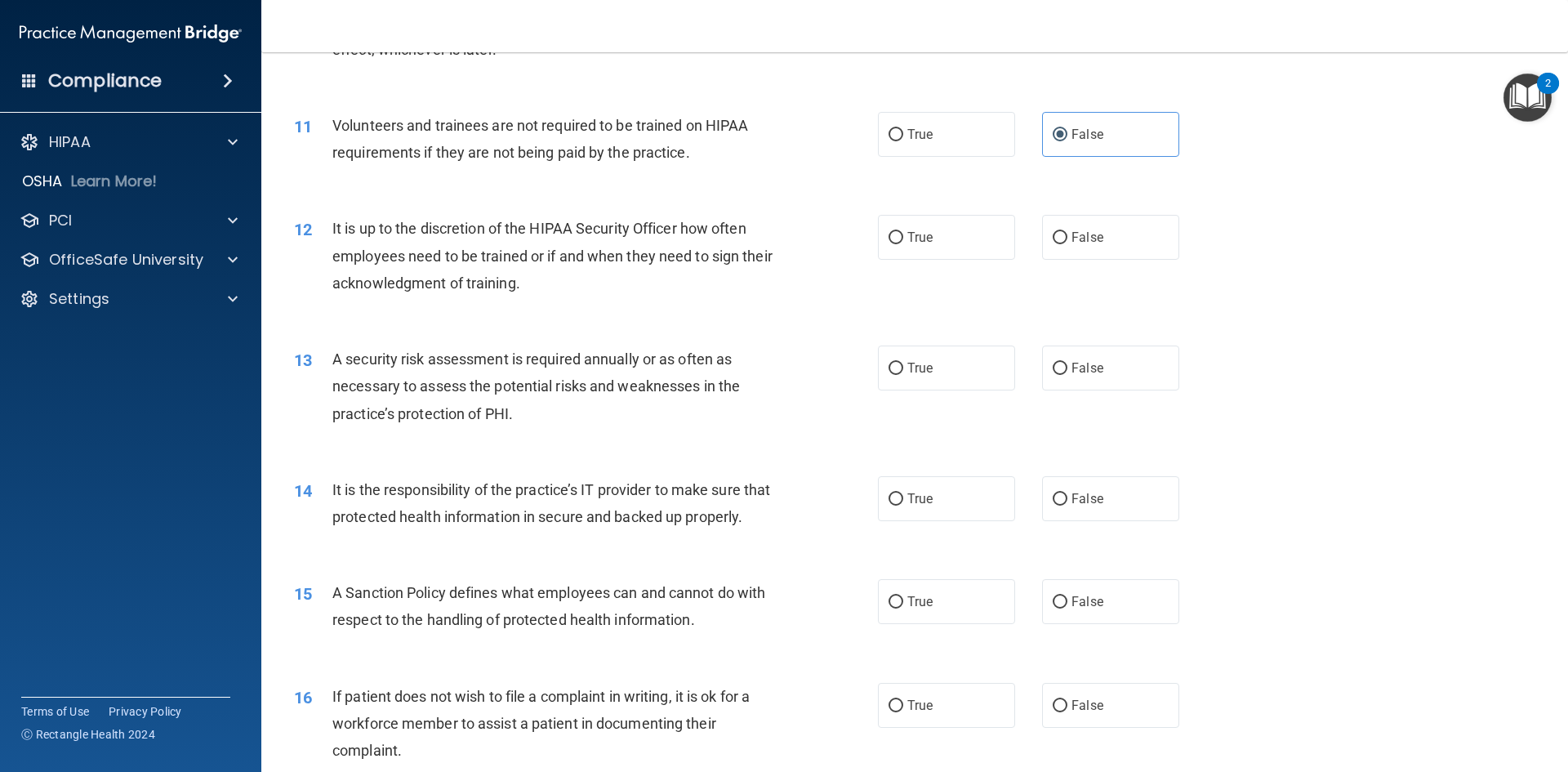
scroll to position [1471, 0]
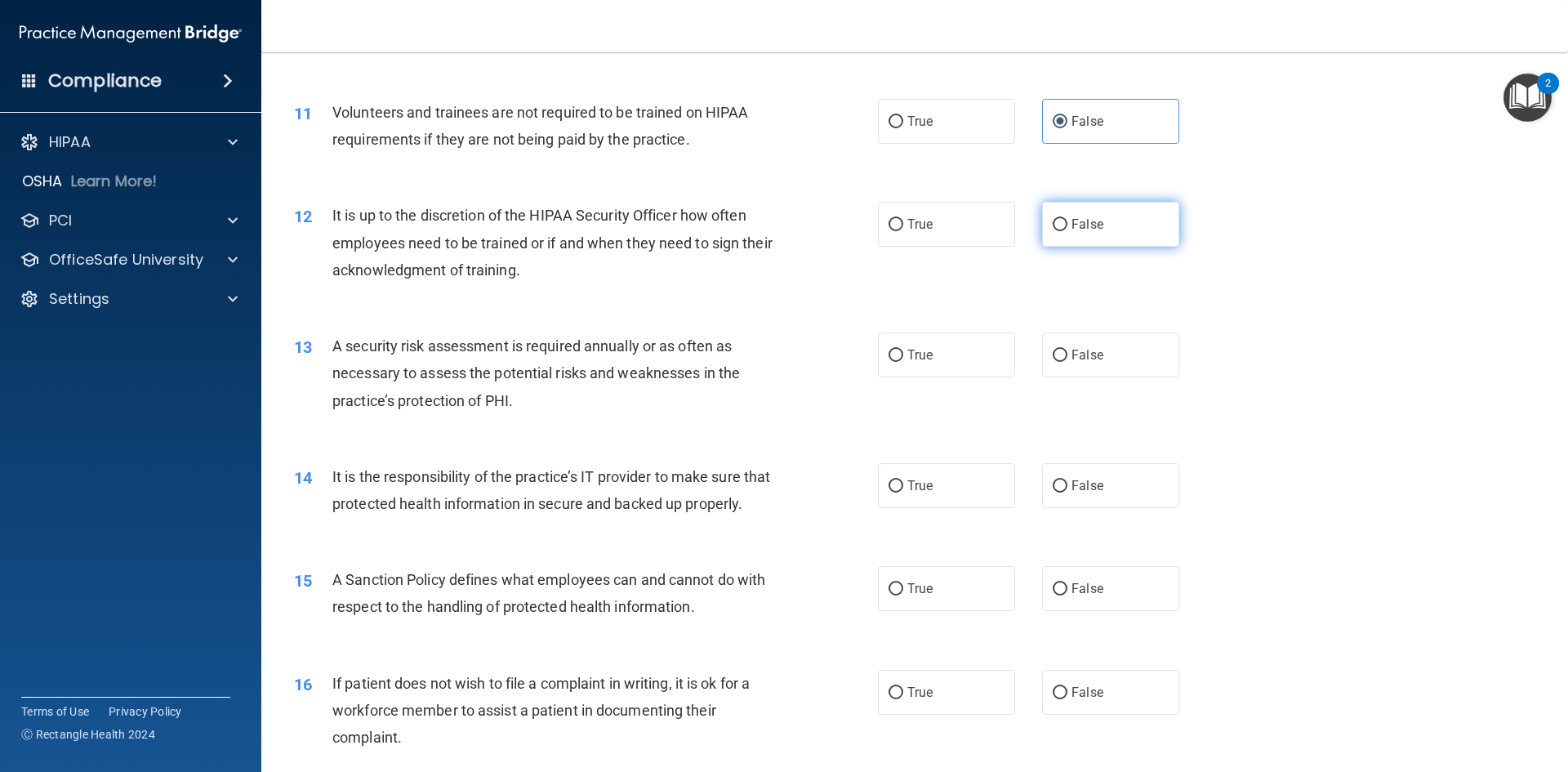
click at [1109, 222] on label "False" at bounding box center [1111, 224] width 137 height 45
click at [1067, 222] on input "False" at bounding box center [1061, 224] width 15 height 12
radio input "true"
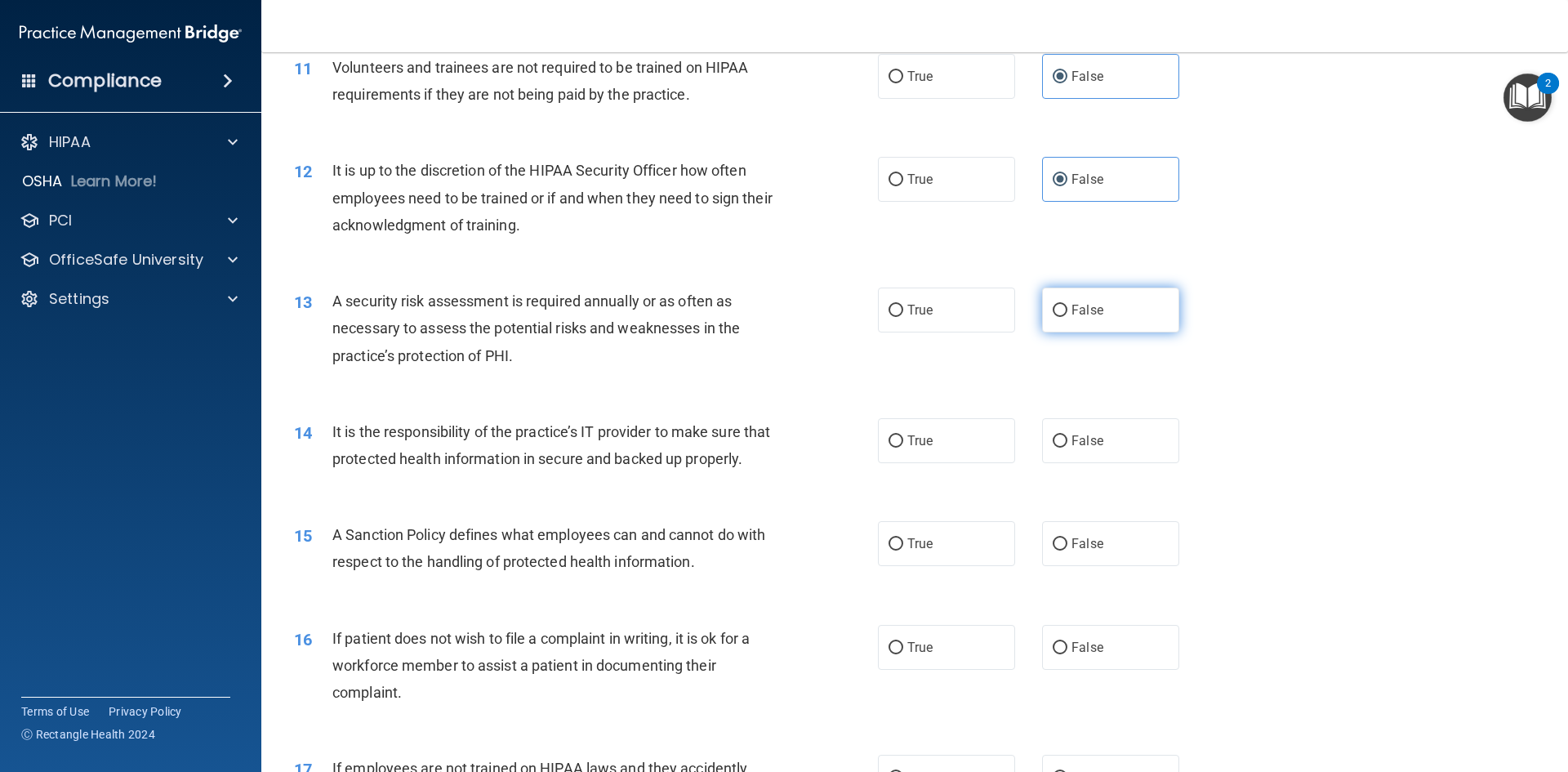
scroll to position [1552, 0]
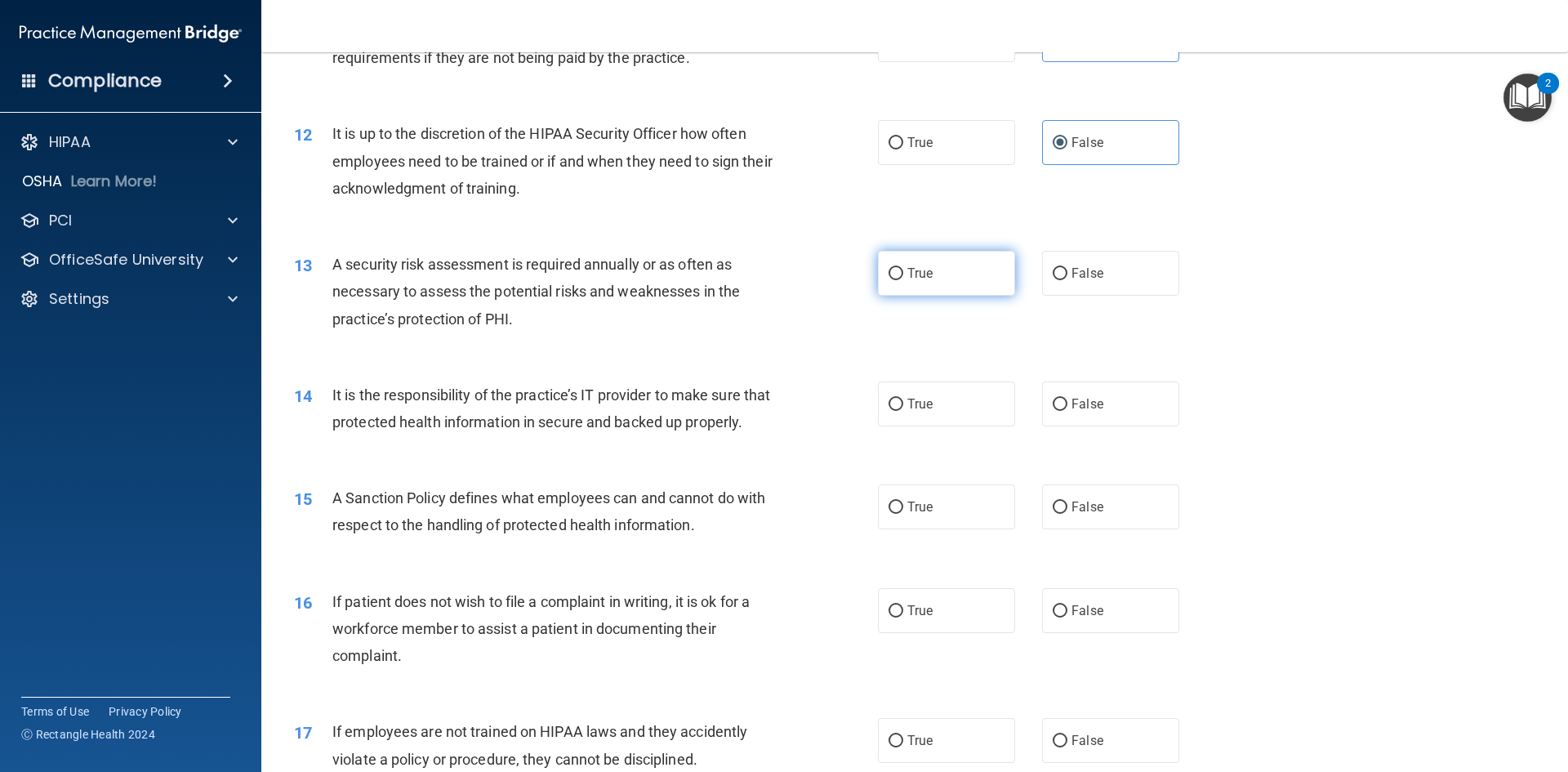
click at [931, 265] on label "True" at bounding box center [946, 273] width 137 height 45
click at [903, 268] on input "True" at bounding box center [896, 274] width 15 height 12
radio input "true"
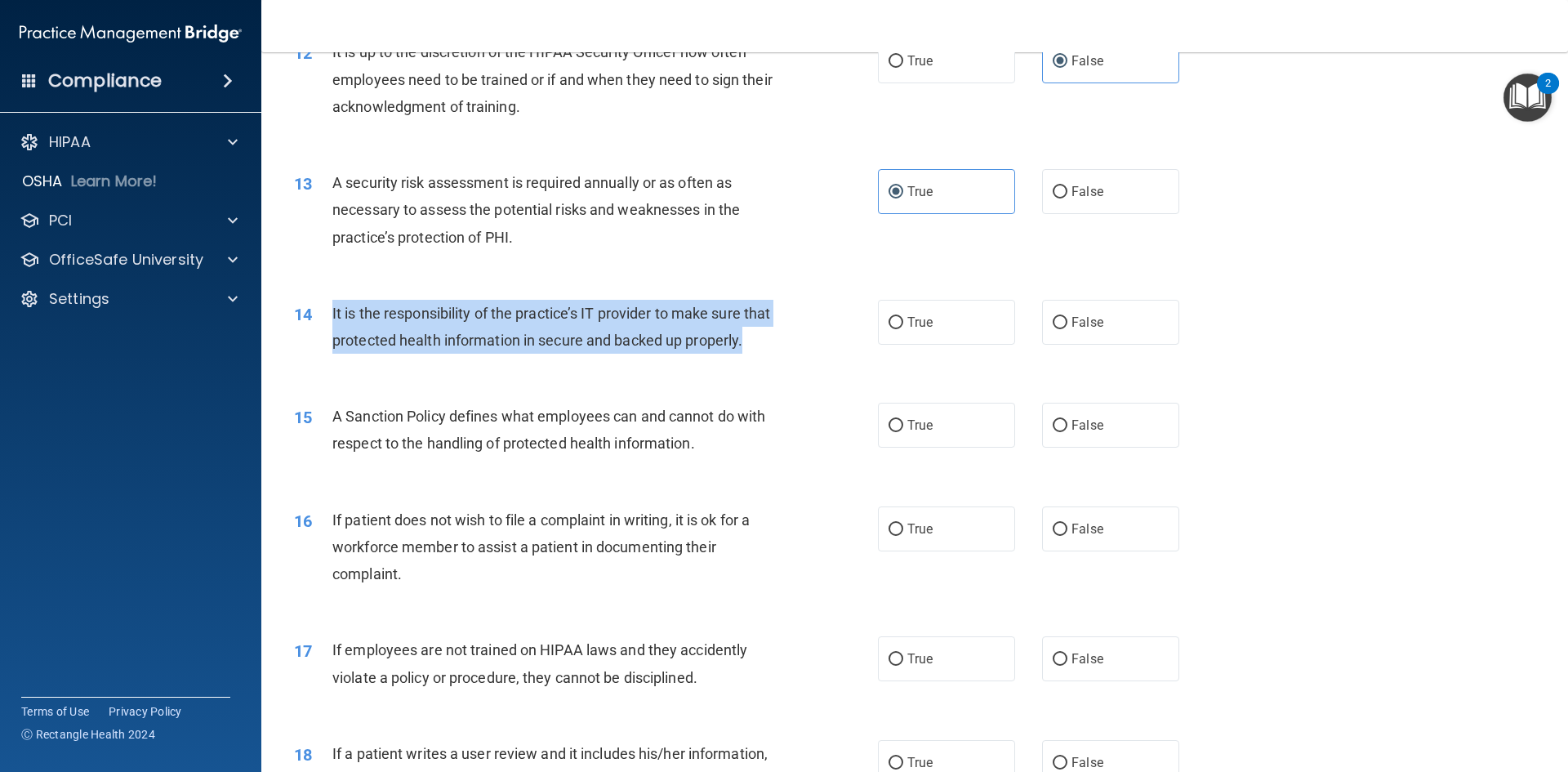
drag, startPoint x: 398, startPoint y: 368, endPoint x: 331, endPoint y: 319, distance: 83.0
click at [331, 319] on div "14 It is the responsibility of the practice’s IT provider to make sure that pro…" at bounding box center [586, 331] width 632 height 62
copy div "It is the responsibility of the practice’s IT provider to make sure that protec…"
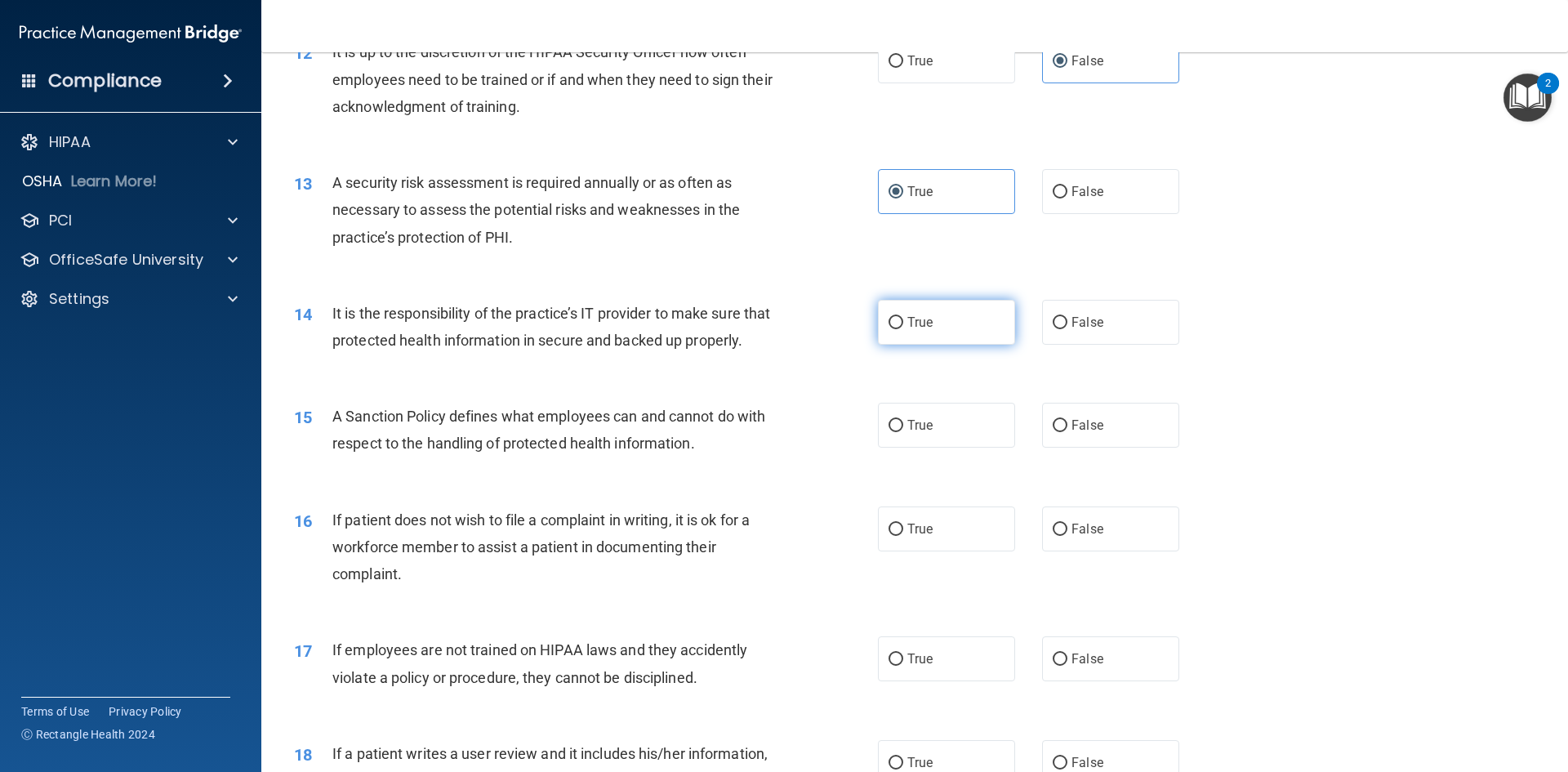
click at [912, 320] on span "True" at bounding box center [920, 322] width 26 height 16
click at [903, 320] on input "True" at bounding box center [896, 323] width 15 height 12
radio input "true"
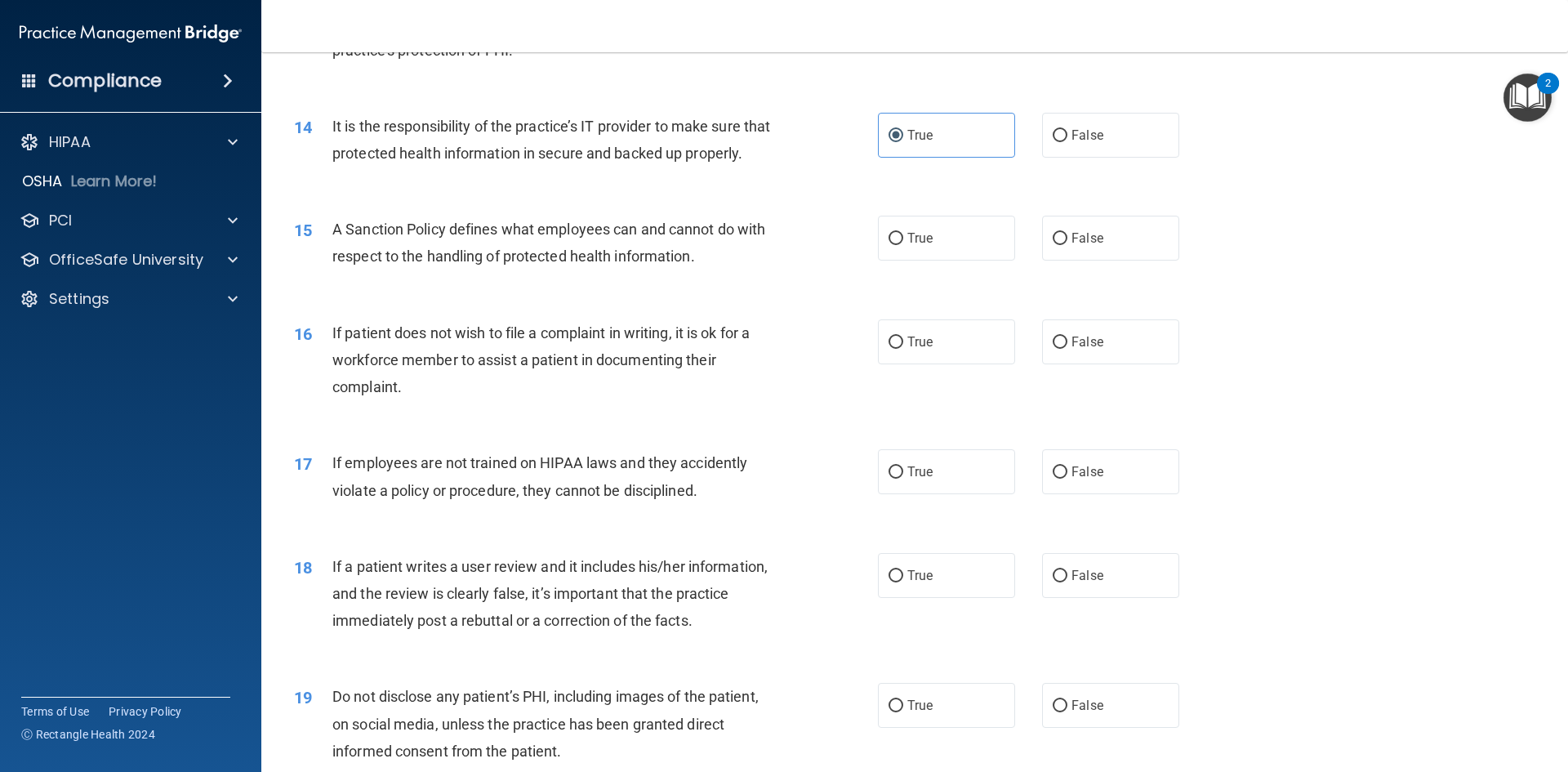
scroll to position [1879, 0]
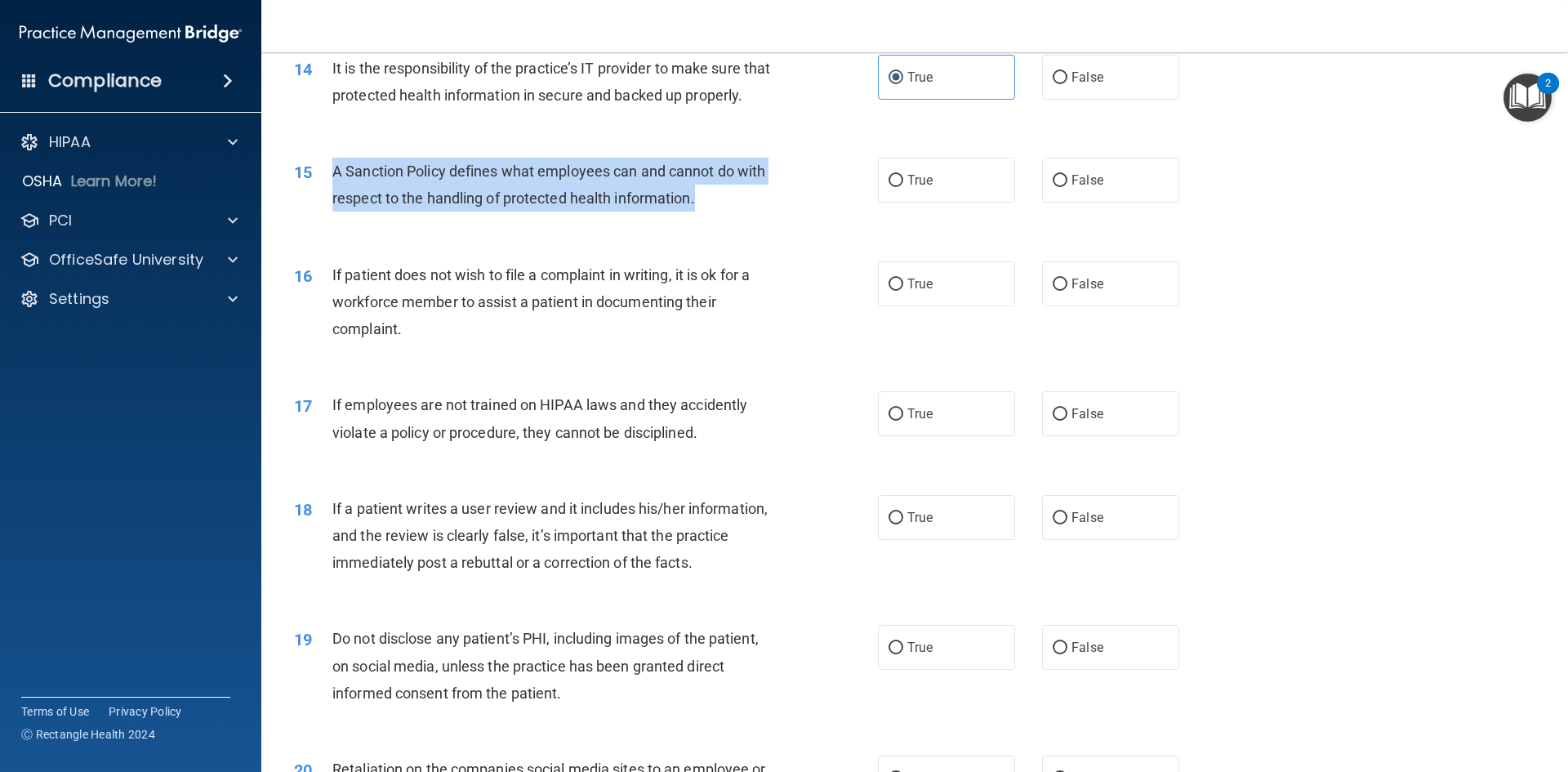
drag, startPoint x: 709, startPoint y: 226, endPoint x: 330, endPoint y: 208, distance: 379.4
click at [330, 208] on div "15 A Sanction Policy defines what employees can and cannot do with respect to t…" at bounding box center [586, 188] width 632 height 62
copy div "A Sanction Policy defines what employees can and cannot do with respect to the …"
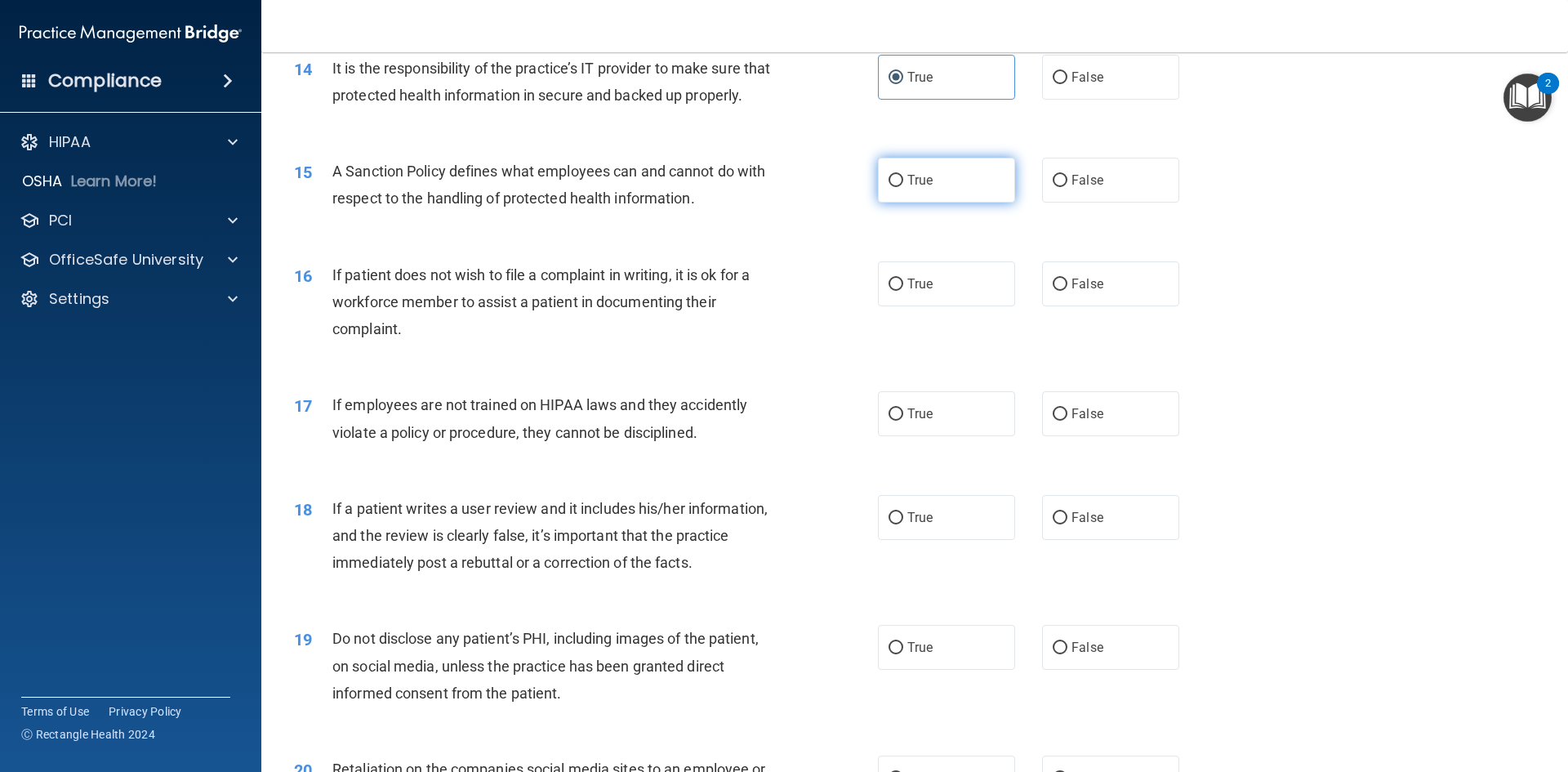
click at [907, 188] on span "True" at bounding box center [920, 180] width 26 height 16
click at [903, 187] on input "True" at bounding box center [896, 181] width 15 height 12
radio input "true"
click at [1251, 240] on div "15 A Sanction Policy defines what employees can and cannot do with respect to t…" at bounding box center [914, 189] width 1266 height 103
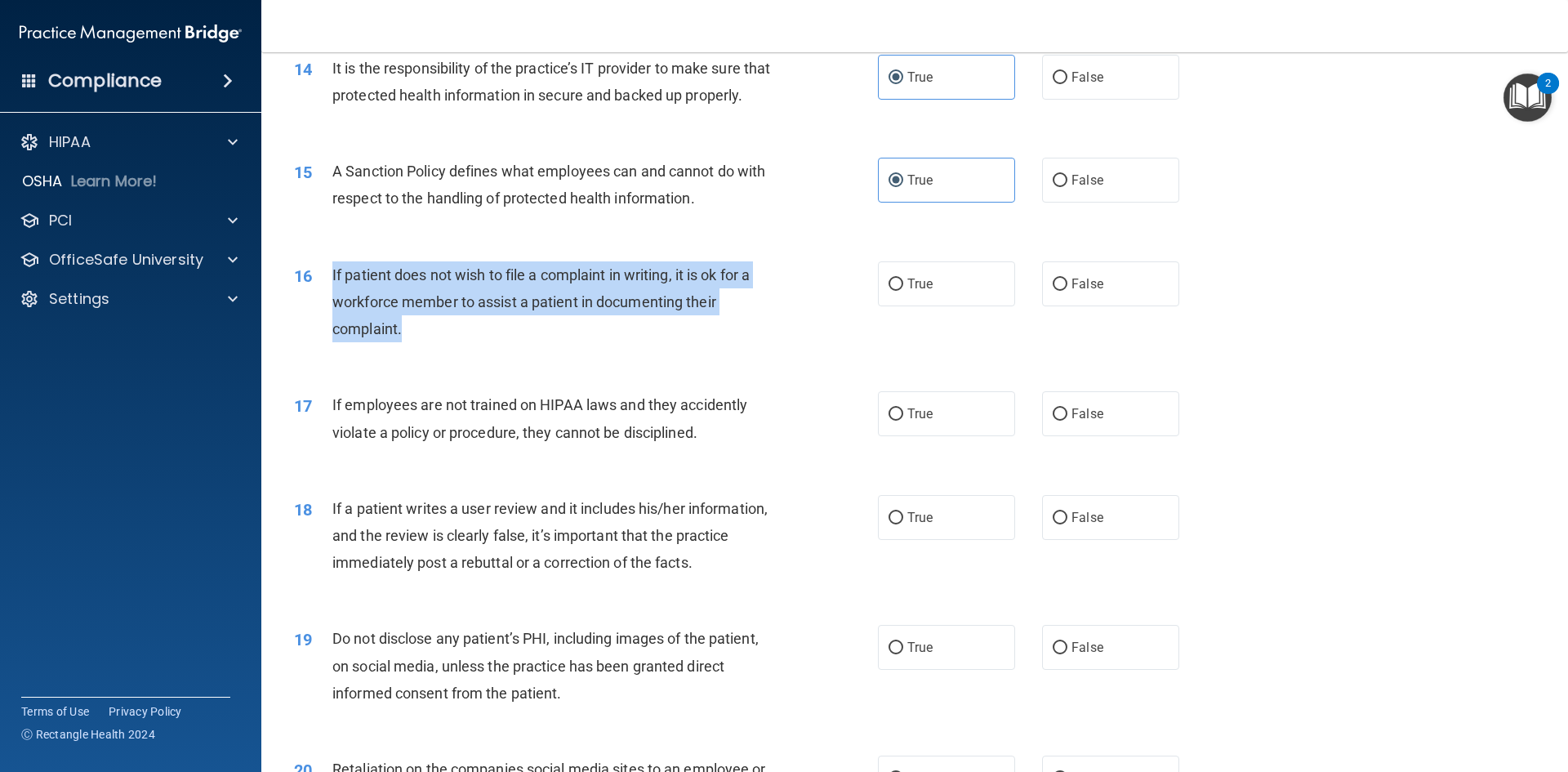
drag, startPoint x: 405, startPoint y: 358, endPoint x: 323, endPoint y: 293, distance: 104.6
click at [323, 293] on div "16 If patient does not wish to file a complaint in writing, it is ok for a work…" at bounding box center [586, 306] width 632 height 90
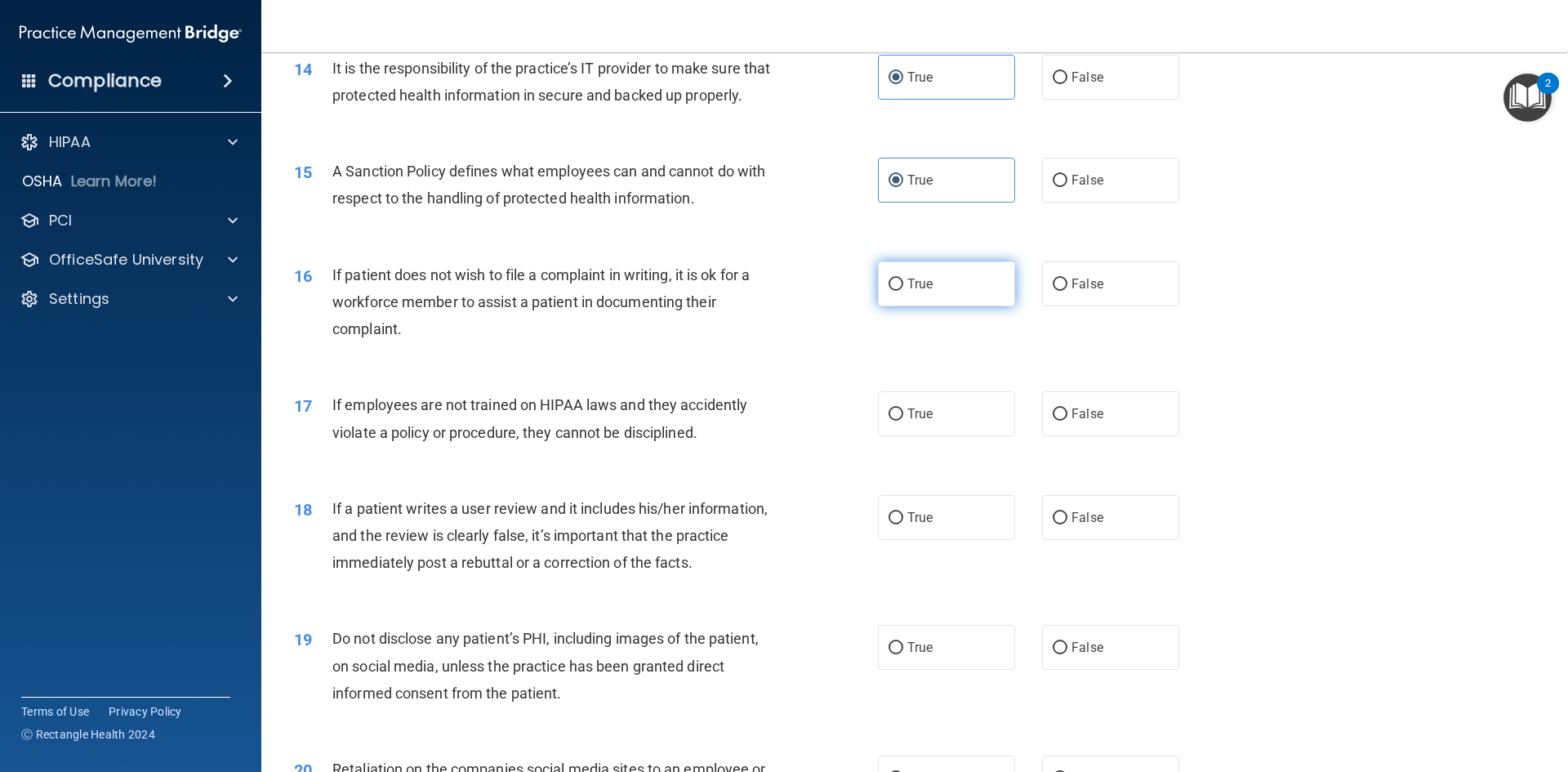
click at [954, 302] on label "True" at bounding box center [946, 284] width 137 height 45
click at [903, 291] on input "True" at bounding box center [896, 284] width 15 height 12
radio input "true"
click at [1296, 372] on div "16 If patient does not wish to file a complaint in writing, it is ok for a work…" at bounding box center [914, 306] width 1266 height 131
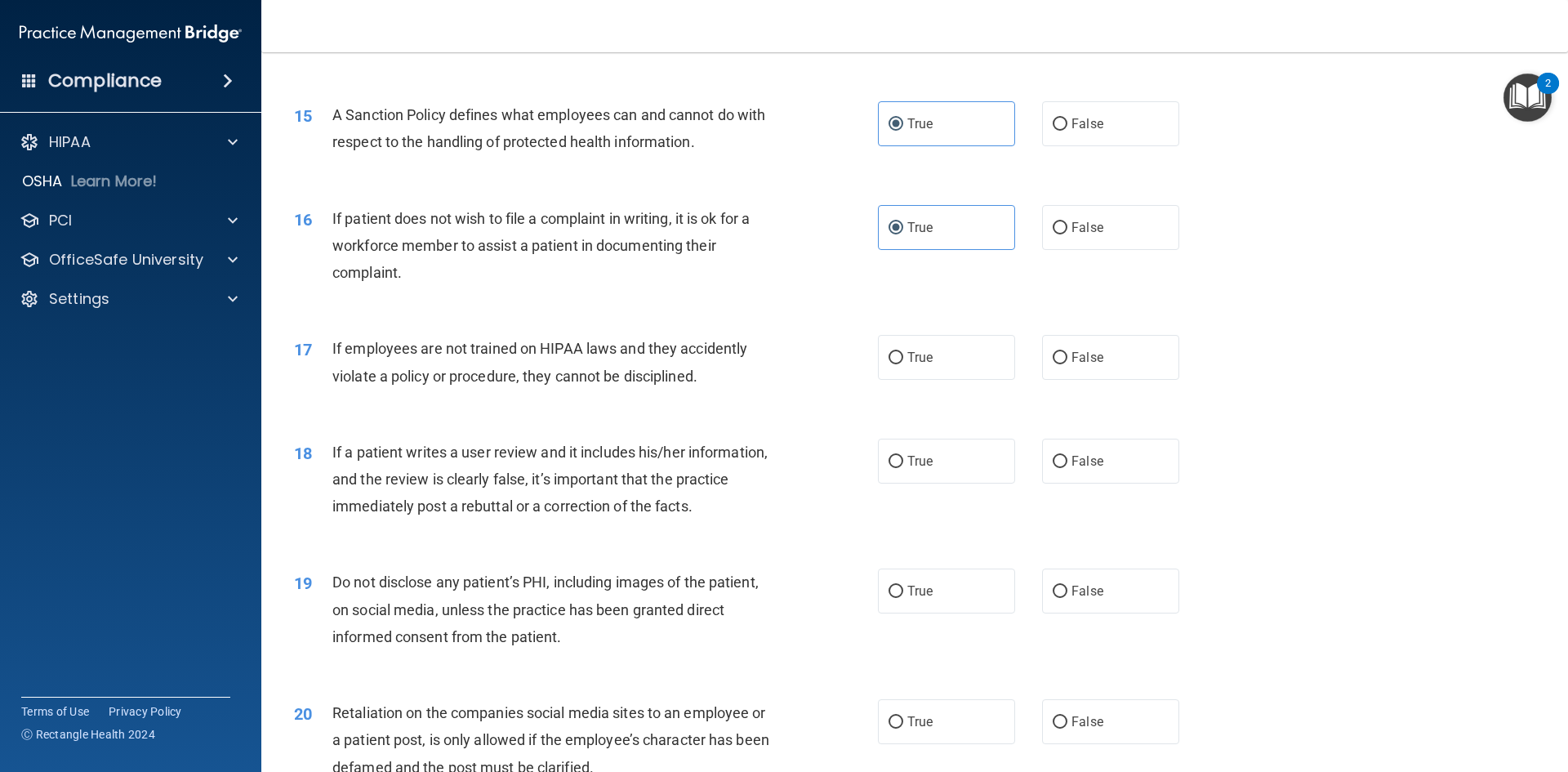
scroll to position [2043, 0]
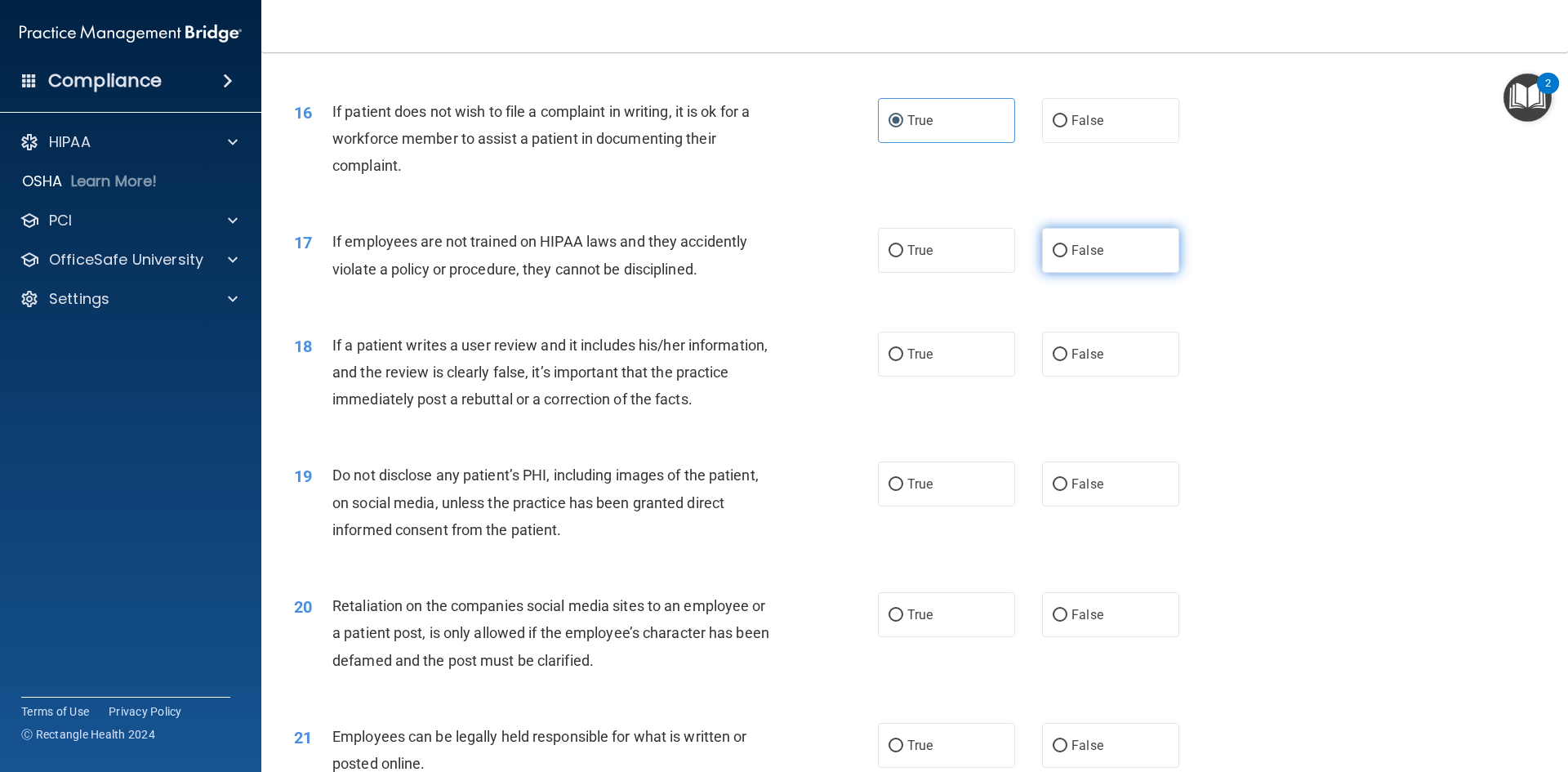
click at [1082, 260] on label "False" at bounding box center [1111, 250] width 137 height 45
click at [1067, 258] on input "False" at bounding box center [1061, 251] width 15 height 12
radio input "true"
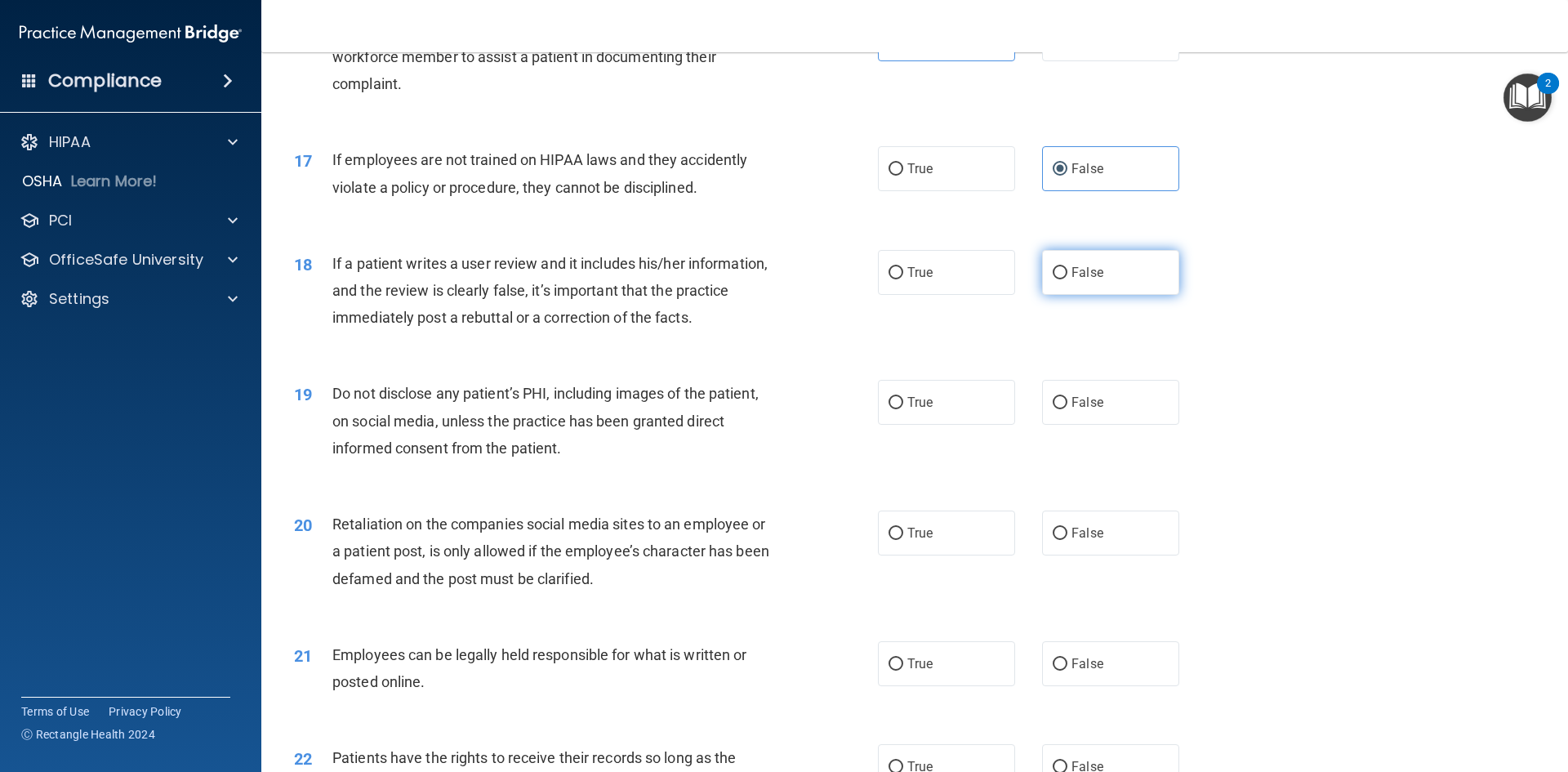
click at [1058, 295] on label "False" at bounding box center [1111, 273] width 137 height 45
click at [1058, 279] on input "False" at bounding box center [1061, 273] width 15 height 12
radio input "true"
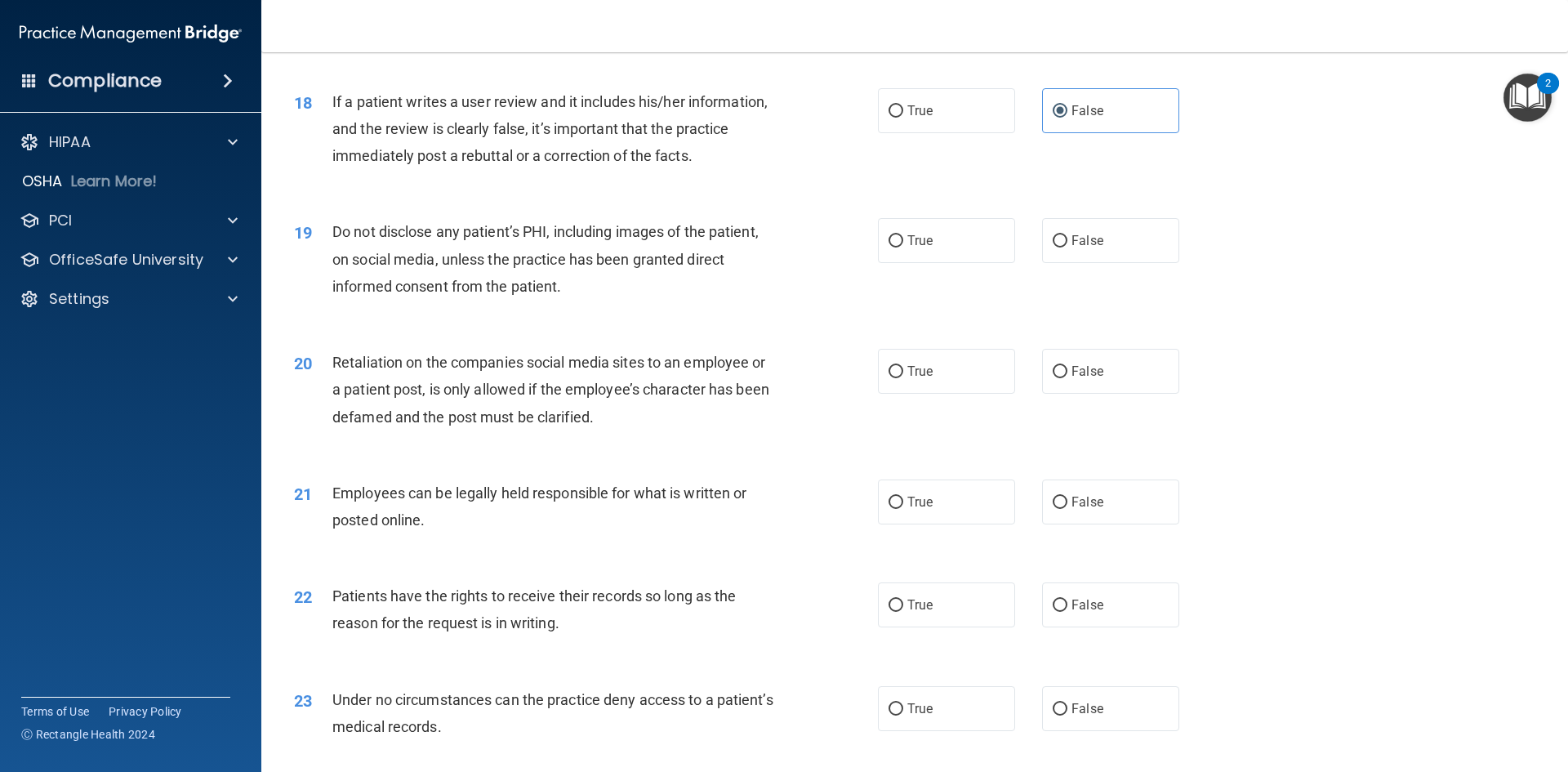
scroll to position [2288, 0]
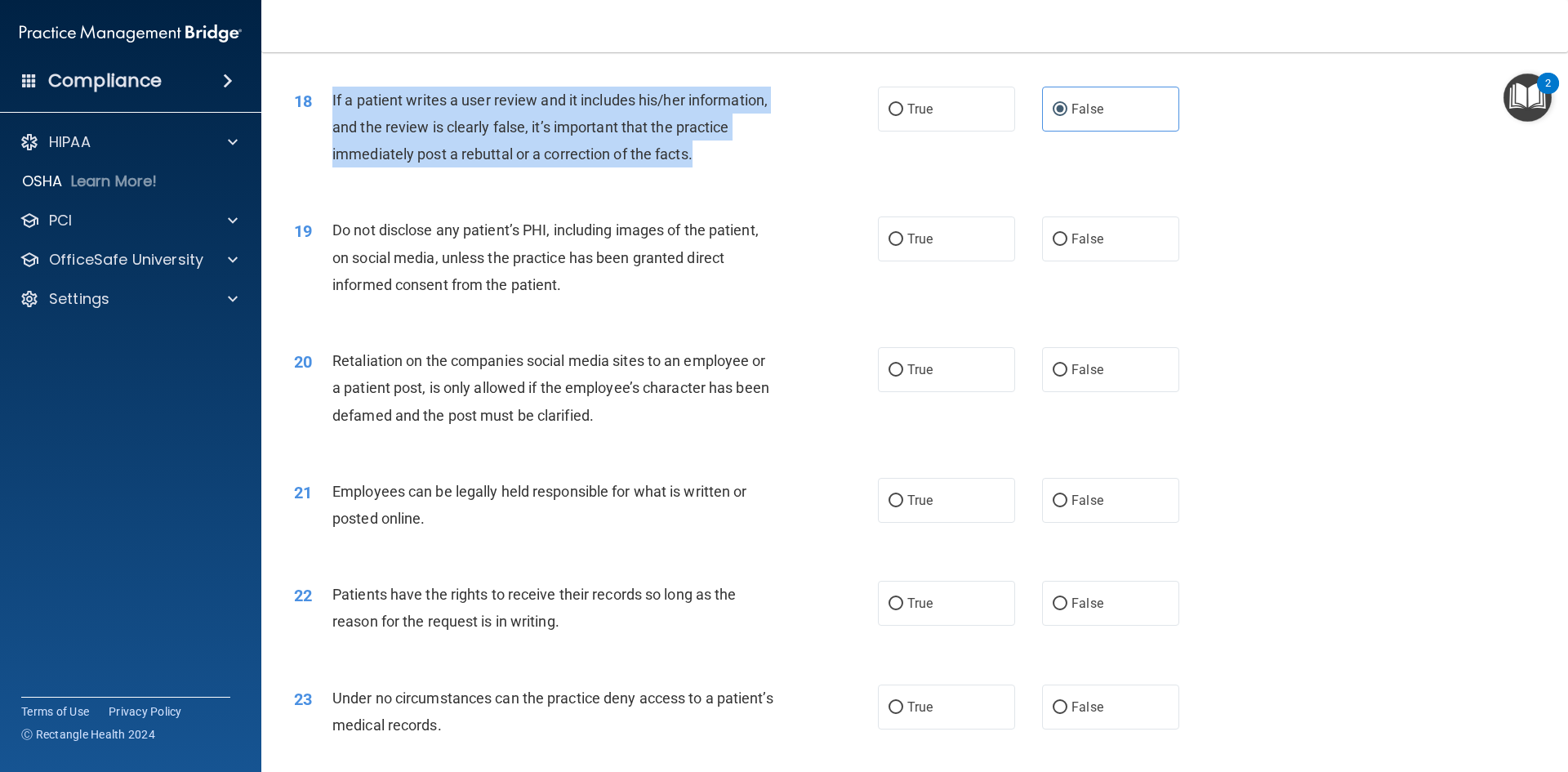
drag, startPoint x: 714, startPoint y: 180, endPoint x: 327, endPoint y: 135, distance: 389.6
click at [327, 135] on div "18 If a patient writes a user review and it includes his/her information, and t…" at bounding box center [586, 132] width 632 height 90
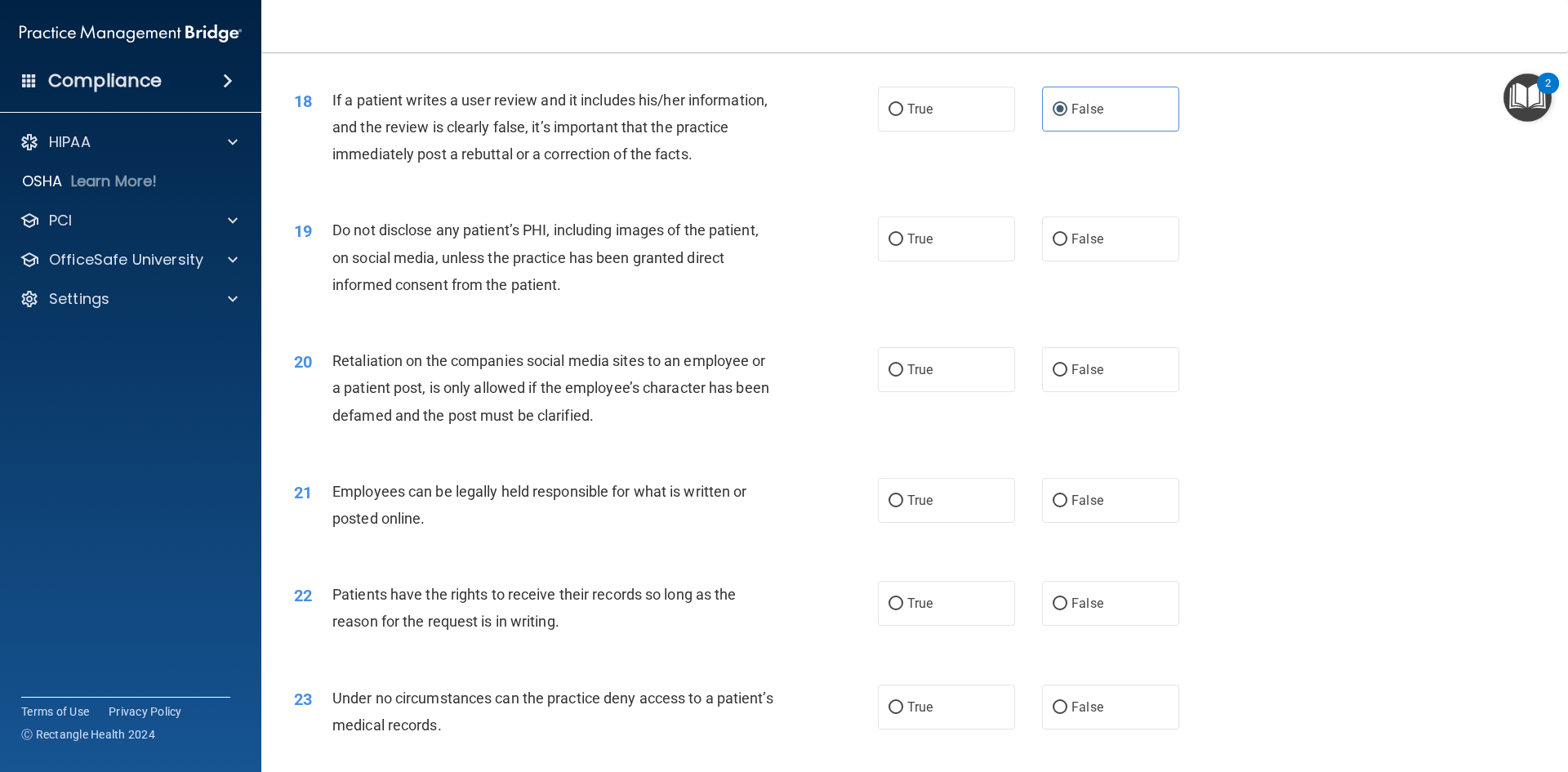
click at [619, 284] on span "Do not disclose any patient’s PHI, including images of the patient, on social m…" at bounding box center [545, 257] width 426 height 71
click at [937, 258] on label "True" at bounding box center [946, 239] width 137 height 45
click at [903, 246] on input "True" at bounding box center [896, 239] width 15 height 12
radio input "true"
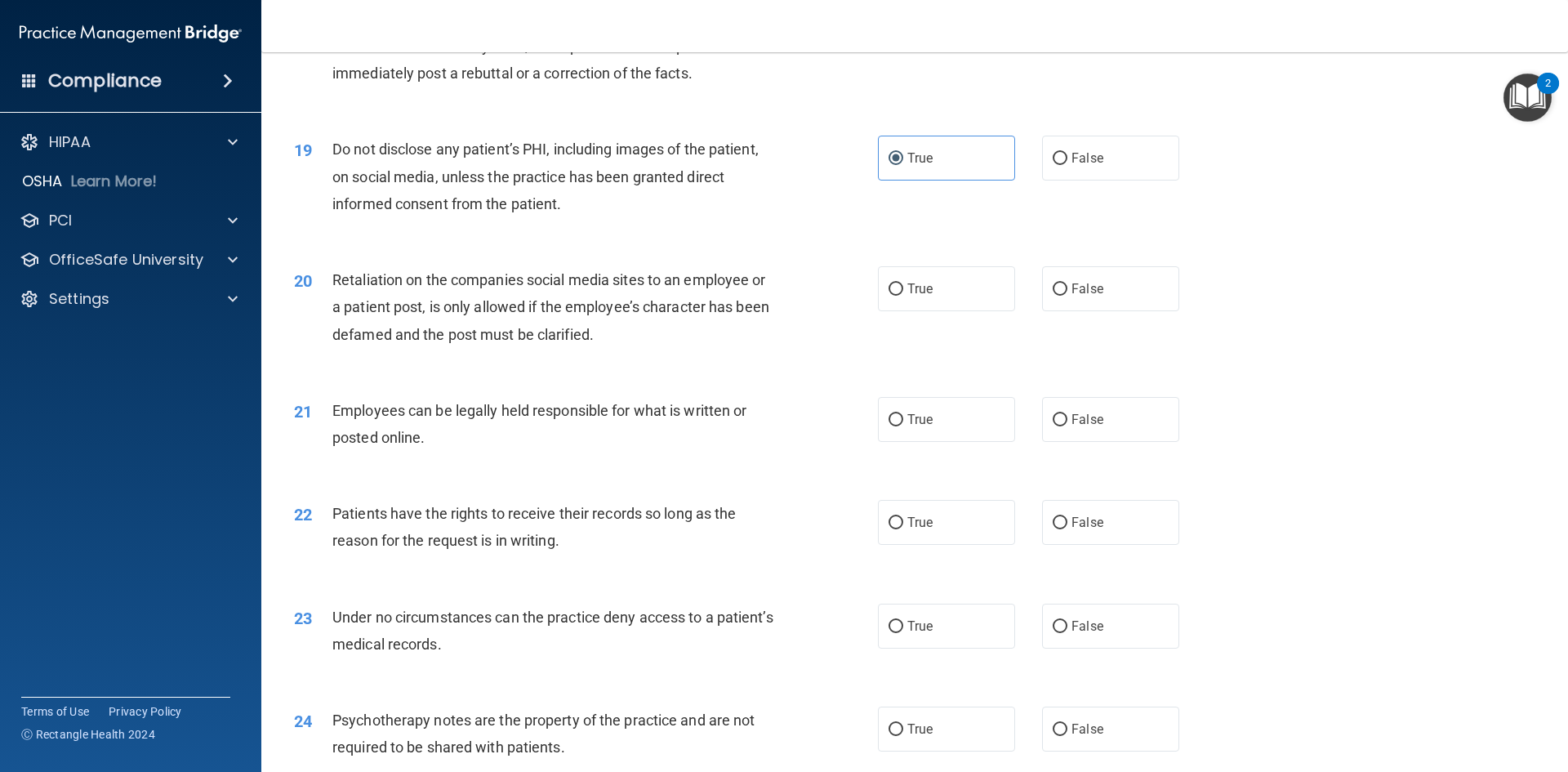
scroll to position [2370, 0]
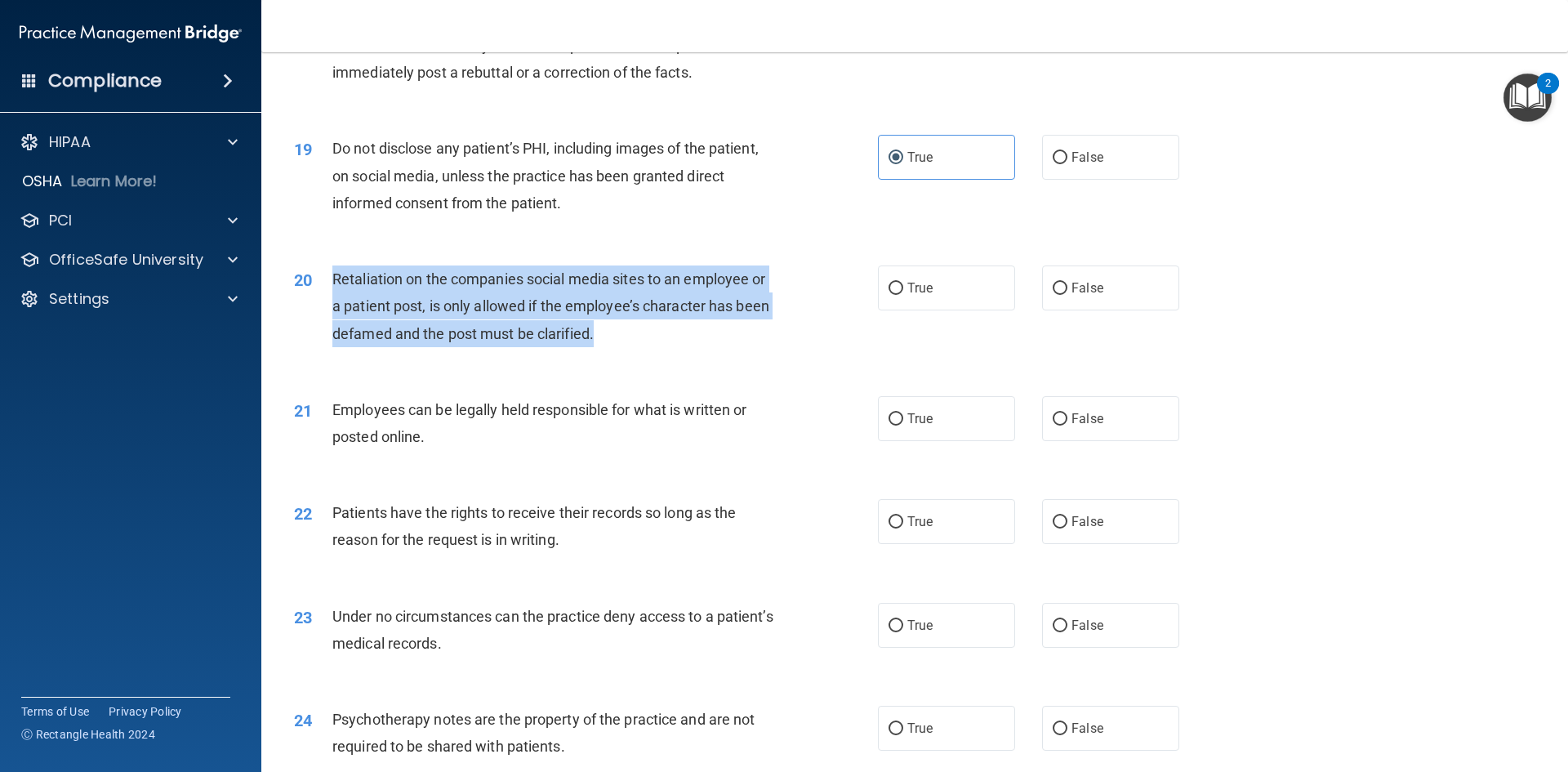
drag, startPoint x: 609, startPoint y: 350, endPoint x: 327, endPoint y: 309, distance: 285.0
click at [327, 309] on div "20 Retaliation on the companies social media sites to an employee or a patient …" at bounding box center [586, 311] width 632 height 90
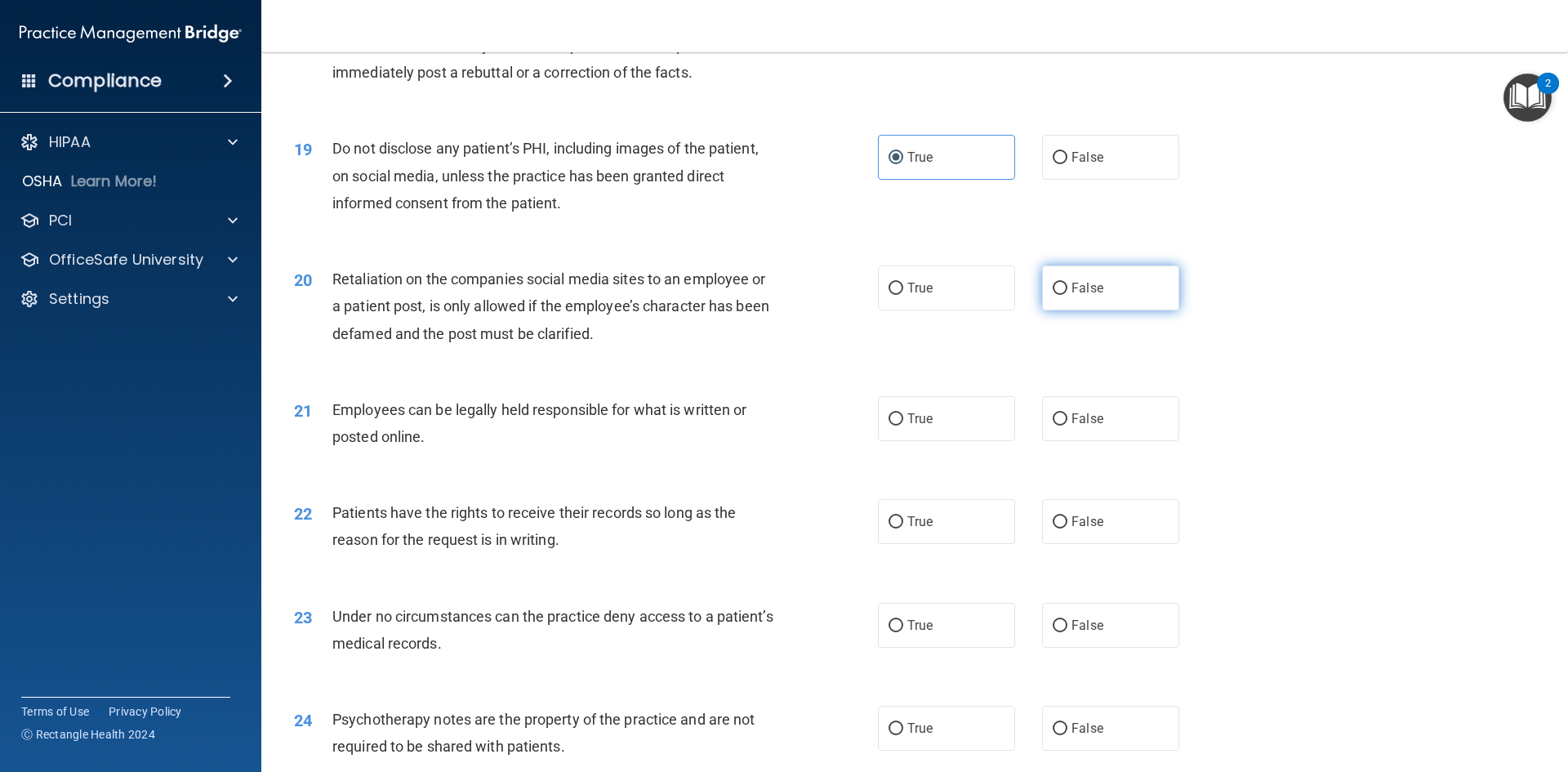
click at [1060, 306] on label "False" at bounding box center [1111, 288] width 137 height 45
click at [1060, 295] on input "False" at bounding box center [1061, 288] width 15 height 12
radio input "true"
drag, startPoint x: 1359, startPoint y: 308, endPoint x: 1006, endPoint y: 354, distance: 356.0
click at [1357, 308] on div "20 Retaliation on the companies social media sites to an employee or a patient …" at bounding box center [914, 311] width 1266 height 131
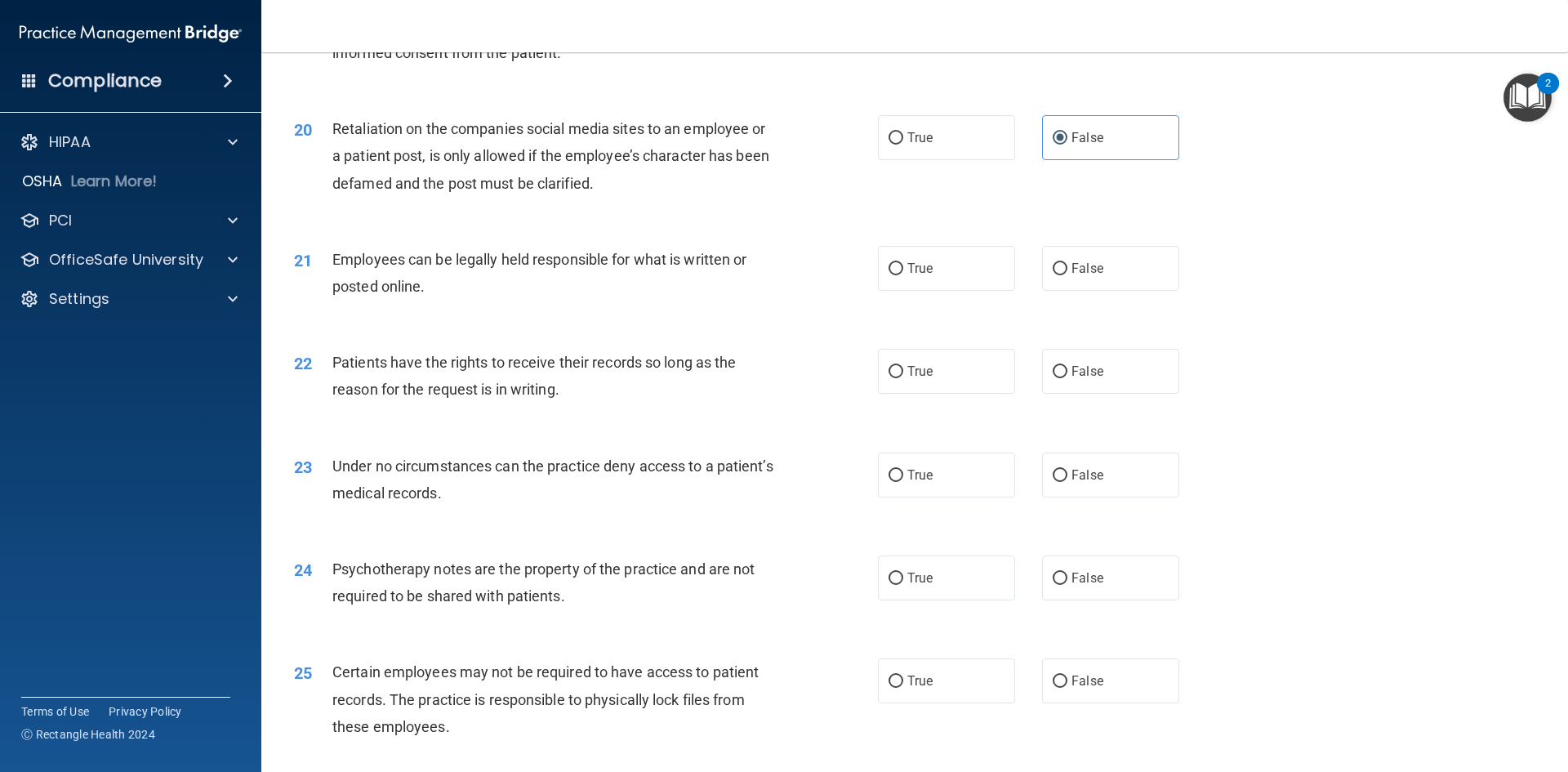
scroll to position [2533, 0]
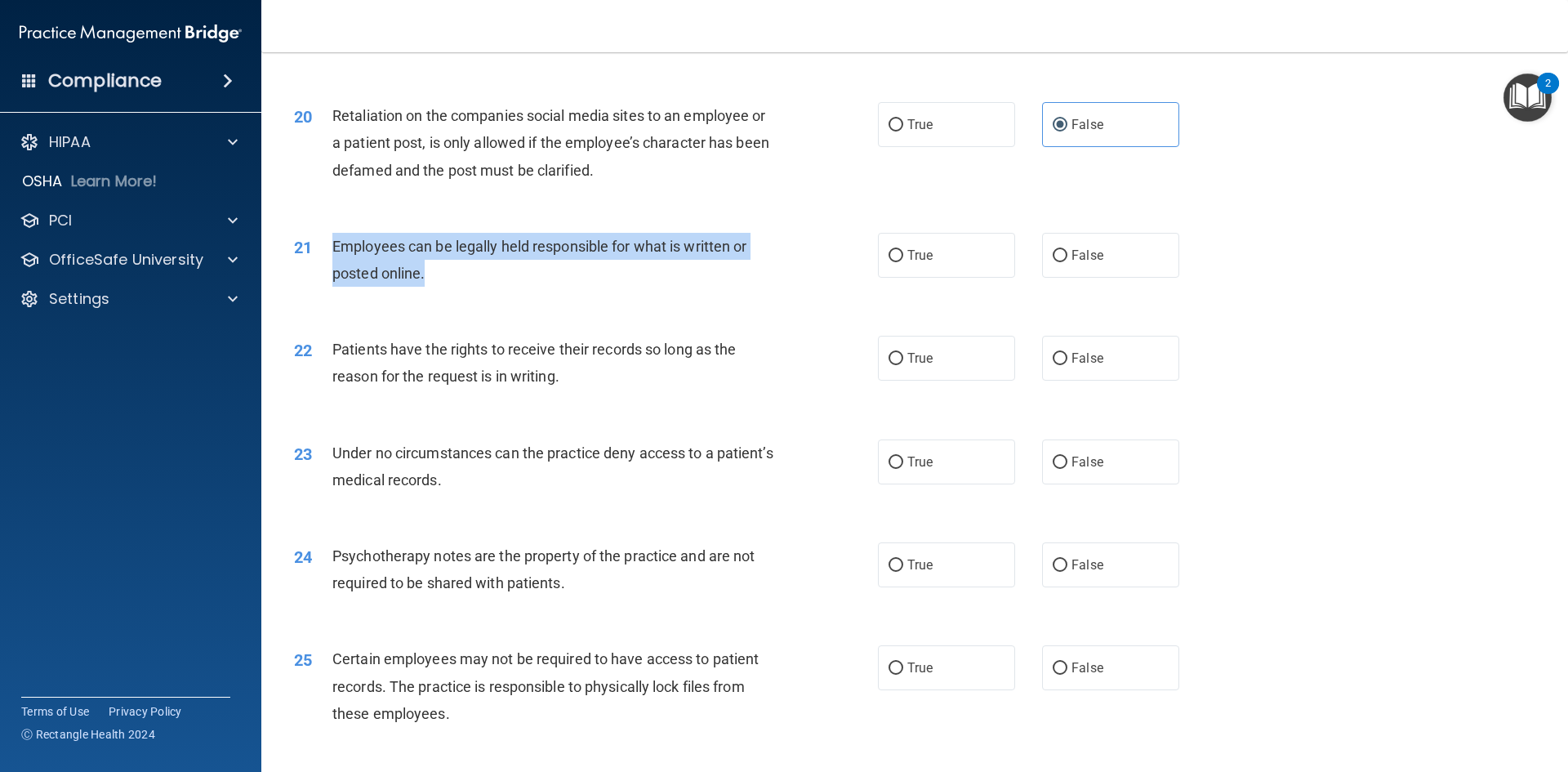
drag, startPoint x: 459, startPoint y: 292, endPoint x: 332, endPoint y: 271, distance: 128.7
click at [332, 271] on div "Employees can be legally held responsible for what is written or posted online." at bounding box center [560, 259] width 456 height 54
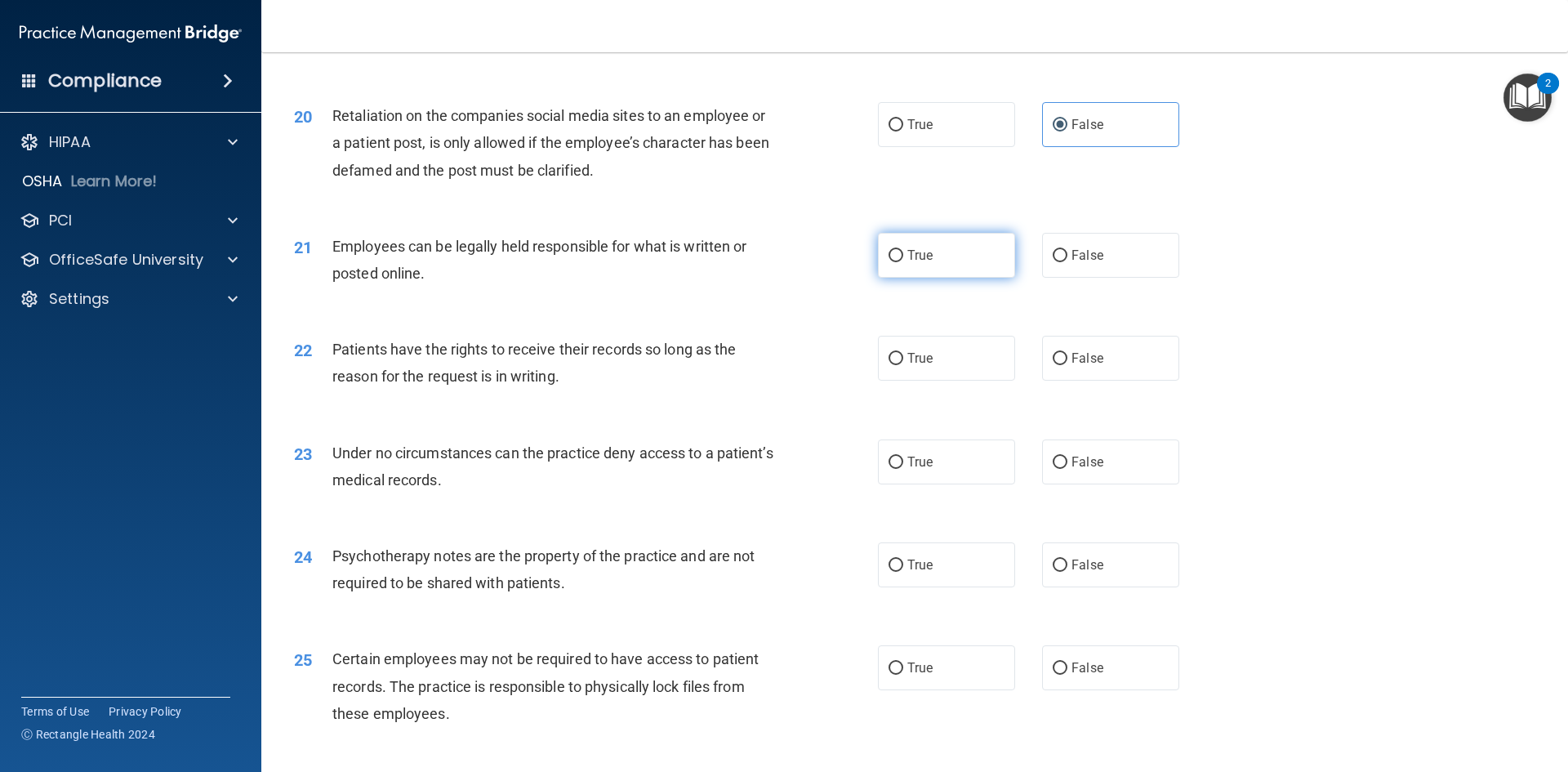
click at [926, 263] on span "True" at bounding box center [920, 255] width 26 height 16
click at [903, 263] on input "True" at bounding box center [896, 256] width 15 height 12
radio input "true"
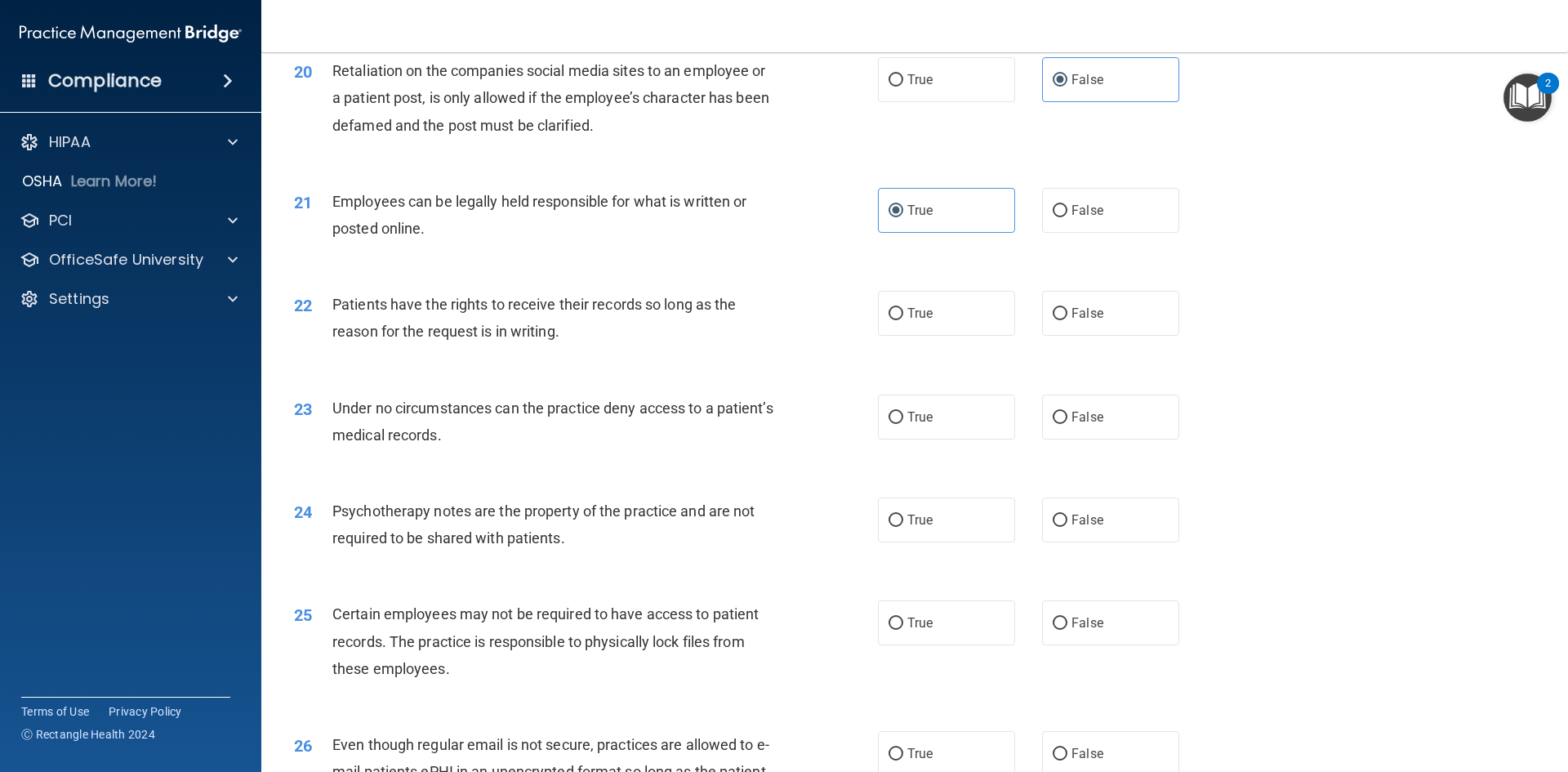
scroll to position [2615, 0]
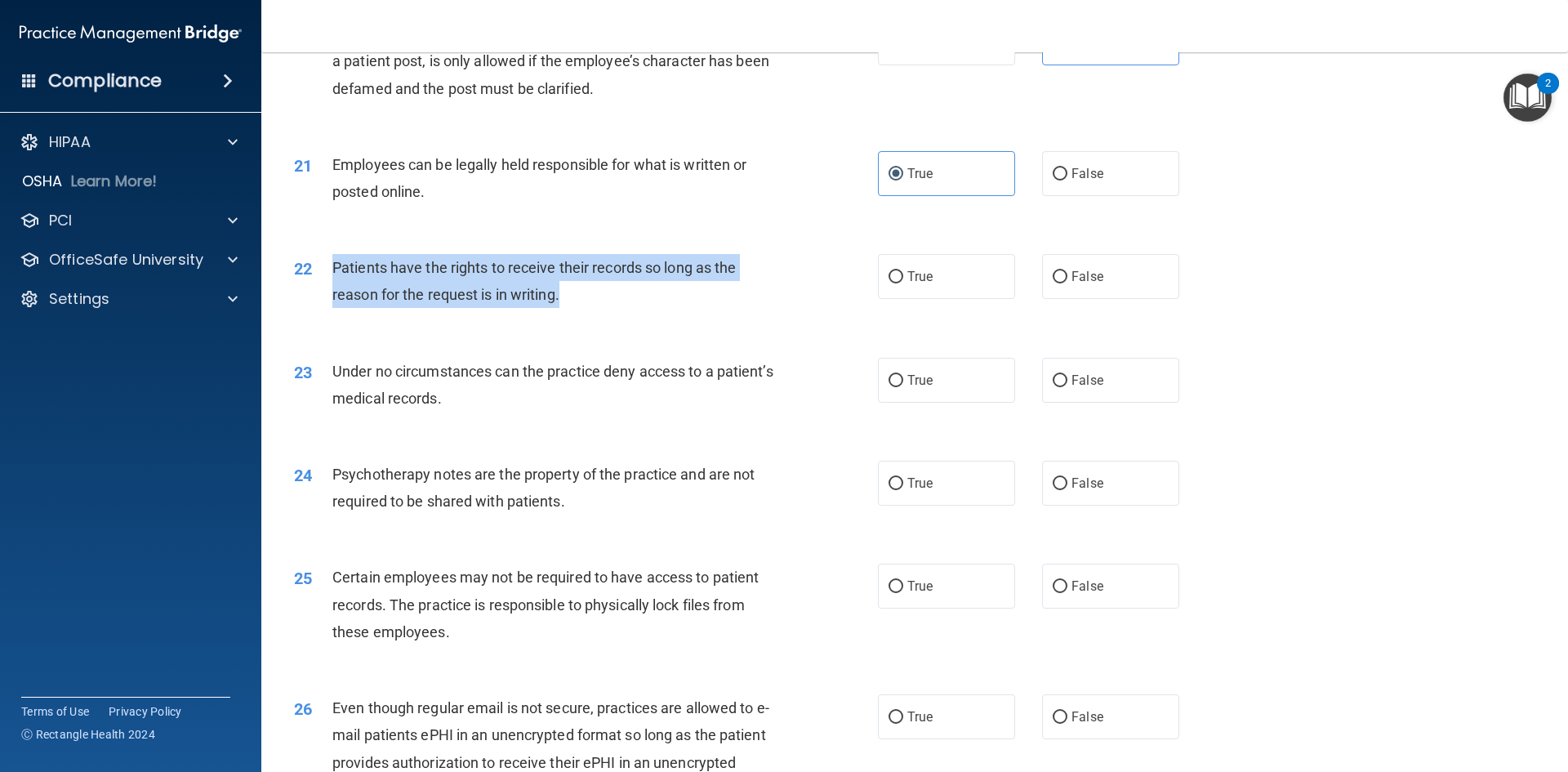
drag, startPoint x: 565, startPoint y: 328, endPoint x: 325, endPoint y: 298, distance: 241.9
click at [325, 298] on div "22 Patients have the rights to receive their records so long as the reason for …" at bounding box center [586, 285] width 632 height 62
click at [618, 308] on div "Patients have the rights to receive their records so long as the reason for the…" at bounding box center [560, 281] width 456 height 54
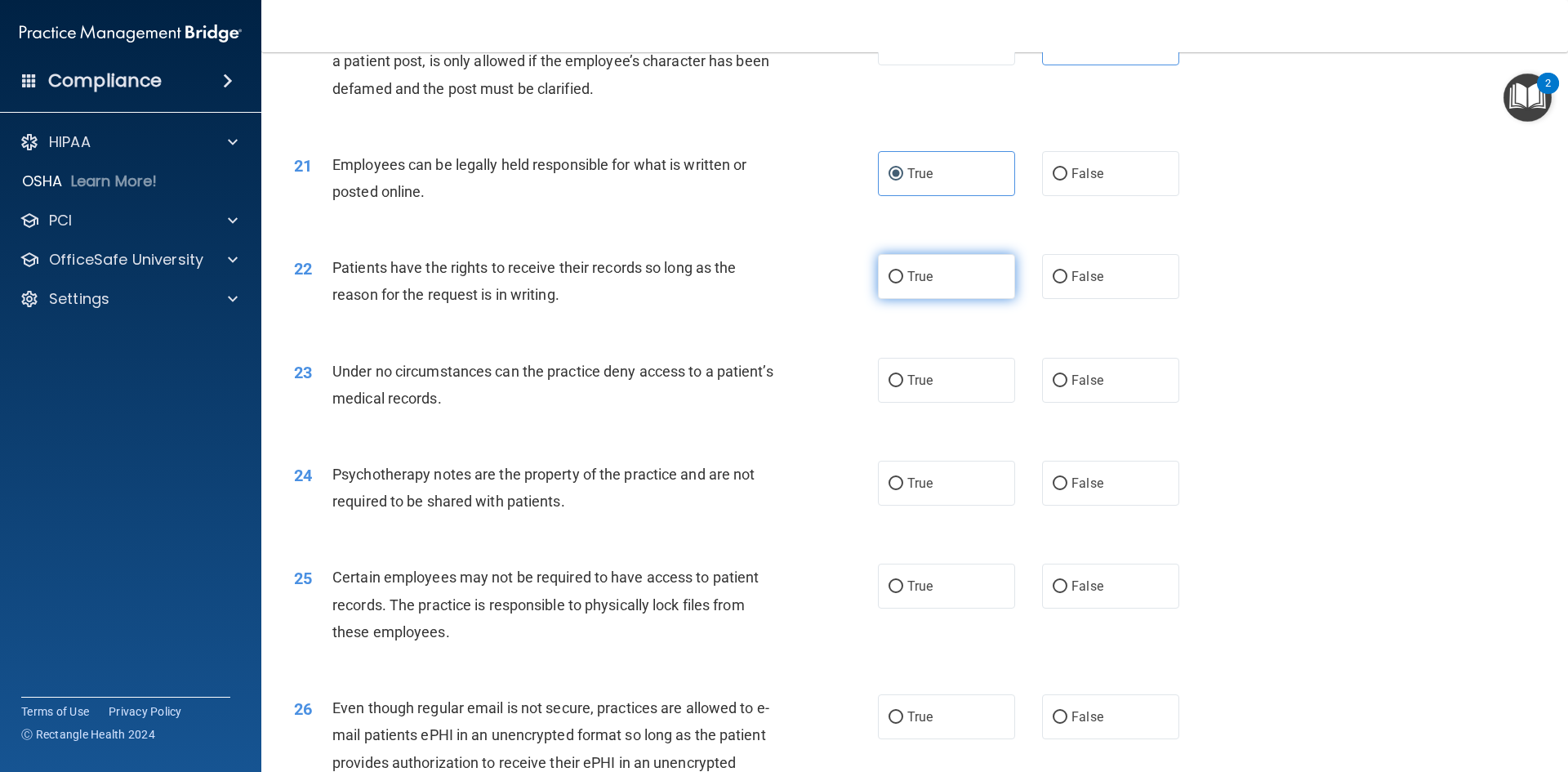
click at [916, 284] on span "True" at bounding box center [920, 277] width 26 height 16
click at [903, 283] on input "True" at bounding box center [896, 277] width 15 height 12
radio input "true"
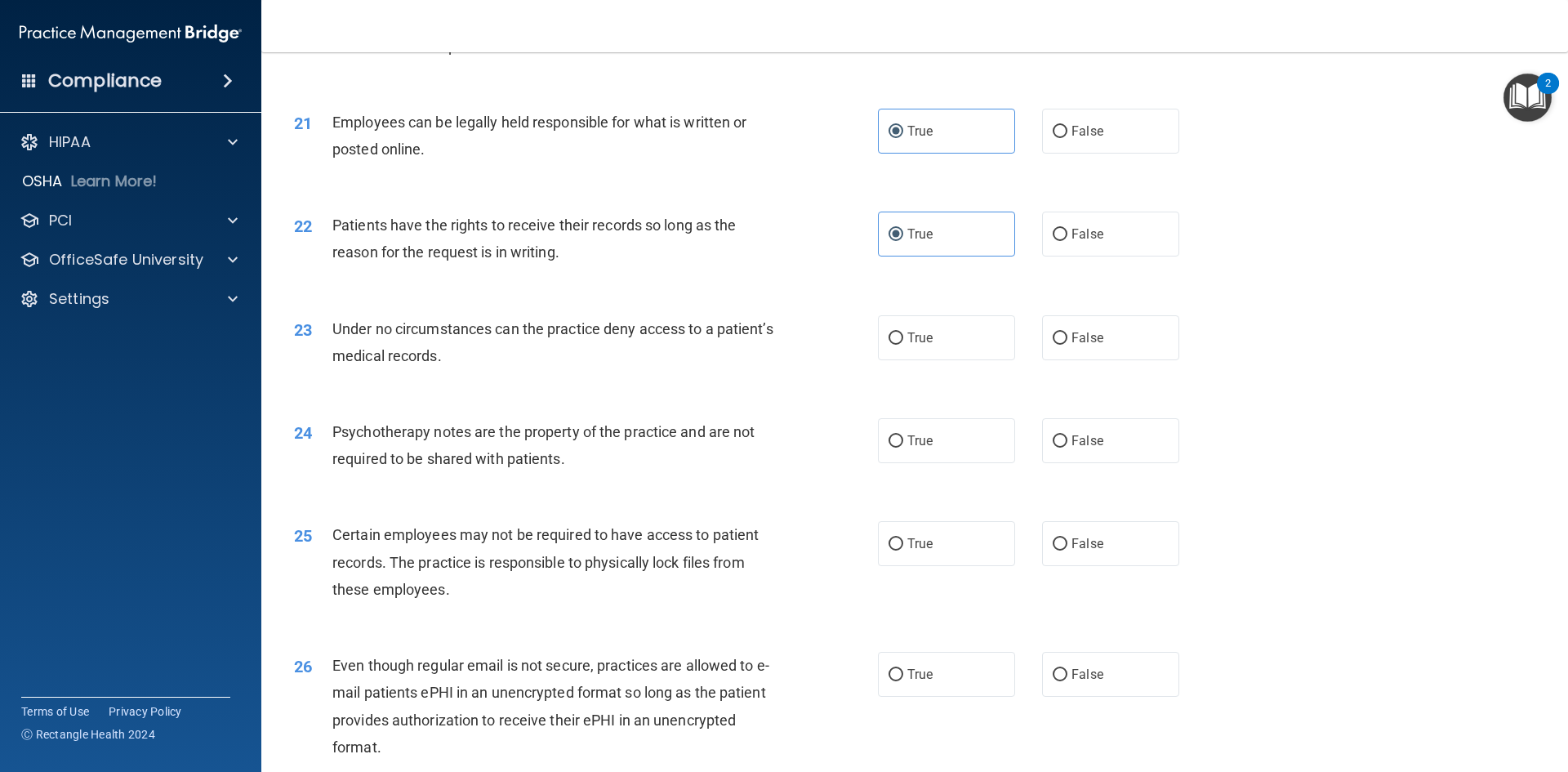
scroll to position [2696, 0]
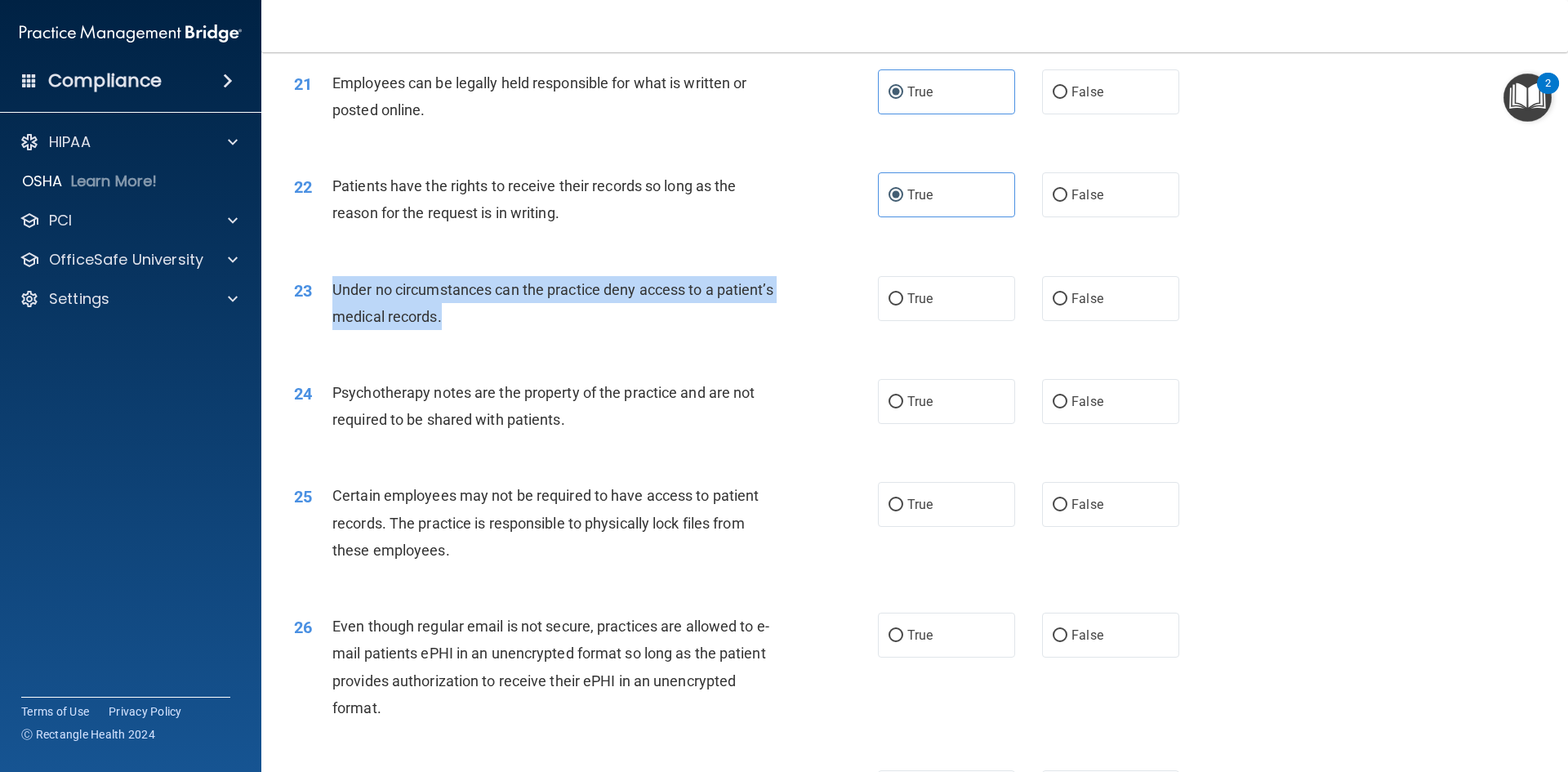
drag, startPoint x: 543, startPoint y: 341, endPoint x: 334, endPoint y: 313, distance: 210.9
click at [334, 313] on div "Under no circumstances can the practice deny access to a patient’s medical reco…" at bounding box center [560, 302] width 456 height 54
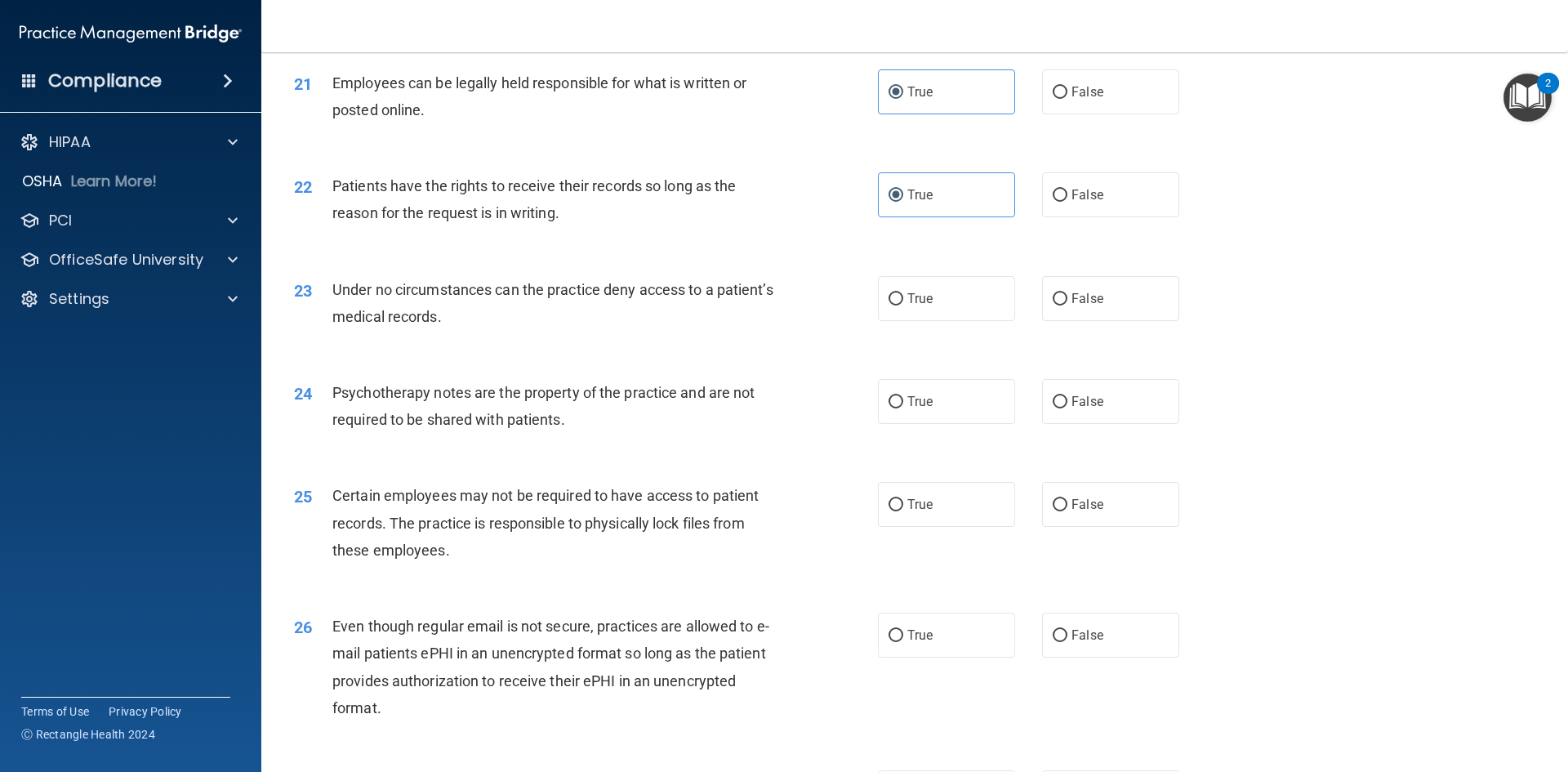
drag, startPoint x: 1097, startPoint y: 331, endPoint x: 991, endPoint y: 373, distance: 114.0
click at [1095, 321] on label "False" at bounding box center [1111, 298] width 137 height 45
click at [1067, 306] on input "False" at bounding box center [1061, 299] width 15 height 12
radio input "true"
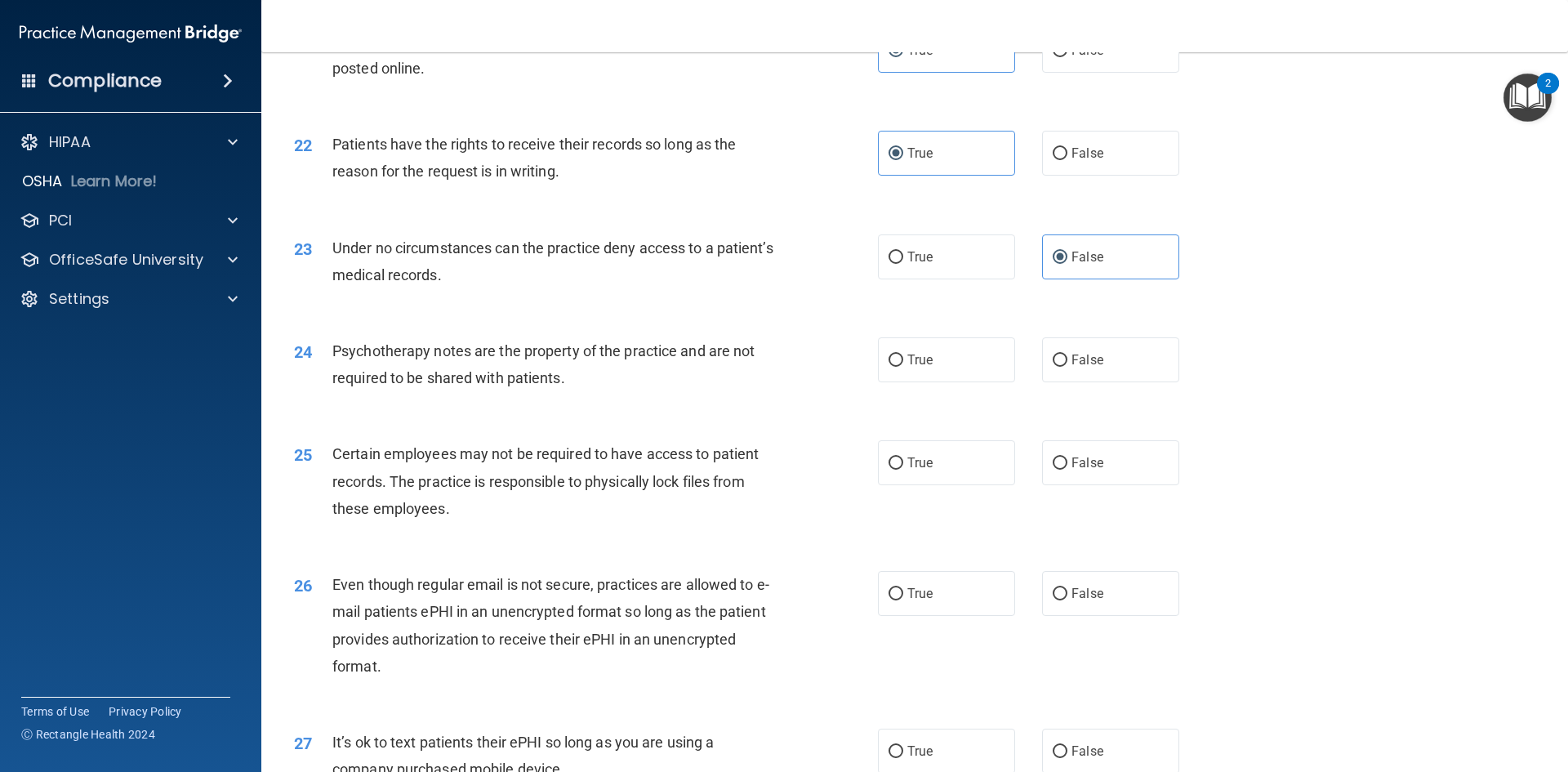
scroll to position [2778, 0]
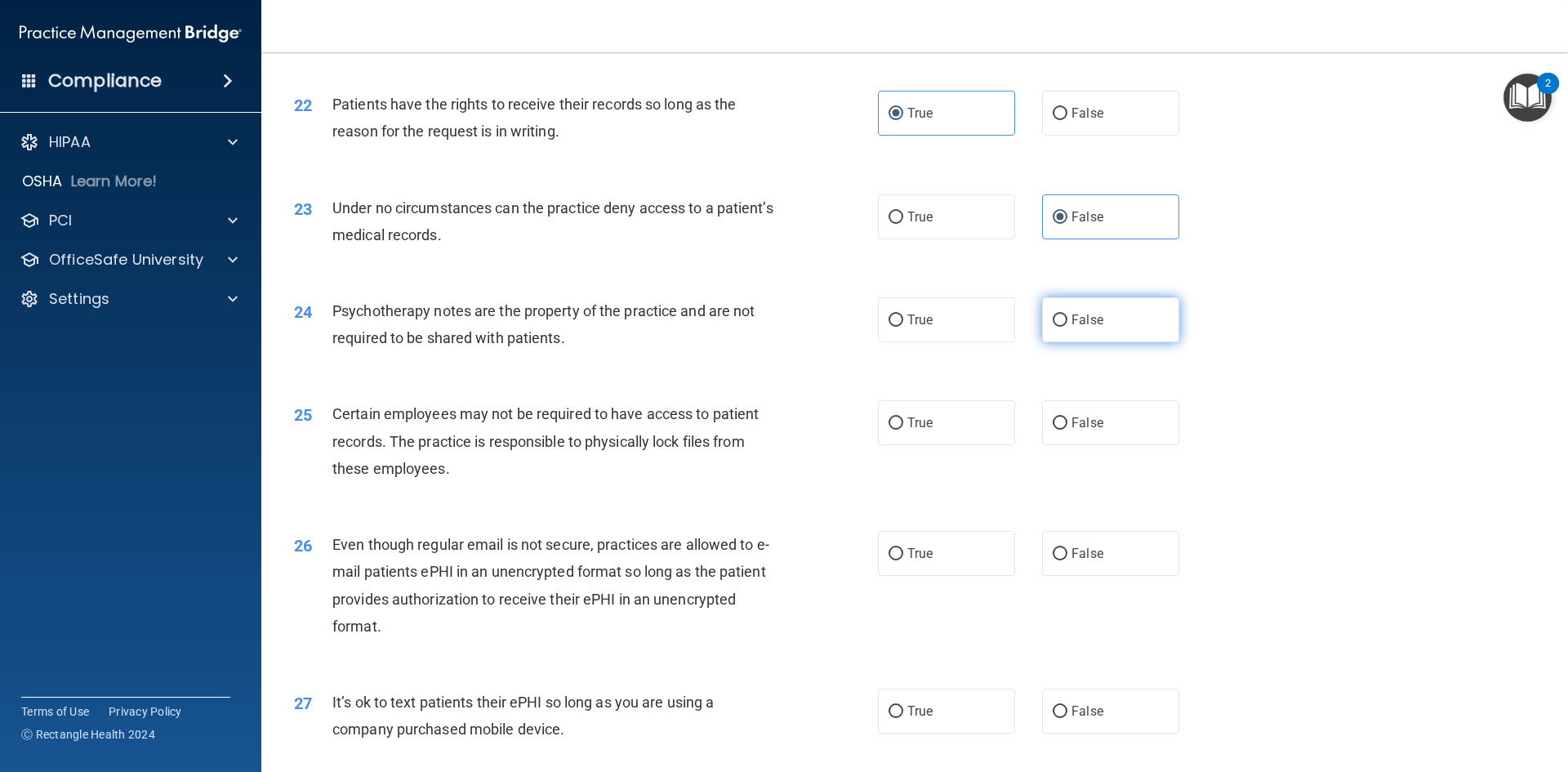
click at [1094, 328] on span "False" at bounding box center [1087, 320] width 31 height 16
click at [1067, 327] on input "False" at bounding box center [1061, 321] width 15 height 12
radio input "true"
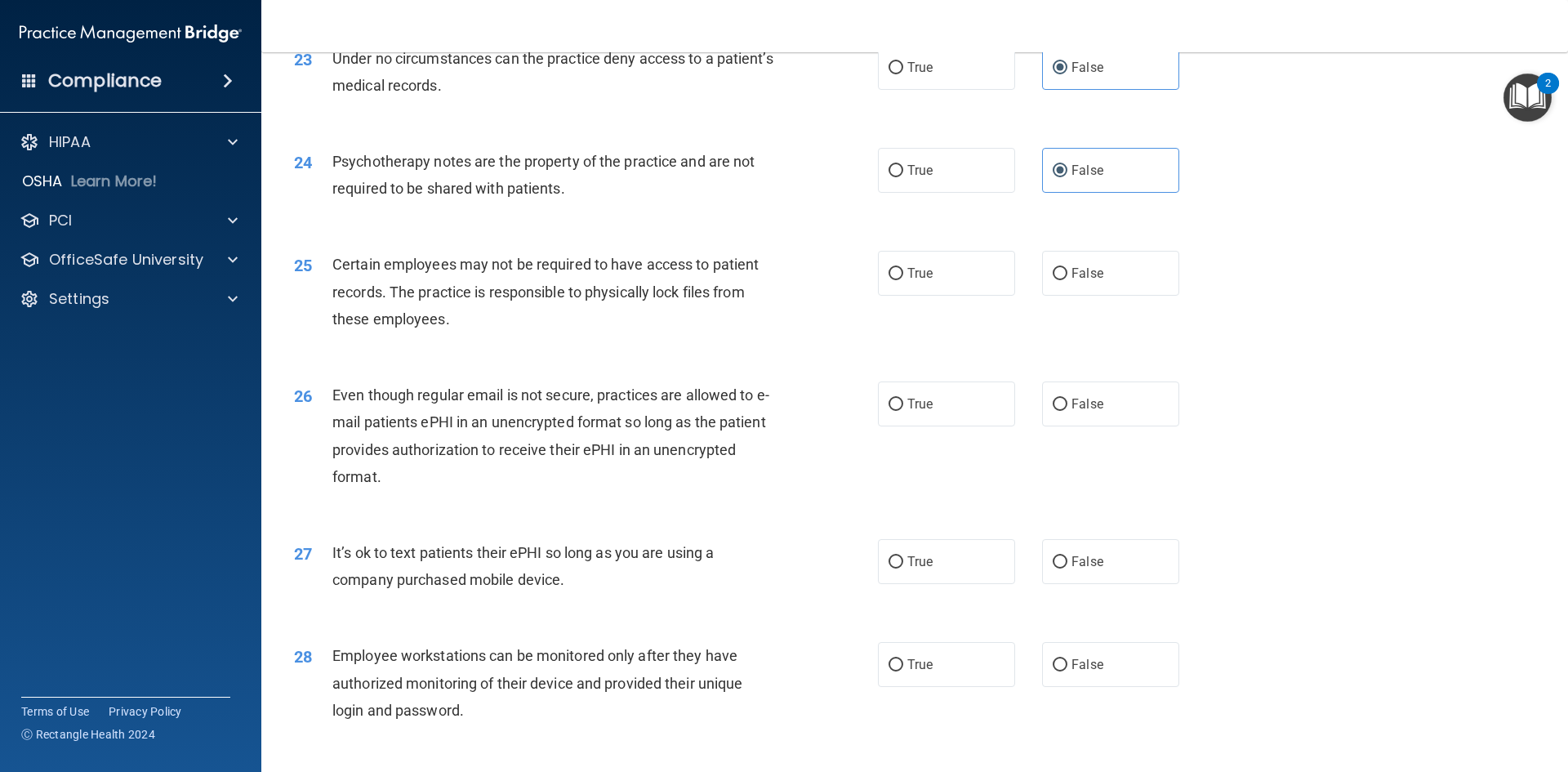
scroll to position [2941, 0]
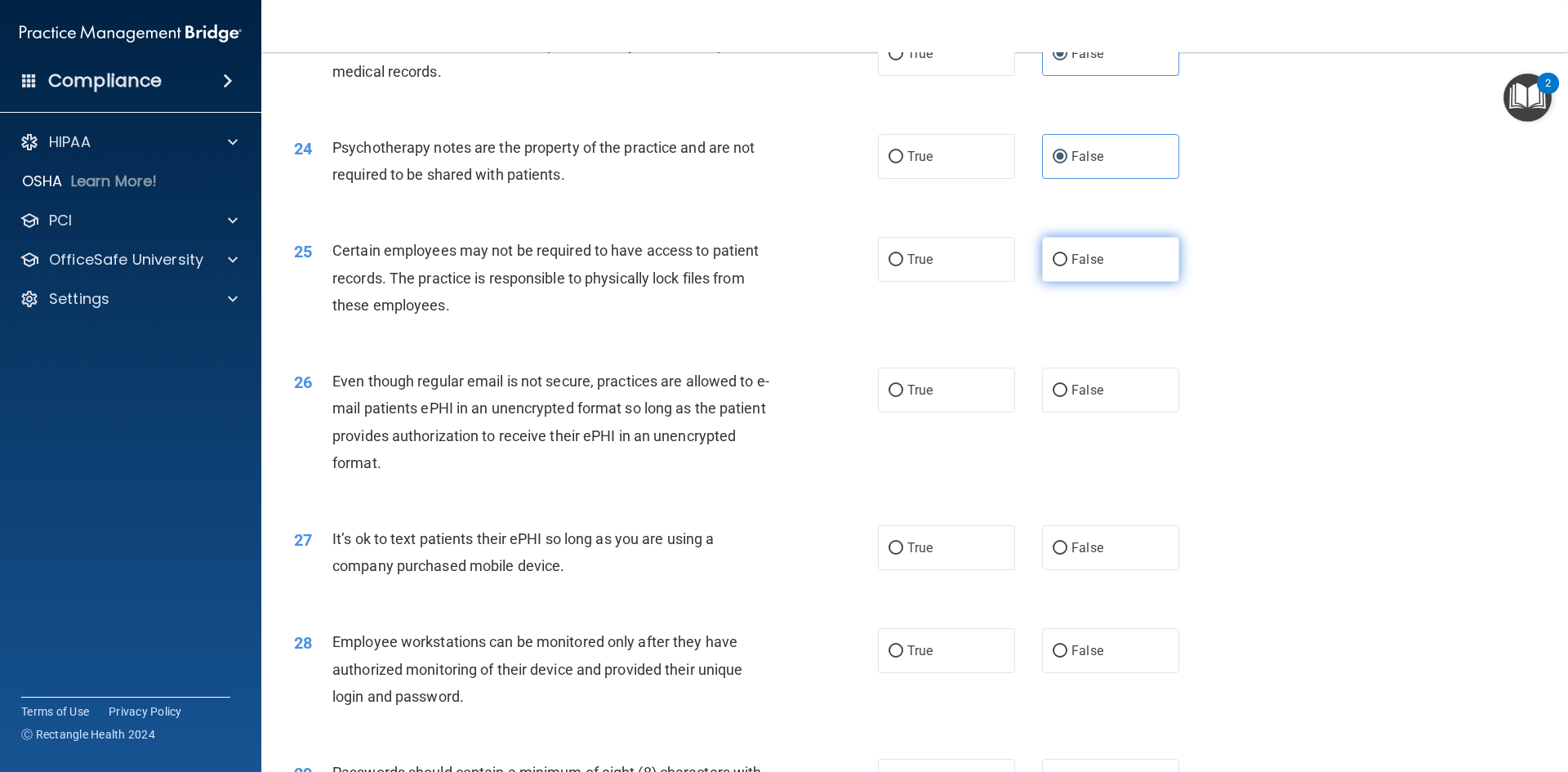
click at [1097, 277] on label "False" at bounding box center [1111, 259] width 137 height 45
click at [1067, 267] on input "False" at bounding box center [1061, 260] width 15 height 12
radio input "true"
click at [940, 282] on label "True" at bounding box center [946, 259] width 137 height 45
click at [903, 267] on input "True" at bounding box center [896, 260] width 15 height 12
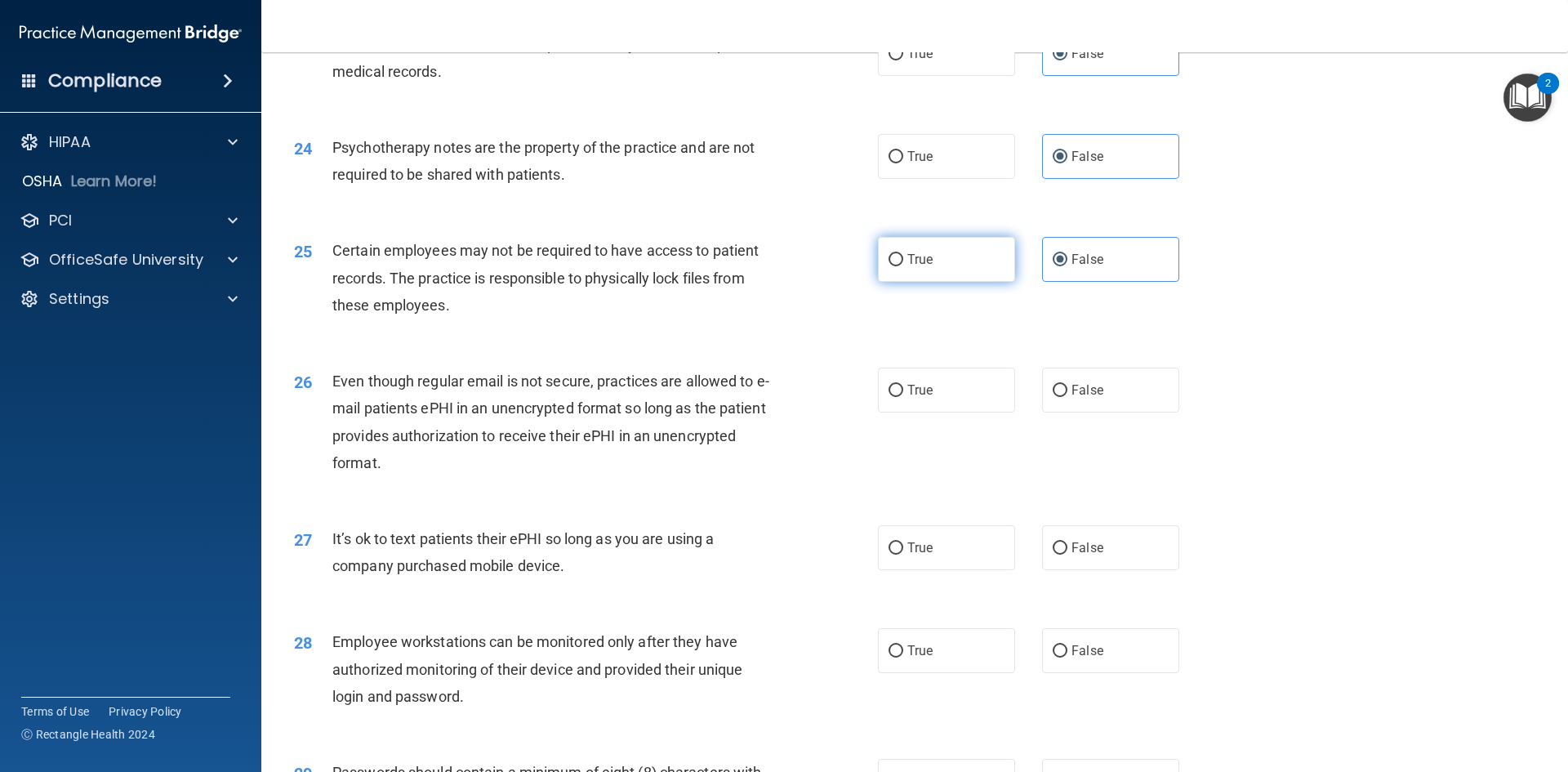
radio input "true"
radio input "false"
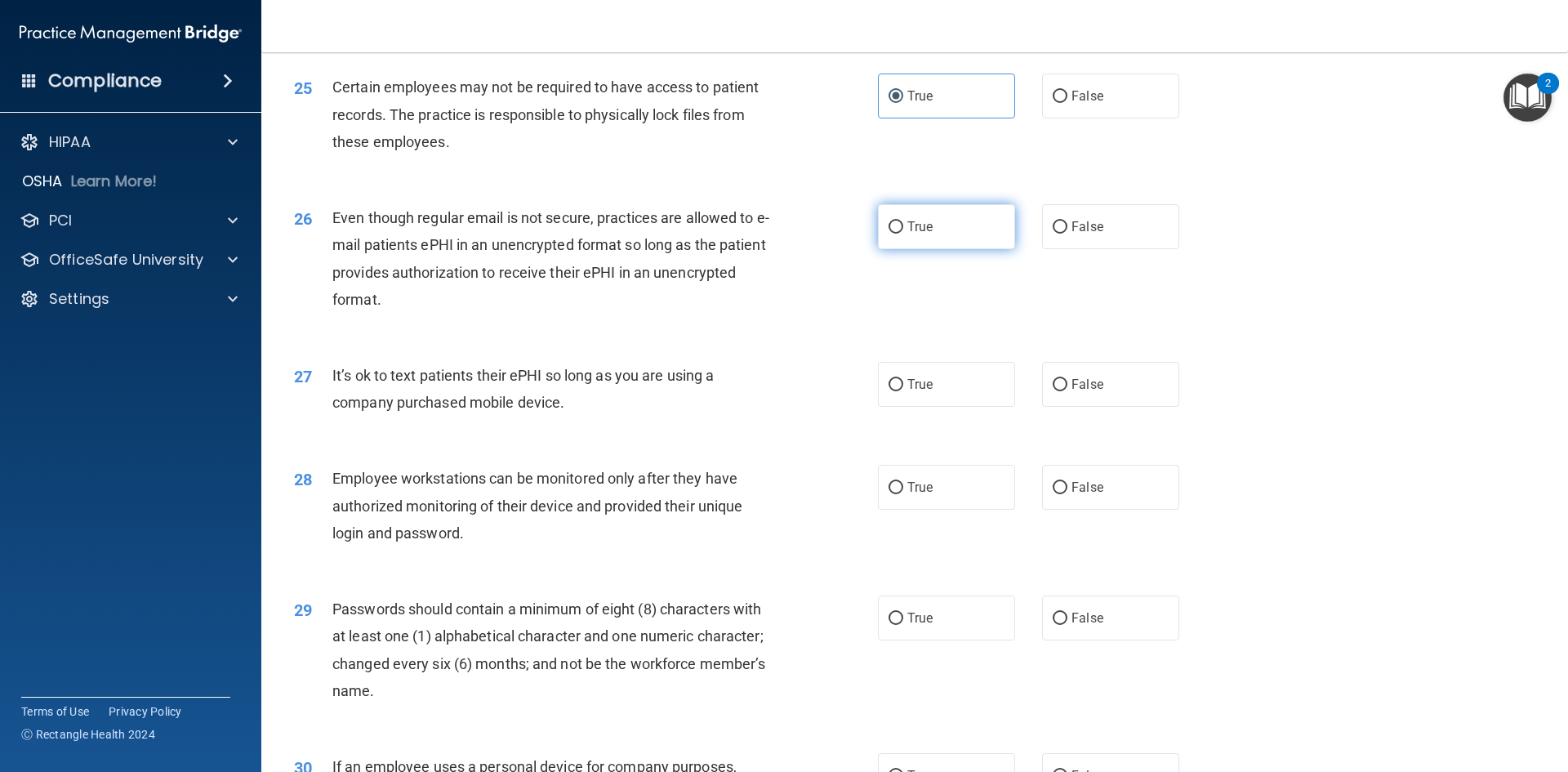
click at [969, 243] on label "True" at bounding box center [946, 227] width 137 height 45
click at [903, 234] on input "True" at bounding box center [896, 227] width 15 height 12
radio input "true"
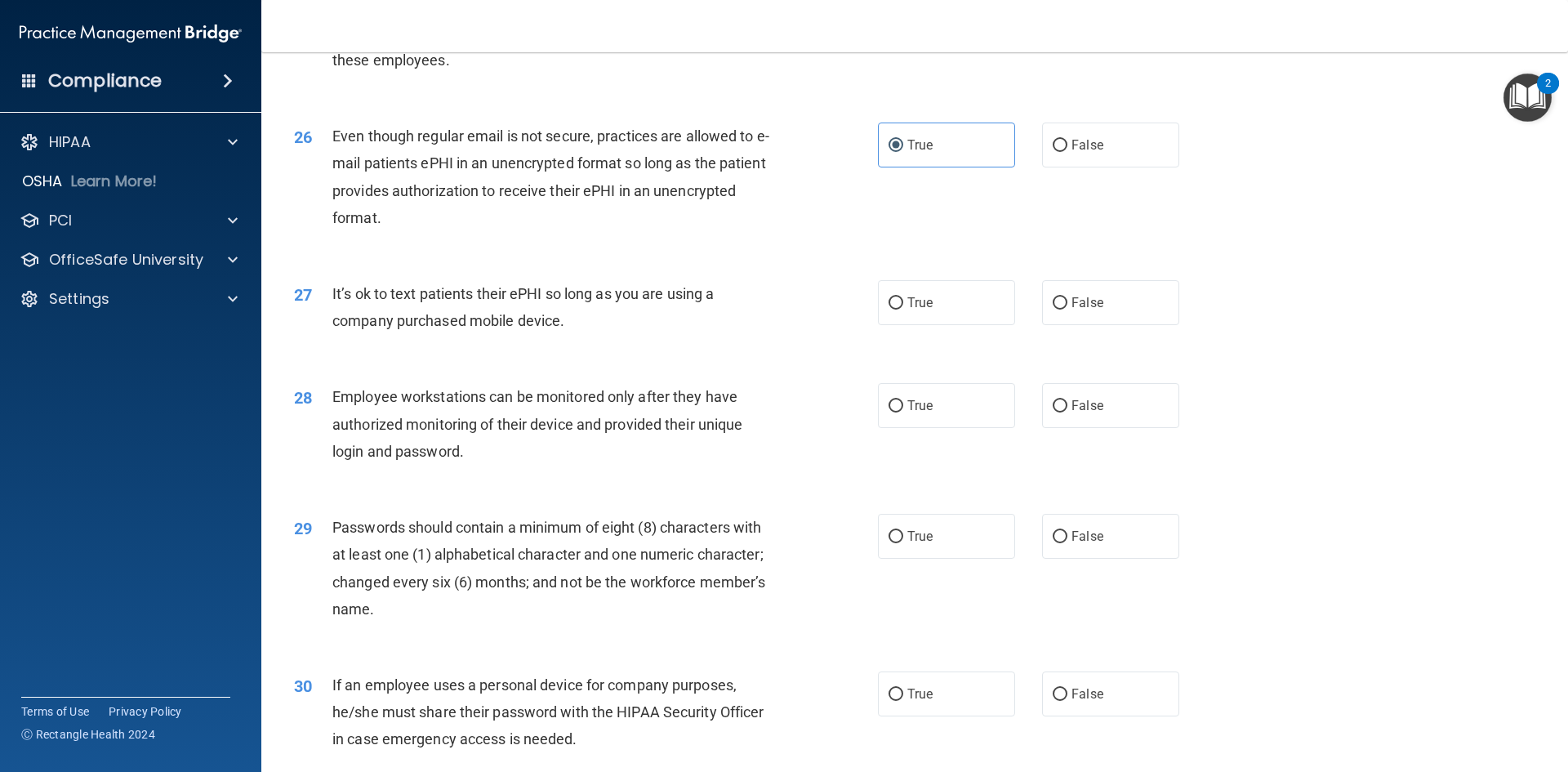
drag, startPoint x: 580, startPoint y: 350, endPoint x: 313, endPoint y: 319, distance: 268.8
click at [314, 320] on div "27 It’s ok to text patients their ePHI so long as you are using a company purch…" at bounding box center [586, 311] width 632 height 62
click at [797, 328] on div "27 It’s ok to text patients their ePHI so long as you are using a company purch…" at bounding box center [586, 311] width 632 height 62
click at [1104, 326] on label "False" at bounding box center [1111, 302] width 137 height 45
click at [1067, 310] on input "False" at bounding box center [1061, 303] width 15 height 12
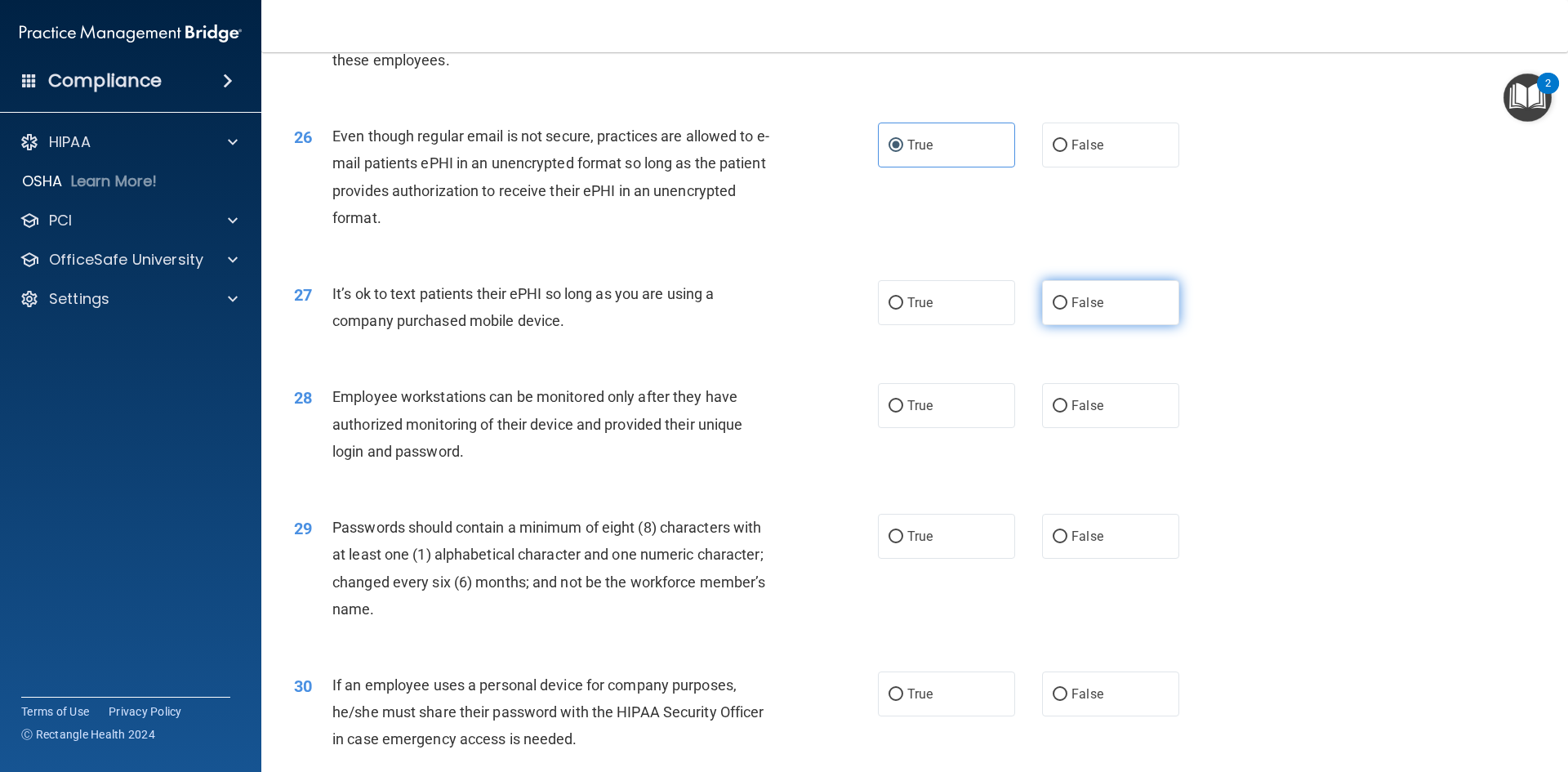
radio input "true"
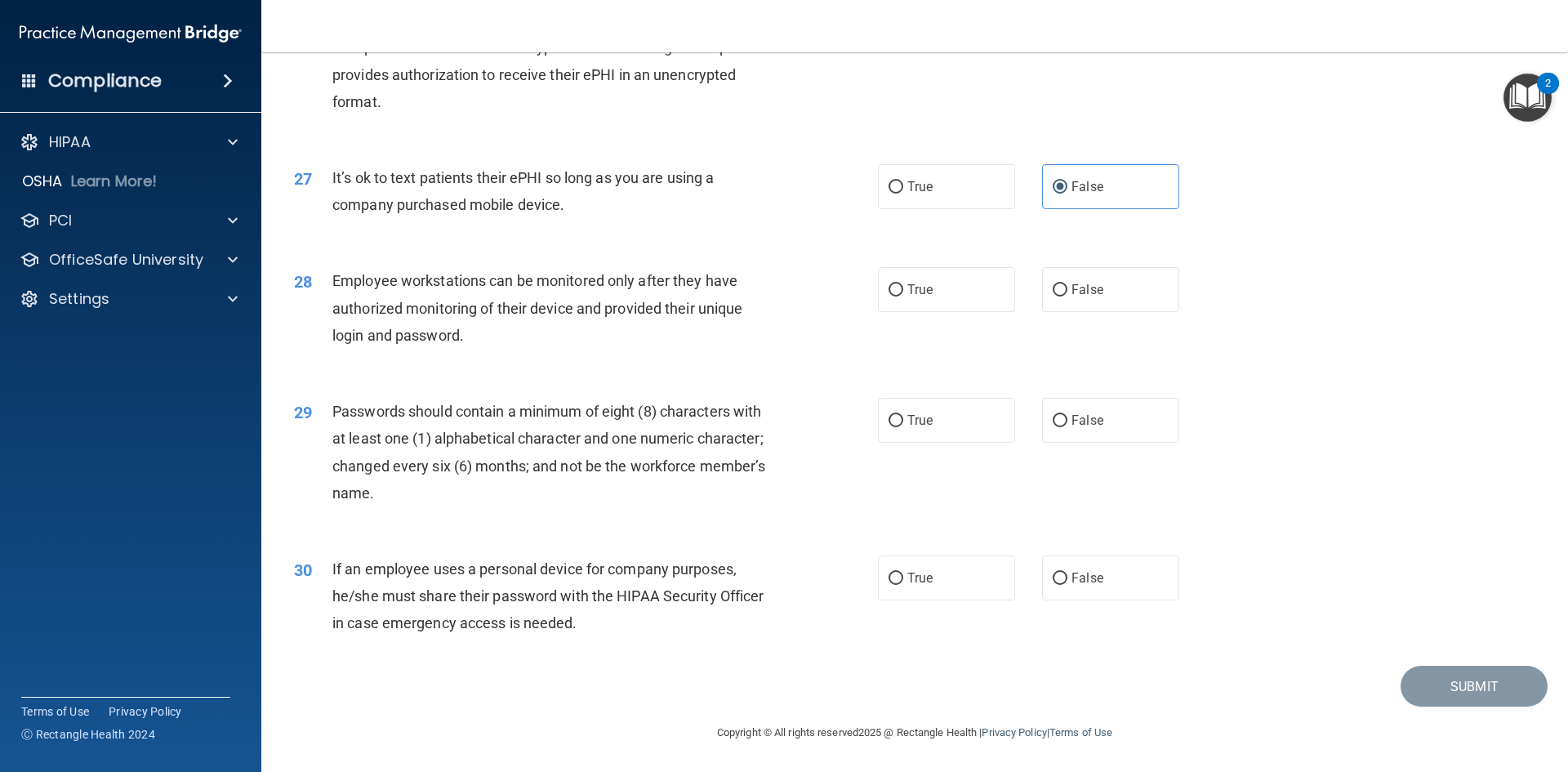
scroll to position [3330, 0]
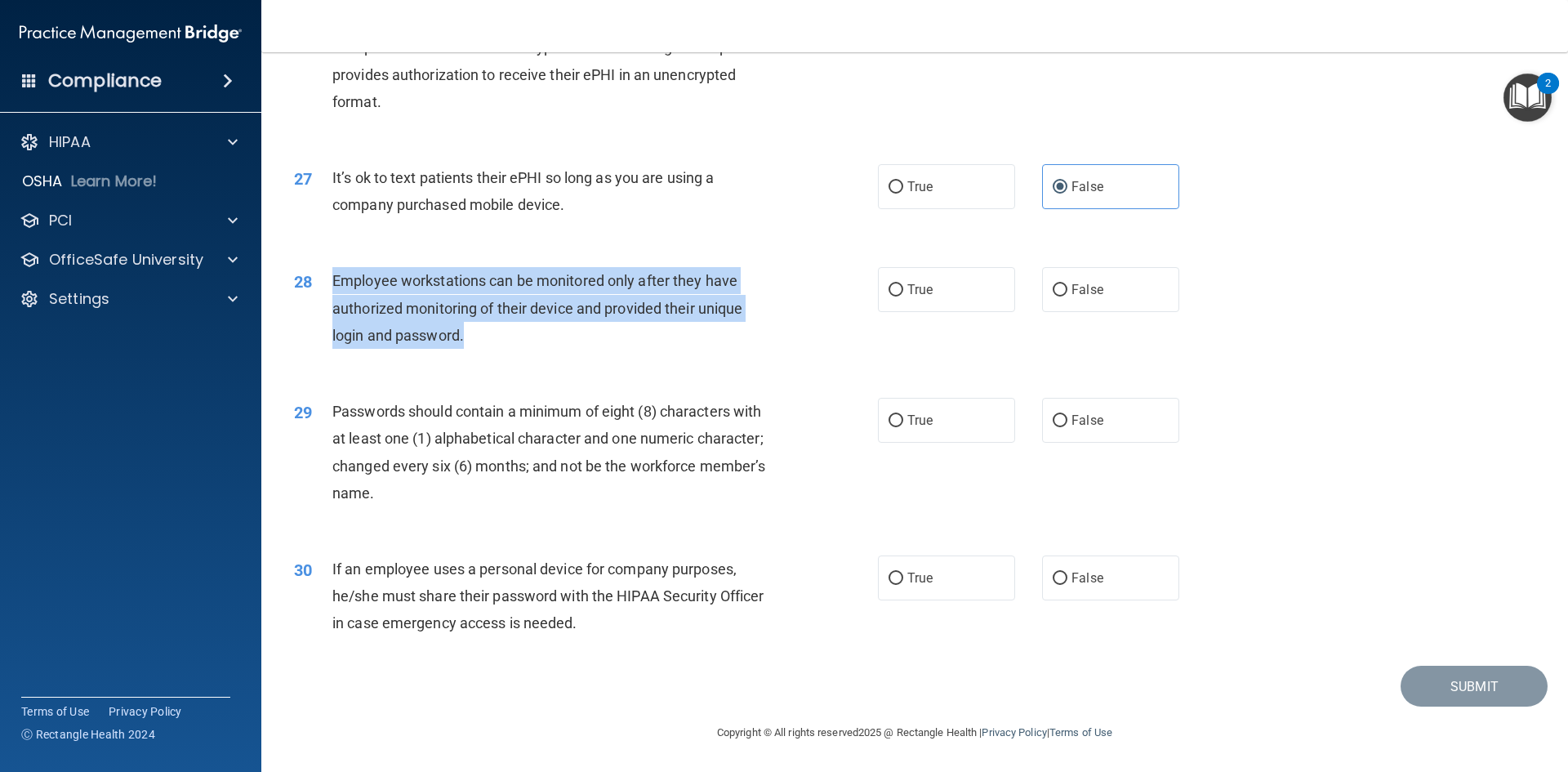
drag, startPoint x: 466, startPoint y: 327, endPoint x: 334, endPoint y: 284, distance: 138.8
click at [334, 284] on div "Employee workstations can be monitored only after they have authorized monitori…" at bounding box center [560, 308] width 456 height 82
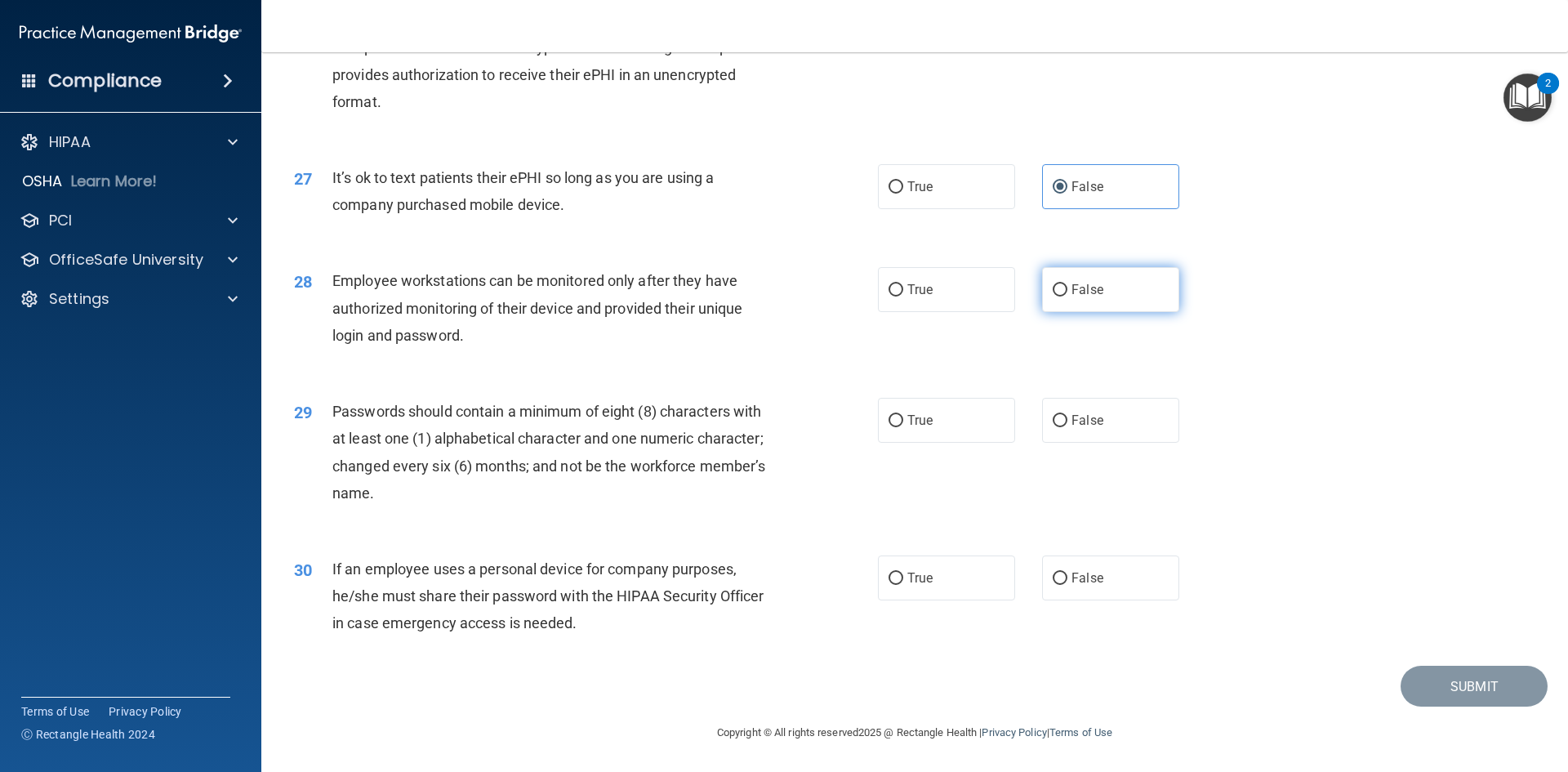
click at [1125, 291] on label "False" at bounding box center [1111, 290] width 137 height 45
click at [1067, 291] on input "False" at bounding box center [1061, 290] width 15 height 12
radio input "true"
click at [1254, 308] on div "28 Employee workstations can be monitored only after they have authorized monit…" at bounding box center [914, 312] width 1266 height 131
click at [941, 418] on label "True" at bounding box center [946, 420] width 137 height 45
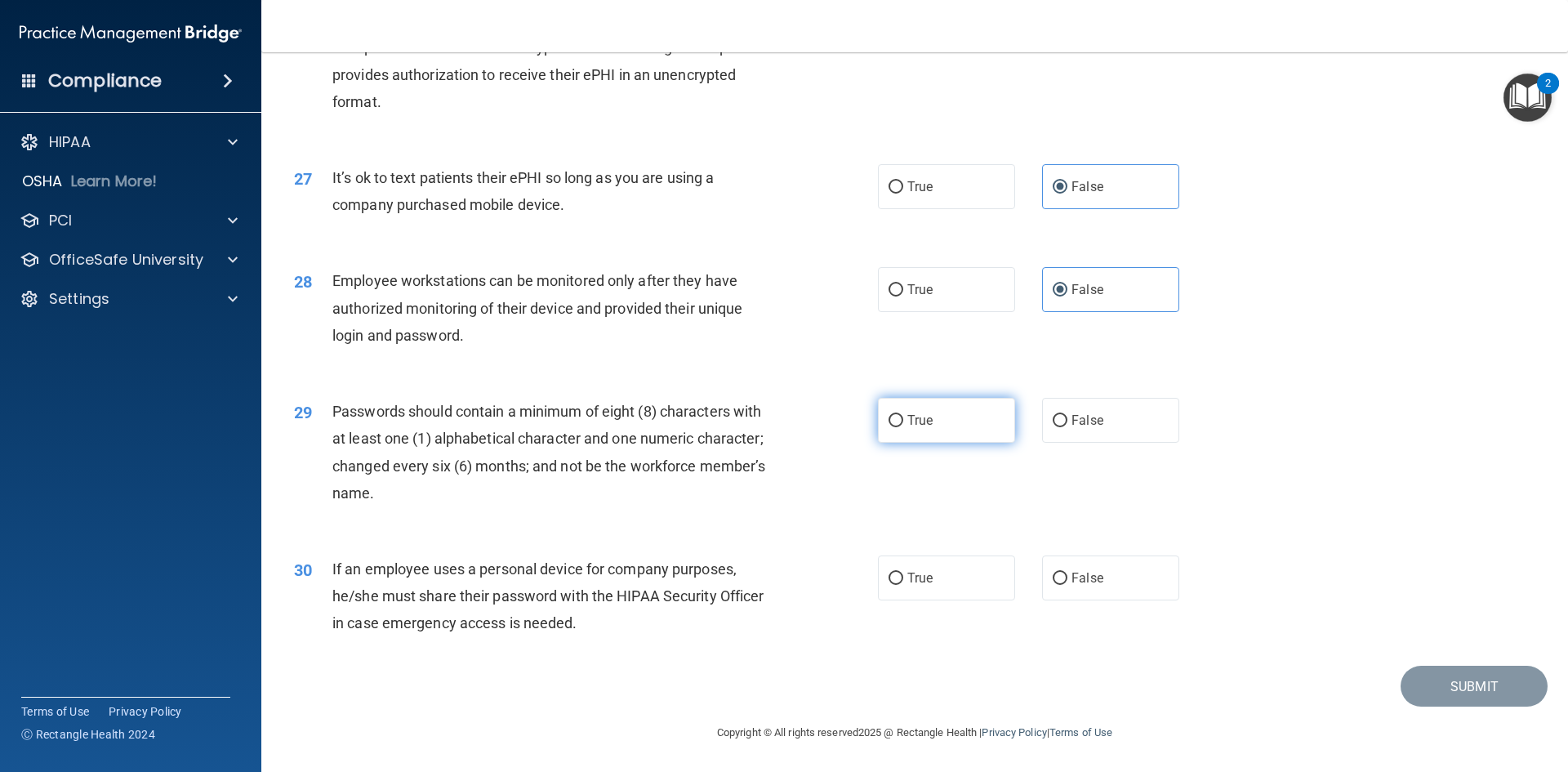
click at [903, 418] on input "True" at bounding box center [896, 421] width 15 height 12
radio input "true"
click at [1114, 568] on label "False" at bounding box center [1111, 578] width 137 height 45
click at [1067, 572] on input "False" at bounding box center [1061, 578] width 15 height 12
radio input "true"
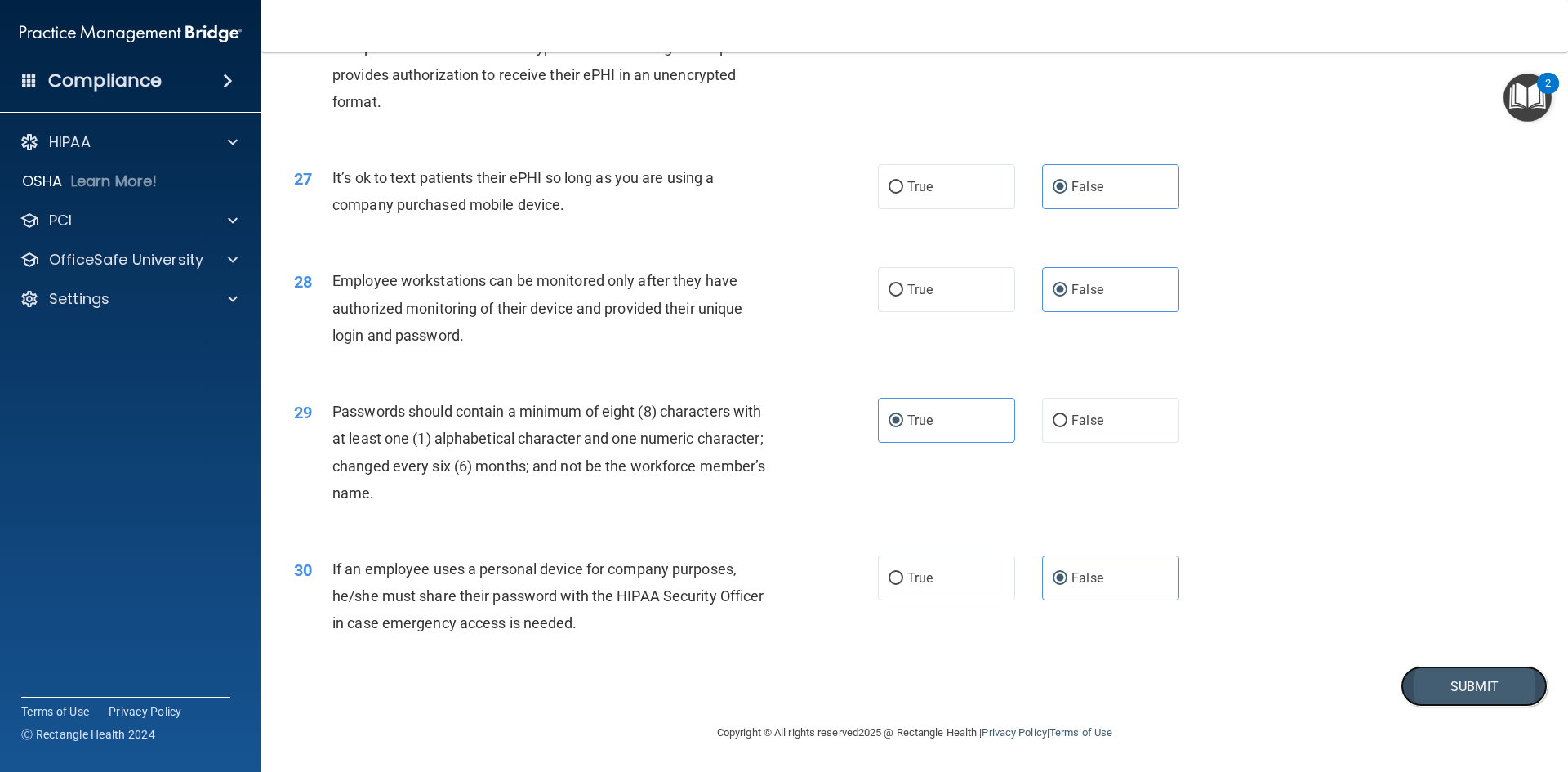
click at [1426, 687] on button "Submit" at bounding box center [1474, 687] width 147 height 41
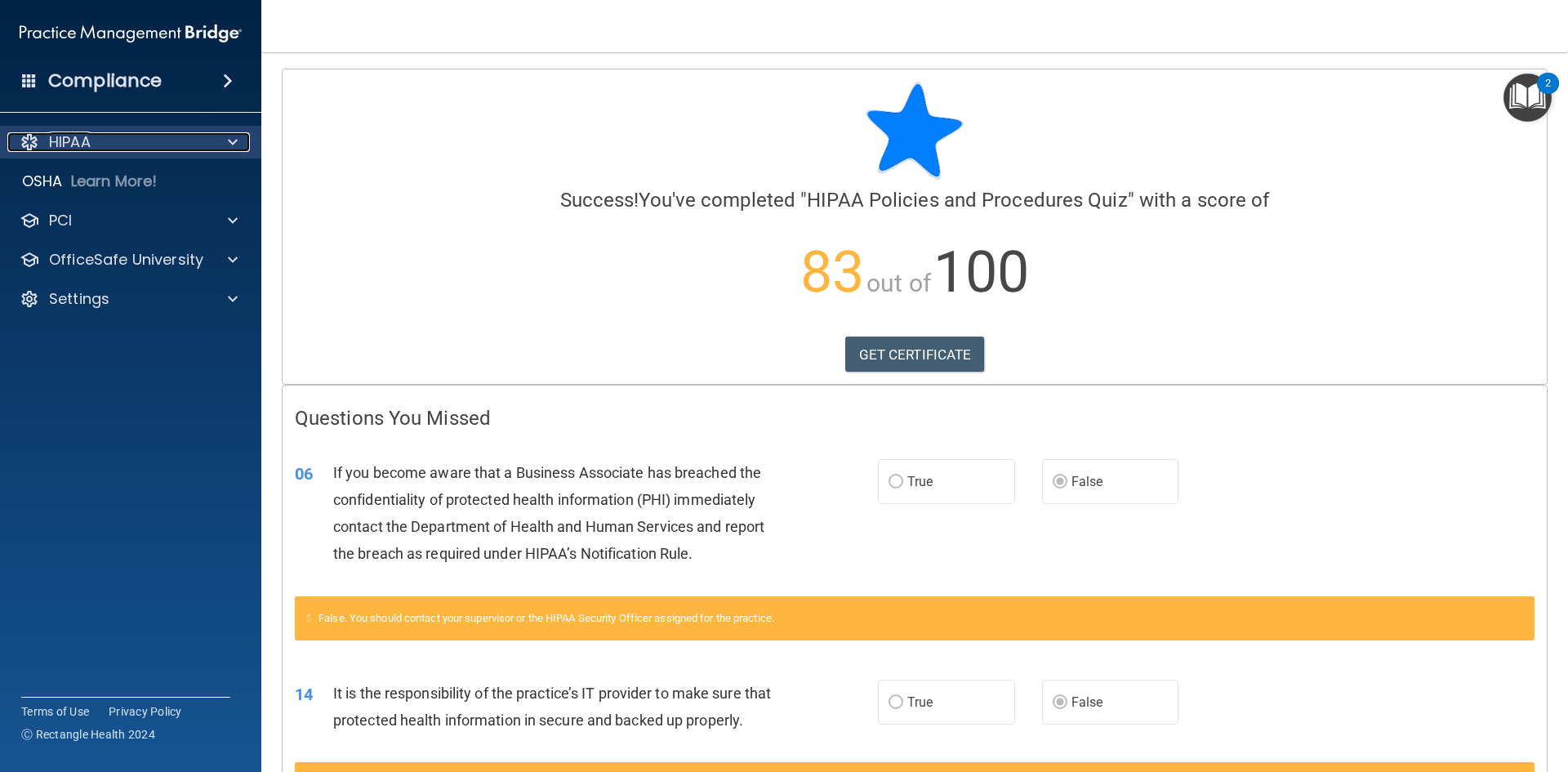
click at [99, 137] on div "HIPAA" at bounding box center [108, 142] width 203 height 20
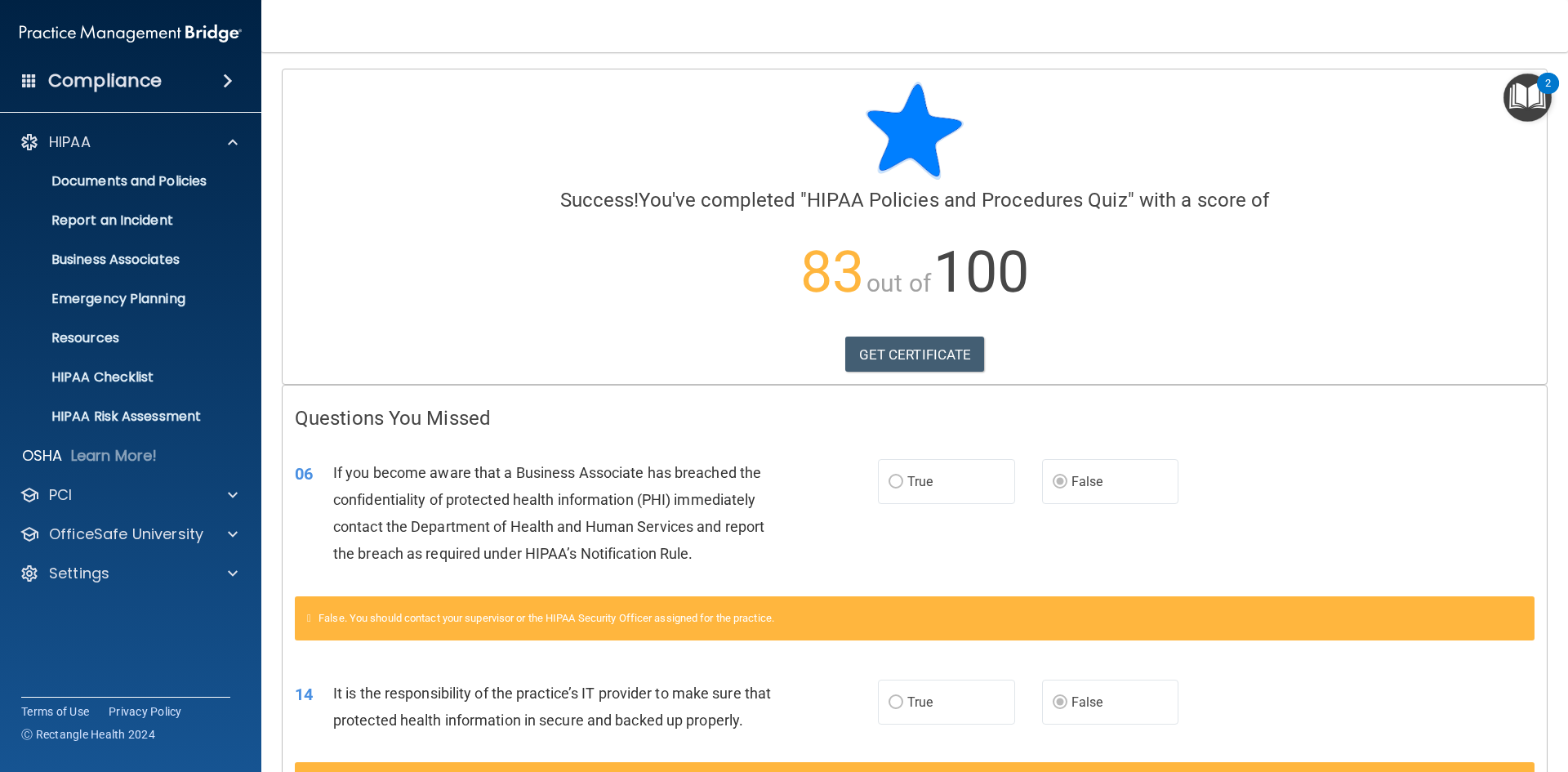
click at [83, 512] on div "HIPAA Documents and Policies Report an Incident Business Associates Emergency P…" at bounding box center [131, 361] width 262 height 484
click at [84, 505] on div "PCI" at bounding box center [131, 495] width 262 height 32
click at [86, 534] on p "OfficeSafe University" at bounding box center [126, 534] width 154 height 20
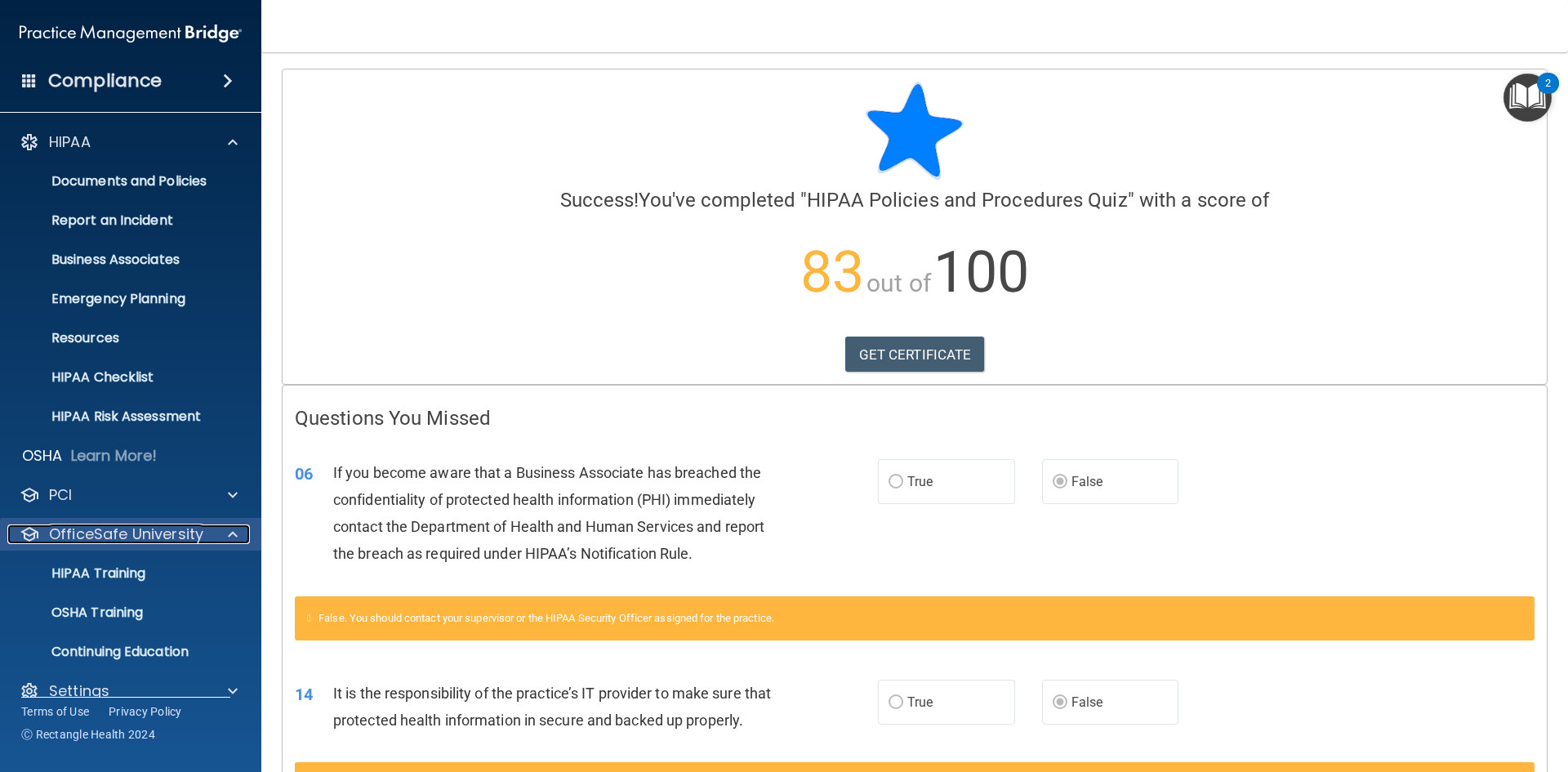
scroll to position [24, 0]
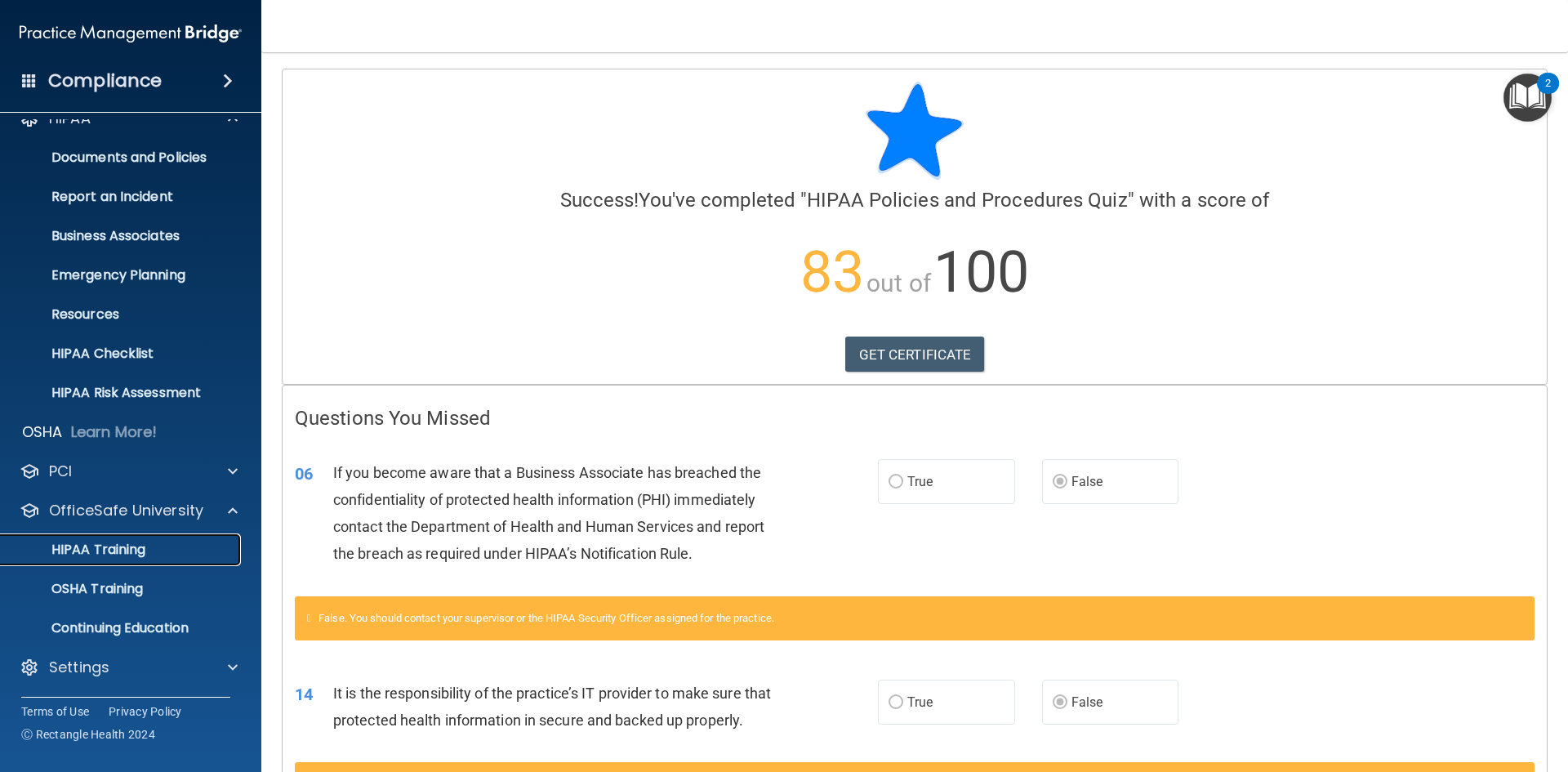
click at [89, 553] on p "HIPAA Training" at bounding box center [78, 550] width 135 height 17
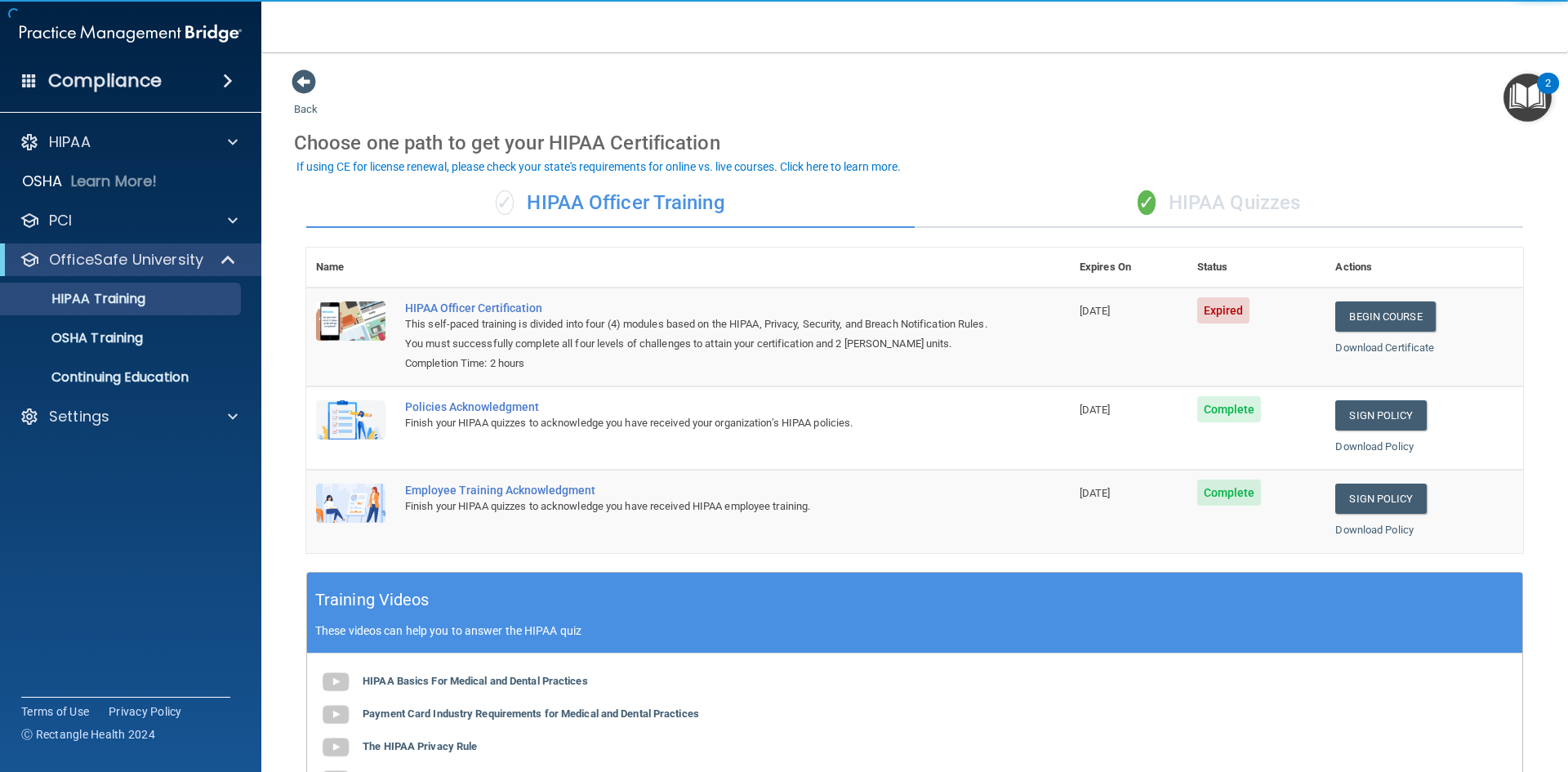
click at [1267, 209] on div "✓ HIPAA Quizzes" at bounding box center [1219, 203] width 608 height 49
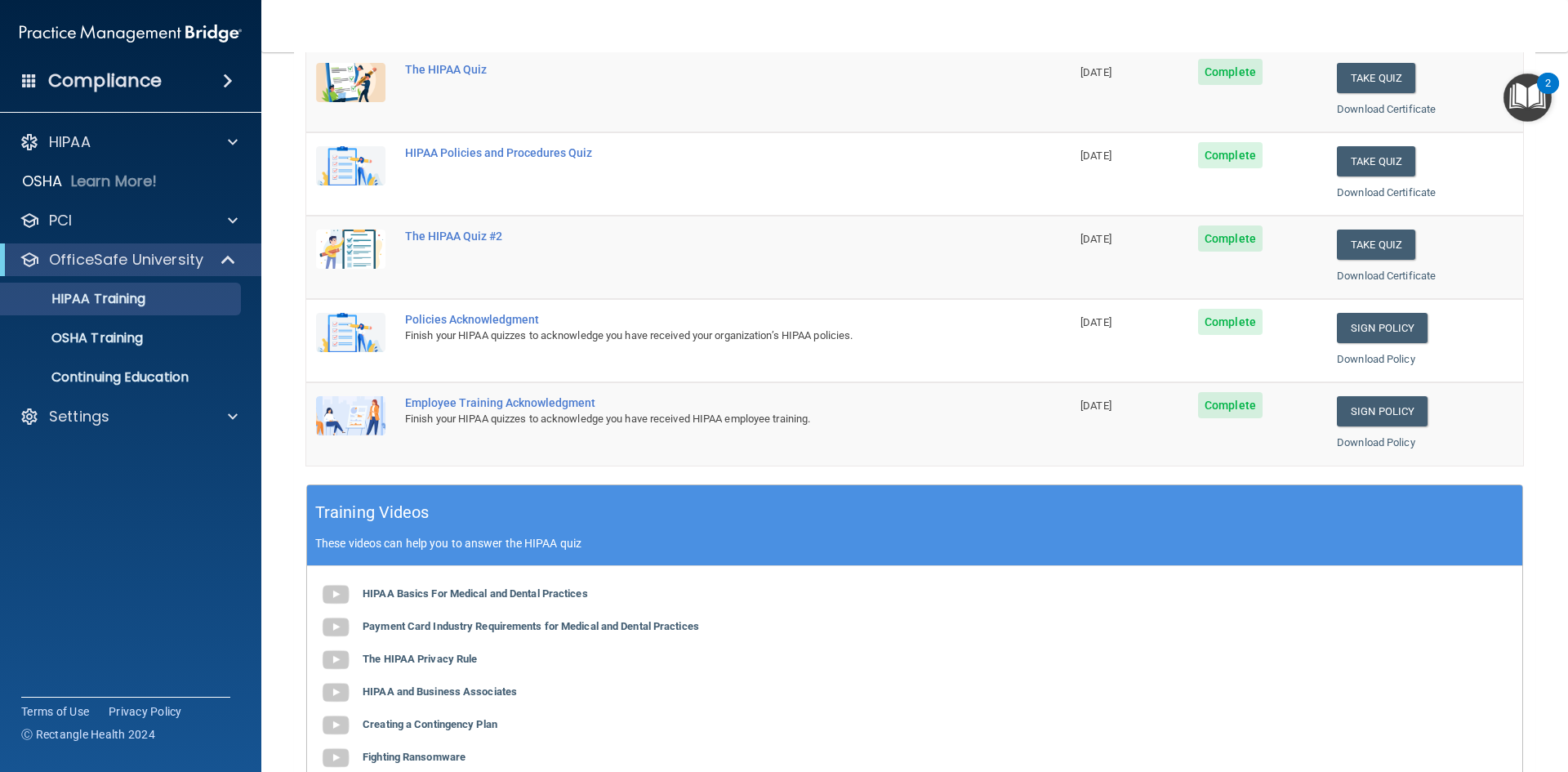
scroll to position [163, 0]
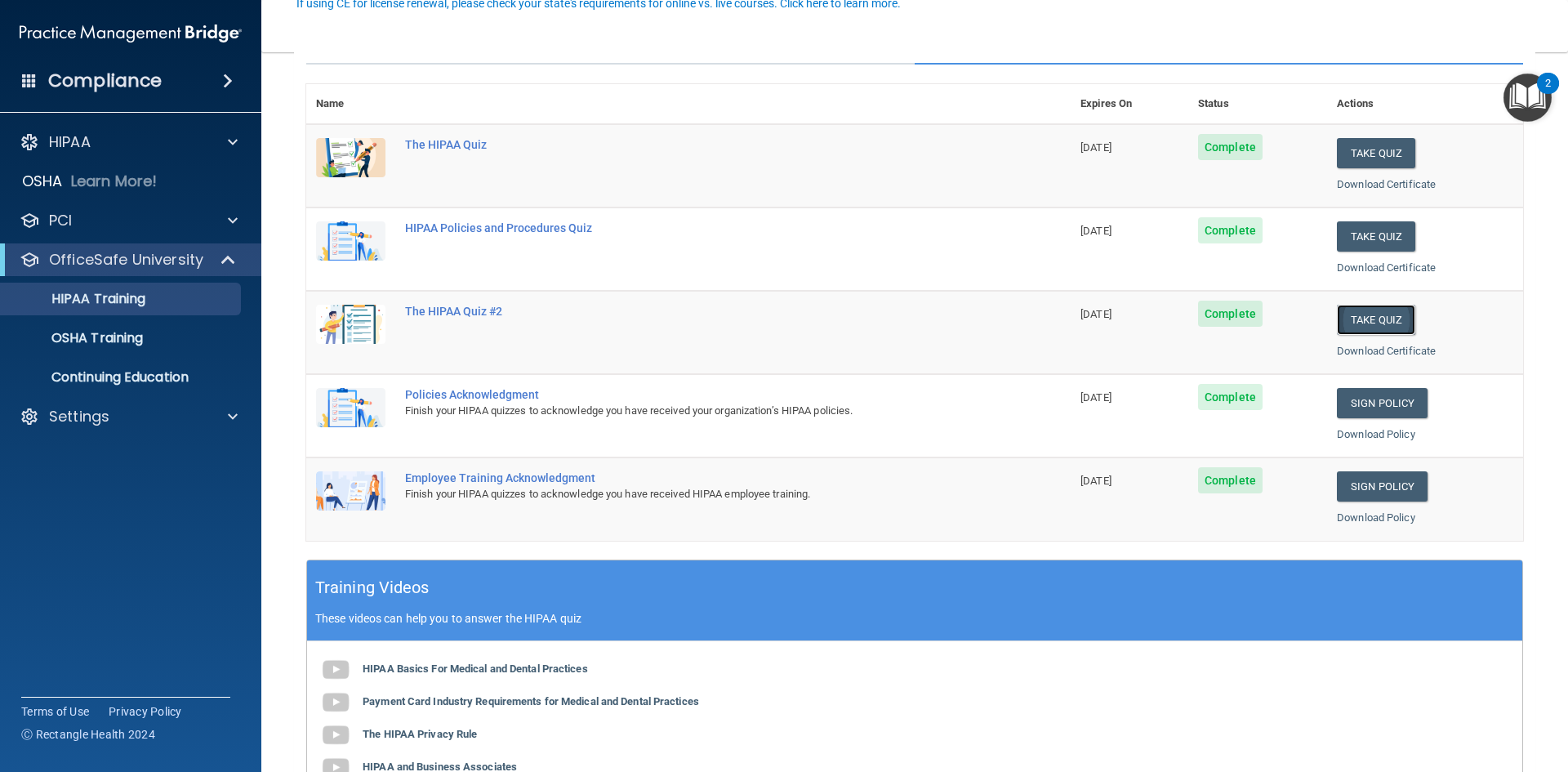
click at [1371, 314] on button "Take Quiz" at bounding box center [1376, 320] width 79 height 30
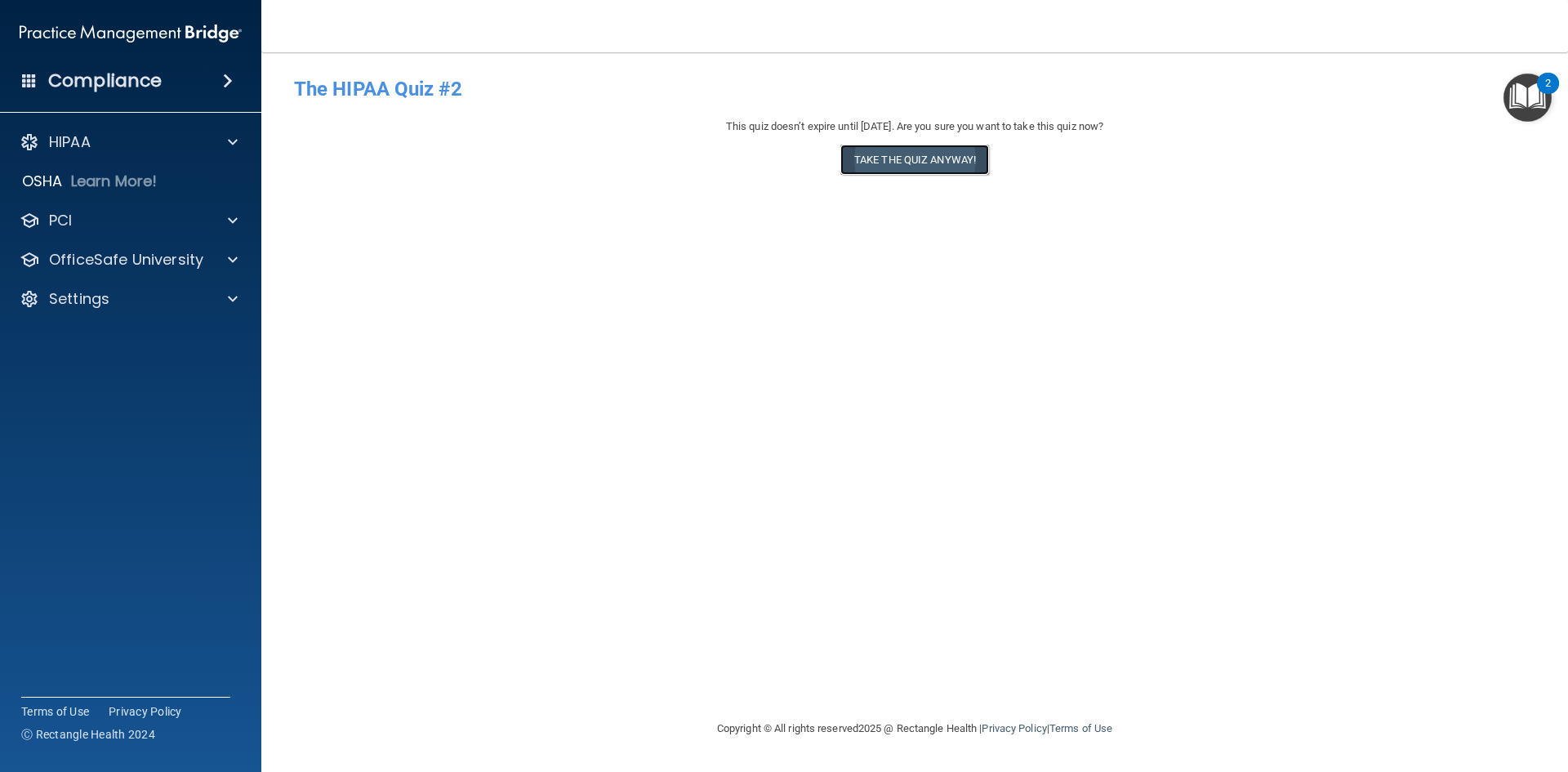
click at [940, 164] on button "Take the quiz anyway!" at bounding box center [915, 160] width 149 height 30
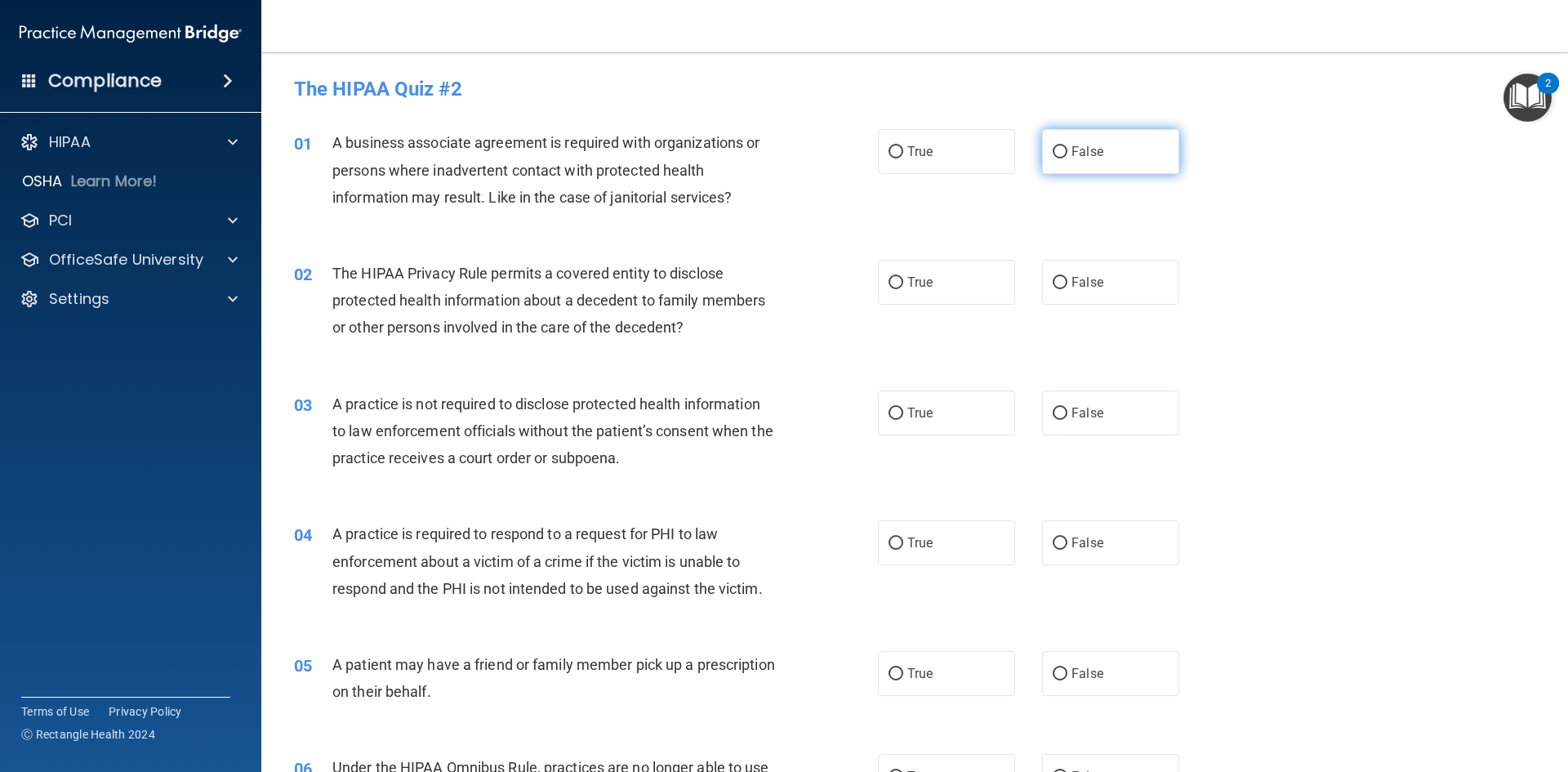
click at [1131, 133] on label "False" at bounding box center [1111, 152] width 137 height 45
click at [1067, 147] on input "False" at bounding box center [1061, 152] width 15 height 12
radio input "true"
click at [930, 292] on label "True" at bounding box center [946, 282] width 137 height 45
click at [903, 289] on input "True" at bounding box center [896, 282] width 15 height 12
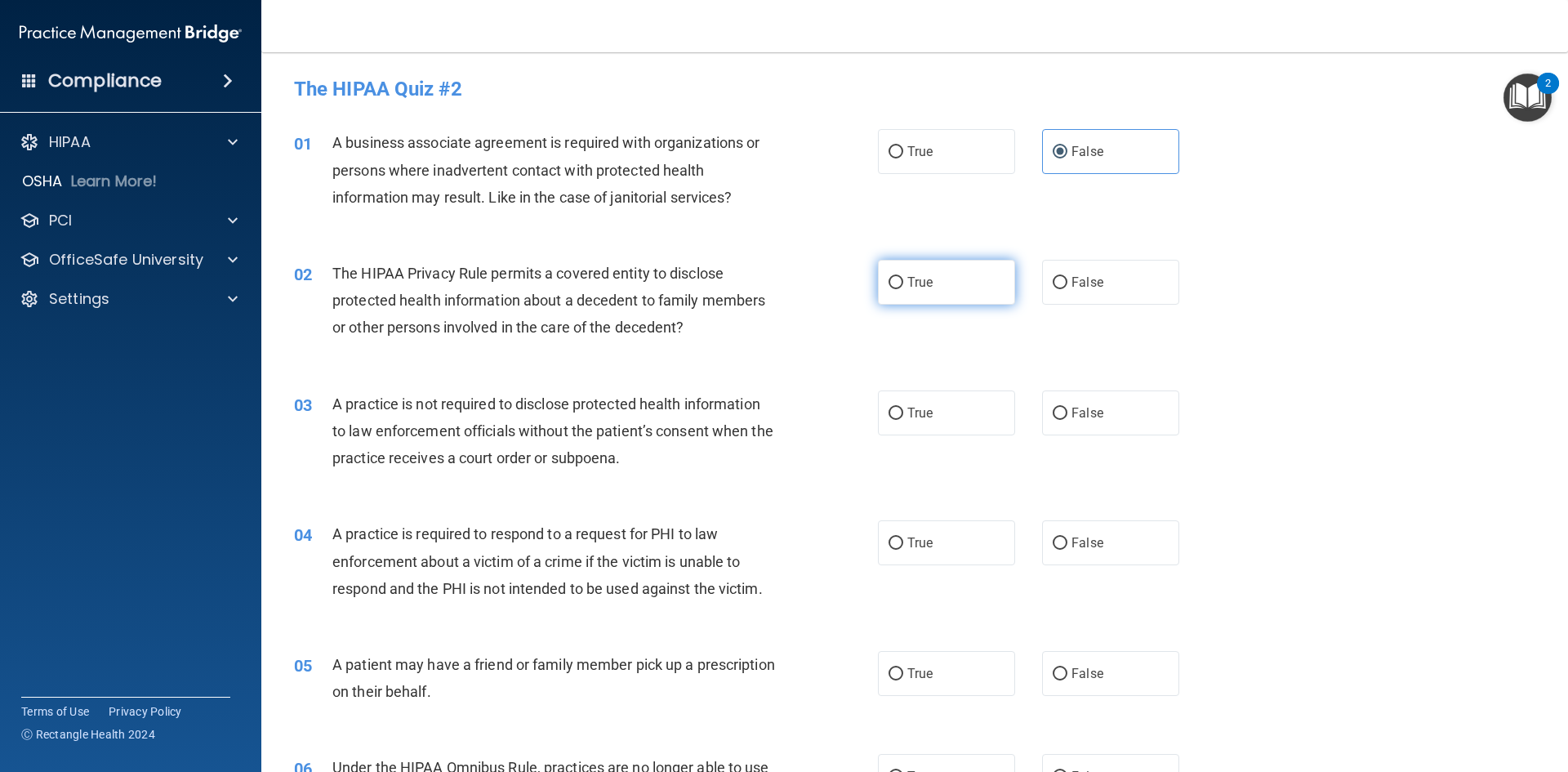
radio input "true"
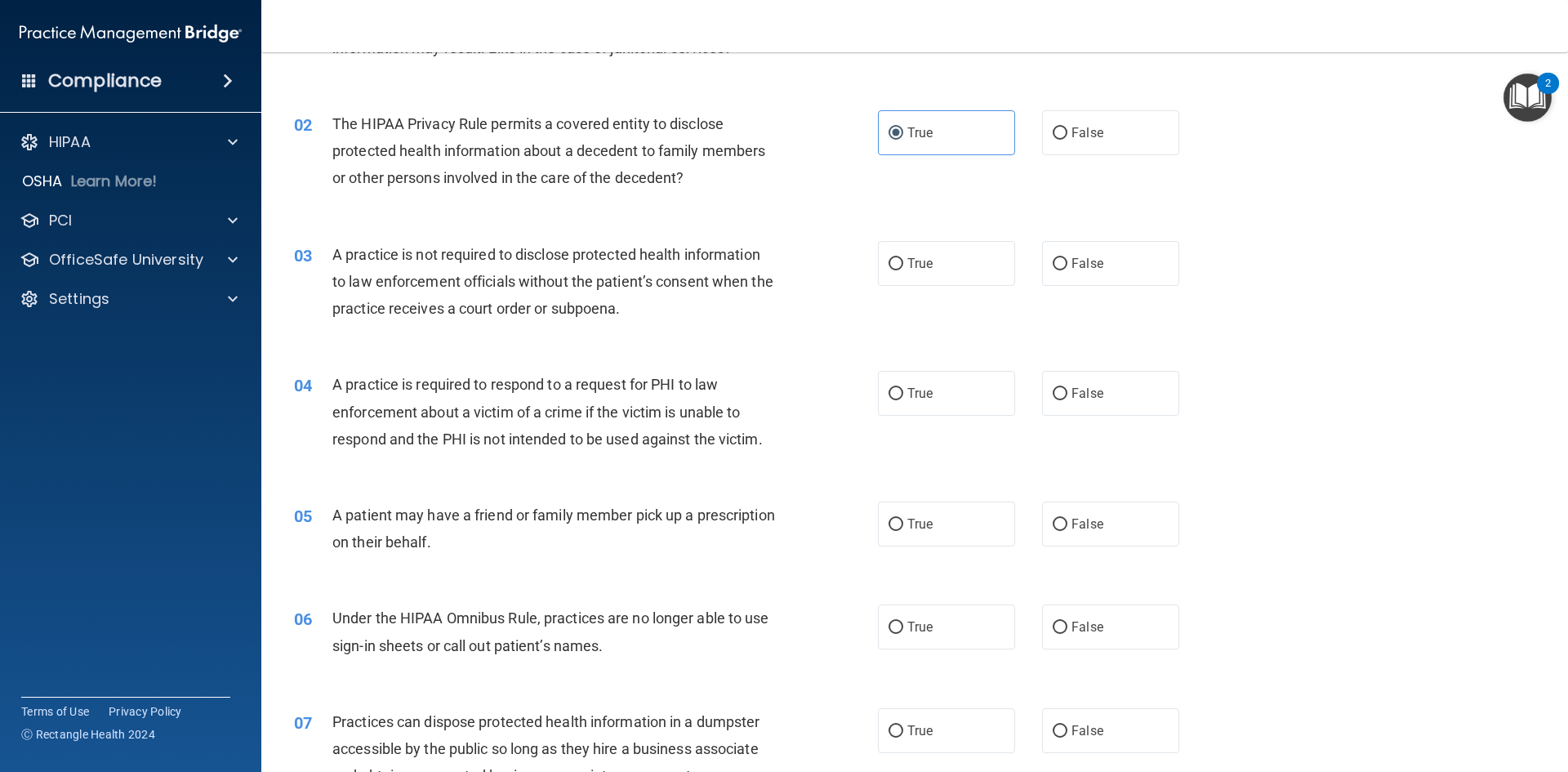
scroll to position [163, 0]
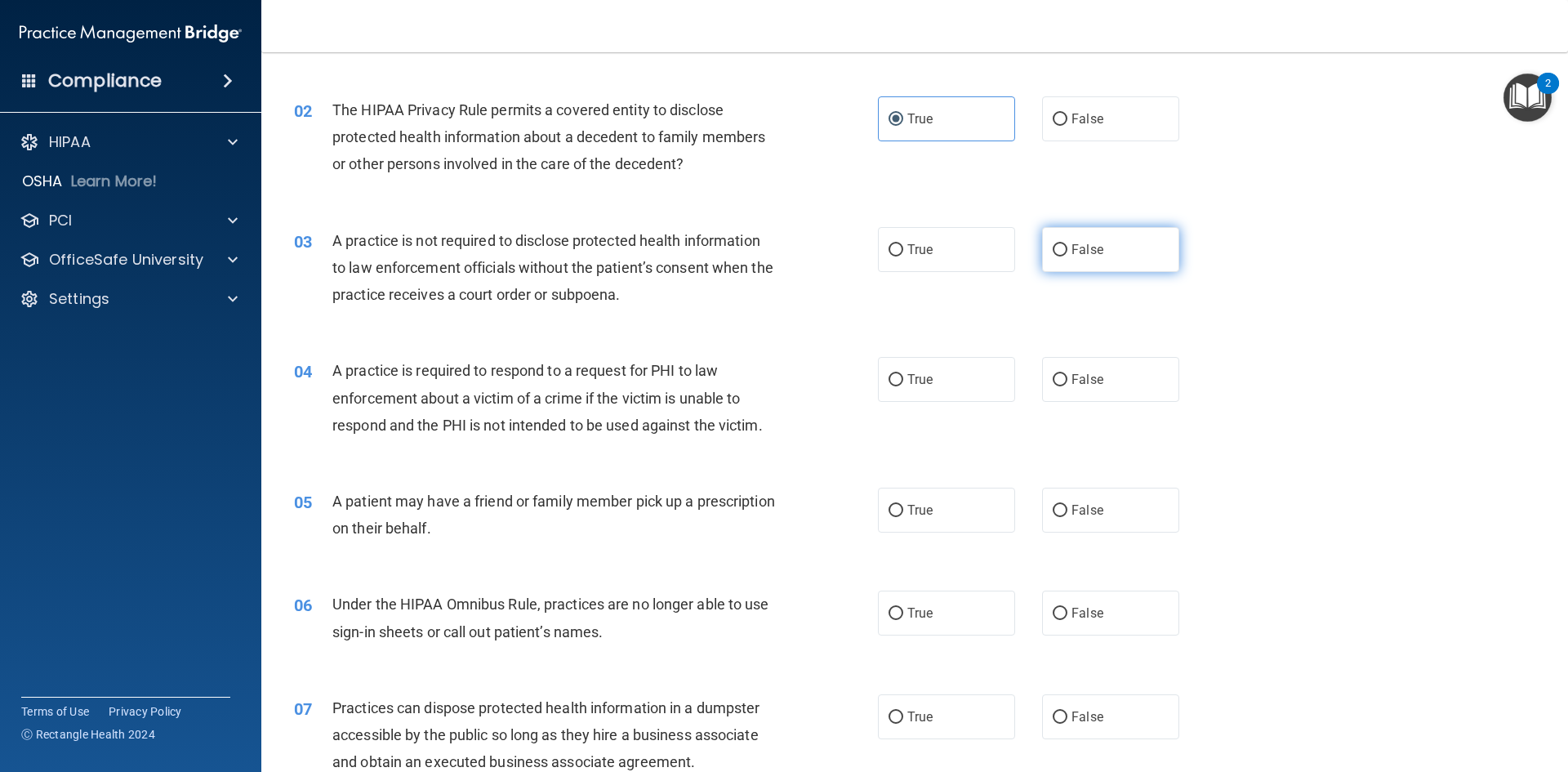
click at [1105, 258] on label "False" at bounding box center [1111, 249] width 137 height 45
click at [1067, 257] on input "False" at bounding box center [1061, 250] width 15 height 12
radio input "true"
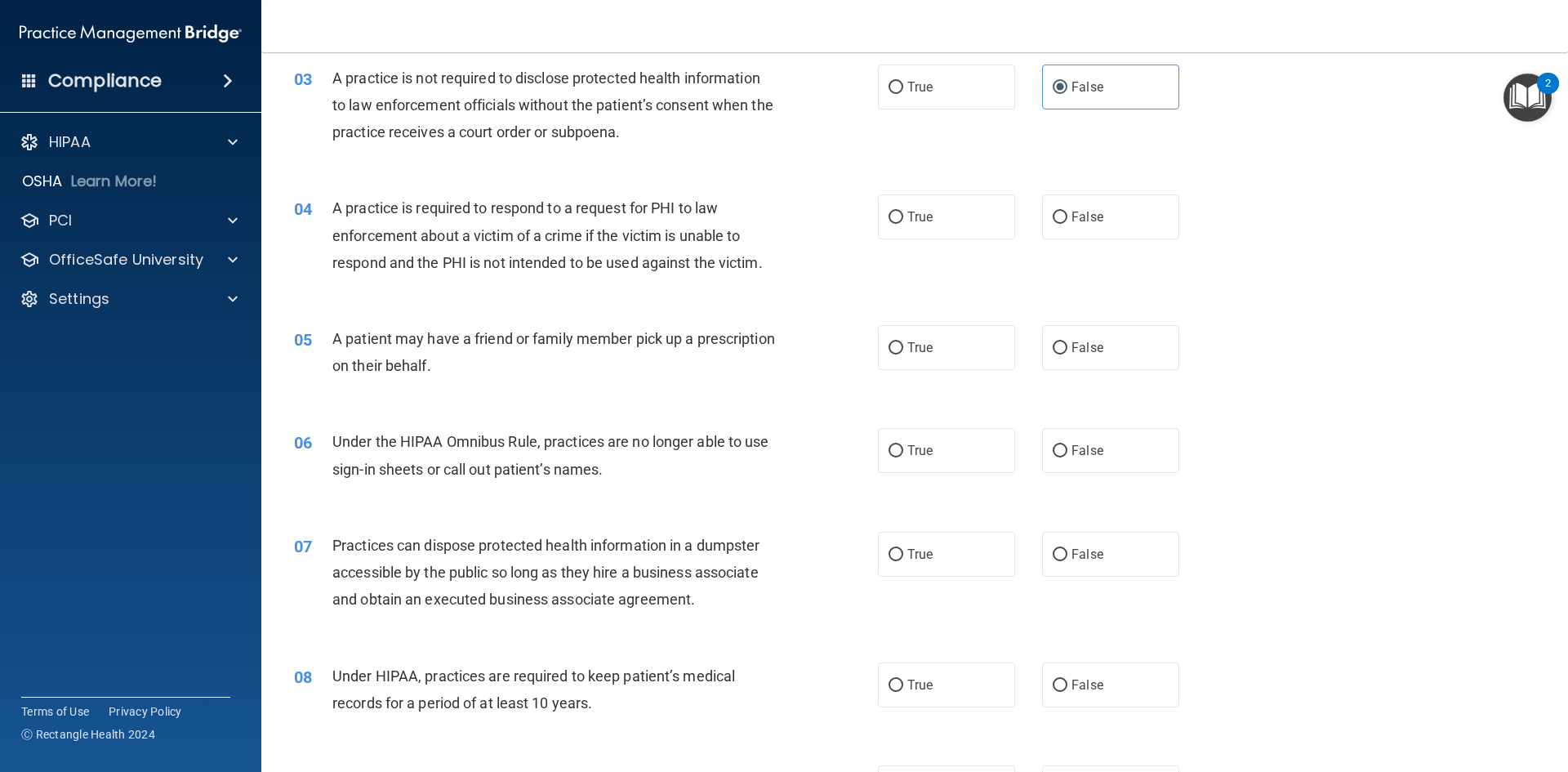
scroll to position [327, 0]
click at [948, 219] on label "True" at bounding box center [946, 216] width 137 height 45
click at [903, 219] on input "True" at bounding box center [896, 216] width 15 height 12
radio input "true"
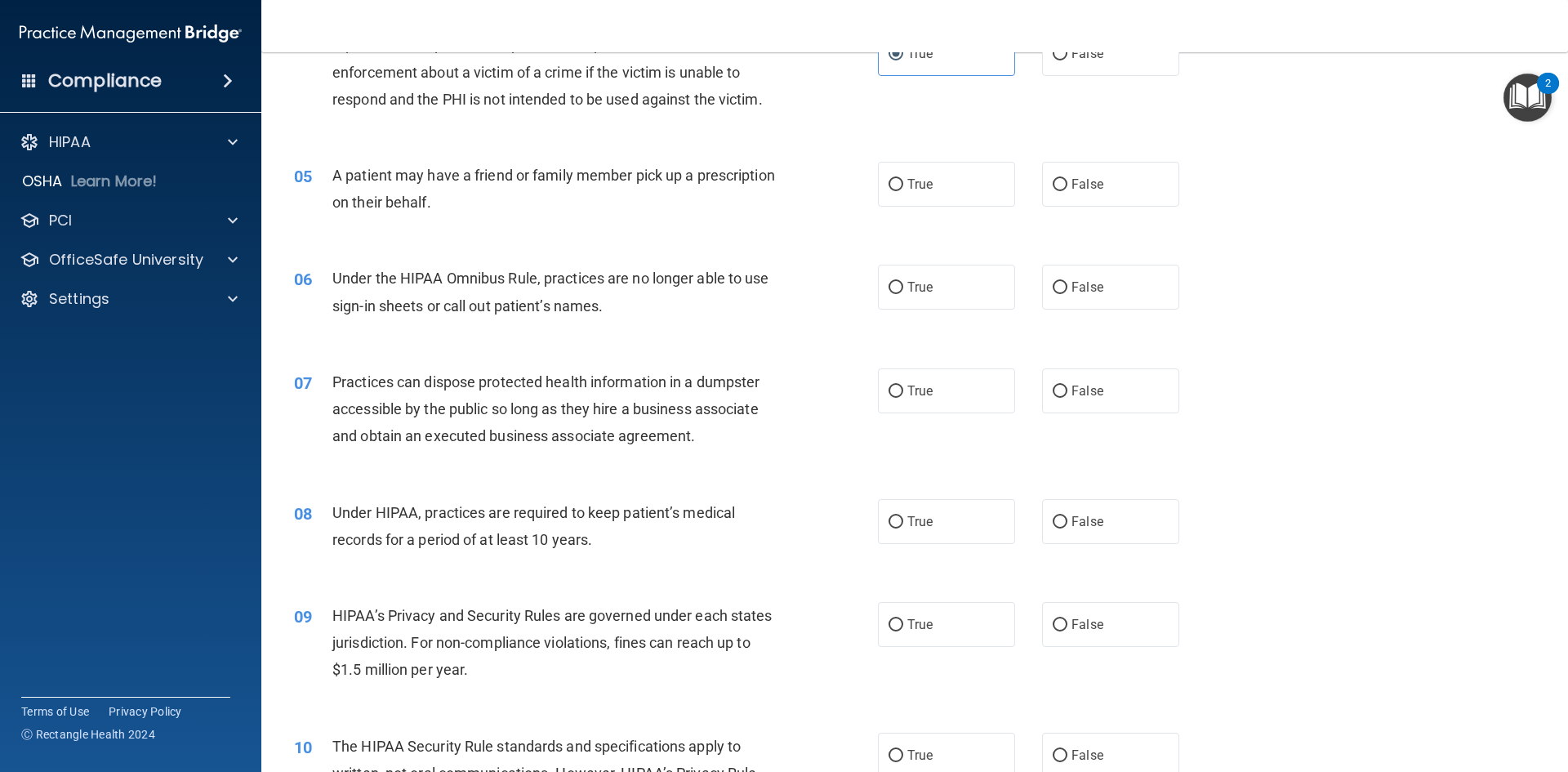
scroll to position [490, 0]
click at [936, 195] on label "True" at bounding box center [946, 183] width 137 height 45
click at [903, 191] on input "True" at bounding box center [896, 184] width 15 height 12
radio input "true"
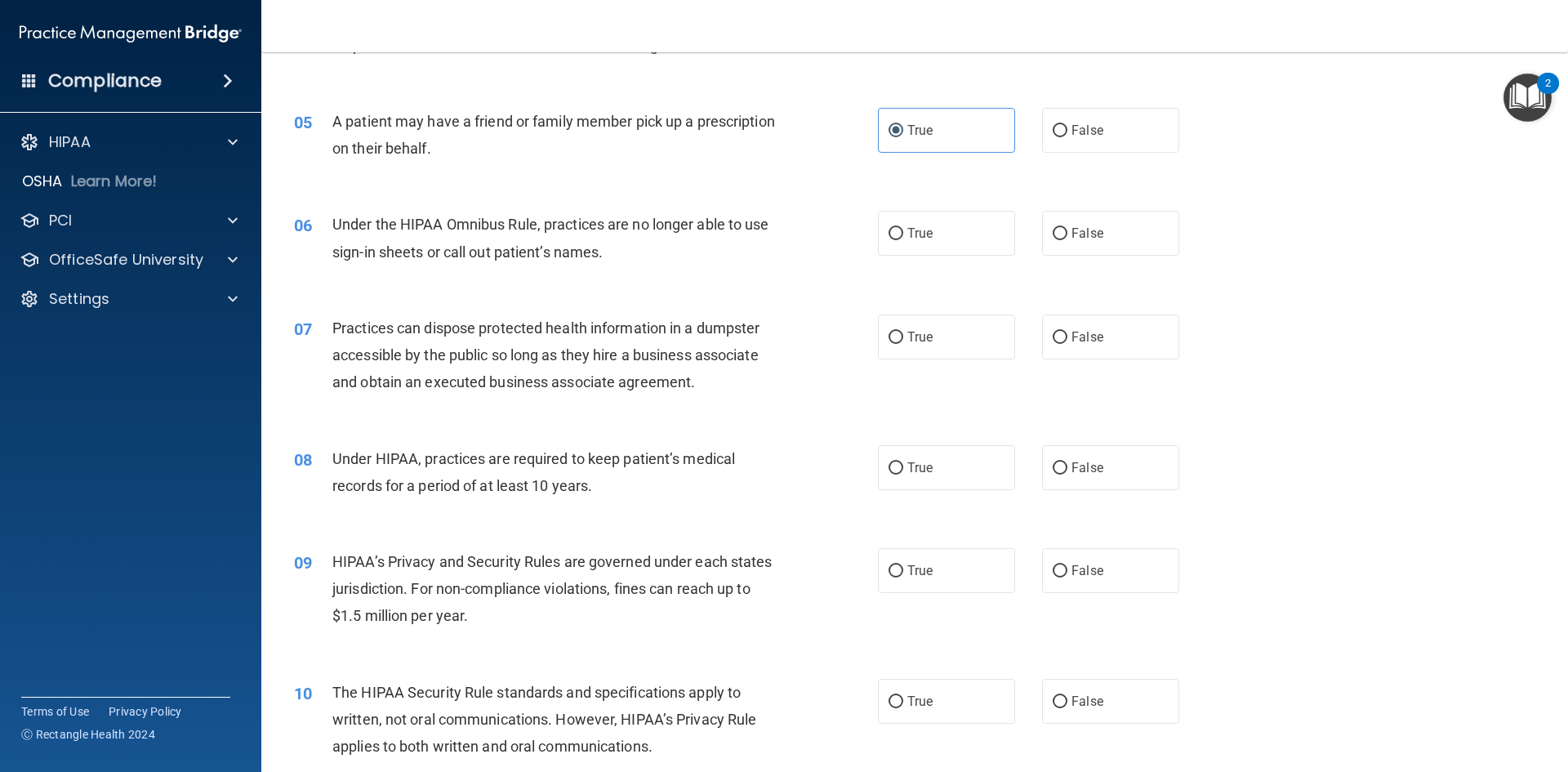
scroll to position [572, 0]
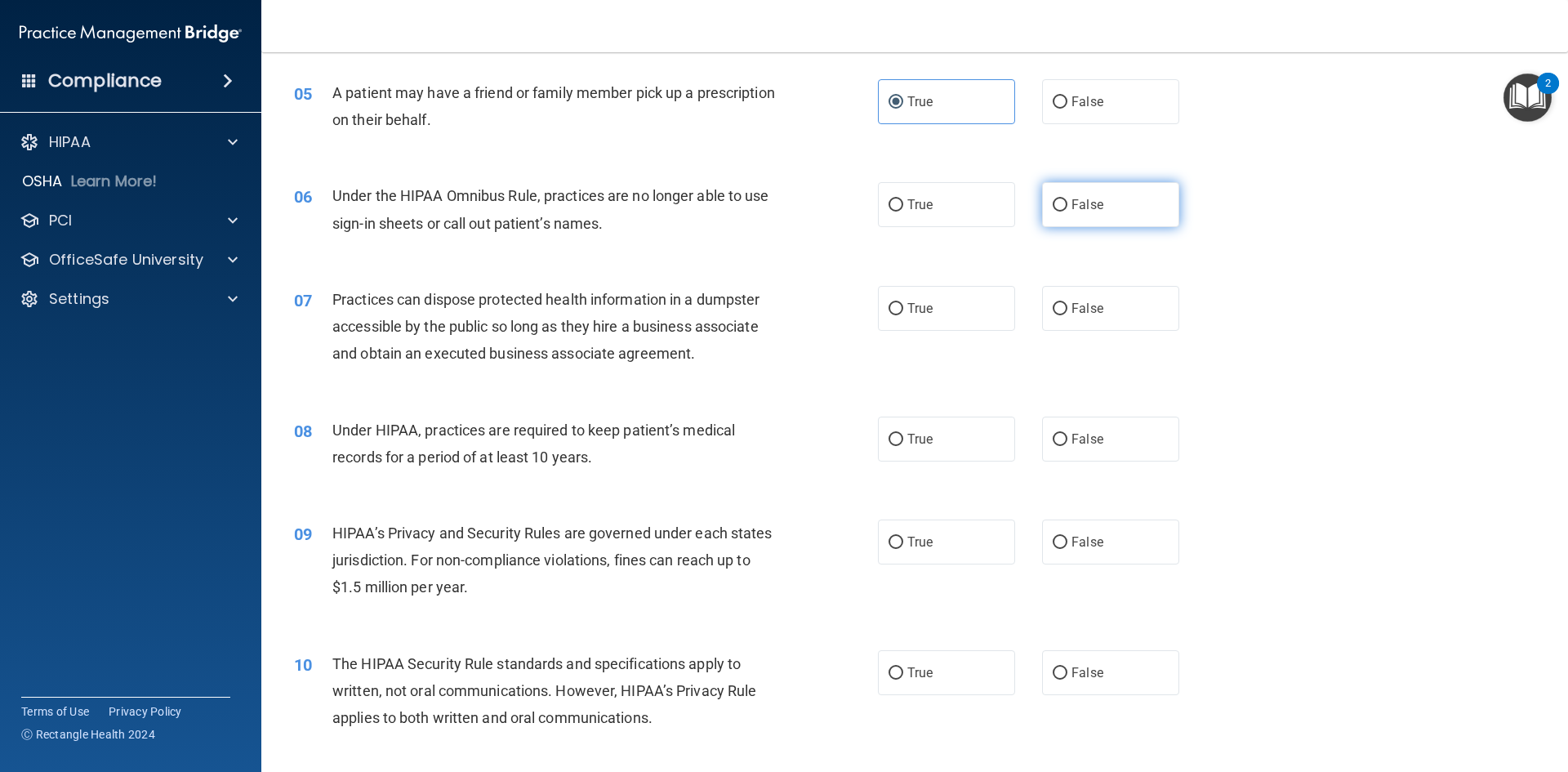
click at [1061, 200] on label "False" at bounding box center [1111, 205] width 137 height 45
click at [1061, 200] on input "False" at bounding box center [1061, 205] width 15 height 12
radio input "true"
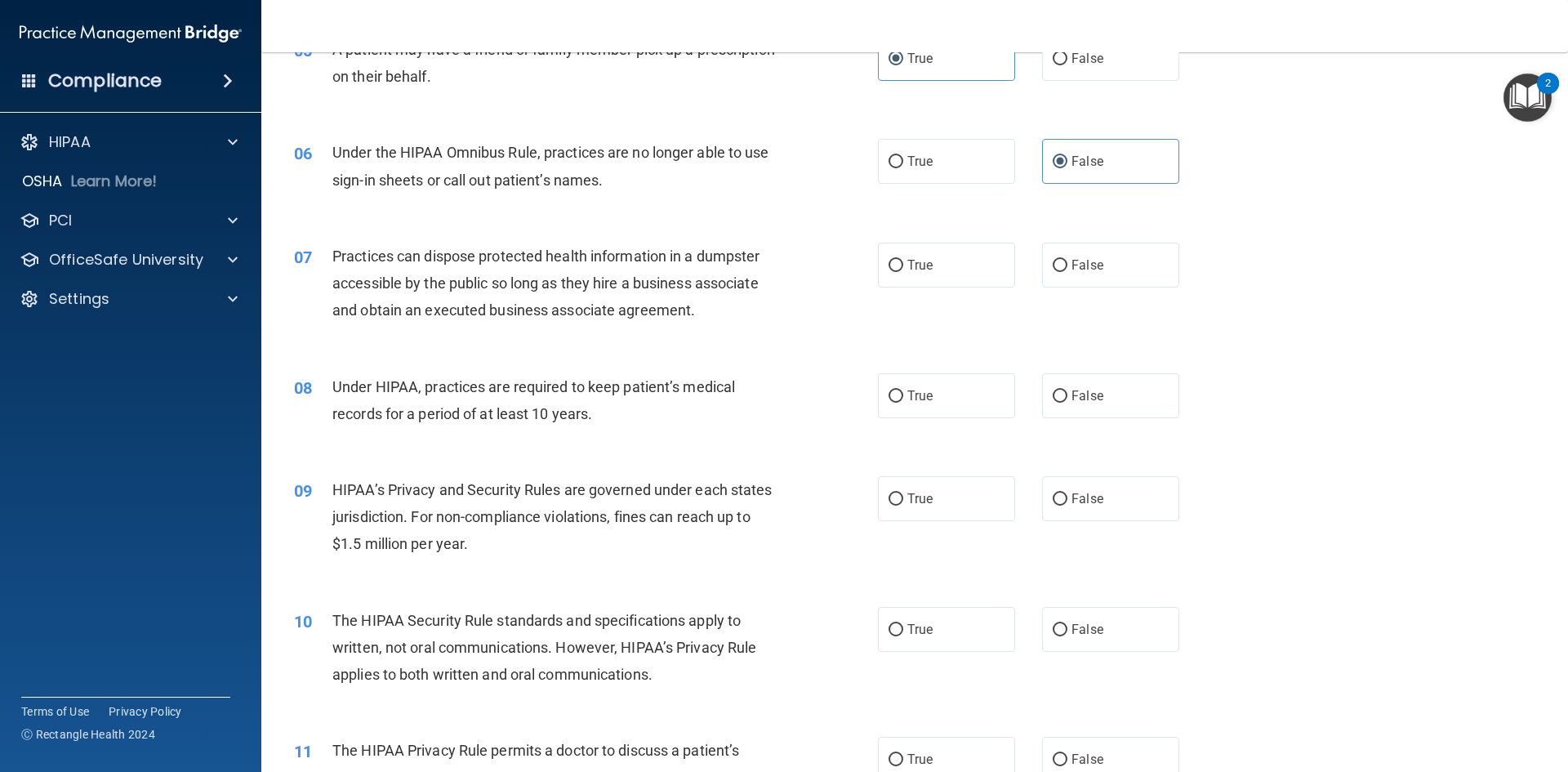
scroll to position [654, 0]
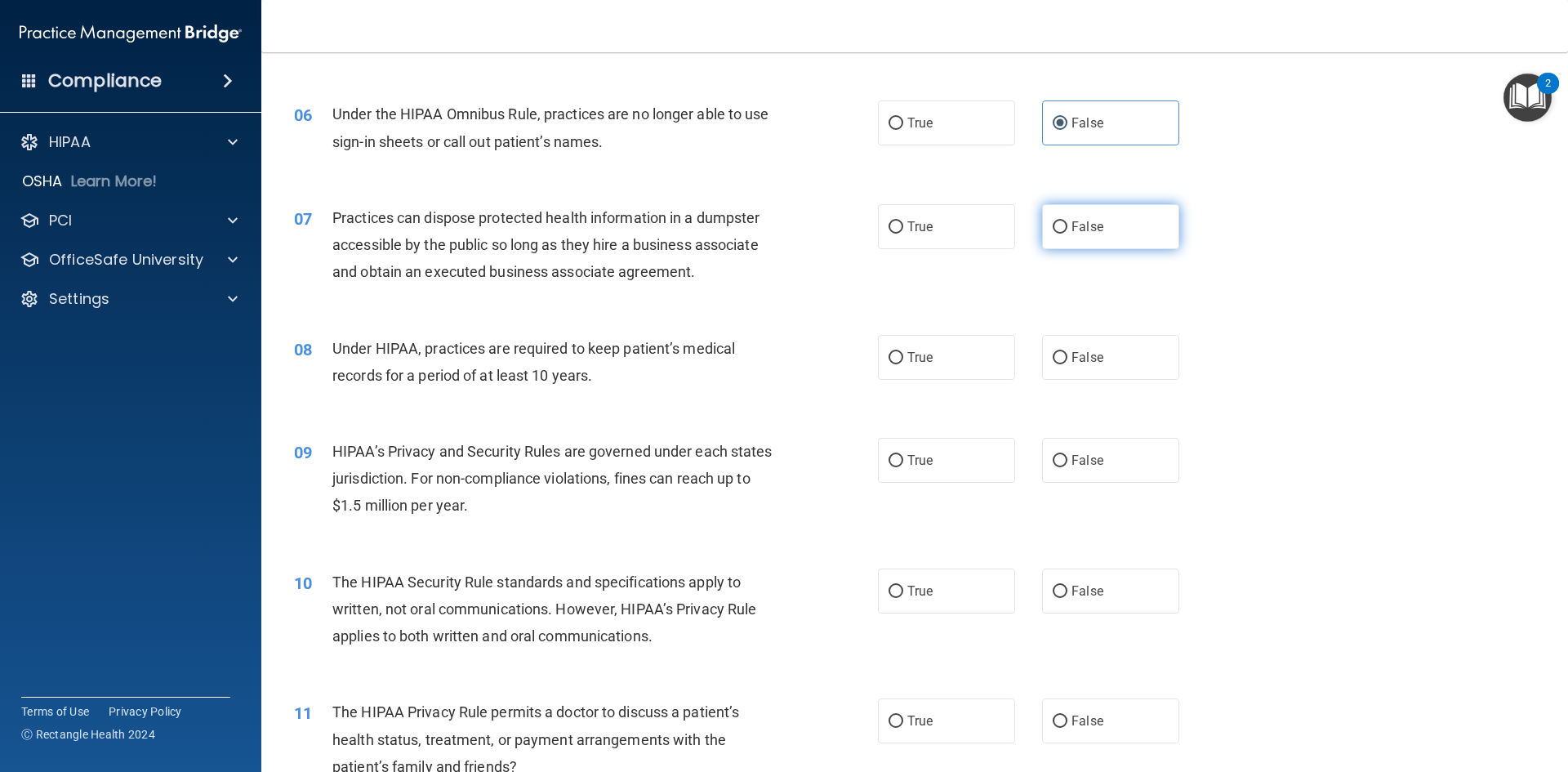
click at [1078, 229] on span "False" at bounding box center [1087, 226] width 31 height 16
click at [1067, 229] on input "False" at bounding box center [1061, 227] width 15 height 12
radio input "true"
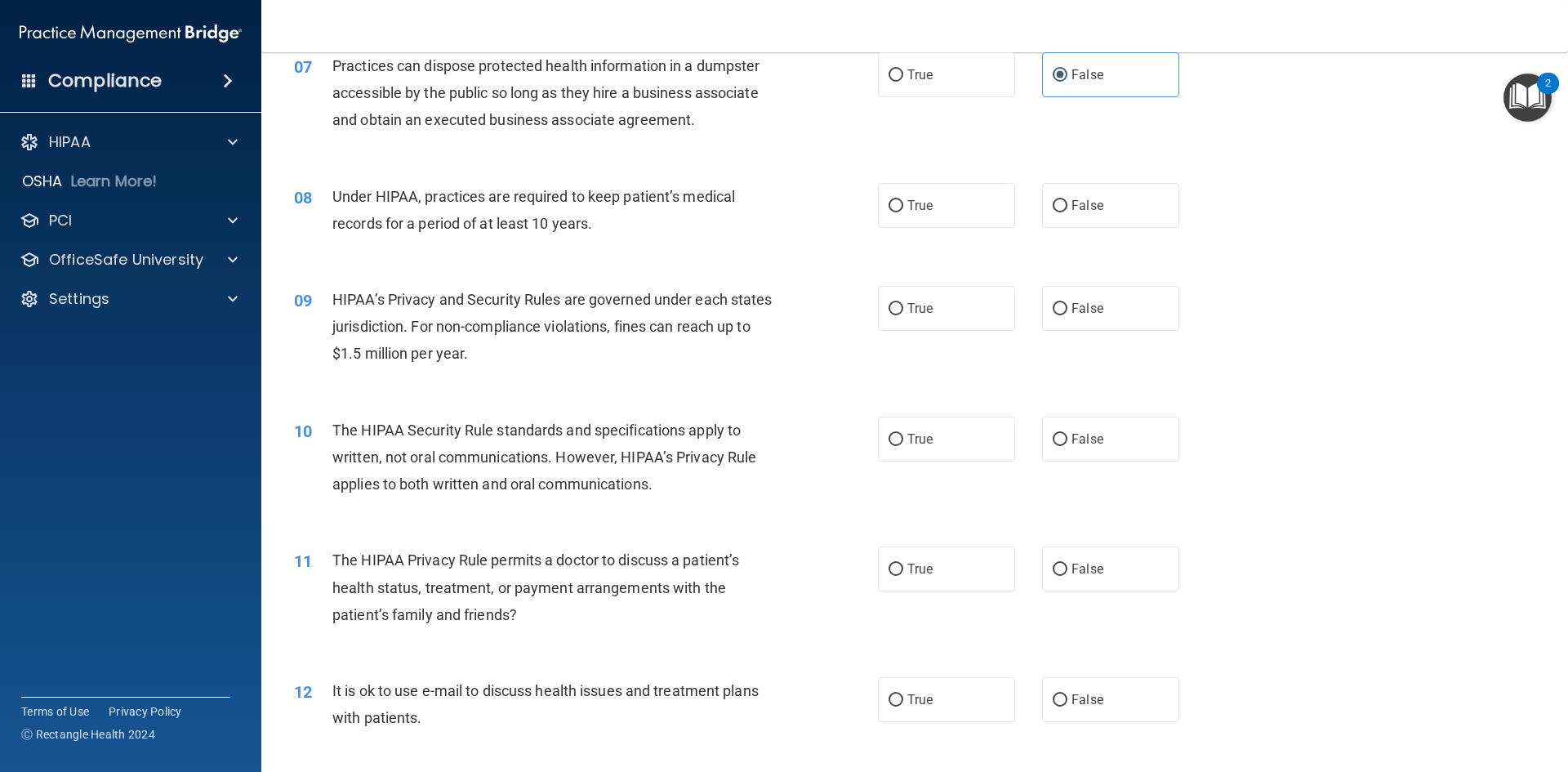
scroll to position [817, 0]
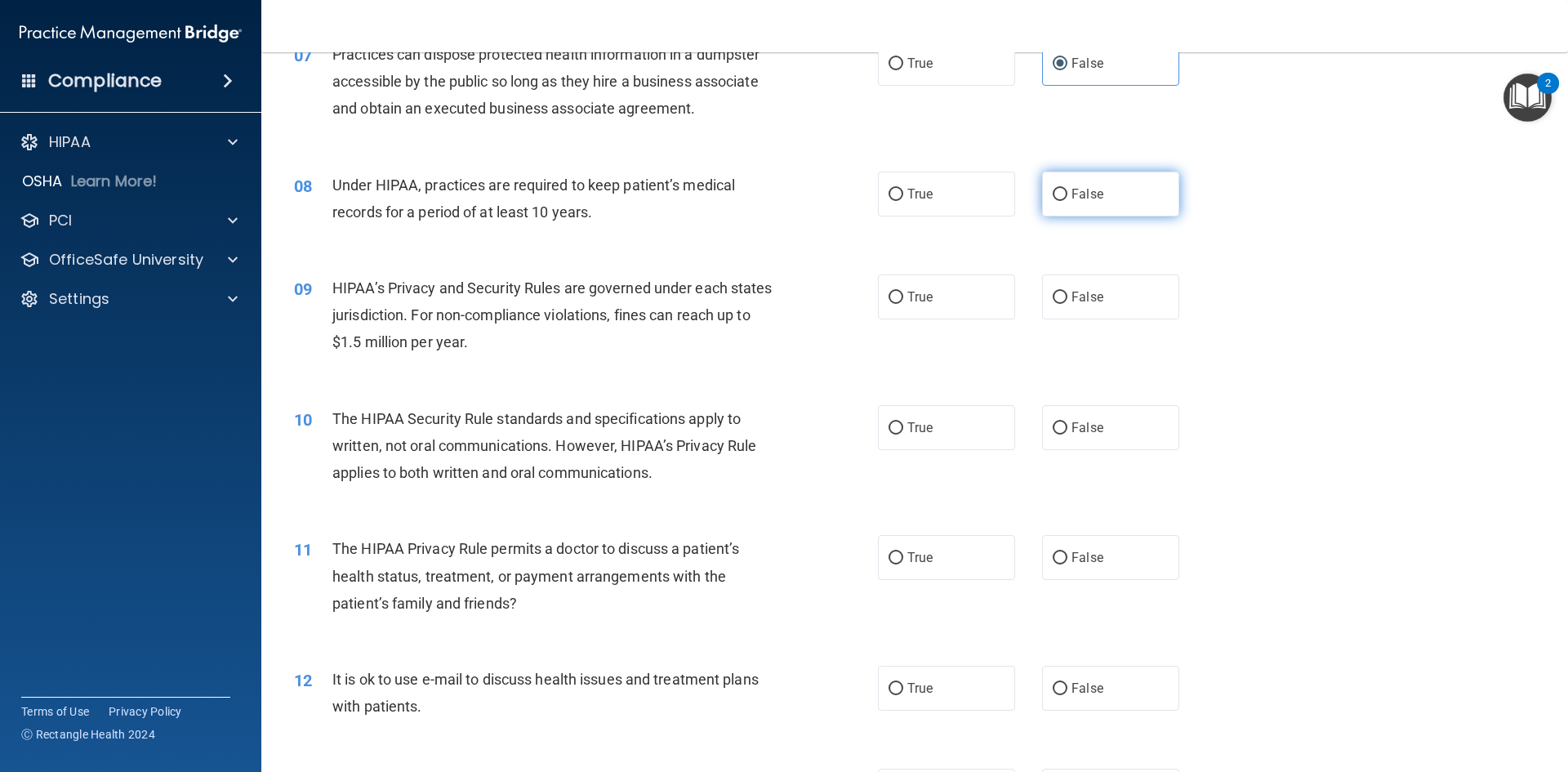
click at [1134, 191] on label "False" at bounding box center [1111, 194] width 137 height 45
click at [1067, 191] on input "False" at bounding box center [1061, 195] width 15 height 12
radio input "true"
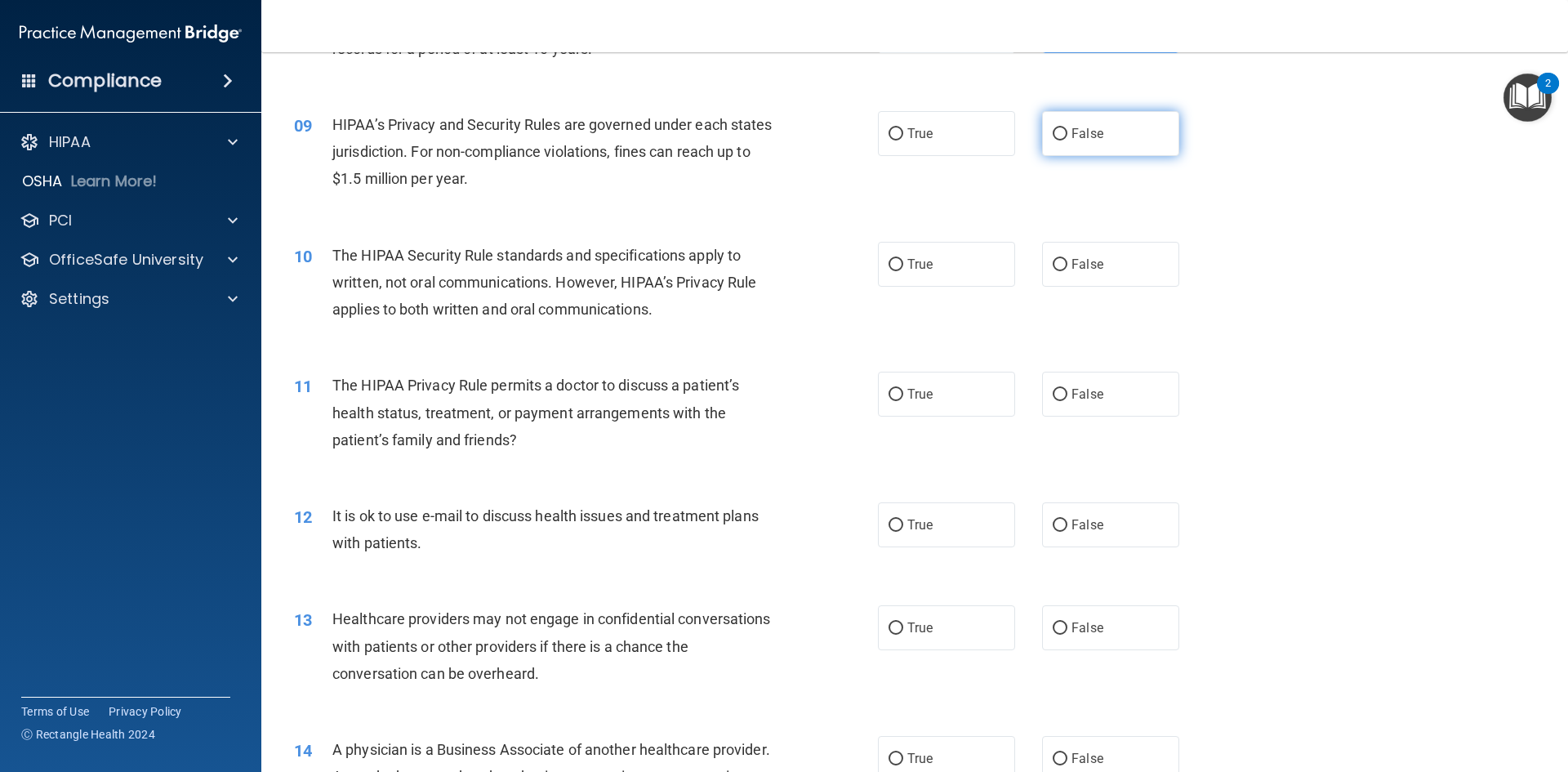
click at [1087, 138] on span "False" at bounding box center [1087, 133] width 31 height 16
click at [1067, 138] on input "False" at bounding box center [1061, 134] width 15 height 12
radio input "true"
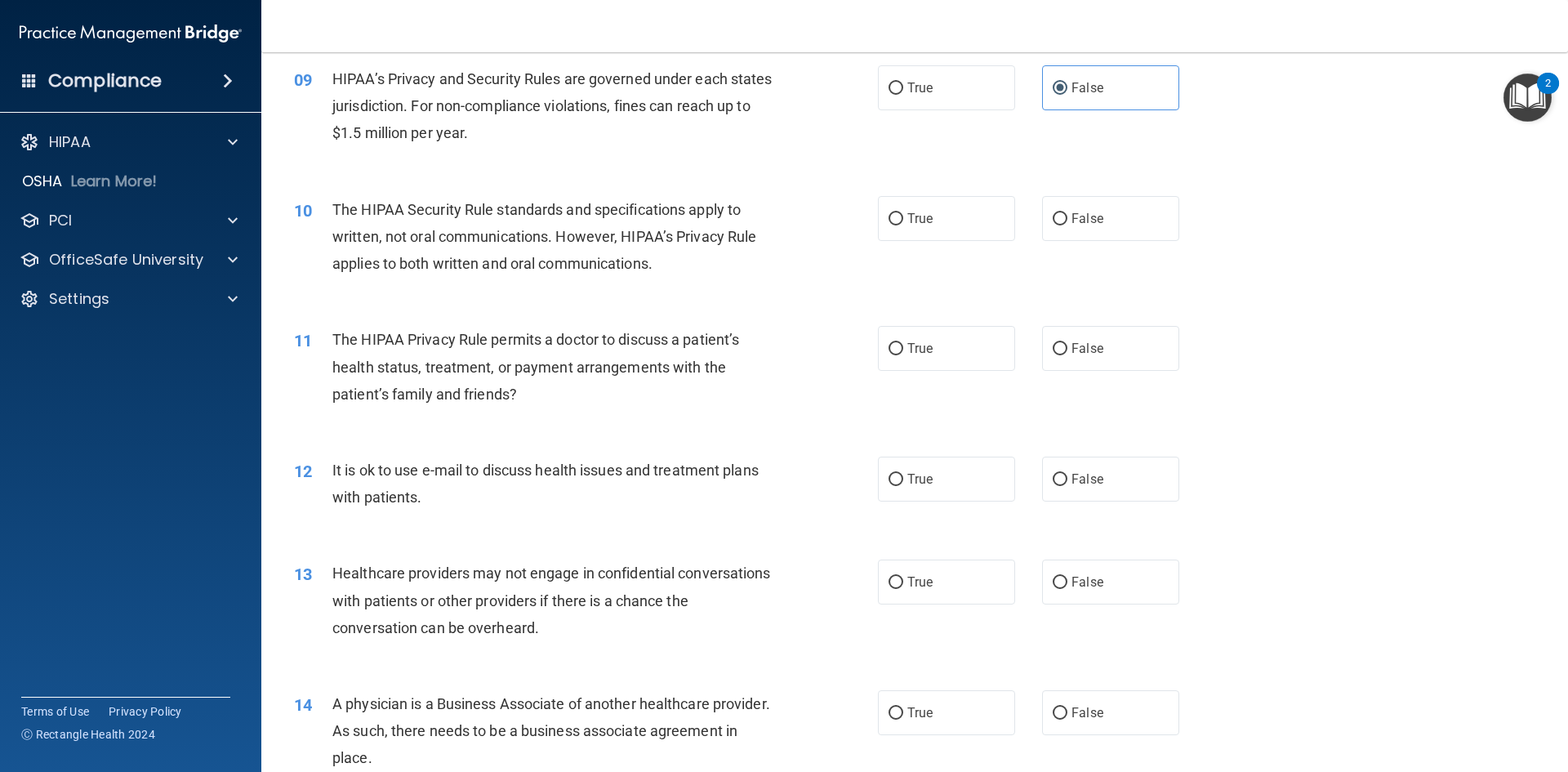
scroll to position [1062, 0]
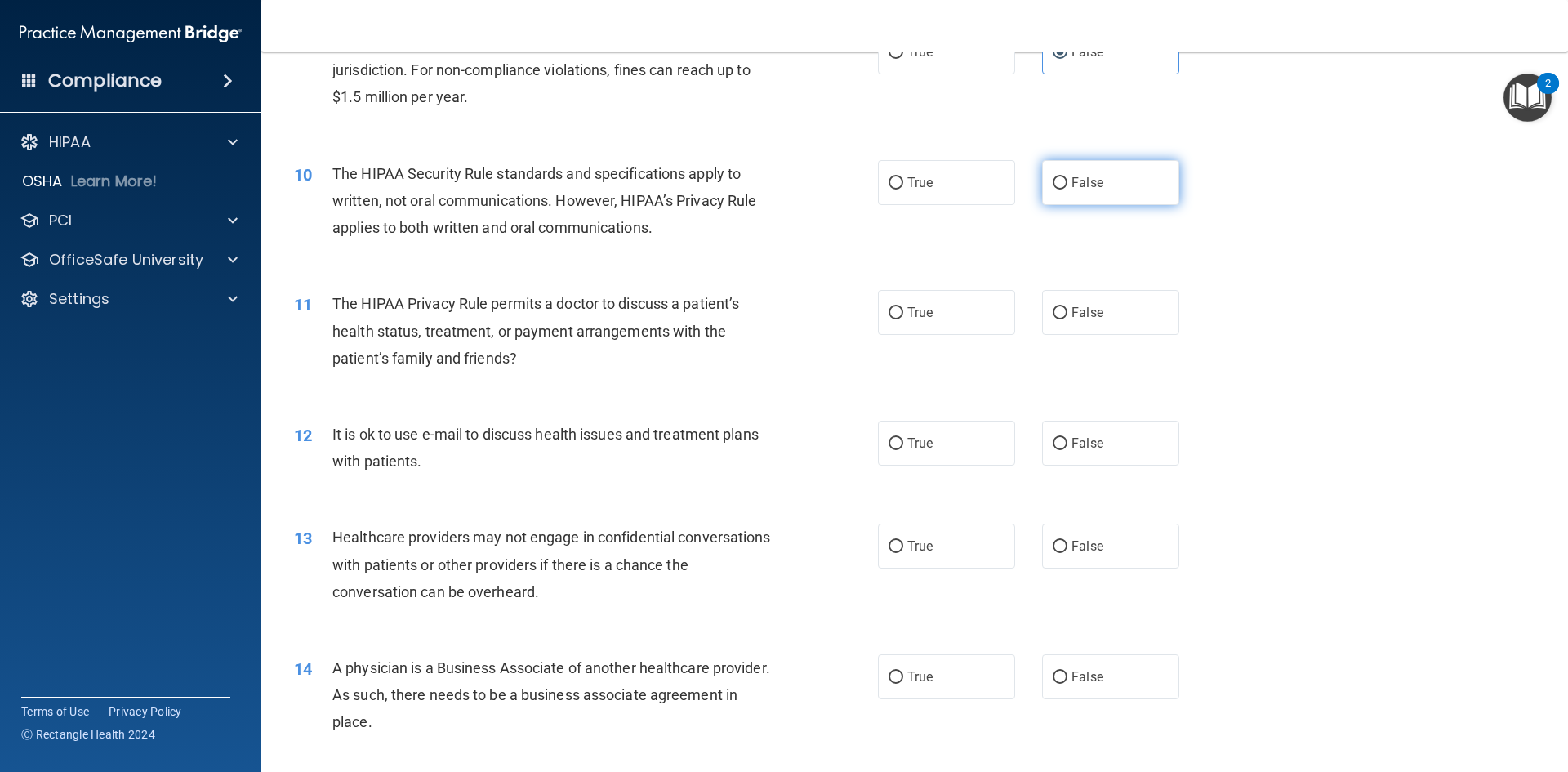
click at [1094, 180] on span "False" at bounding box center [1087, 182] width 31 height 16
click at [1067, 180] on input "False" at bounding box center [1061, 183] width 15 height 12
radio input "true"
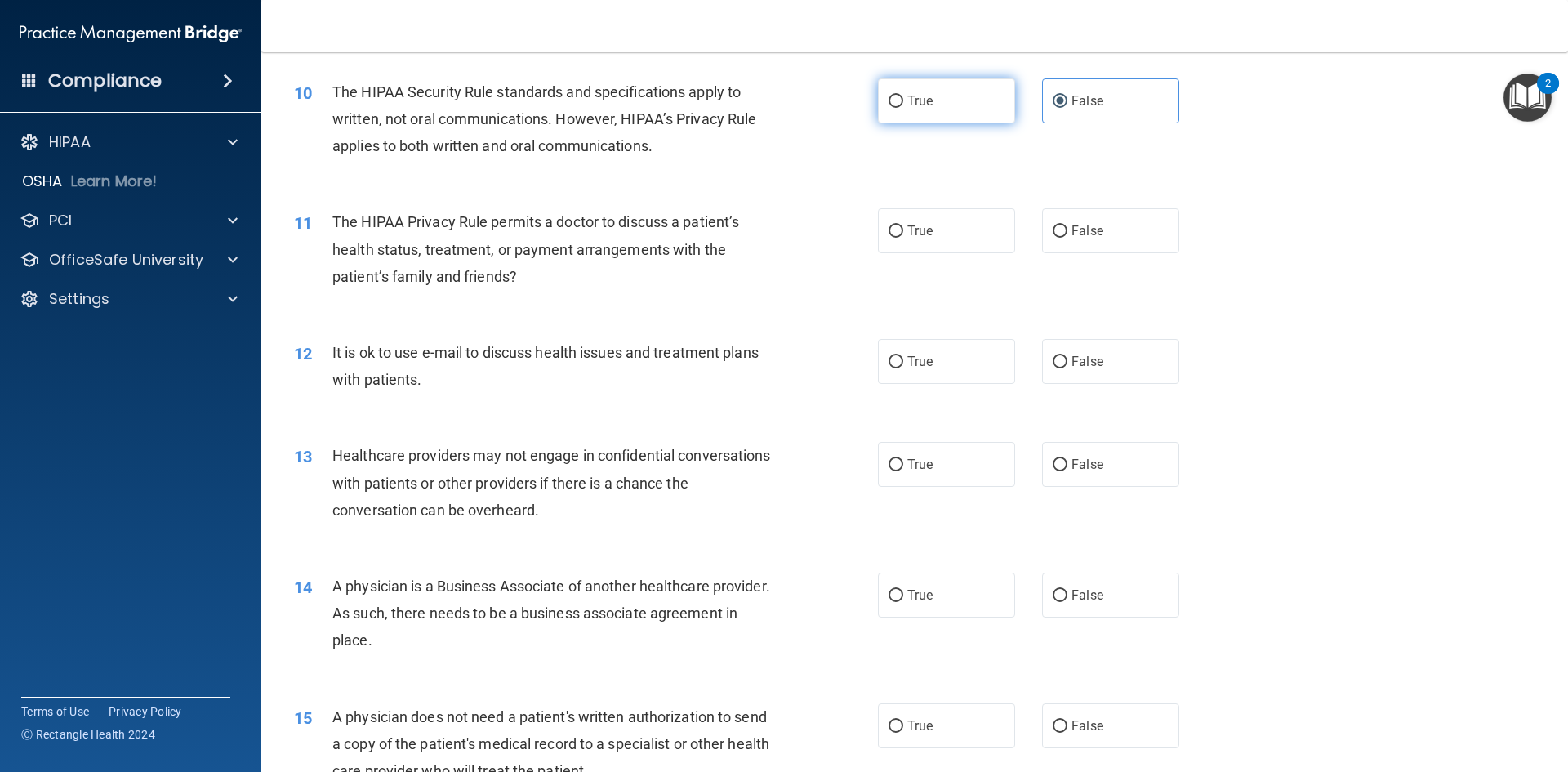
click at [938, 108] on label "True" at bounding box center [946, 101] width 137 height 45
click at [903, 108] on input "True" at bounding box center [896, 101] width 15 height 12
radio input "true"
radio input "false"
click at [927, 236] on span "True" at bounding box center [920, 230] width 26 height 16
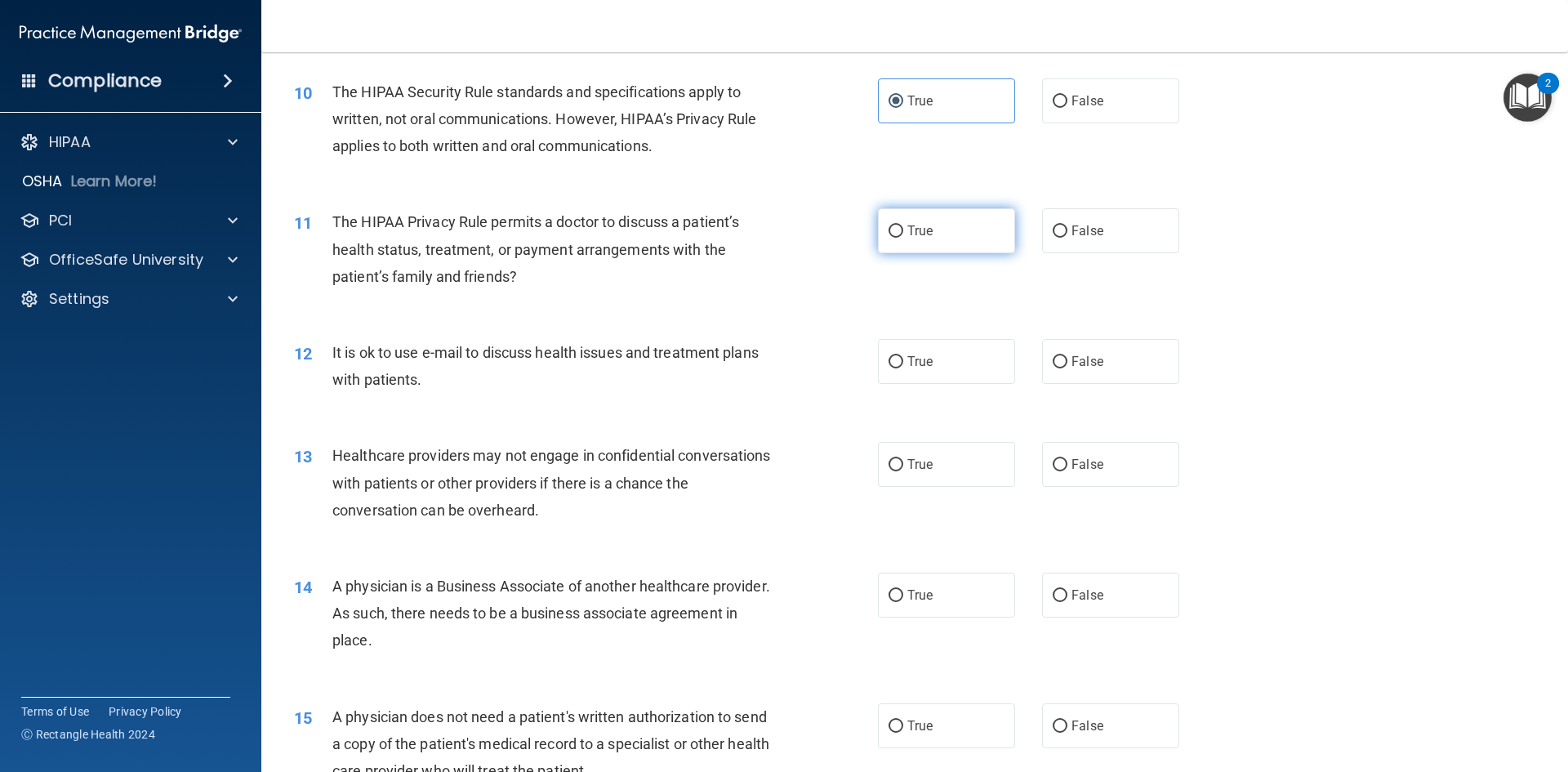
click at [903, 236] on input "True" at bounding box center [896, 231] width 15 height 12
radio input "true"
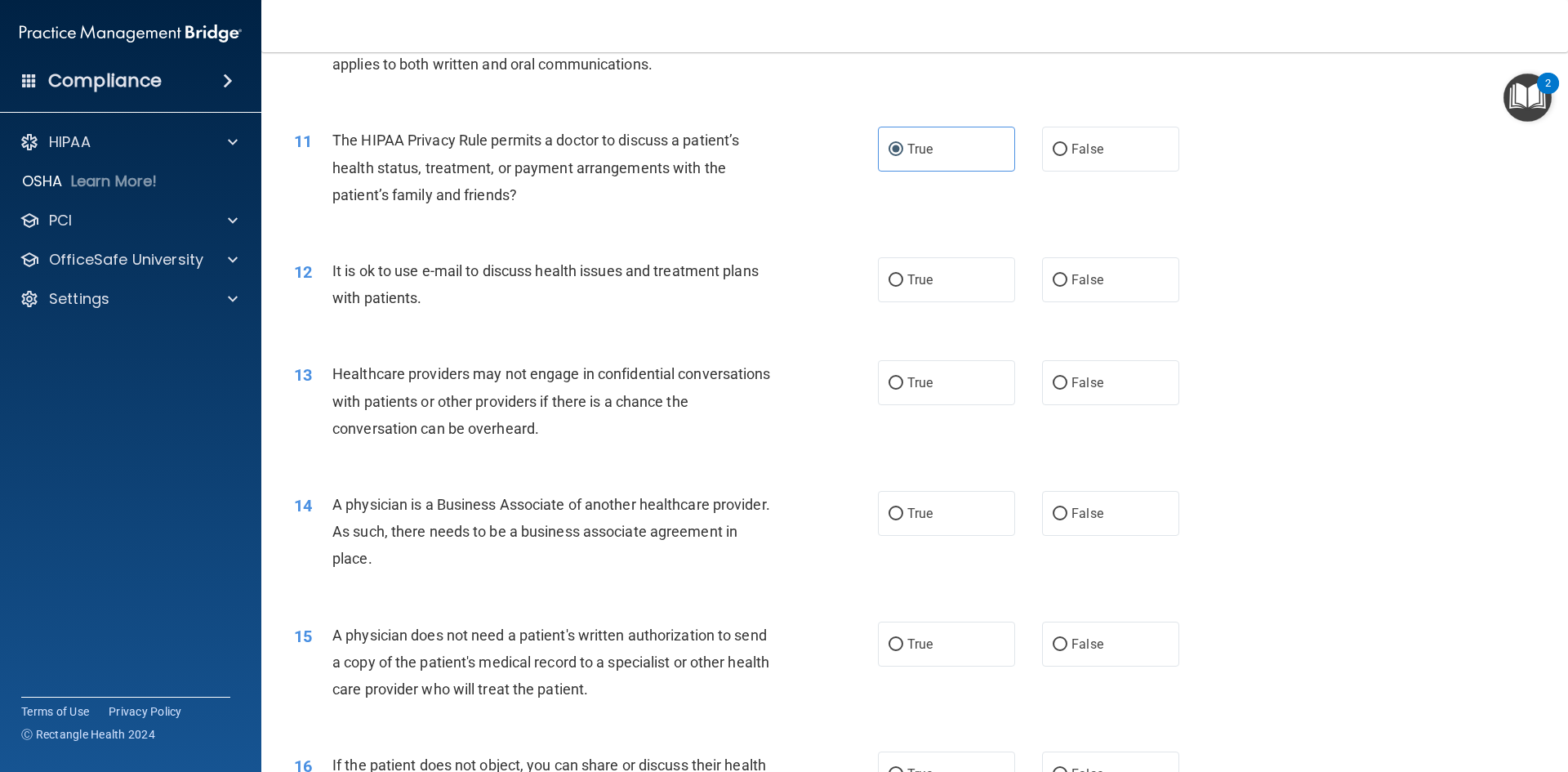
scroll to position [1307, 0]
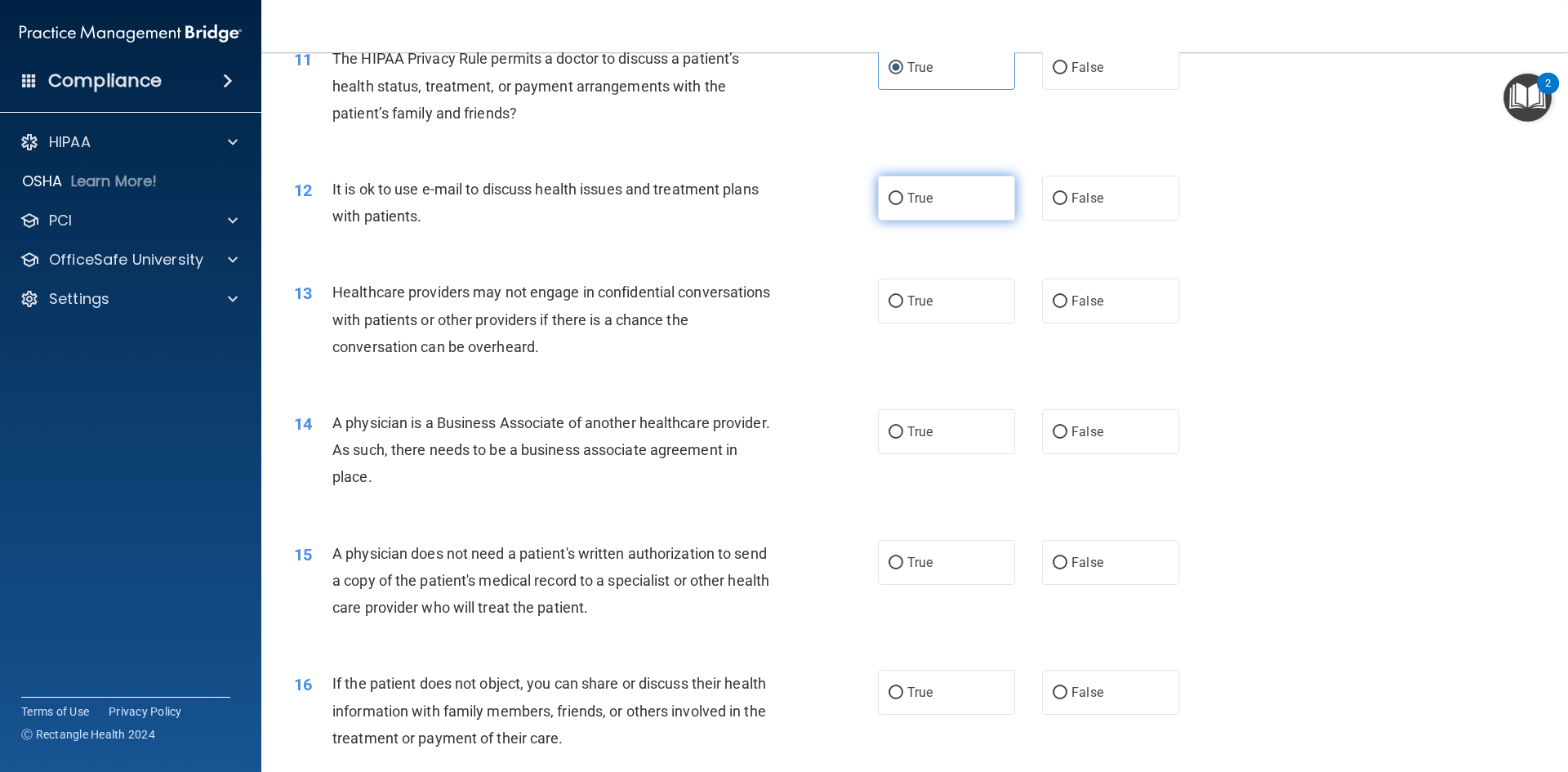
click at [892, 208] on label "True" at bounding box center [946, 198] width 137 height 45
click at [892, 205] on input "True" at bounding box center [896, 199] width 15 height 12
radio input "true"
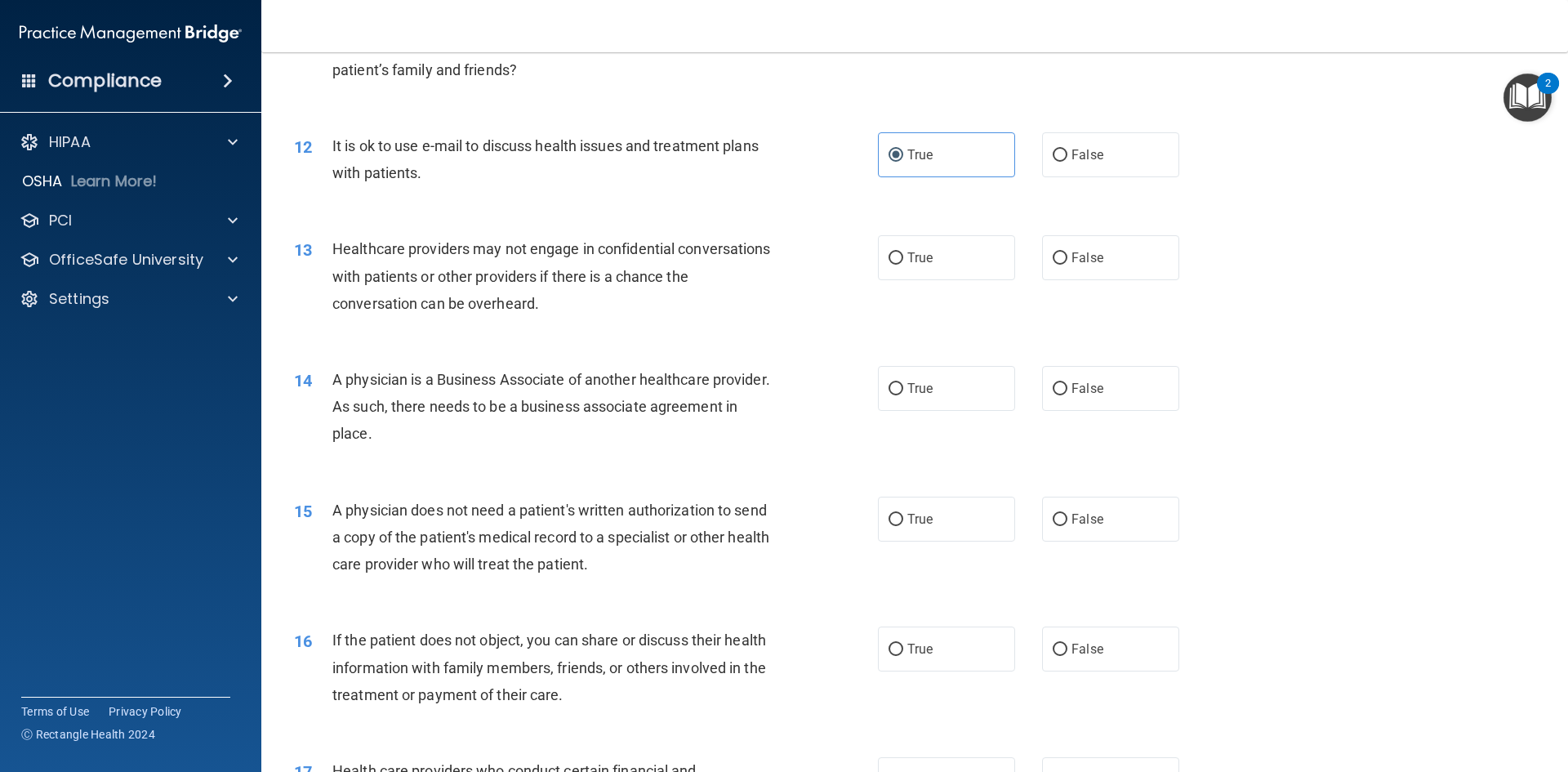
scroll to position [1389, 0]
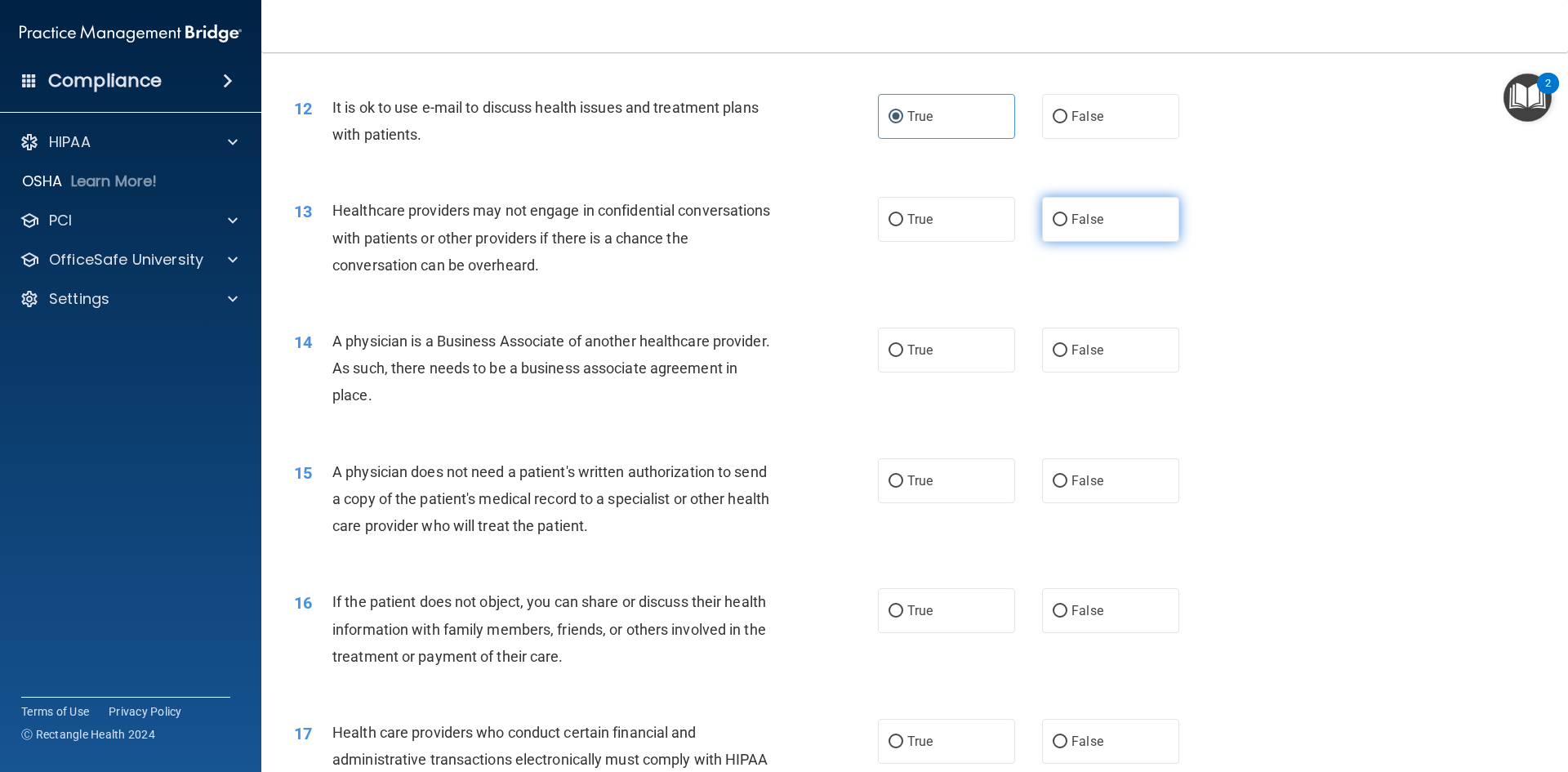
click at [1075, 220] on span "False" at bounding box center [1087, 219] width 31 height 16
click at [1067, 220] on input "False" at bounding box center [1061, 220] width 15 height 12
radio input "true"
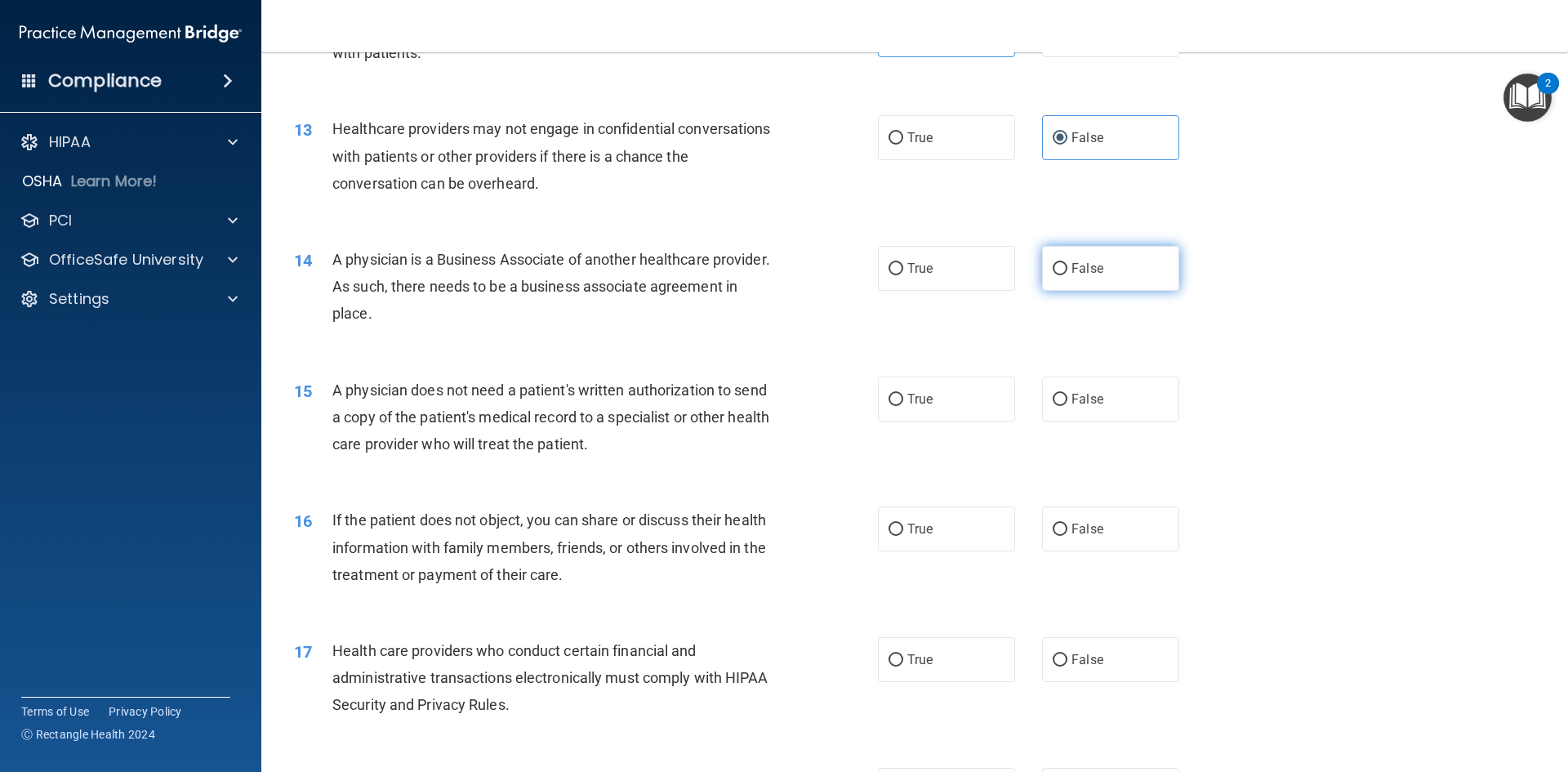
click at [1074, 264] on span "False" at bounding box center [1087, 268] width 31 height 16
click at [1067, 264] on input "False" at bounding box center [1061, 269] width 15 height 12
radio input "true"
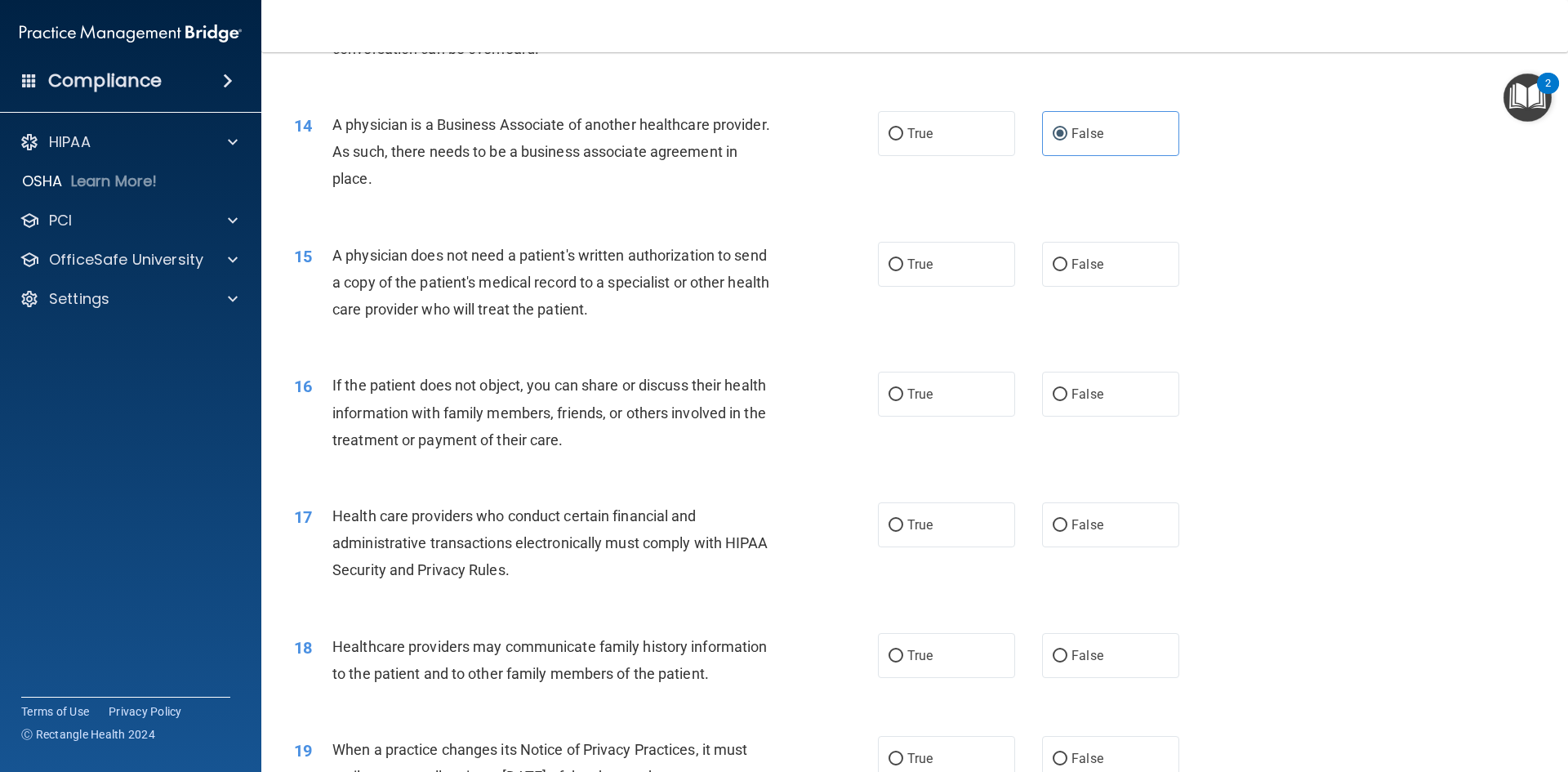
scroll to position [1634, 0]
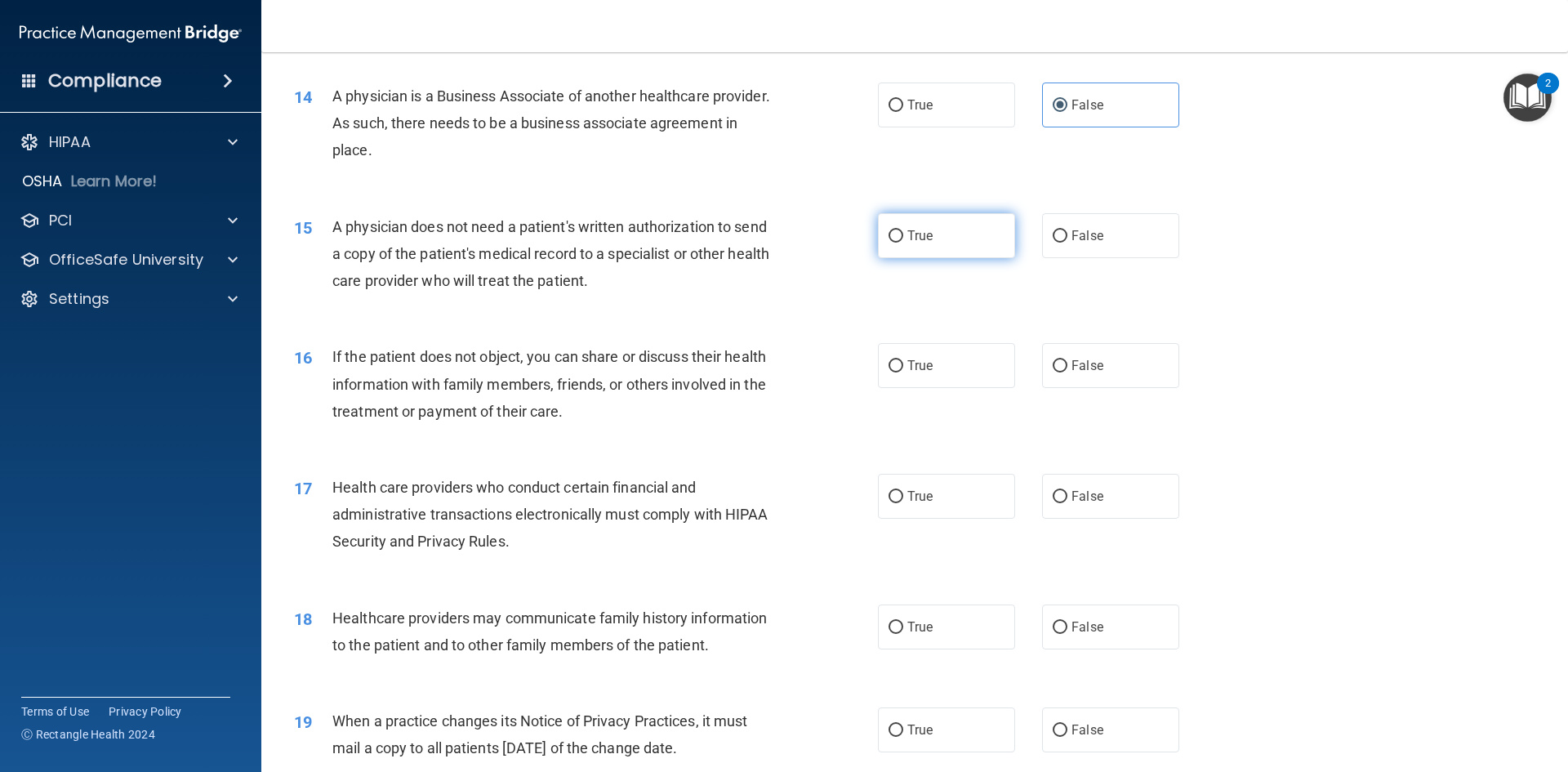
click at [940, 236] on label "True" at bounding box center [946, 235] width 137 height 45
click at [903, 236] on input "True" at bounding box center [896, 236] width 15 height 12
radio input "true"
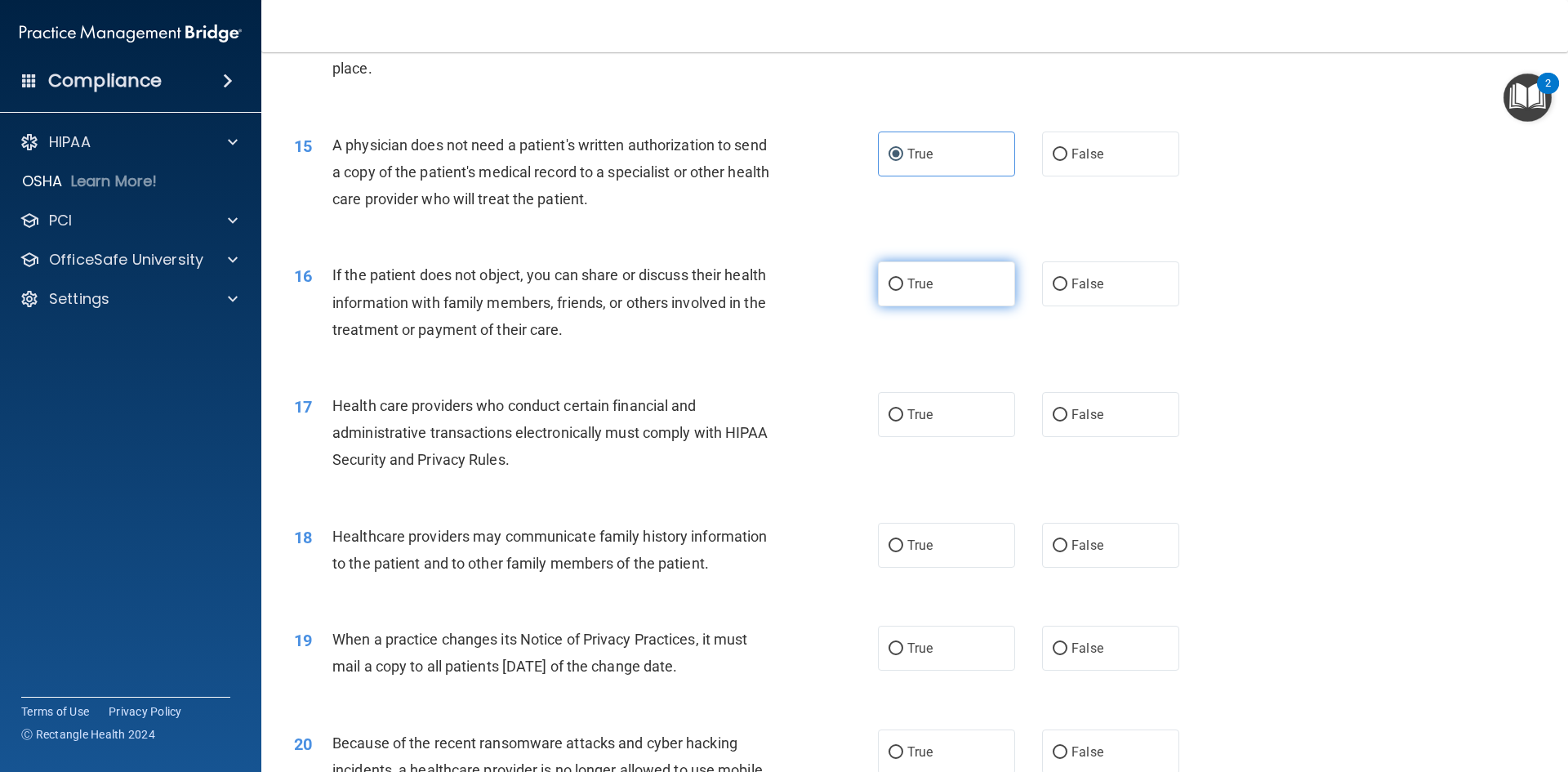
click at [932, 287] on label "True" at bounding box center [946, 284] width 137 height 45
click at [903, 287] on input "True" at bounding box center [896, 284] width 15 height 12
radio input "true"
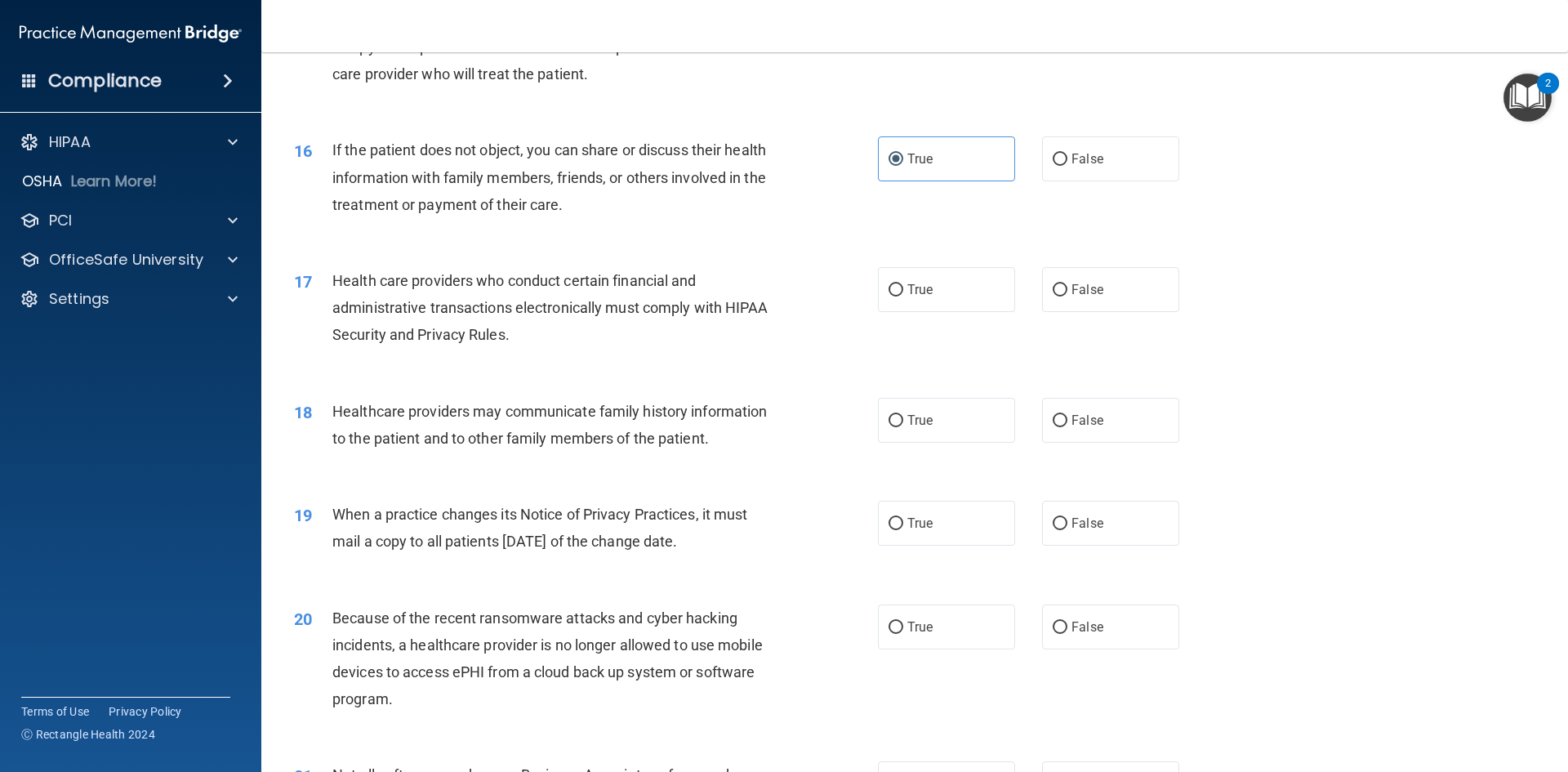
scroll to position [1879, 0]
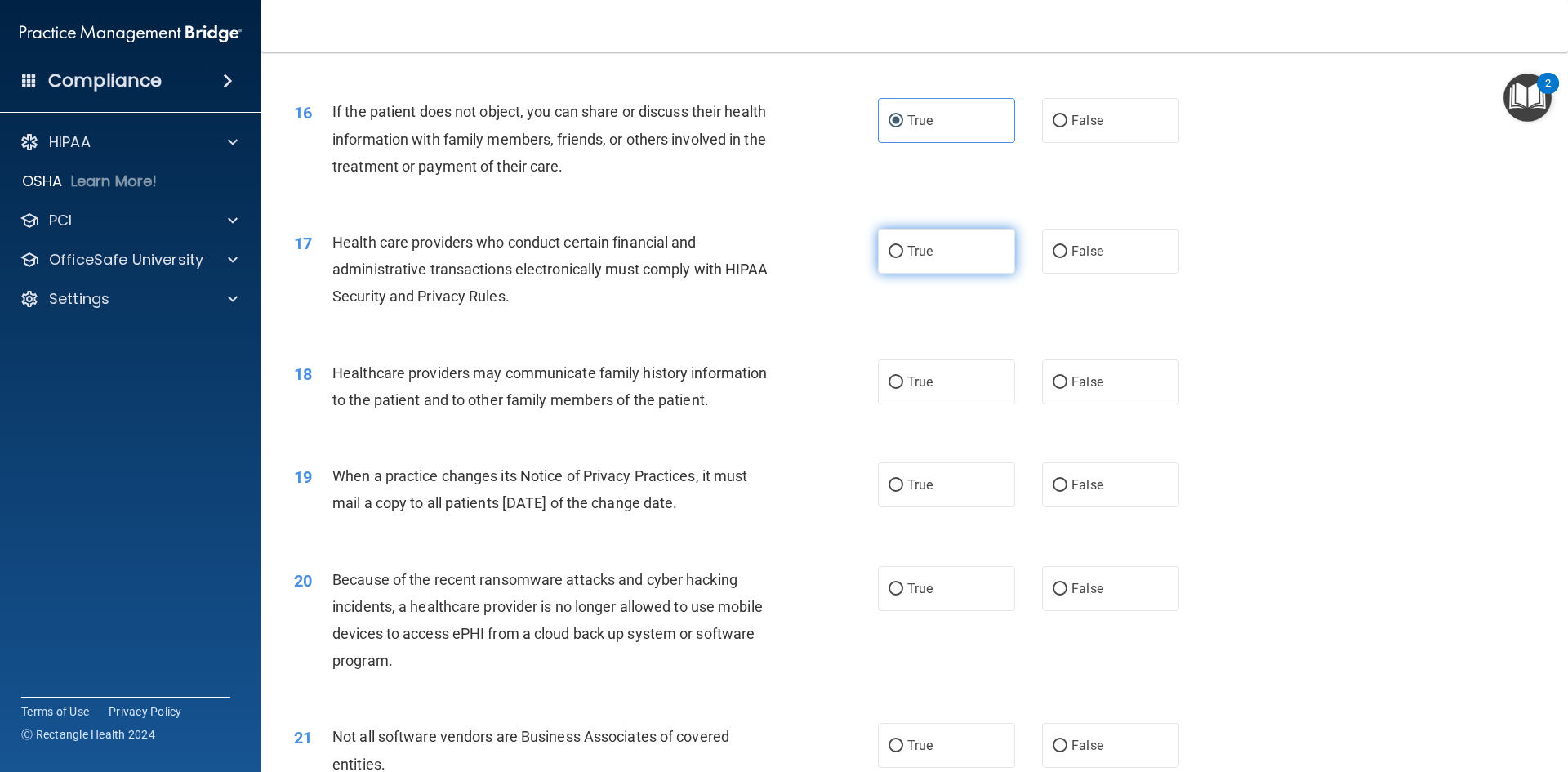
click at [911, 258] on span "True" at bounding box center [920, 251] width 26 height 16
click at [903, 258] on input "True" at bounding box center [896, 252] width 15 height 12
radio input "true"
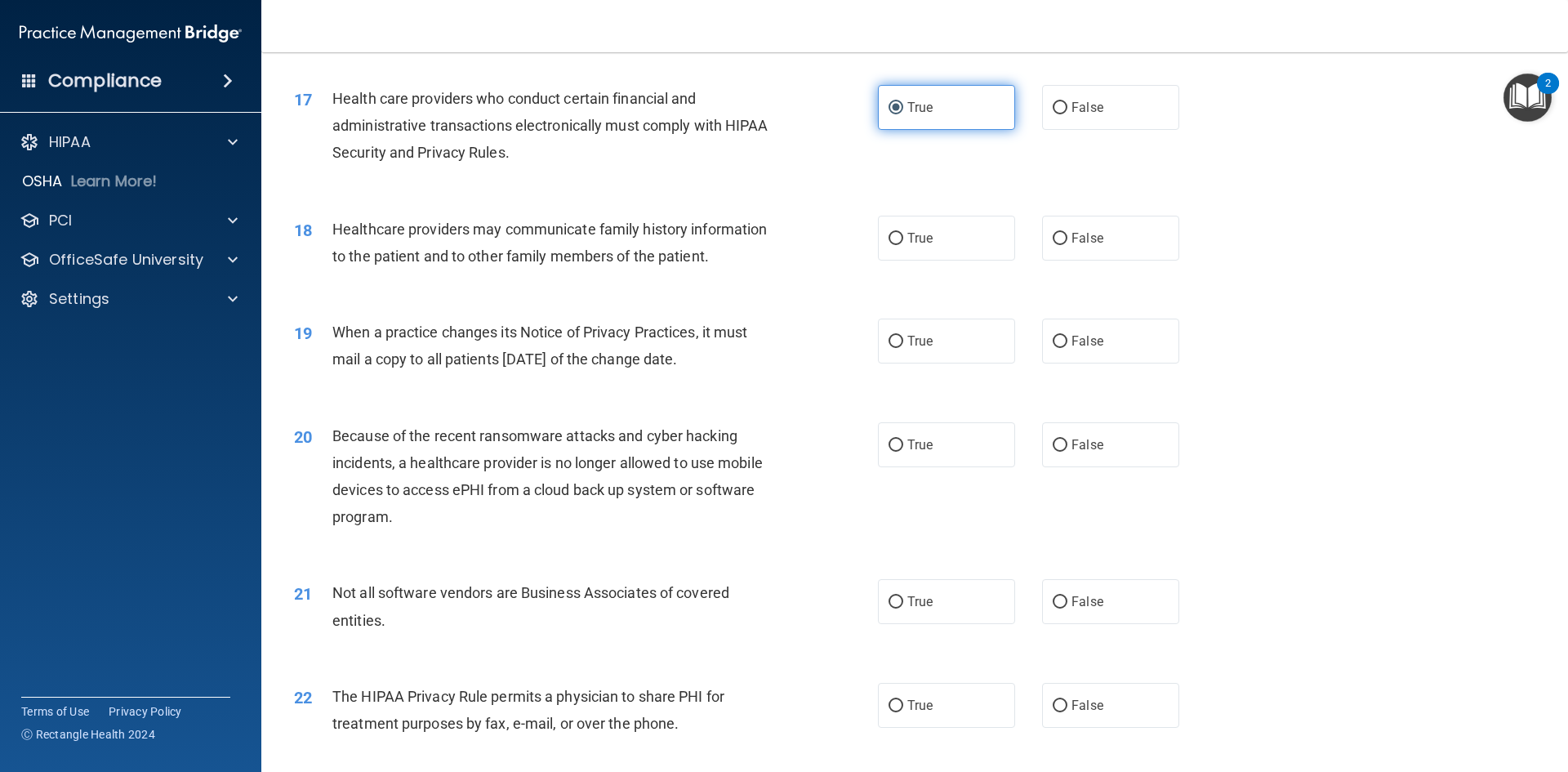
scroll to position [2043, 0]
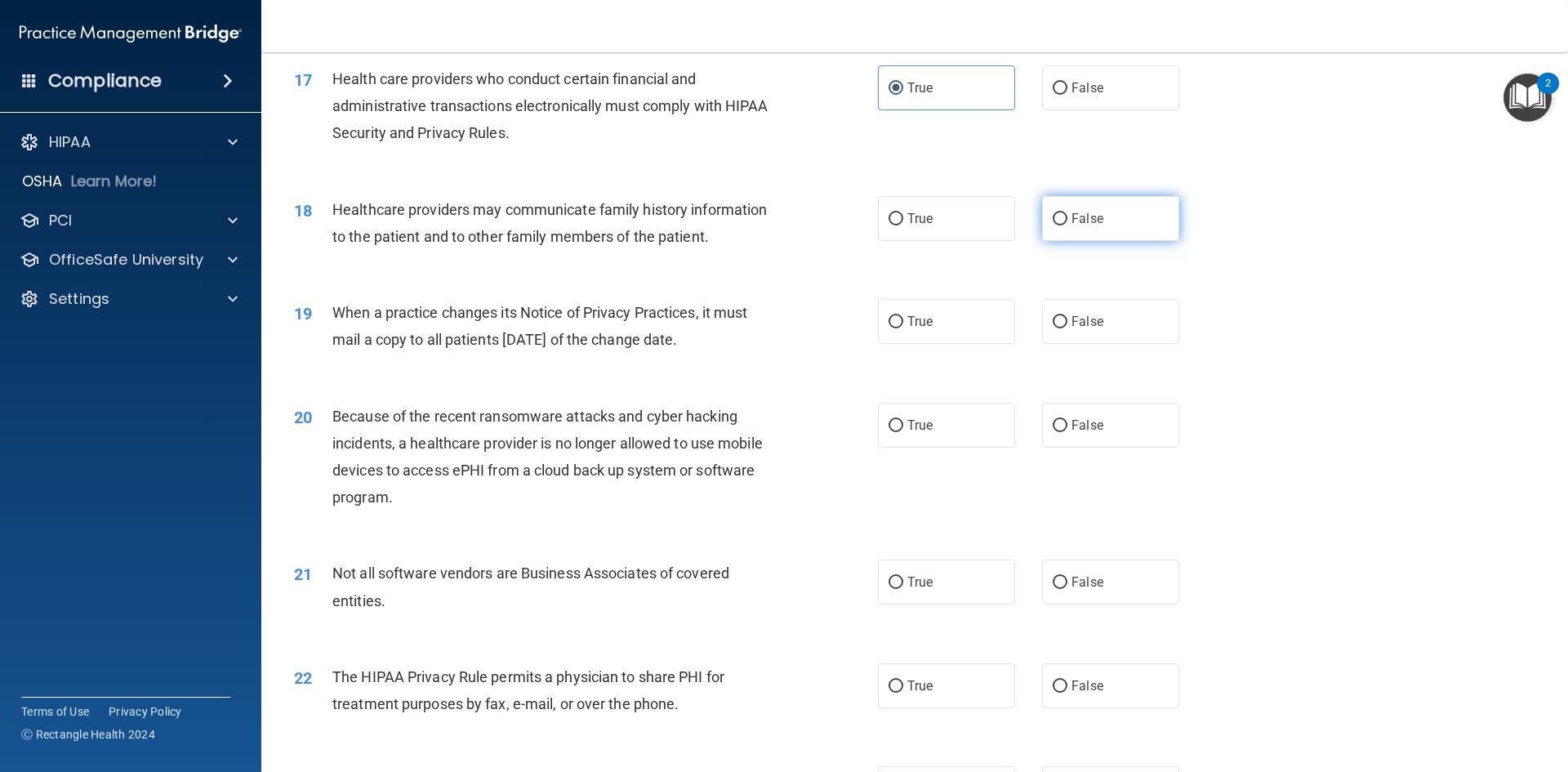
click at [1067, 230] on label "False" at bounding box center [1111, 219] width 137 height 45
click at [1067, 225] on input "False" at bounding box center [1061, 219] width 15 height 12
radio input "true"
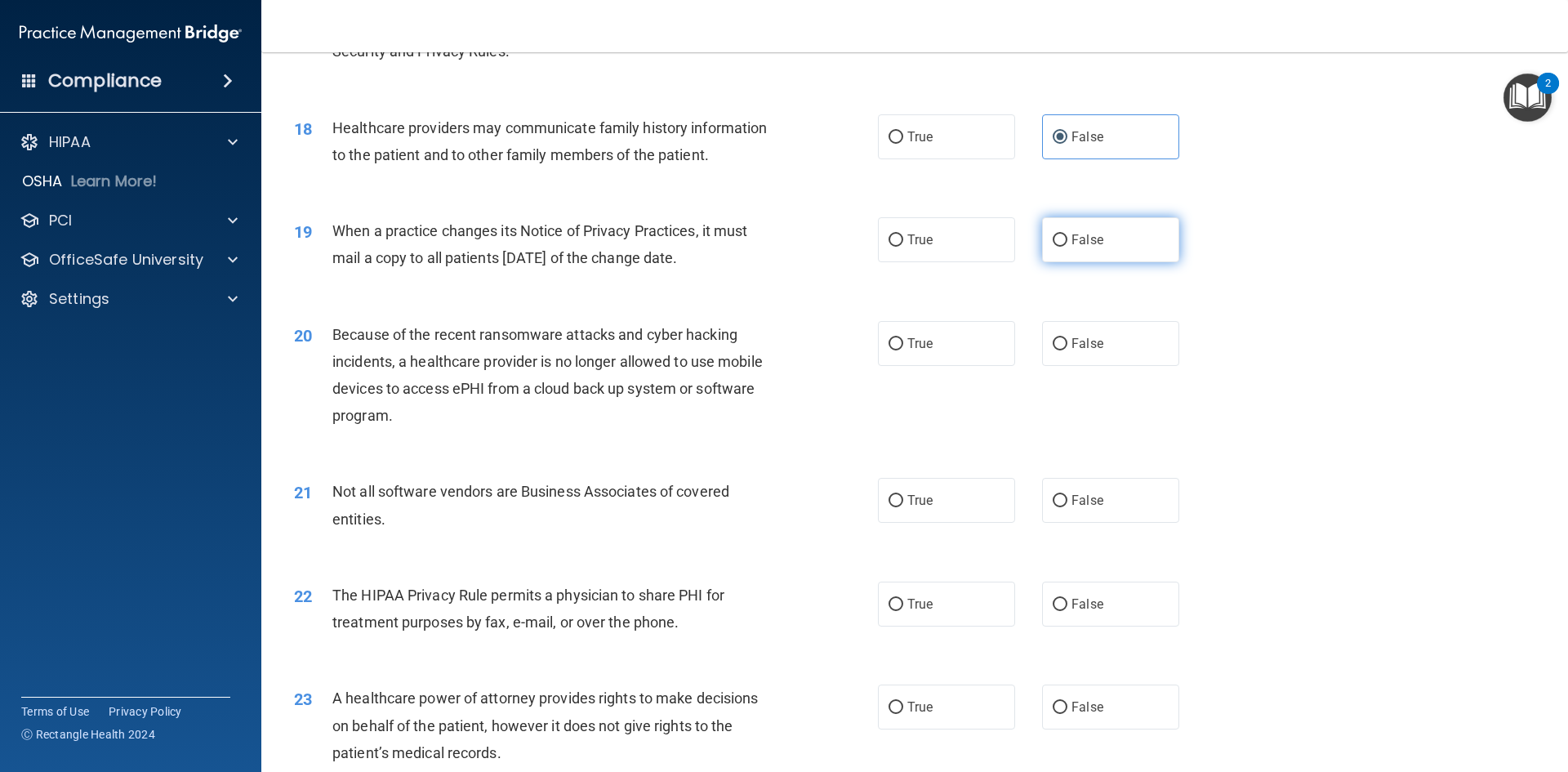
click at [1053, 235] on input "False" at bounding box center [1061, 240] width 15 height 12
radio input "true"
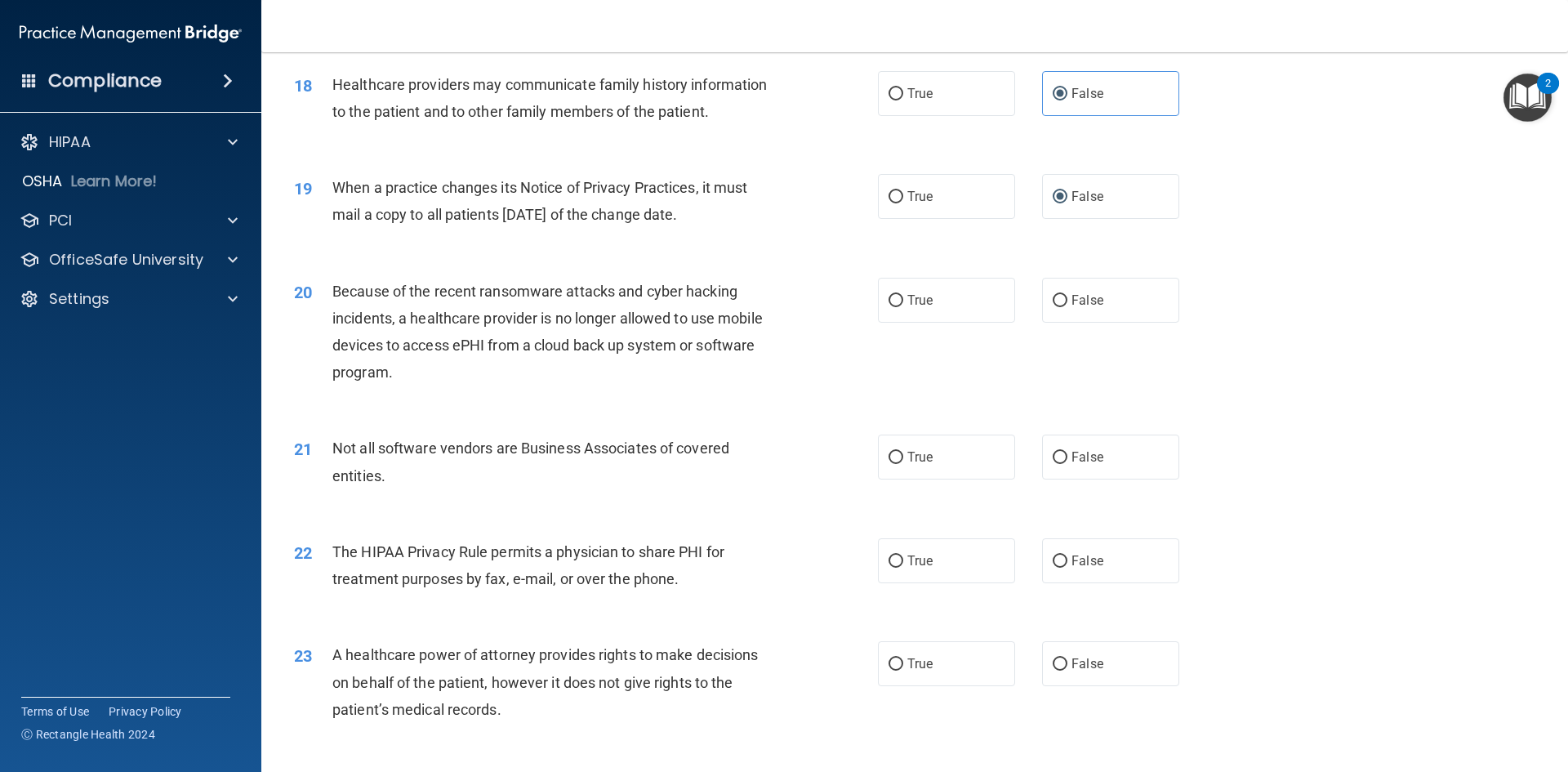
scroll to position [2206, 0]
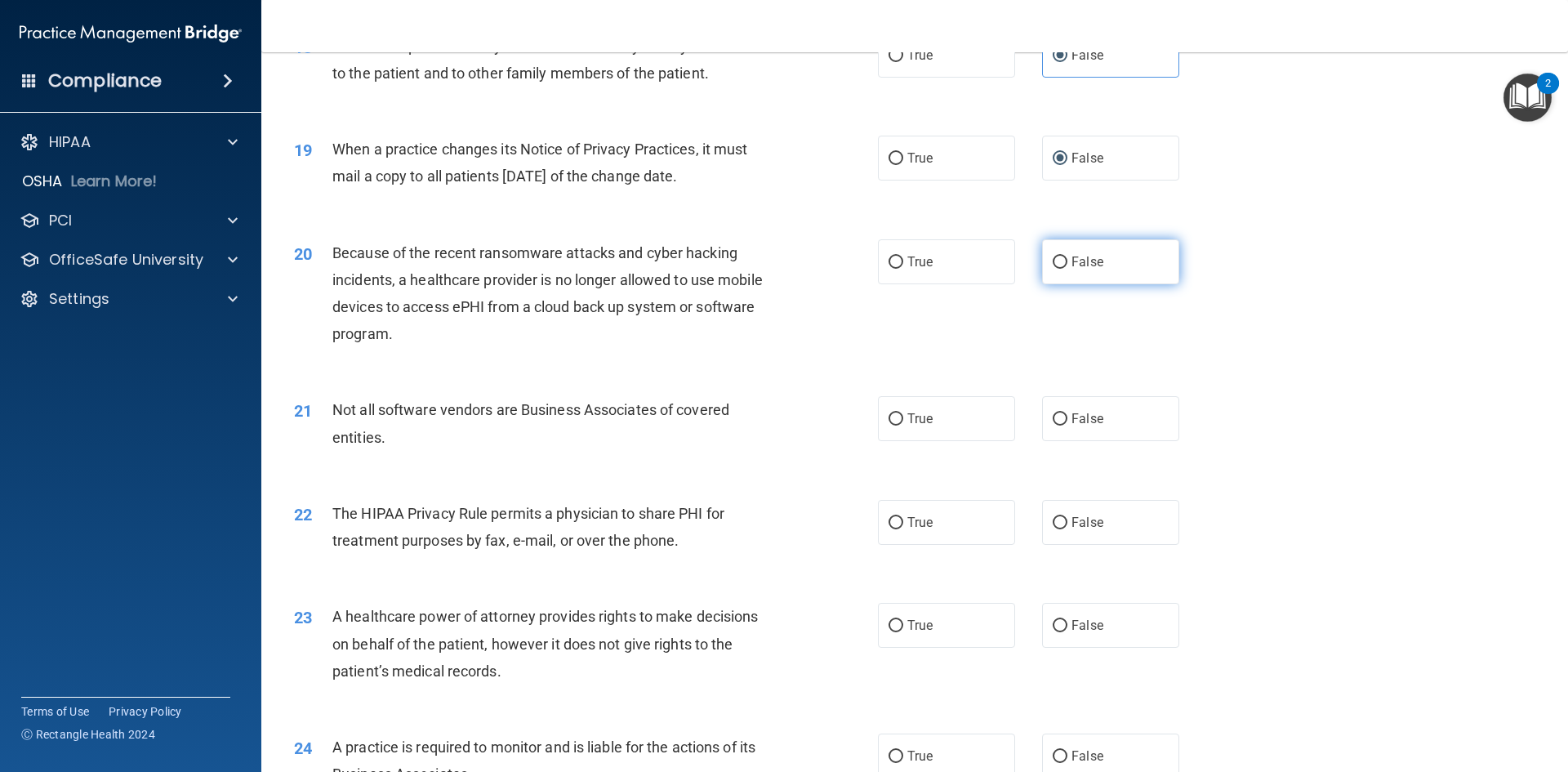
click at [1083, 271] on label "False" at bounding box center [1111, 262] width 137 height 45
click at [1067, 269] on input "False" at bounding box center [1061, 263] width 15 height 12
radio input "true"
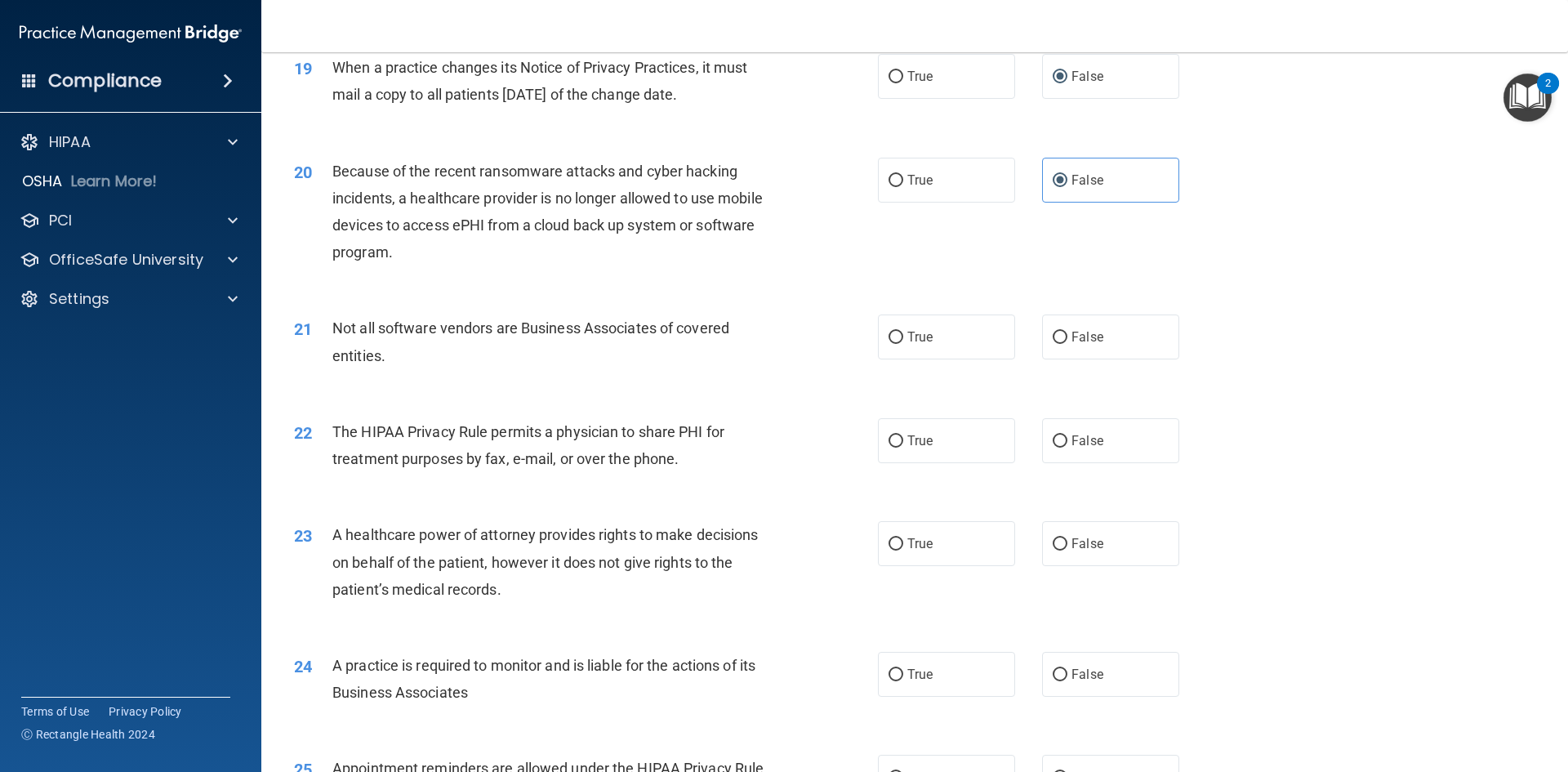
scroll to position [2370, 0]
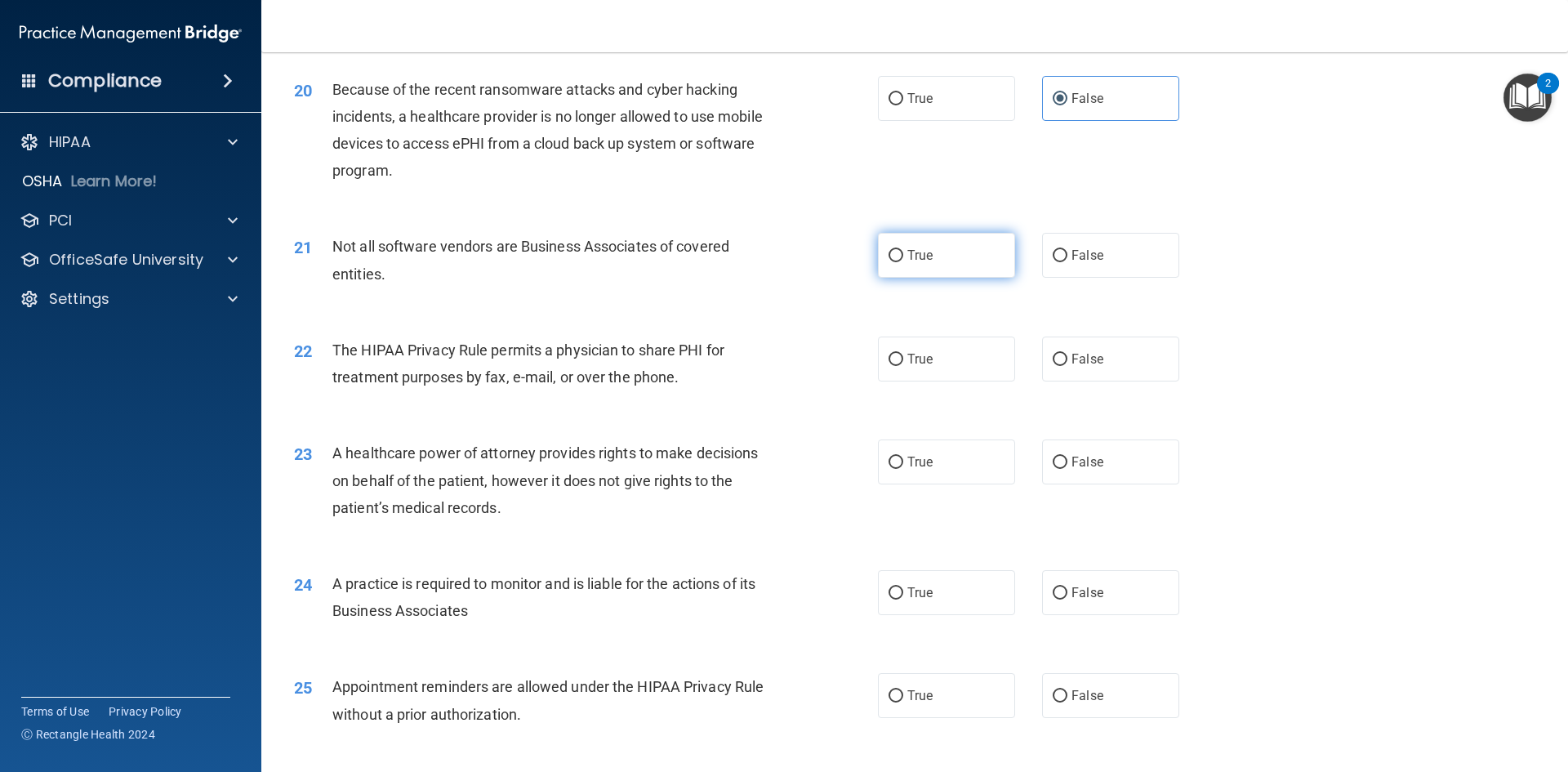
click at [950, 248] on label "True" at bounding box center [946, 255] width 137 height 45
click at [903, 250] on input "True" at bounding box center [896, 256] width 15 height 12
radio input "true"
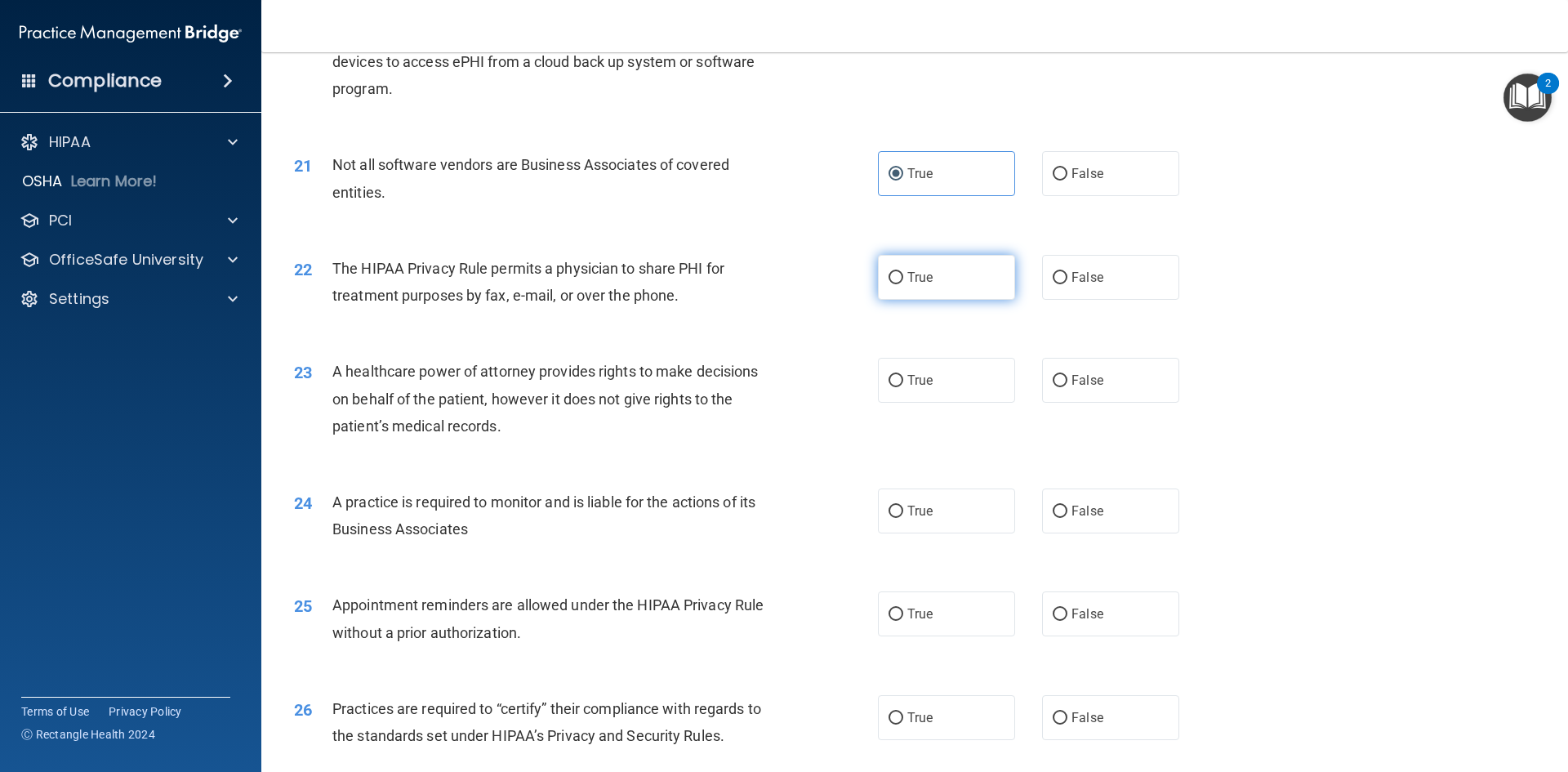
click at [907, 276] on span "True" at bounding box center [920, 277] width 26 height 16
click at [903, 276] on input "True" at bounding box center [896, 277] width 15 height 12
radio input "true"
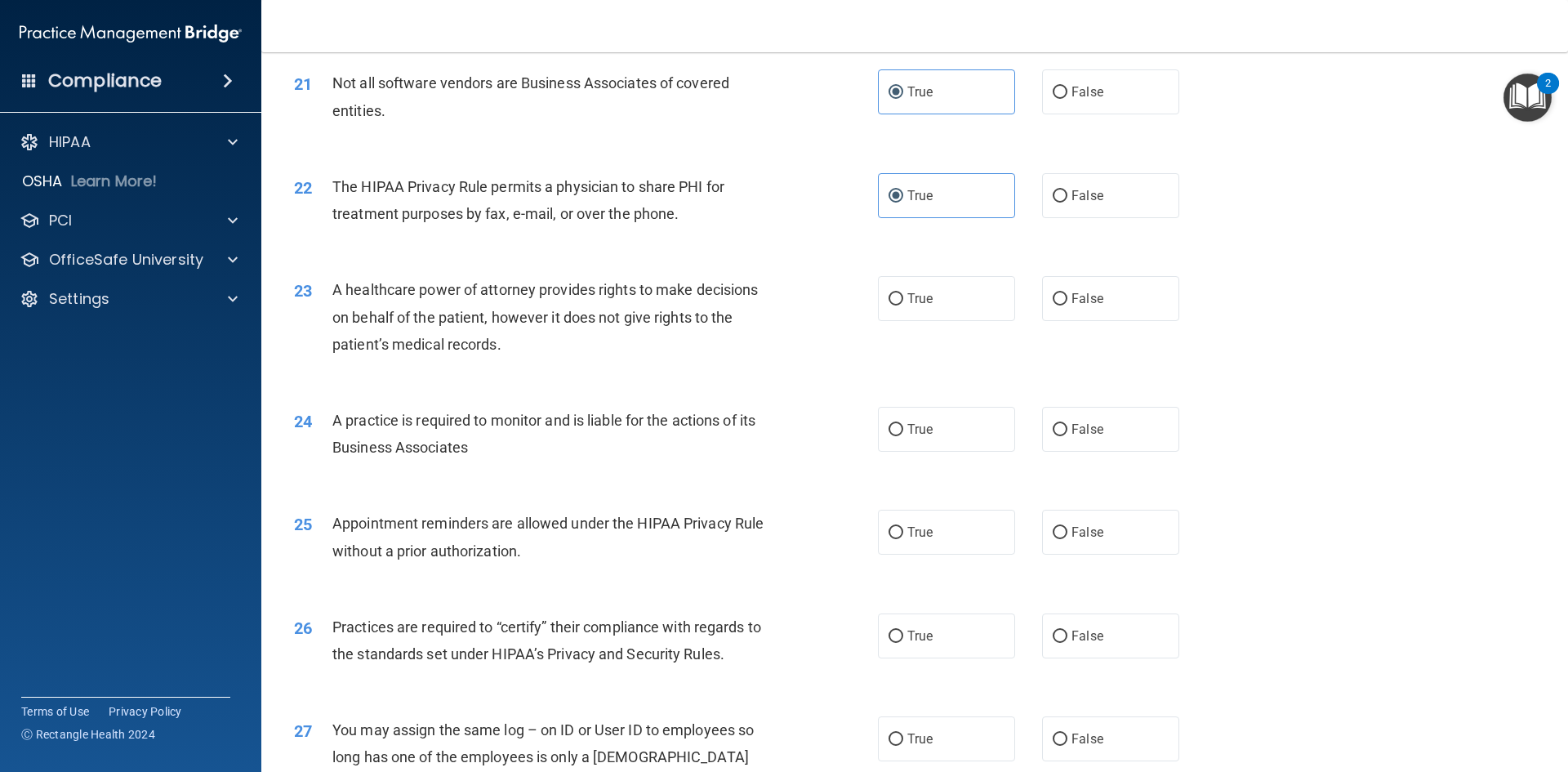
scroll to position [2615, 0]
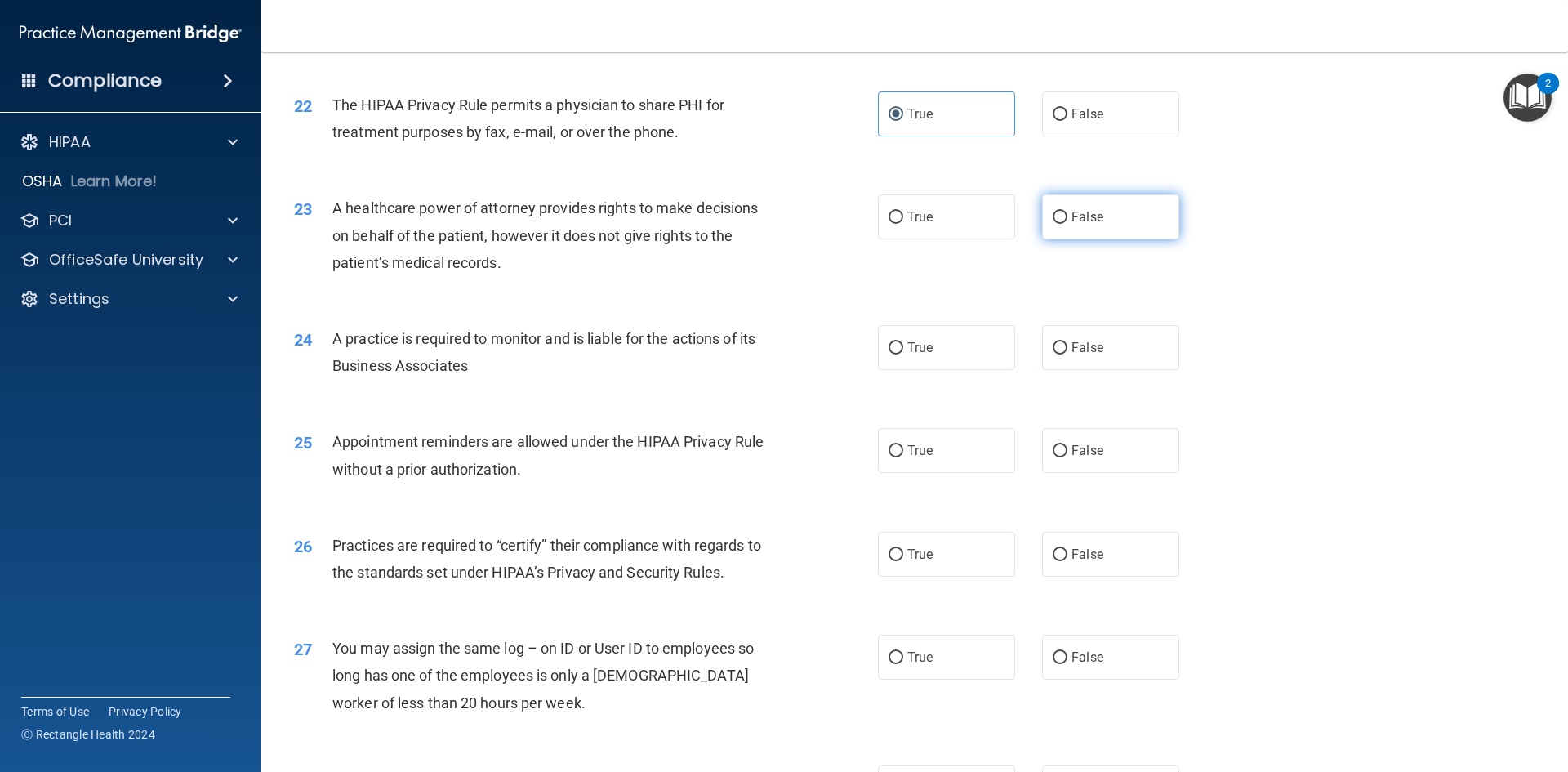
click at [1058, 216] on input "False" at bounding box center [1061, 217] width 15 height 12
radio input "true"
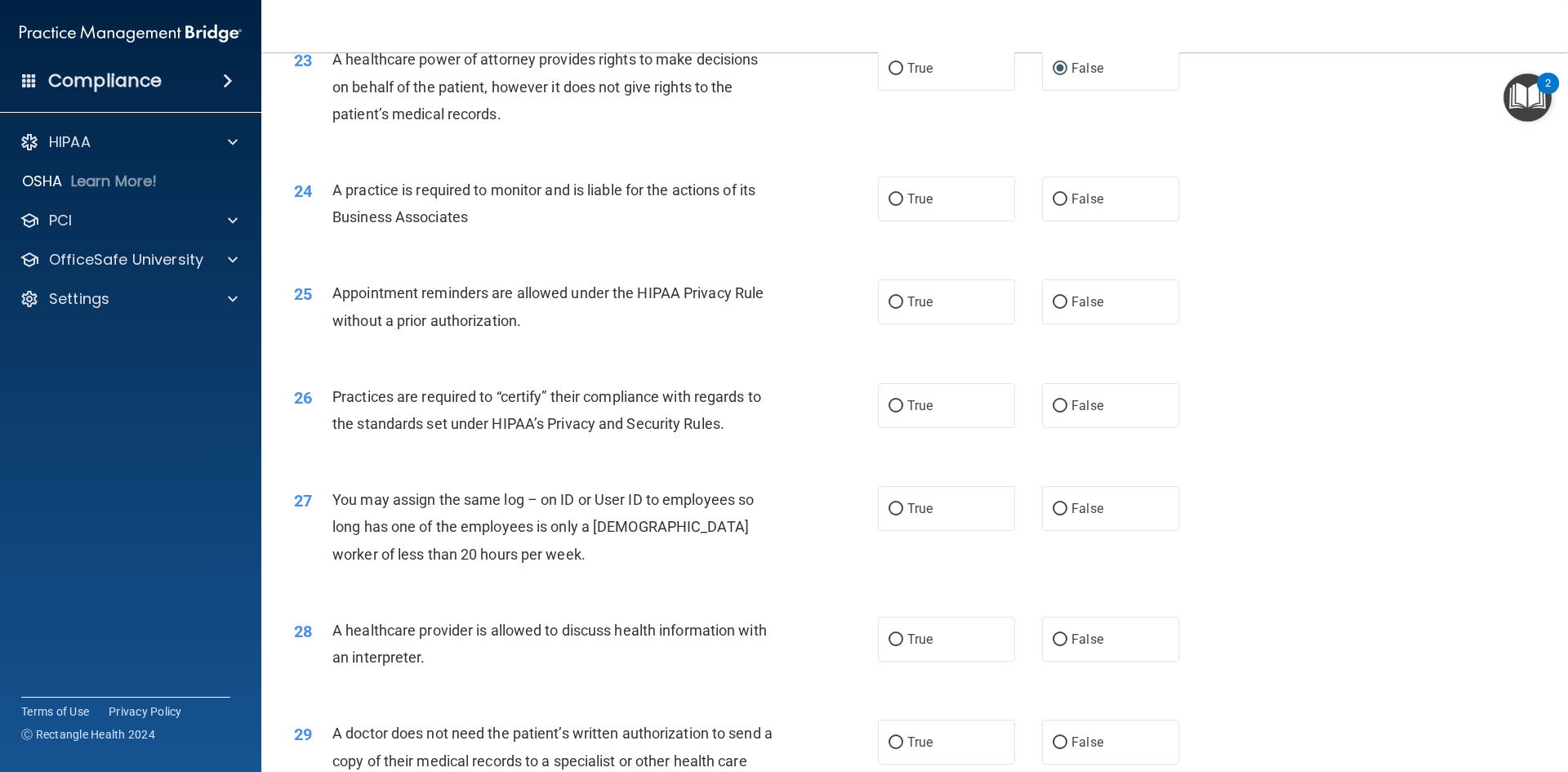
scroll to position [2778, 0]
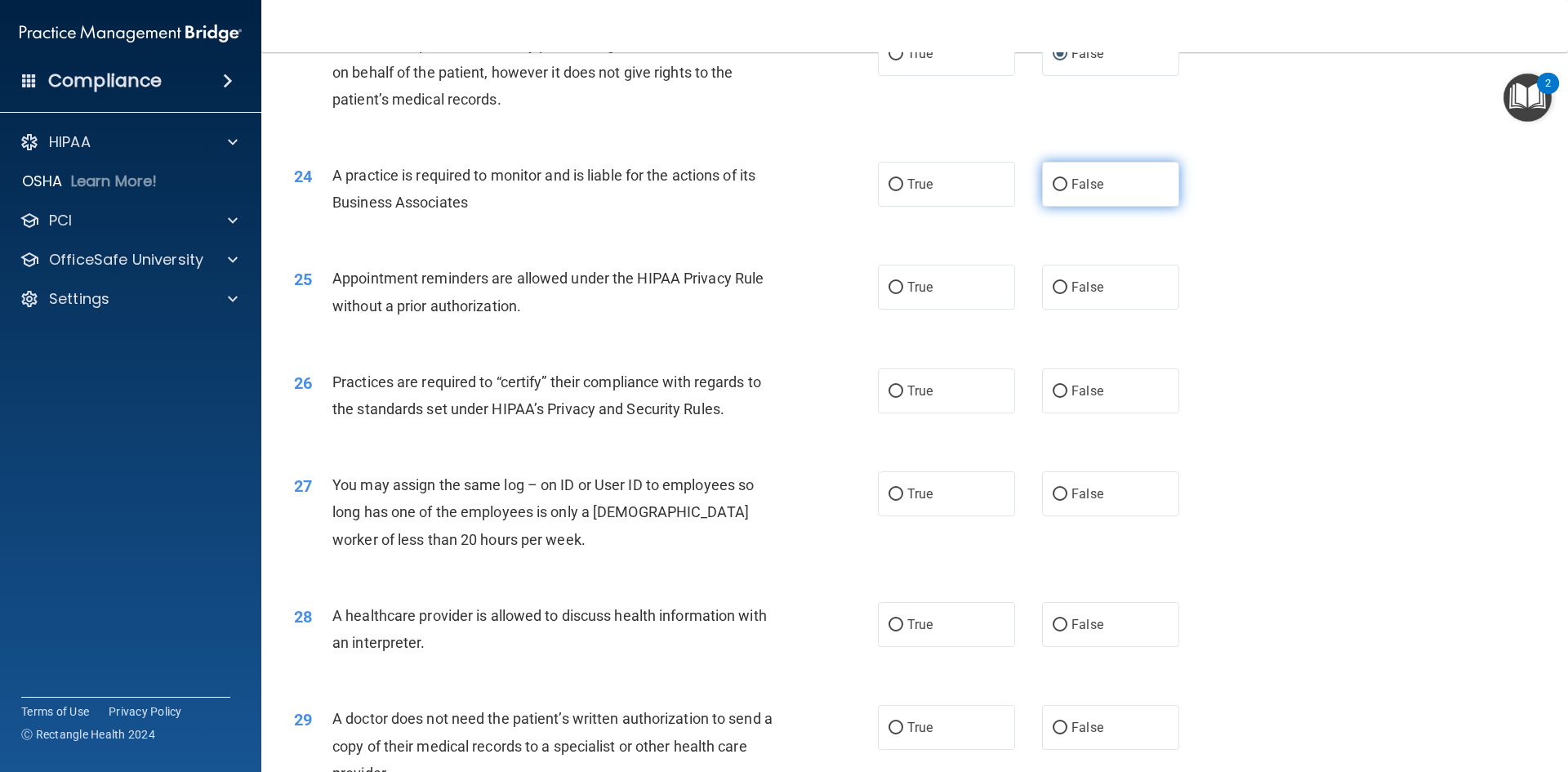
click at [1063, 193] on label "False" at bounding box center [1111, 184] width 137 height 45
click at [1063, 191] on input "False" at bounding box center [1061, 185] width 15 height 12
radio input "true"
click at [909, 295] on label "True" at bounding box center [946, 287] width 137 height 45
click at [903, 294] on input "True" at bounding box center [896, 287] width 15 height 12
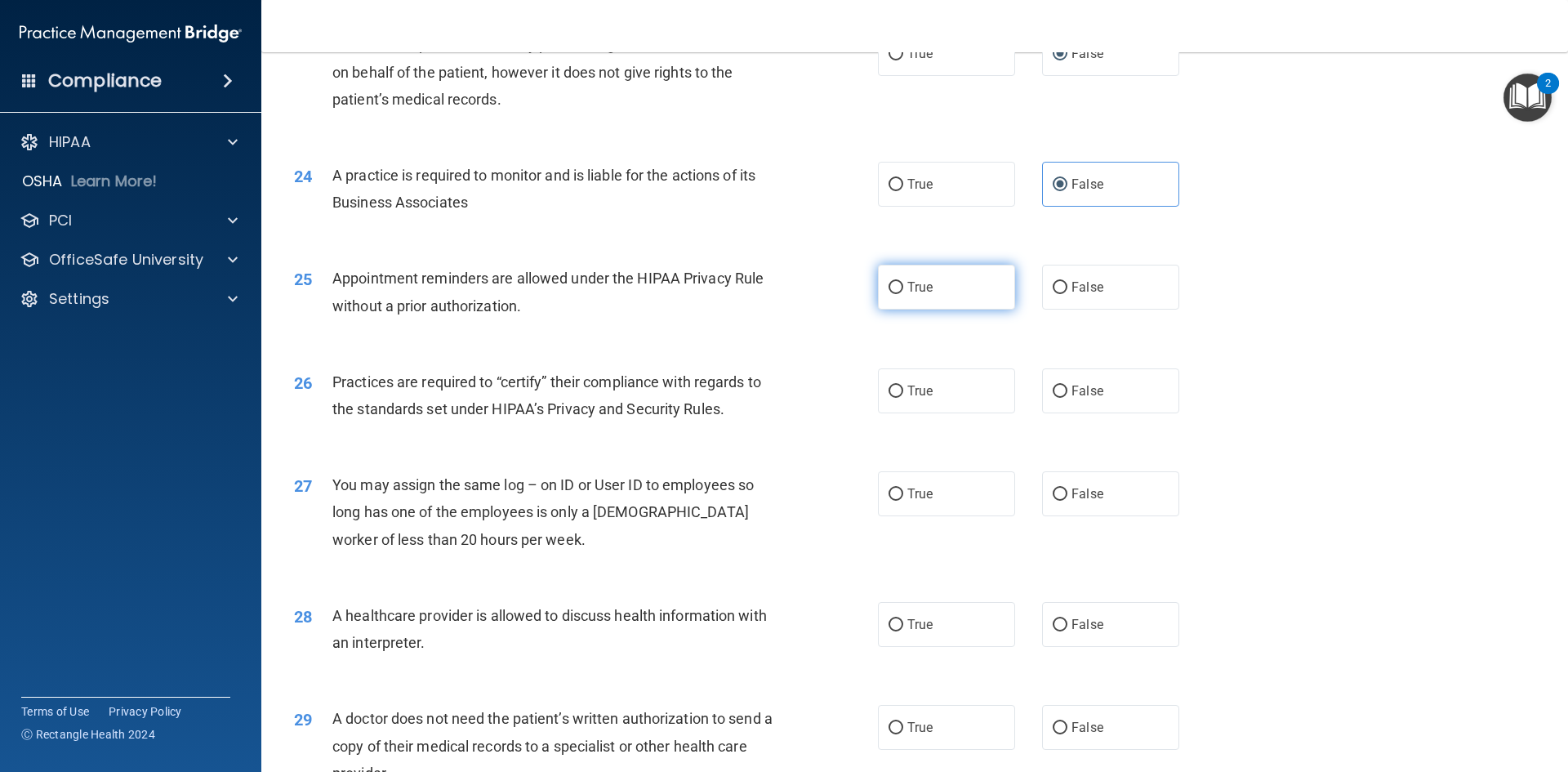
radio input "true"
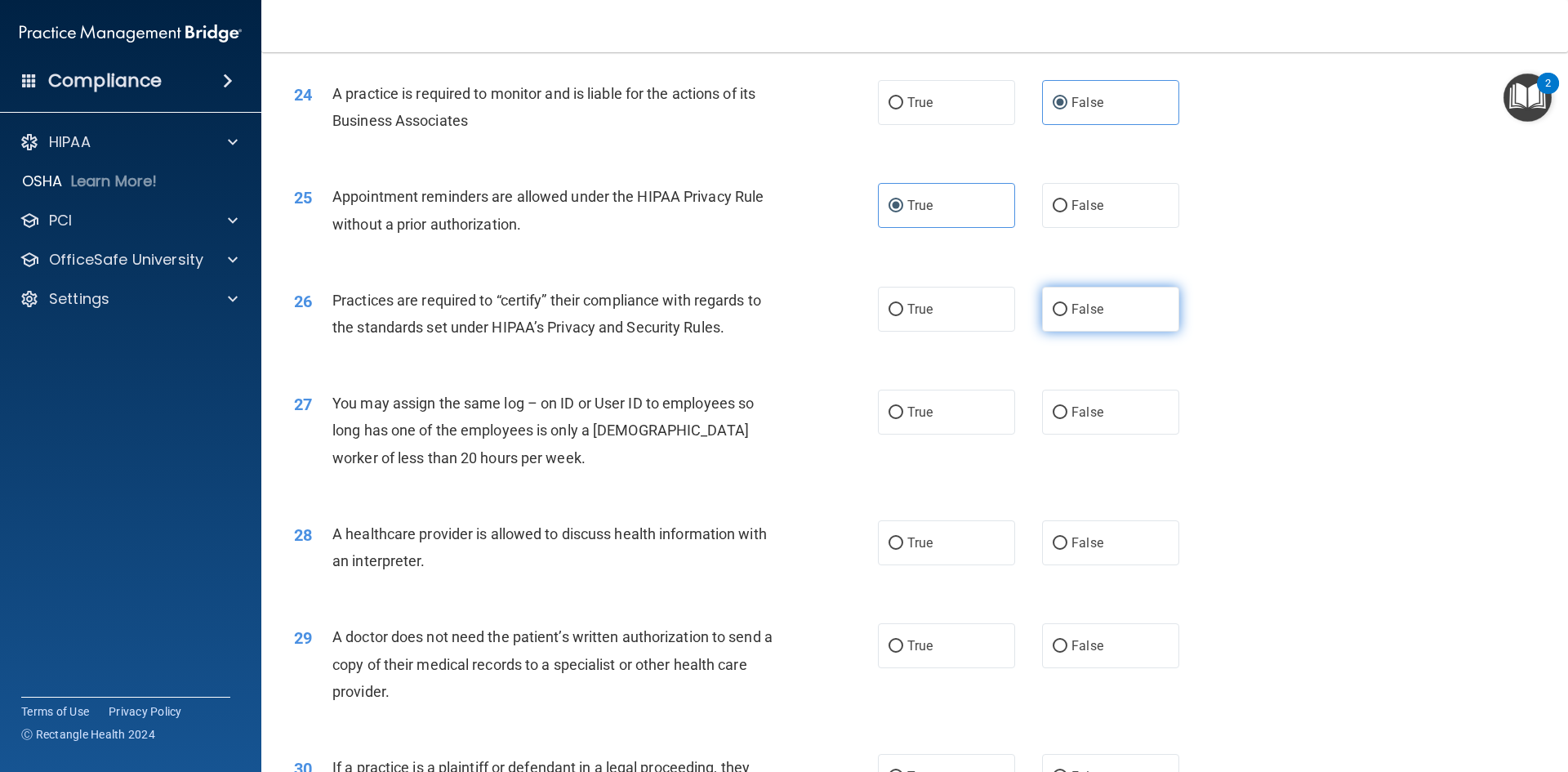
click at [1098, 308] on label "False" at bounding box center [1111, 309] width 137 height 45
click at [1067, 308] on input "False" at bounding box center [1061, 310] width 15 height 12
radio input "true"
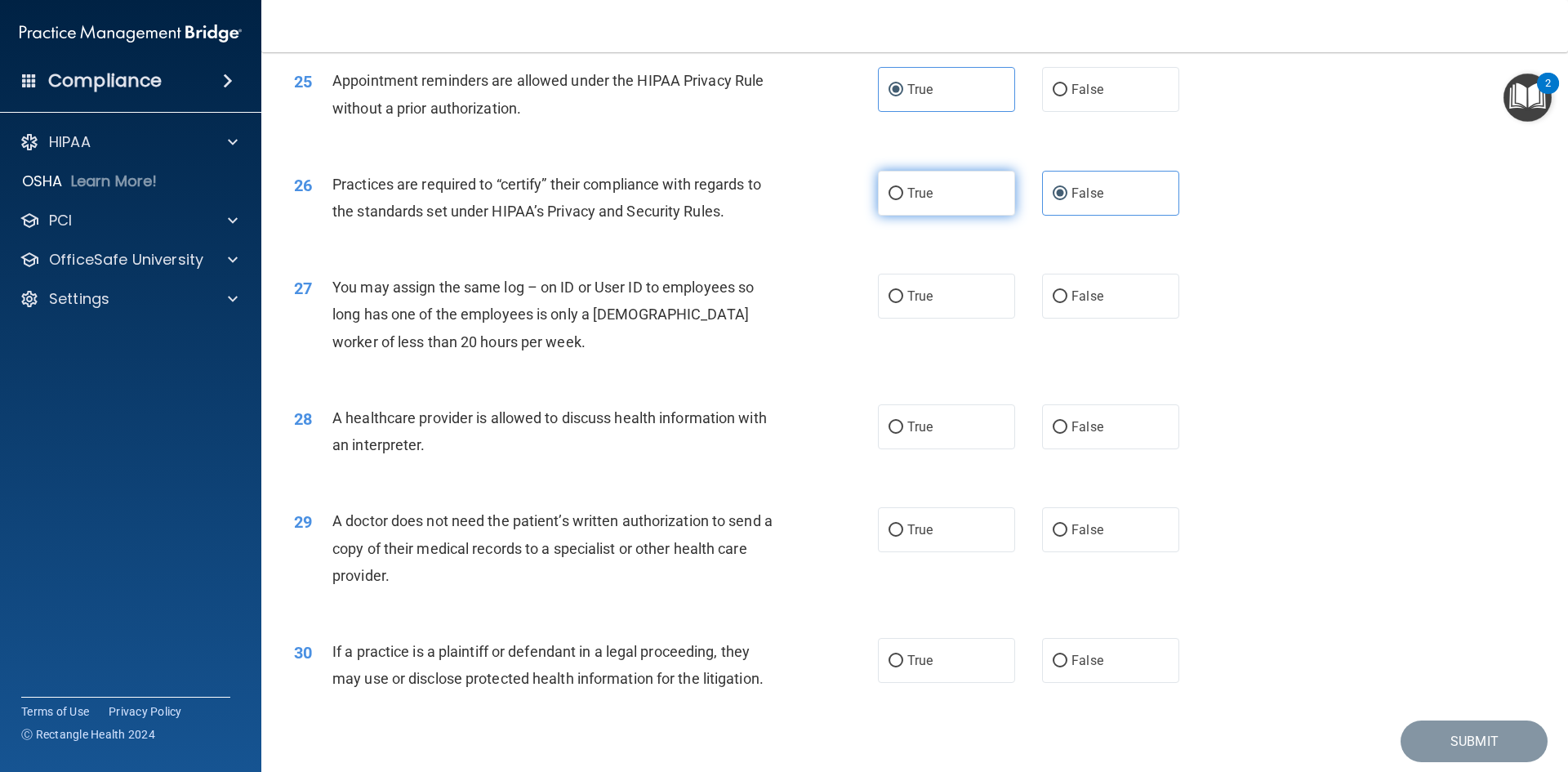
scroll to position [3023, 0]
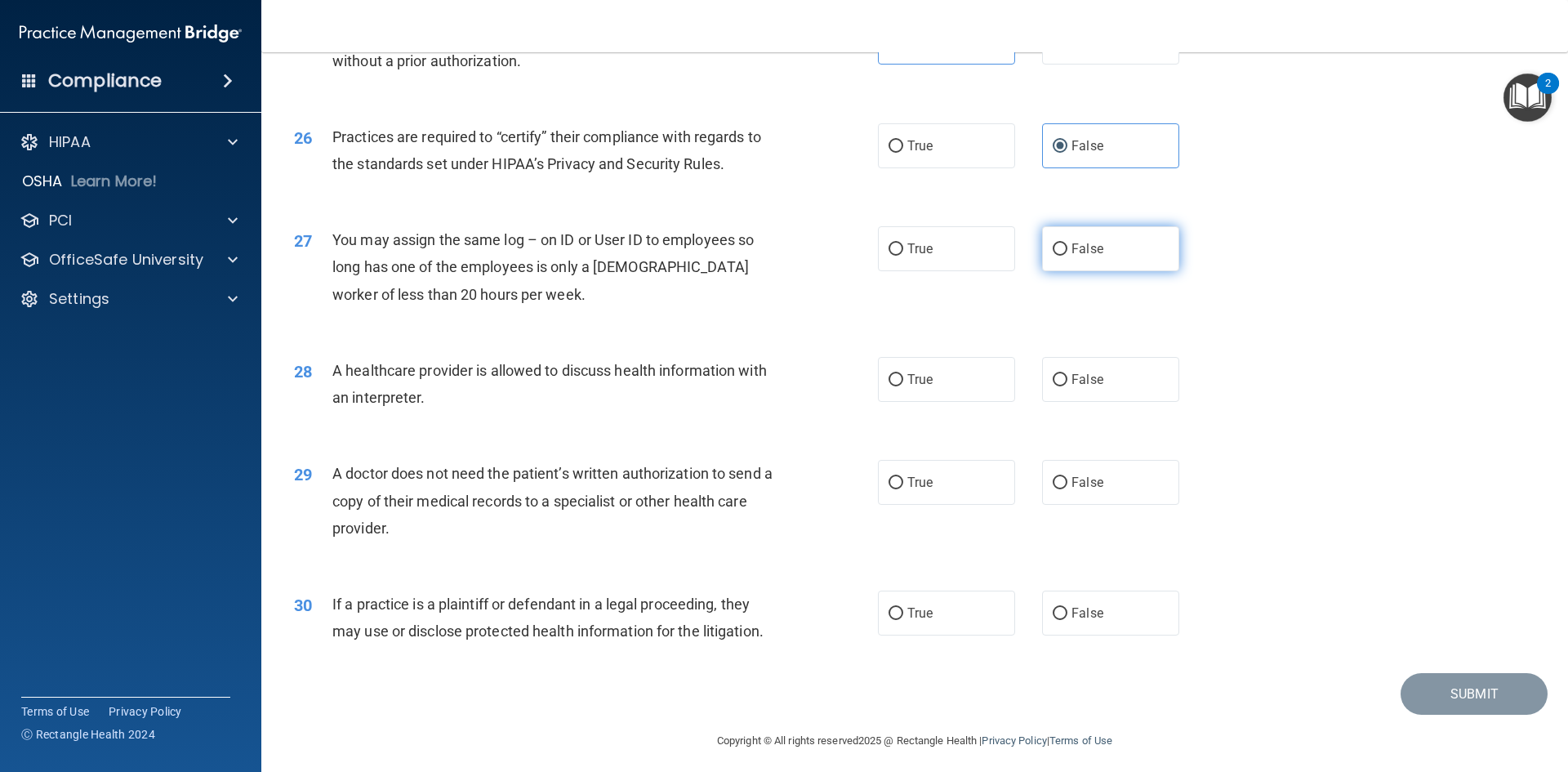
click at [1118, 266] on label "False" at bounding box center [1111, 248] width 137 height 45
click at [1067, 256] on input "False" at bounding box center [1061, 249] width 15 height 12
radio input "true"
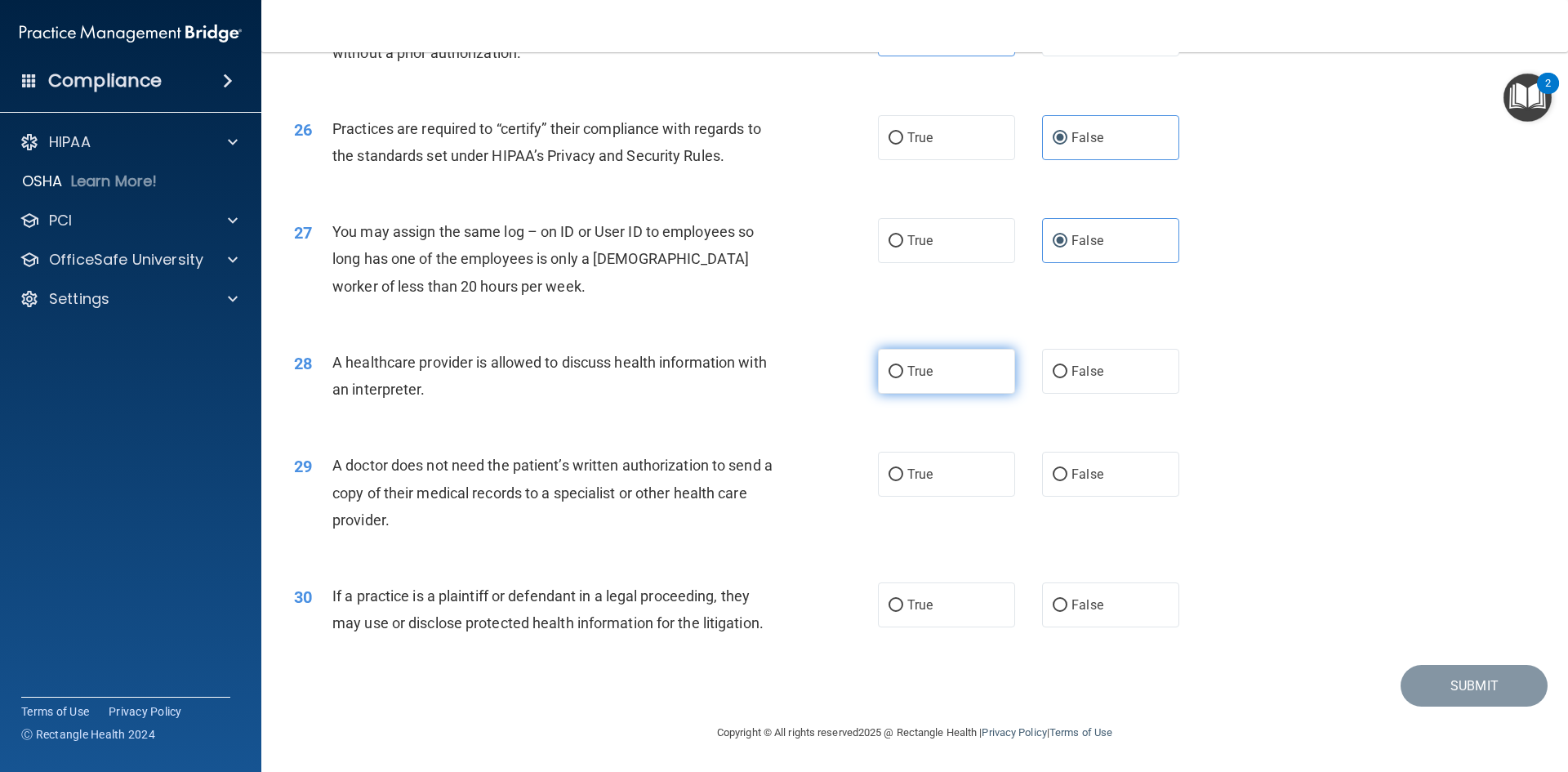
click at [926, 373] on span "True" at bounding box center [920, 371] width 26 height 16
click at [903, 373] on input "True" at bounding box center [896, 372] width 15 height 12
radio input "true"
click at [931, 480] on label "True" at bounding box center [946, 474] width 137 height 45
click at [903, 480] on input "True" at bounding box center [896, 475] width 15 height 12
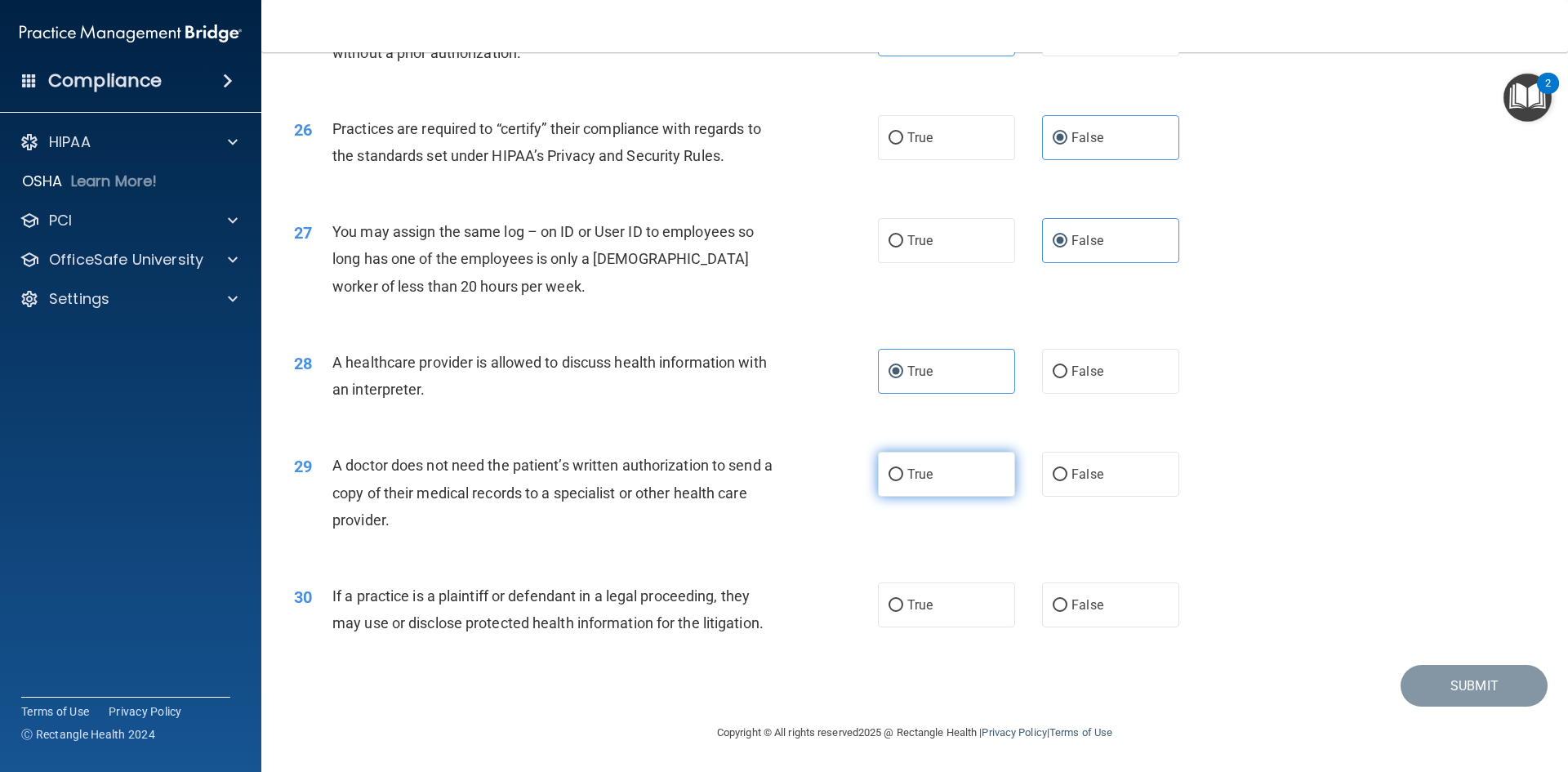
radio input "true"
click at [956, 603] on label "True" at bounding box center [946, 605] width 137 height 45
click at [903, 603] on input "True" at bounding box center [896, 606] width 15 height 12
radio input "true"
click at [1442, 683] on button "Submit" at bounding box center [1474, 686] width 147 height 41
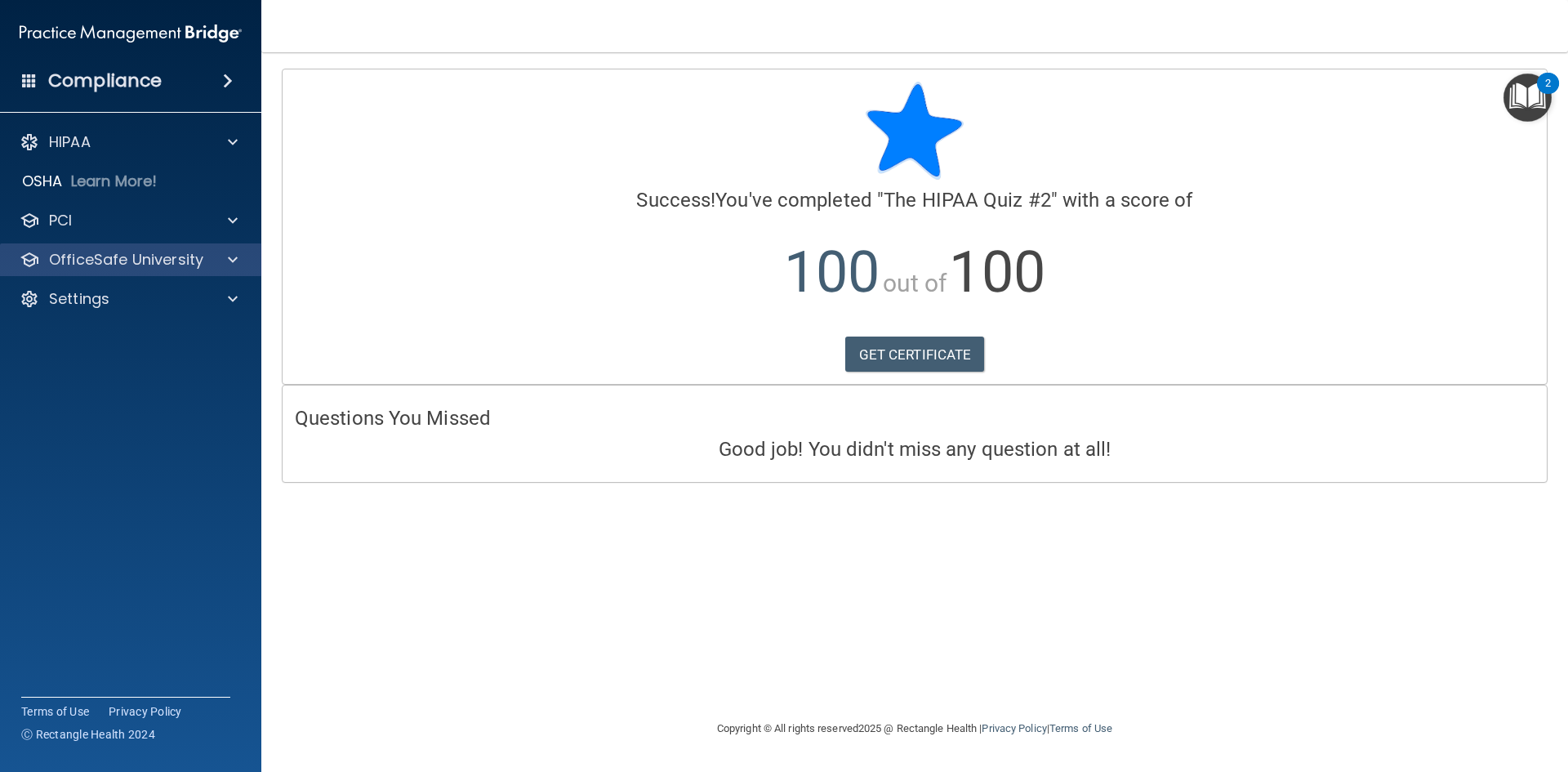
click at [164, 271] on div "OfficeSafe University" at bounding box center [131, 259] width 262 height 32
click at [228, 257] on span at bounding box center [233, 260] width 10 height 20
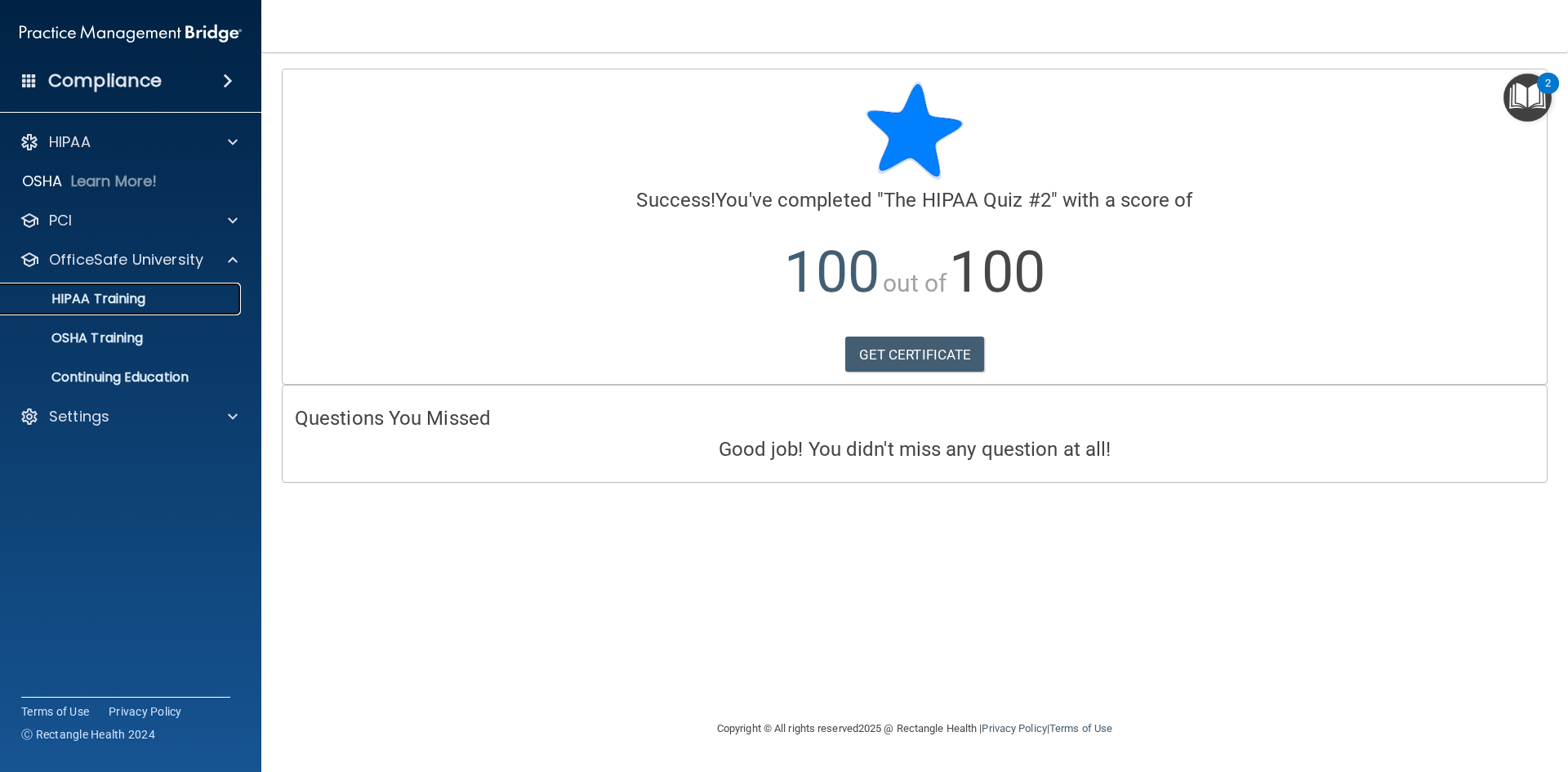
click at [126, 302] on p "HIPAA Training" at bounding box center [78, 299] width 135 height 17
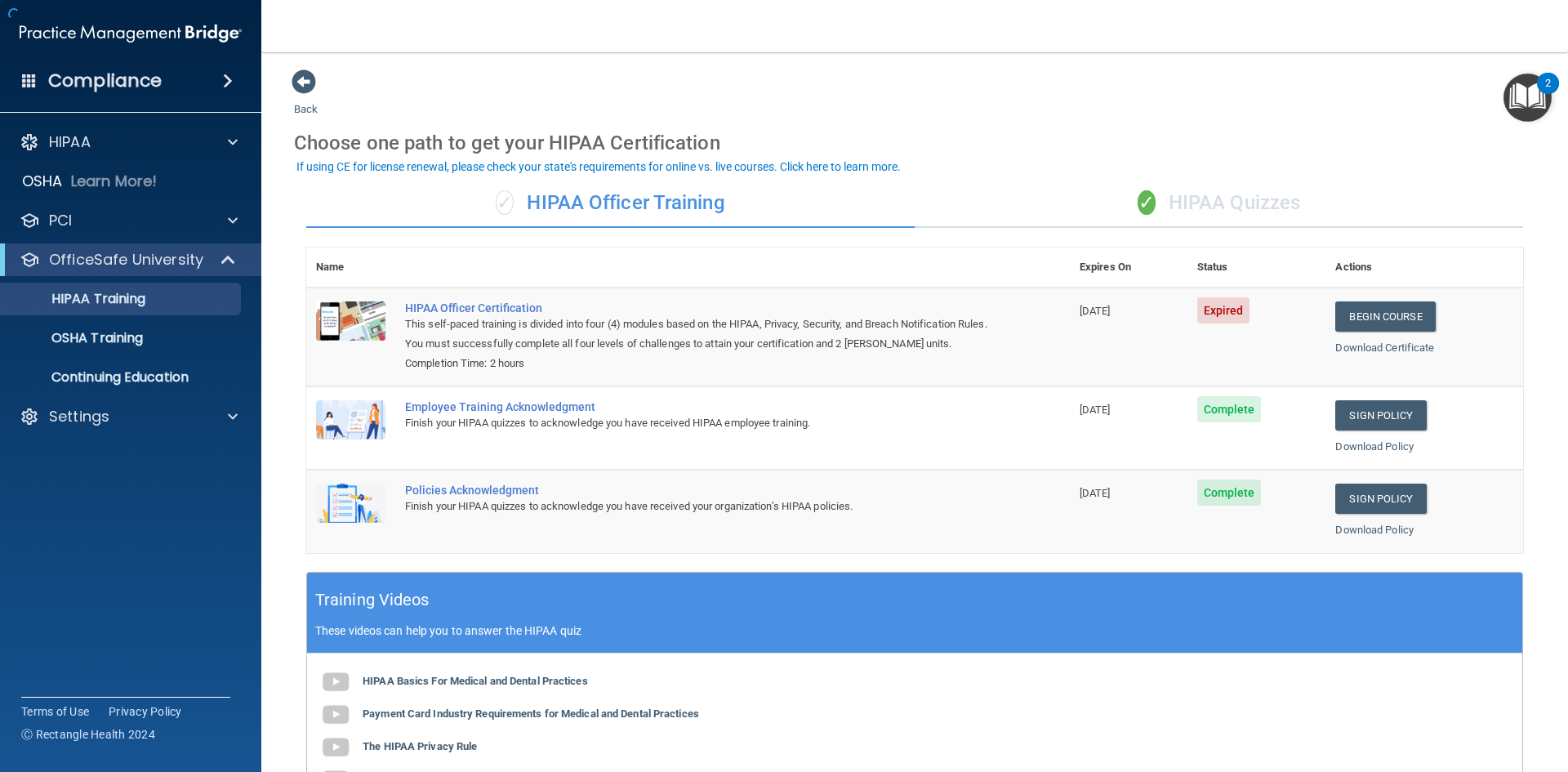
click at [1210, 198] on div "✓ HIPAA Quizzes" at bounding box center [1219, 203] width 608 height 49
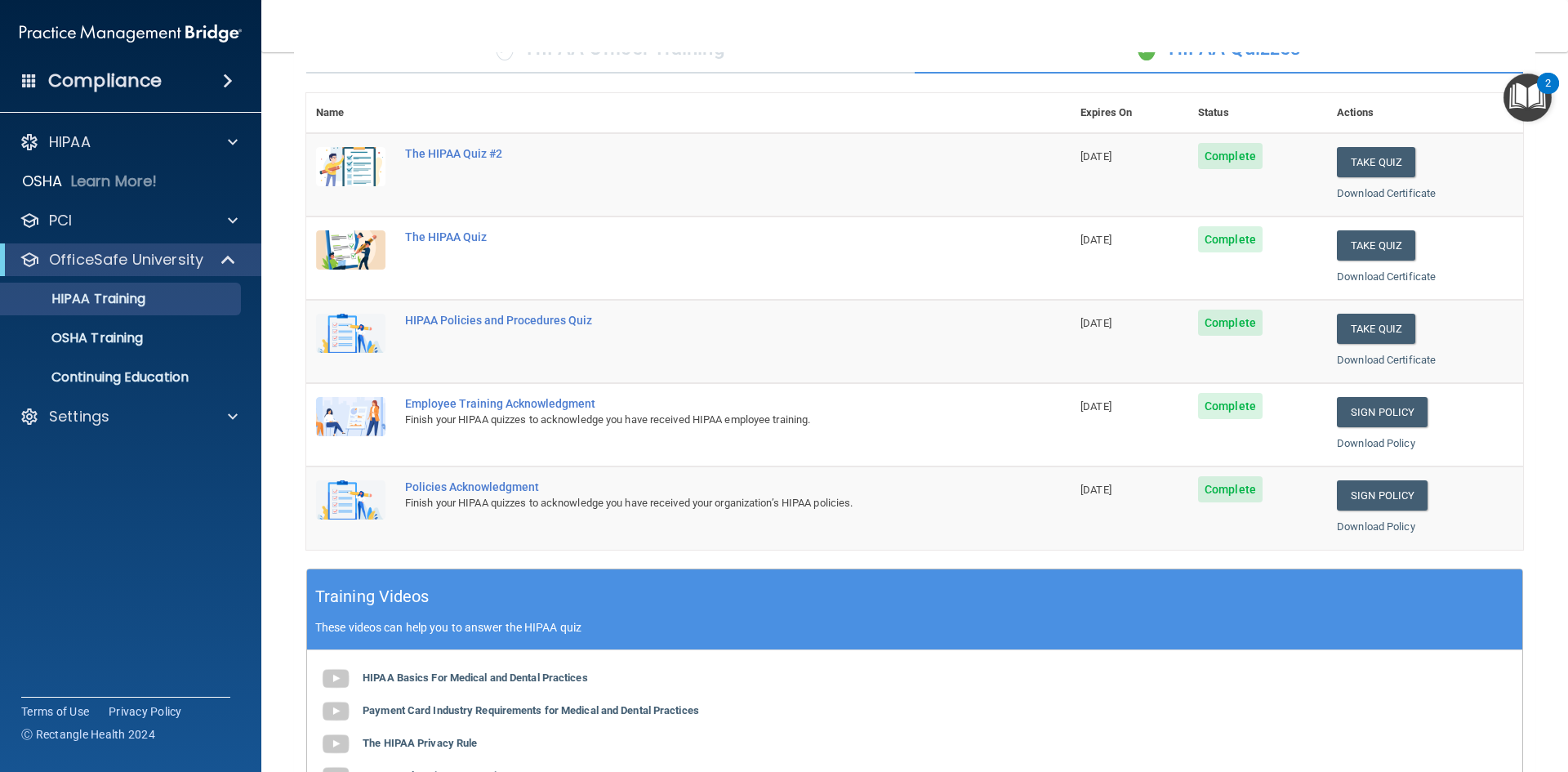
scroll to position [50, 0]
